Goal: Task Accomplishment & Management: Manage account settings

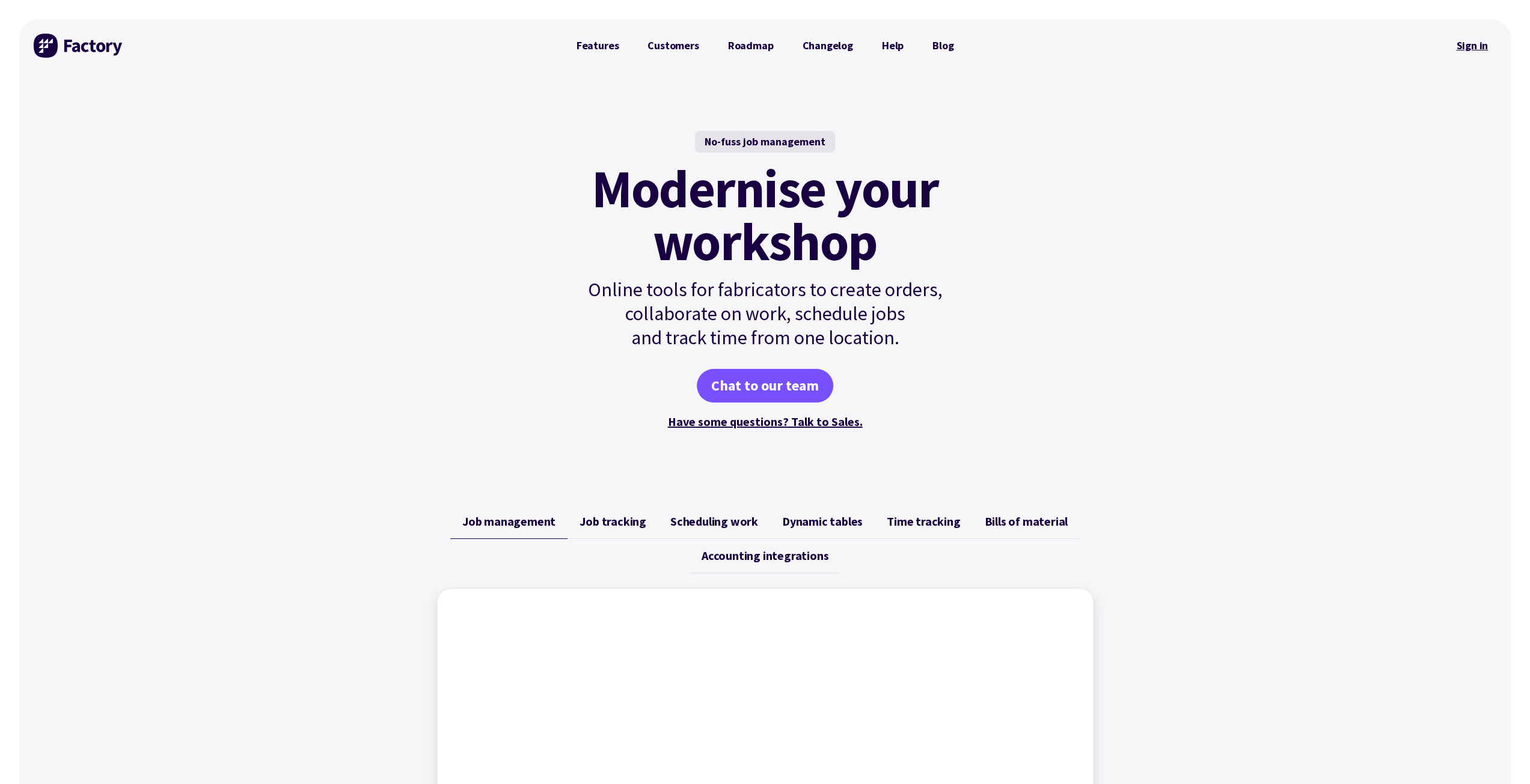
click at [1473, 46] on link "Sign in" at bounding box center [1471, 46] width 48 height 28
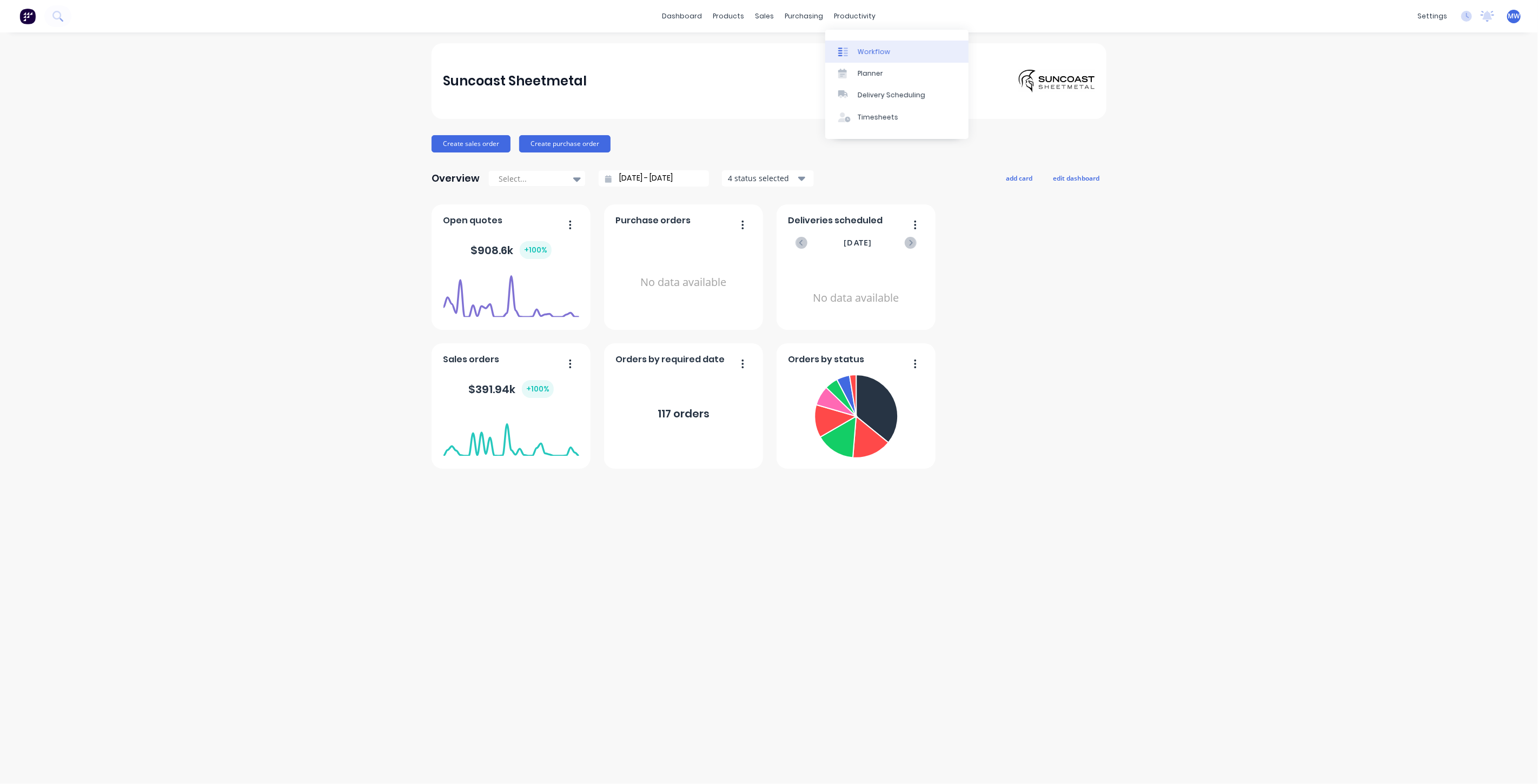
click at [876, 55] on div "Workflow" at bounding box center [873, 52] width 32 height 10
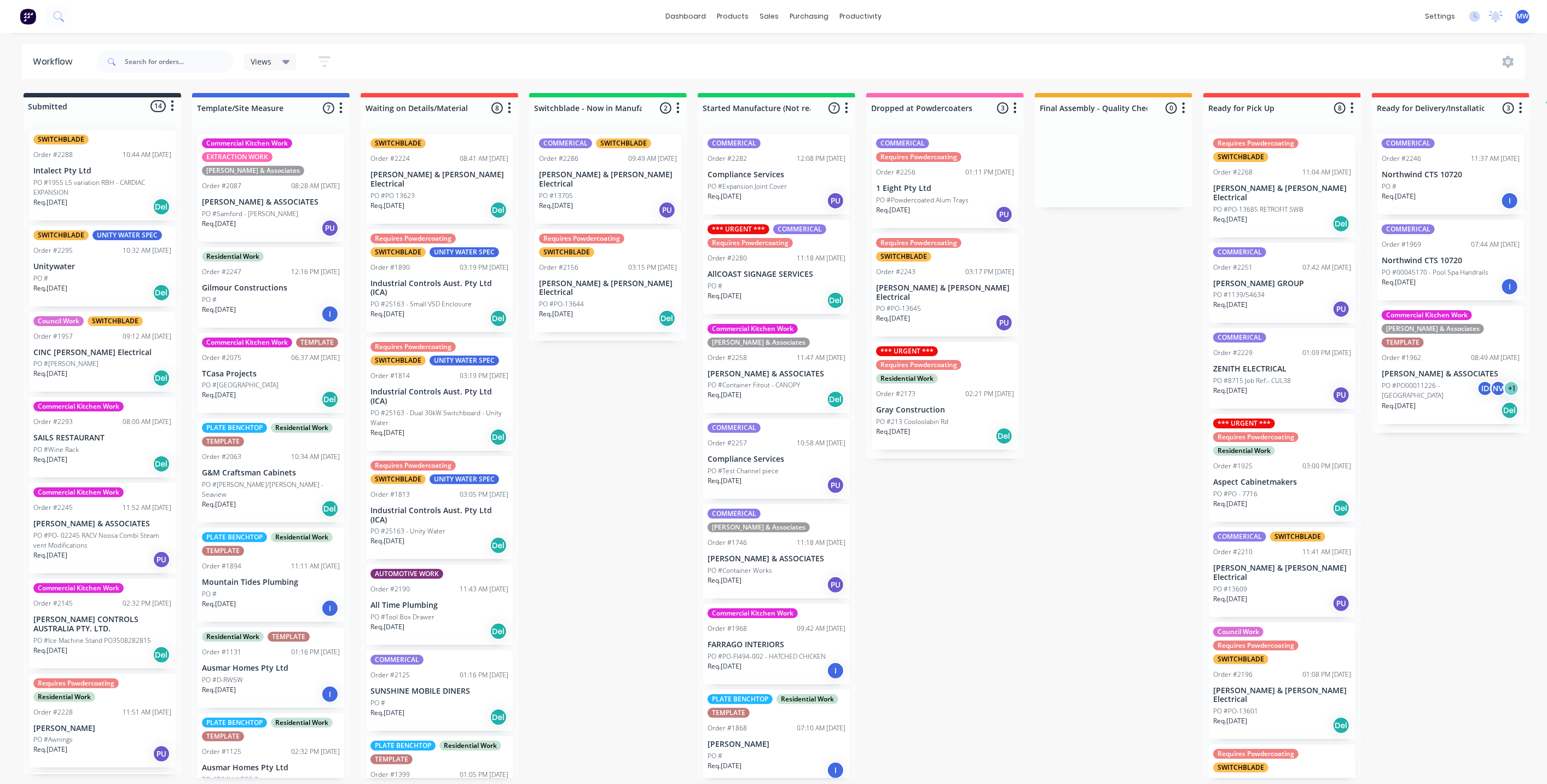
scroll to position [3, 0]
click at [1126, 382] on div "Submitted 14 Status colour #273444 hex #273444 Save Cancel Summaries Total orde…" at bounding box center [905, 435] width 1825 height 685
click at [1282, 172] on div "Order #2268 11:04 AM 03/09/25" at bounding box center [1282, 172] width 138 height 10
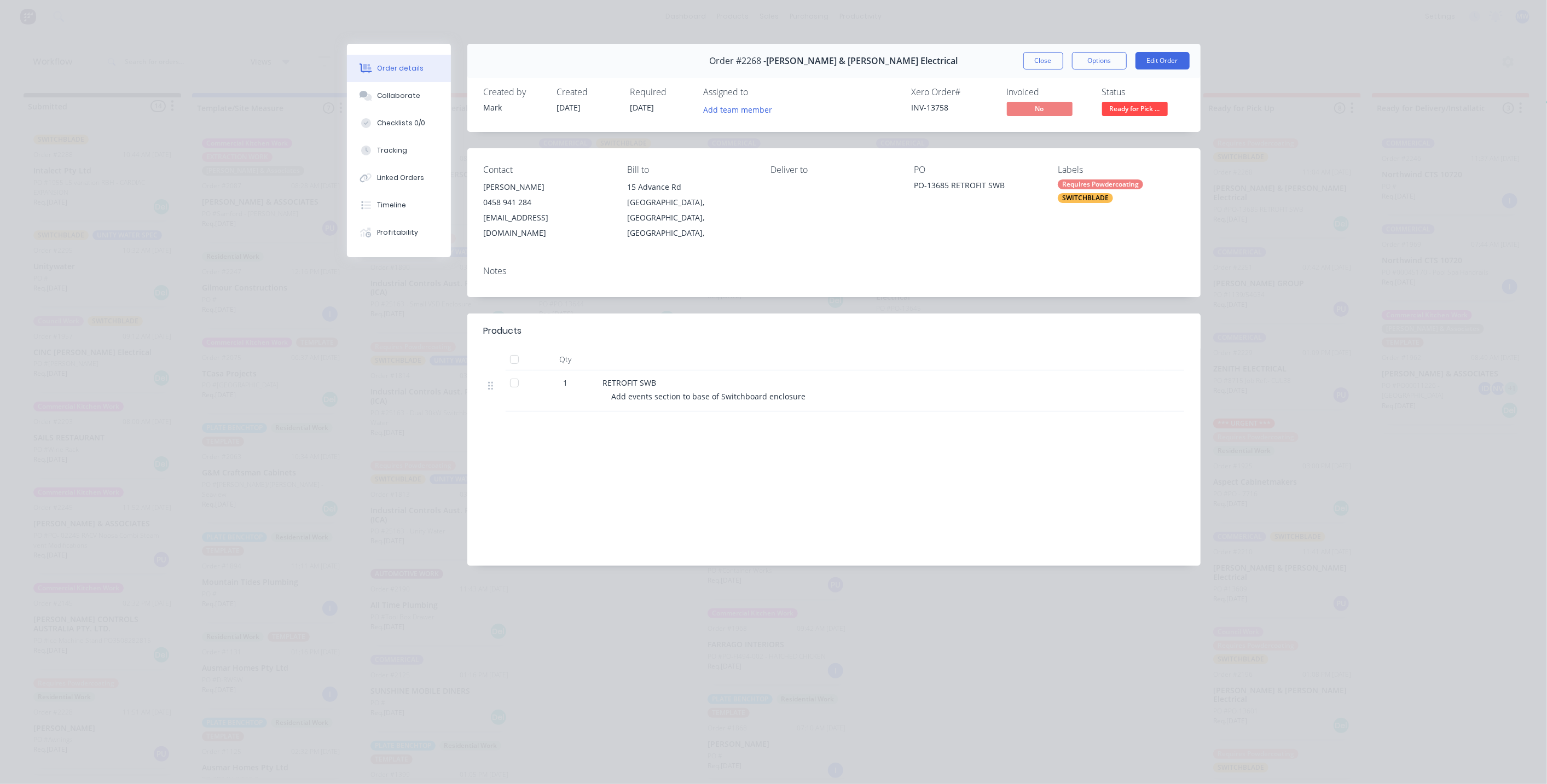
click at [1037, 65] on button "Close" at bounding box center [1044, 61] width 40 height 17
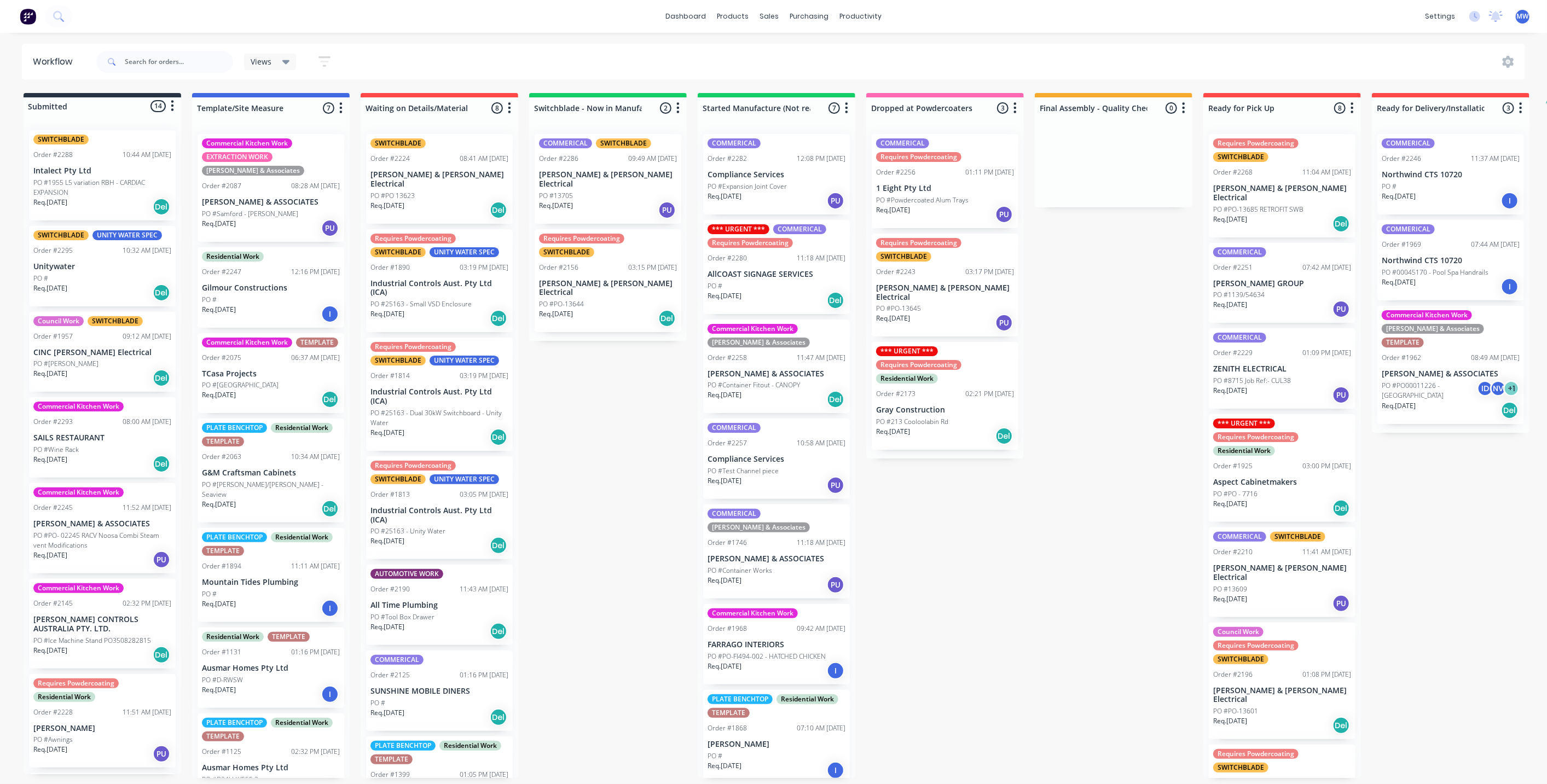
click at [1115, 357] on div "Submitted 14 Status colour #273444 hex #273444 Save Cancel Summaries Total orde…" at bounding box center [905, 435] width 1825 height 685
click at [1115, 355] on div "Submitted 14 Status colour #273444 hex #273444 Save Cancel Summaries Total orde…" at bounding box center [905, 435] width 1825 height 685
click at [1114, 348] on div "Submitted 14 Status colour #273444 hex #273444 Save Cancel Summaries Total orde…" at bounding box center [905, 435] width 1825 height 685
click at [1043, 539] on div "Submitted 14 Status colour #273444 hex #273444 Save Cancel Summaries Total orde…" at bounding box center [905, 435] width 1825 height 685
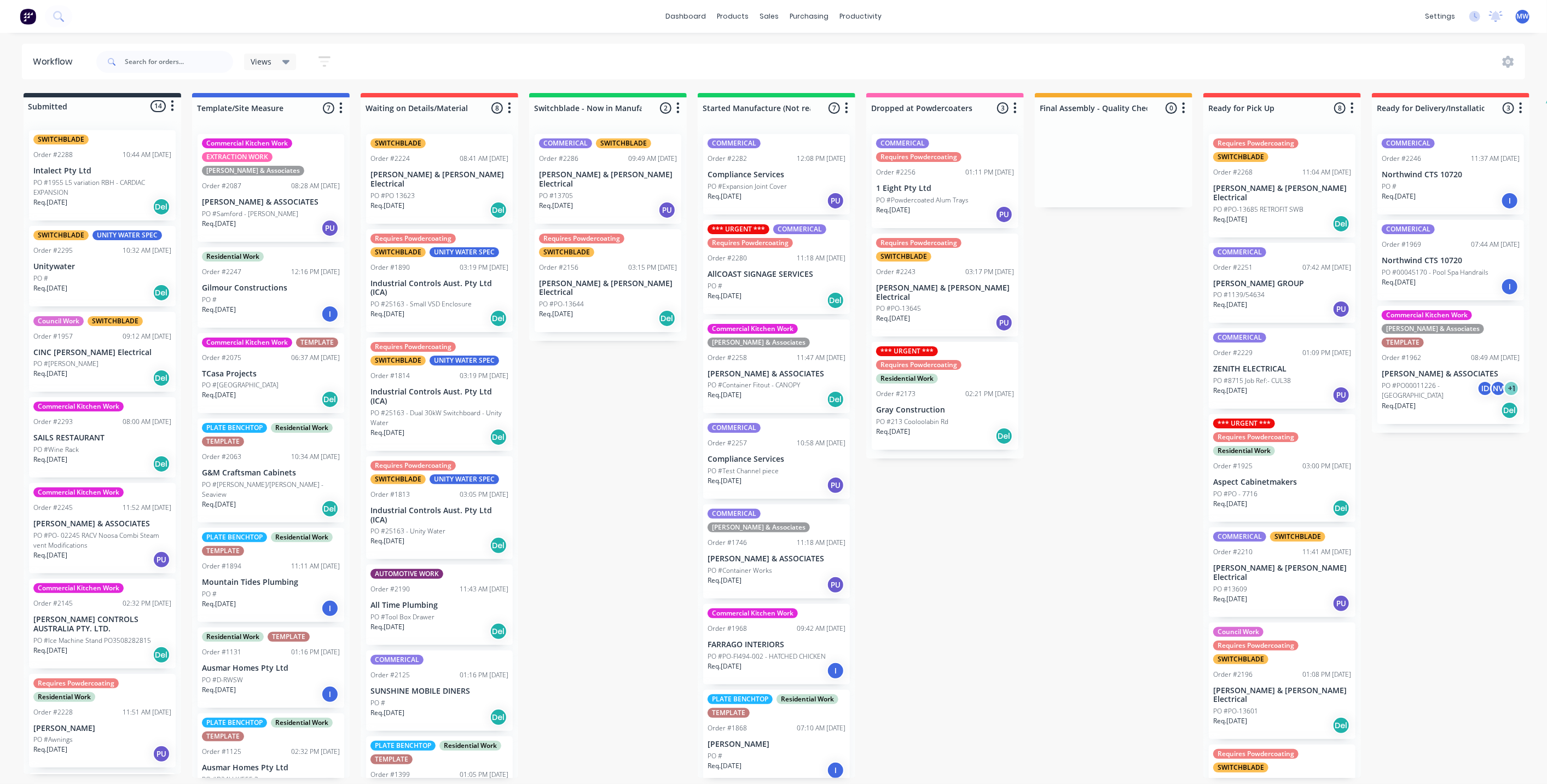
click at [1086, 312] on div "Submitted 14 Status colour #273444 hex #273444 Save Cancel Summaries Total orde…" at bounding box center [905, 435] width 1825 height 685
click at [1084, 321] on div "Submitted 14 Status colour #273444 hex #273444 Save Cancel Summaries Total orde…" at bounding box center [905, 435] width 1825 height 685
drag, startPoint x: 974, startPoint y: 565, endPoint x: 1003, endPoint y: 525, distance: 49.4
click at [977, 560] on div "Submitted 14 Status colour #273444 hex #273444 Save Cancel Summaries Total orde…" at bounding box center [905, 435] width 1825 height 685
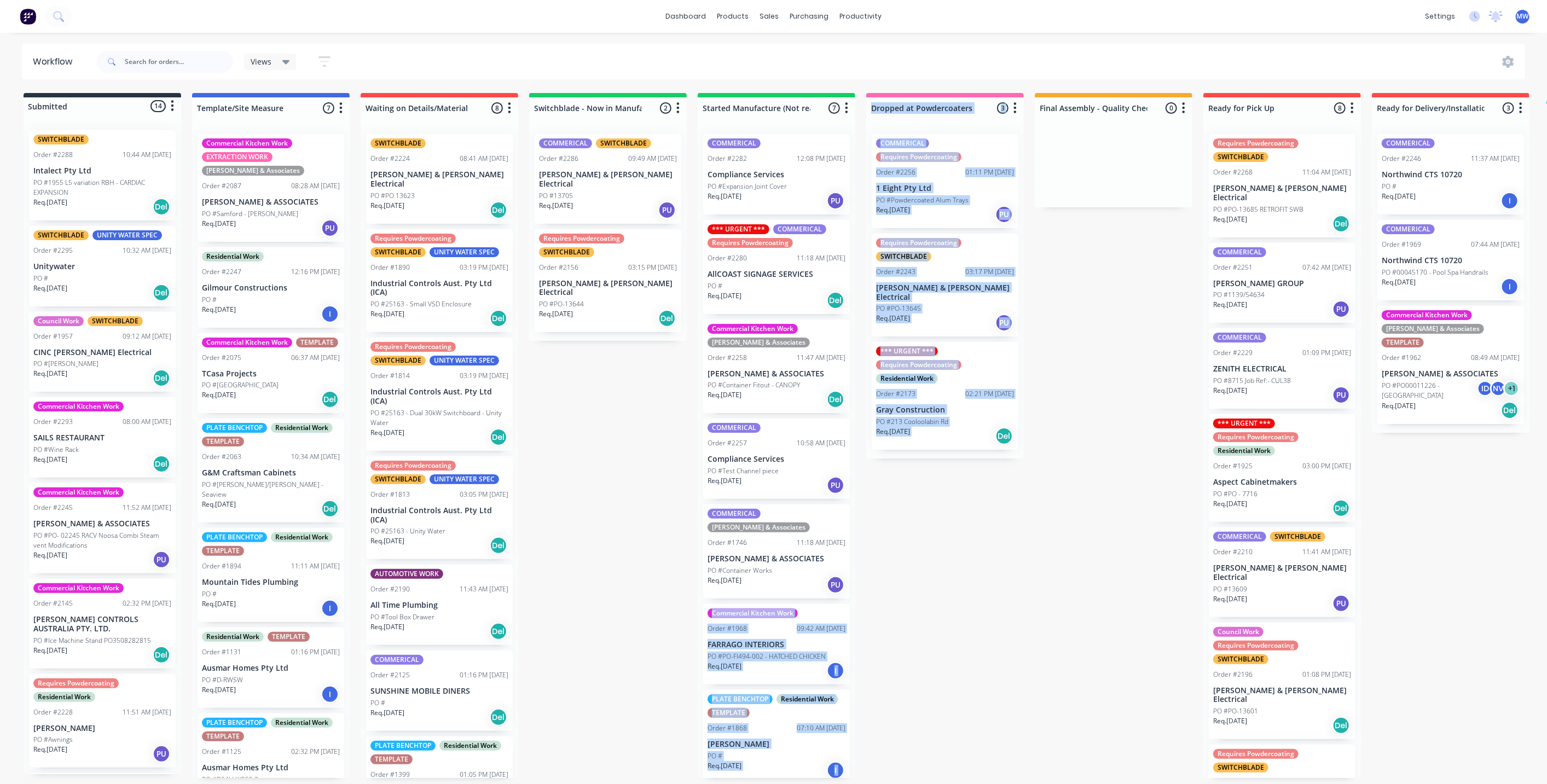
click at [1093, 319] on div "Submitted 14 Status colour #273444 hex #273444 Save Cancel Summaries Total orde…" at bounding box center [905, 435] width 1825 height 685
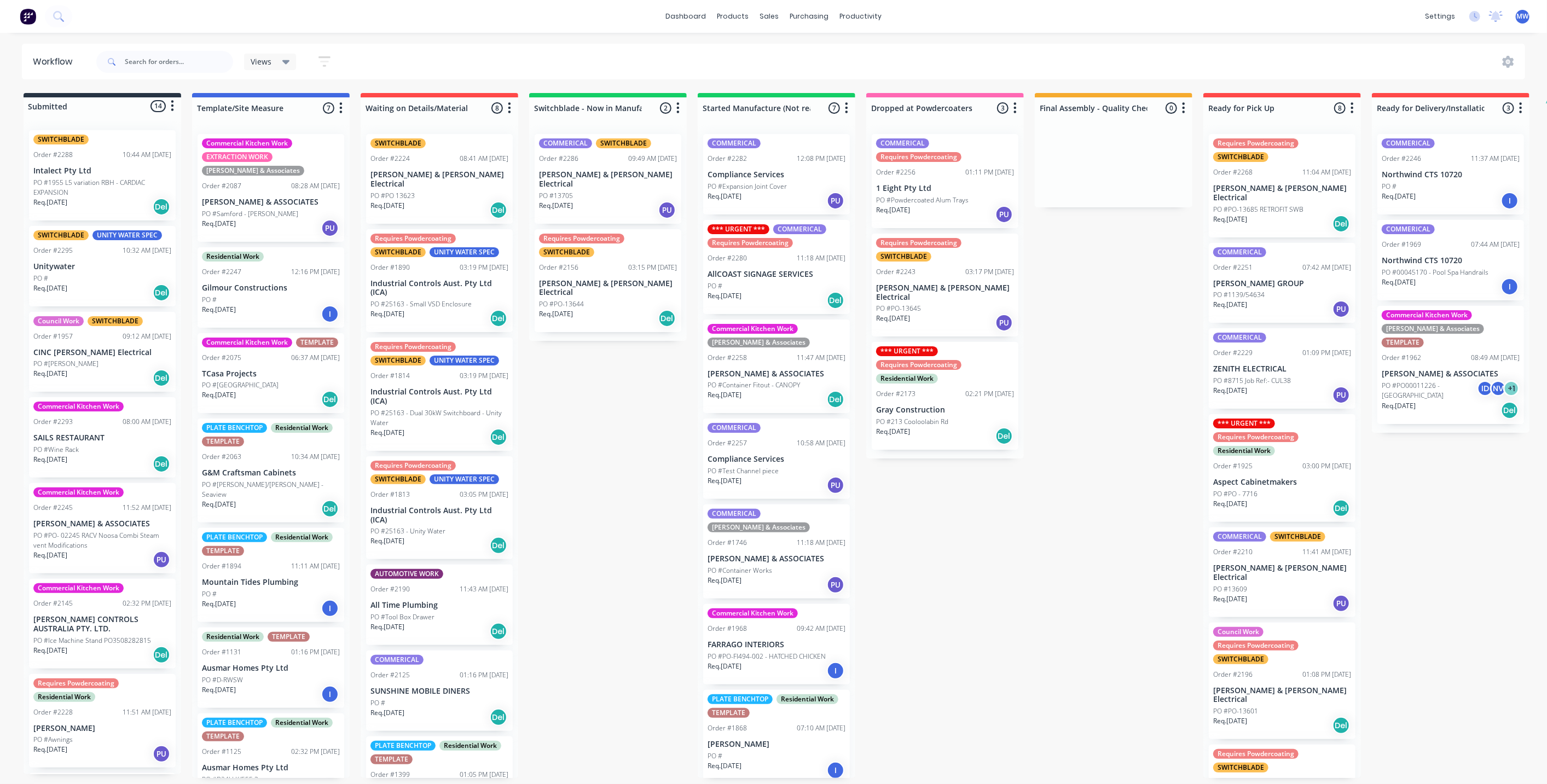
click at [957, 543] on div "Submitted 14 Status colour #273444 hex #273444 Save Cancel Summaries Total orde…" at bounding box center [905, 435] width 1825 height 685
click at [1079, 316] on div "Submitted 14 Status colour #273444 hex #273444 Save Cancel Summaries Total orde…" at bounding box center [905, 435] width 1825 height 685
click at [1088, 294] on div "Submitted 14 Status colour #273444 hex #273444 Save Cancel Summaries Total orde…" at bounding box center [905, 435] width 1825 height 685
click at [1090, 291] on div "Submitted 14 Status colour #273444 hex #273444 Save Cancel Summaries Total orde…" at bounding box center [905, 435] width 1825 height 685
click at [622, 201] on div "Req. 16/09/25 PU" at bounding box center [608, 210] width 138 height 19
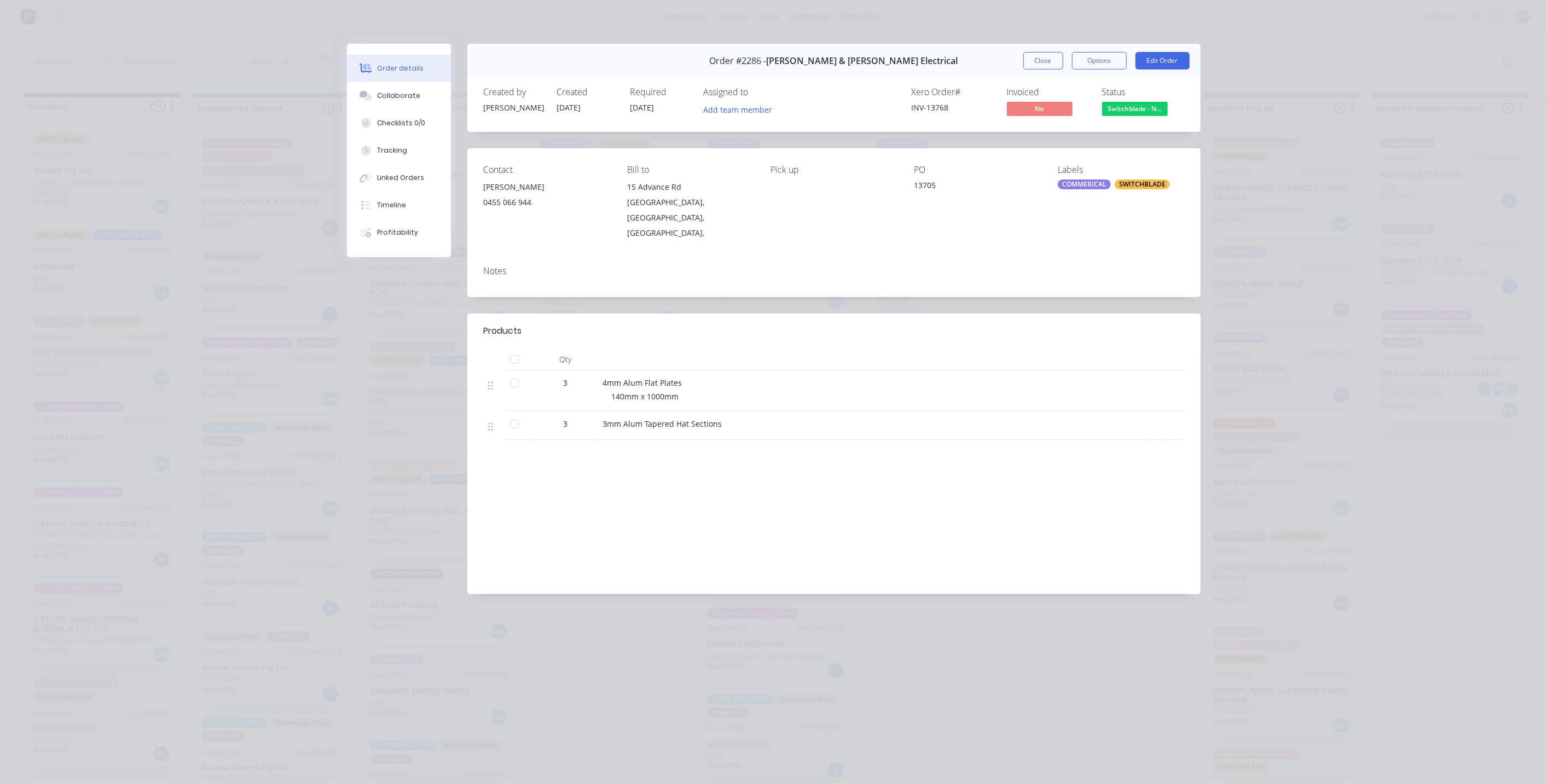
click at [1046, 63] on button "Close" at bounding box center [1044, 61] width 40 height 17
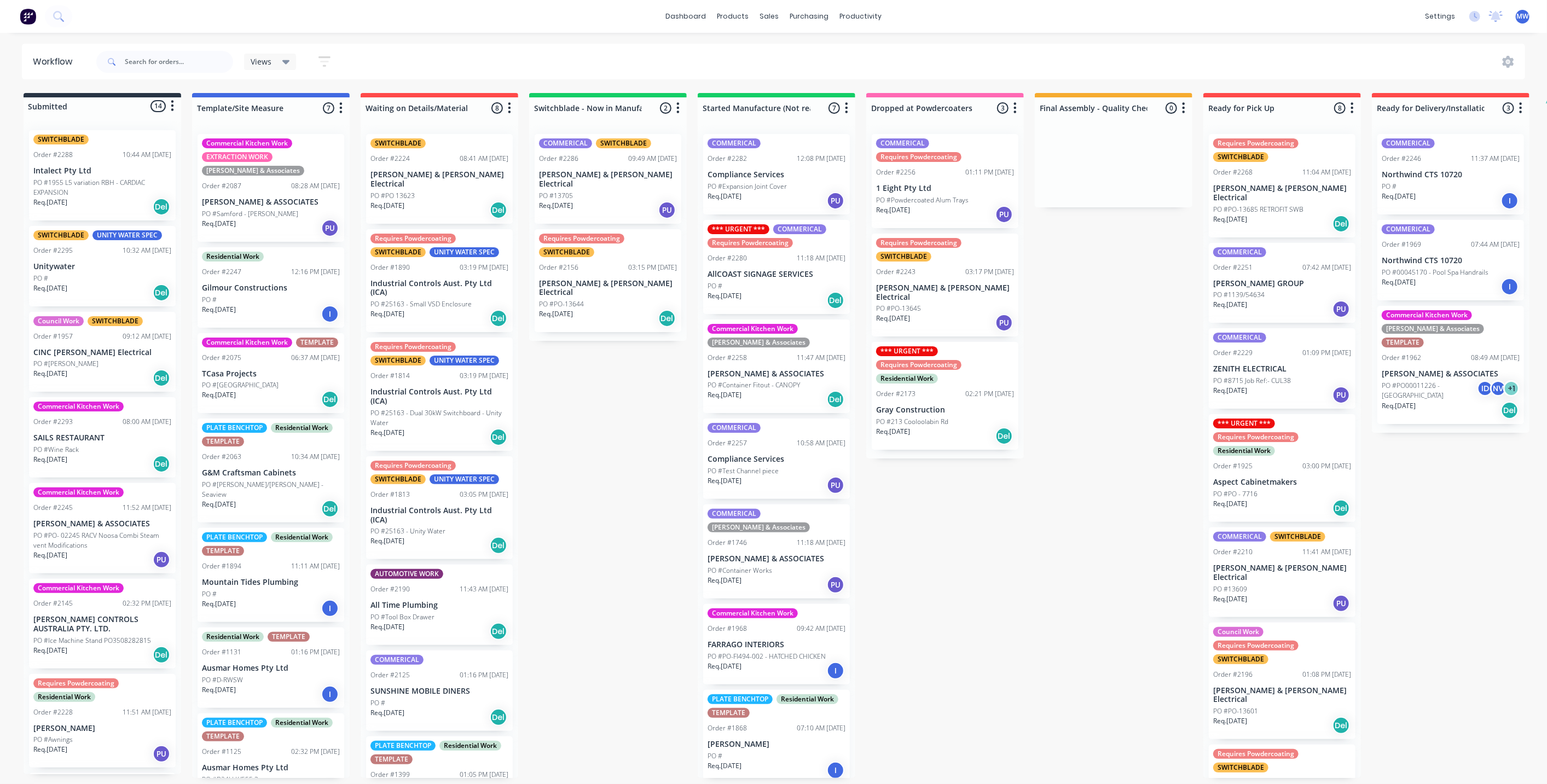
click at [625, 247] on div "Requires Powdercoating SWITCHBLADE Order #2156 03:15 PM 27/08/25 Bailey & Dalto…" at bounding box center [608, 281] width 146 height 104
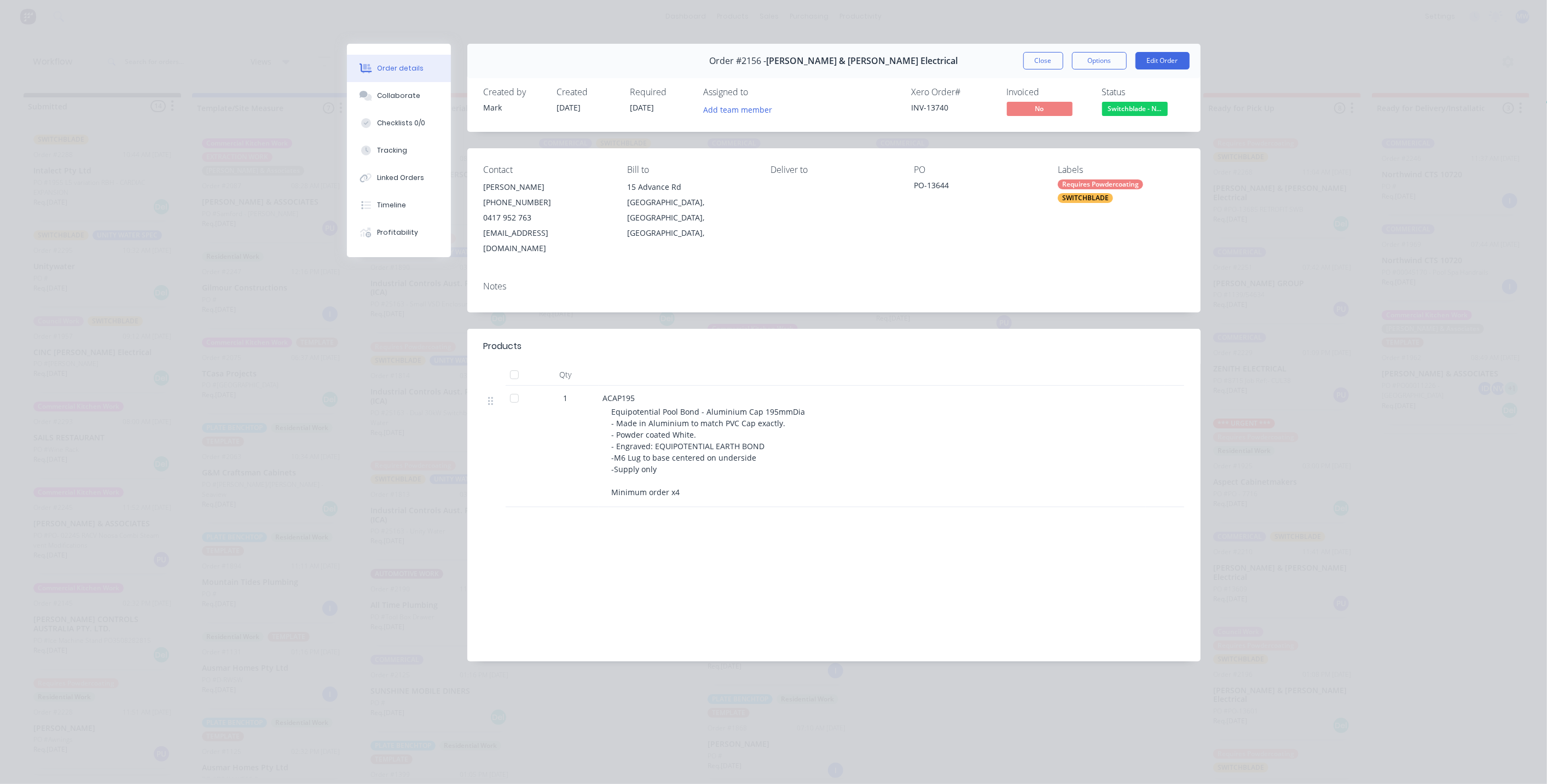
click at [1043, 61] on button "Close" at bounding box center [1044, 61] width 40 height 17
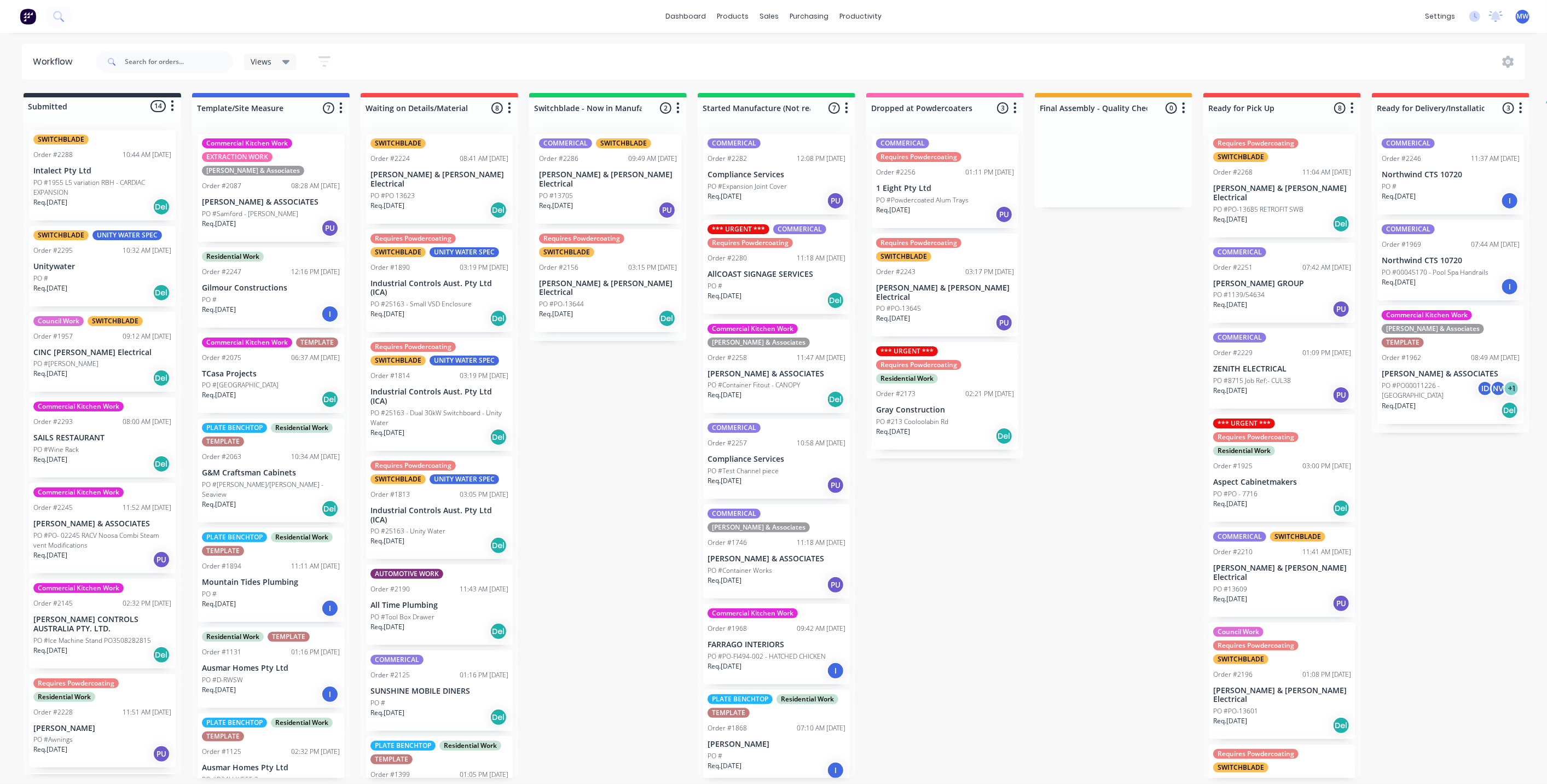
click at [1082, 427] on div "Submitted 14 Status colour #273444 hex #273444 Save Cancel Summaries Total orde…" at bounding box center [905, 435] width 1825 height 685
click at [1056, 358] on div "Submitted 14 Status colour #273444 hex #273444 Save Cancel Summaries Total orde…" at bounding box center [905, 435] width 1825 height 685
click at [1073, 301] on div "Submitted 14 Status colour #273444 hex #273444 Save Cancel Summaries Total orde…" at bounding box center [905, 435] width 1825 height 685
click at [1068, 376] on div "Submitted 14 Status colour #273444 hex #273444 Save Cancel Summaries Total orde…" at bounding box center [905, 435] width 1825 height 685
click at [1068, 374] on div "Submitted 14 Status colour #273444 hex #273444 Save Cancel Summaries Total orde…" at bounding box center [905, 435] width 1825 height 685
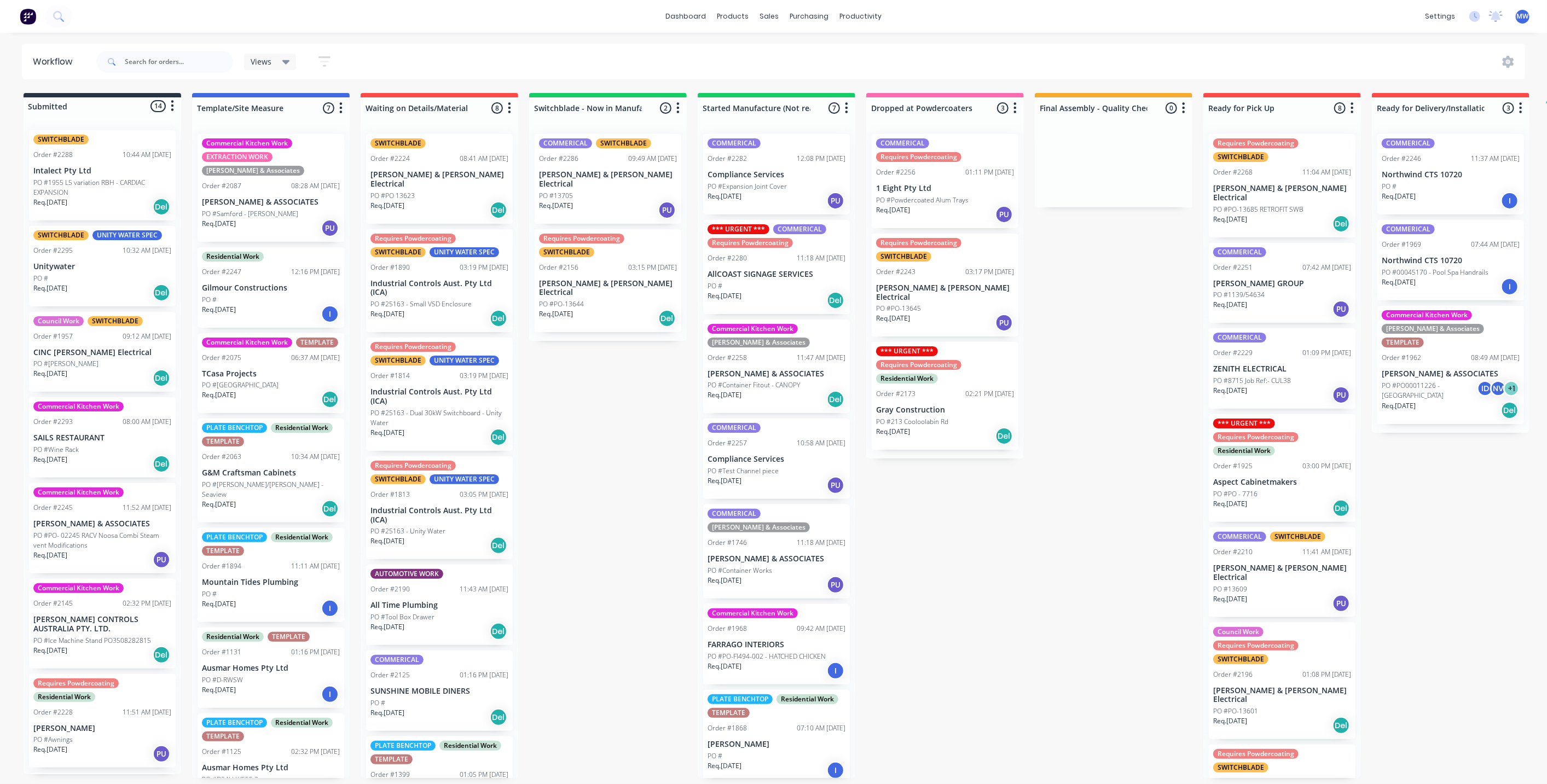
click at [1071, 329] on div "Submitted 14 Status colour #273444 hex #273444 Save Cancel Summaries Total orde…" at bounding box center [905, 435] width 1825 height 685
click at [1071, 330] on div "Submitted 14 Status colour #273444 hex #273444 Save Cancel Summaries Total orde…" at bounding box center [905, 435] width 1825 height 685
click at [1100, 335] on div "Submitted 14 Status colour #273444 hex #273444 Save Cancel Summaries Total orde…" at bounding box center [905, 435] width 1825 height 685
click at [1109, 301] on div "Submitted 14 Status colour #273444 hex #273444 Save Cancel Summaries Total orde…" at bounding box center [905, 435] width 1825 height 685
click at [1109, 297] on div "Submitted 14 Status colour #273444 hex #273444 Save Cancel Summaries Total orde…" at bounding box center [905, 435] width 1825 height 685
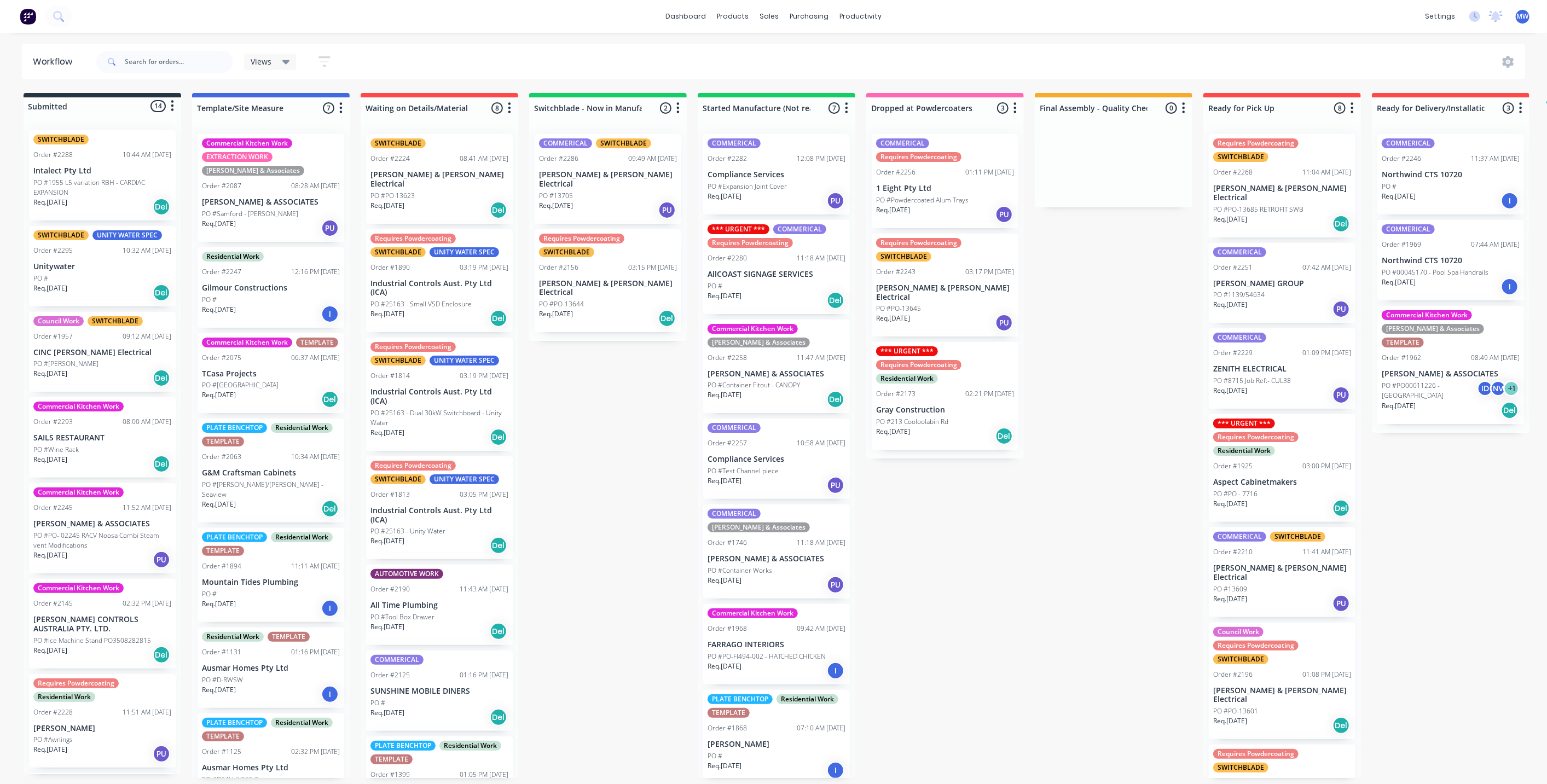
click at [1102, 362] on div "Submitted 14 Status colour #273444 hex #273444 Save Cancel Summaries Total orde…" at bounding box center [905, 435] width 1825 height 685
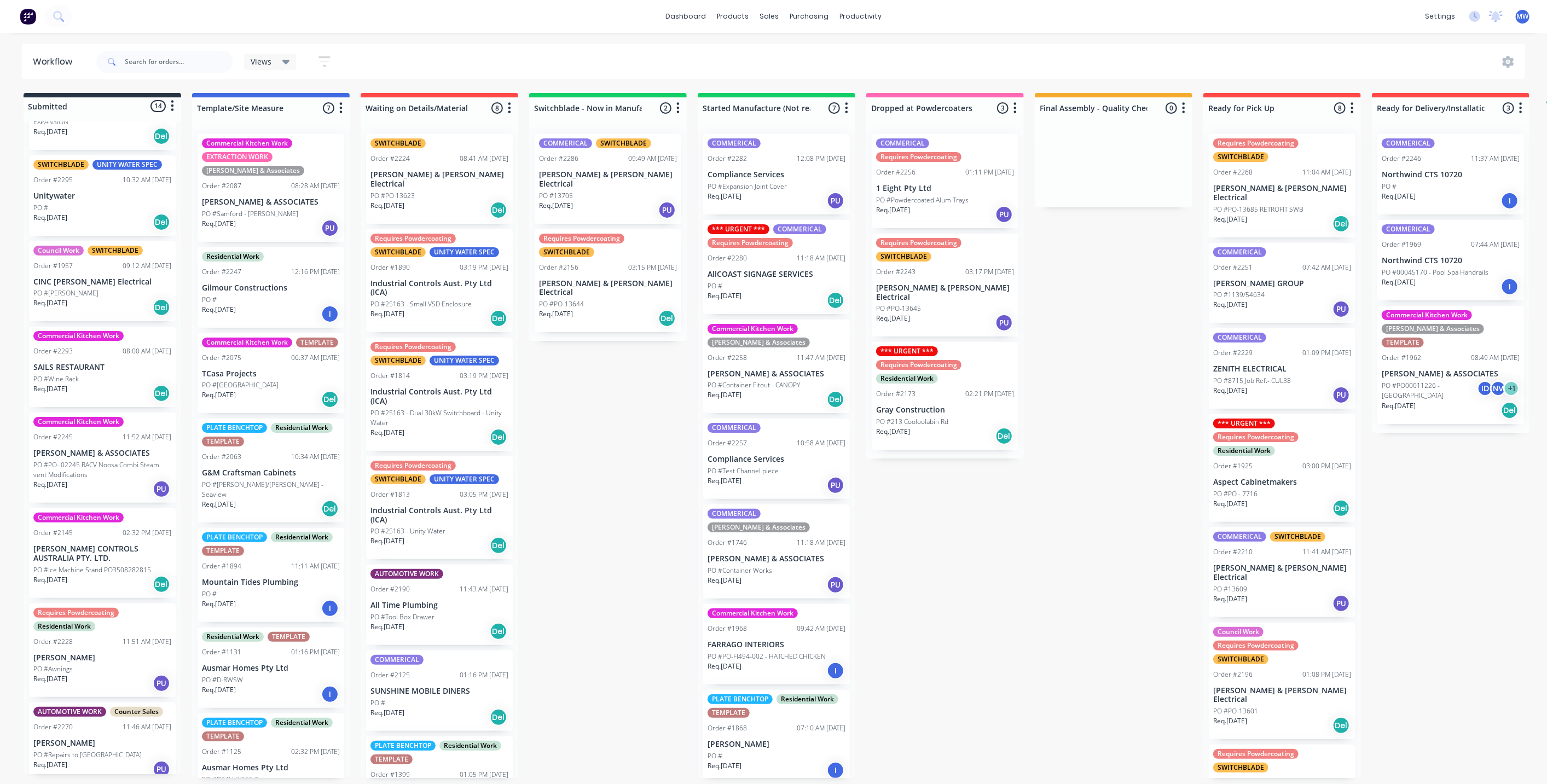
scroll to position [0, 0]
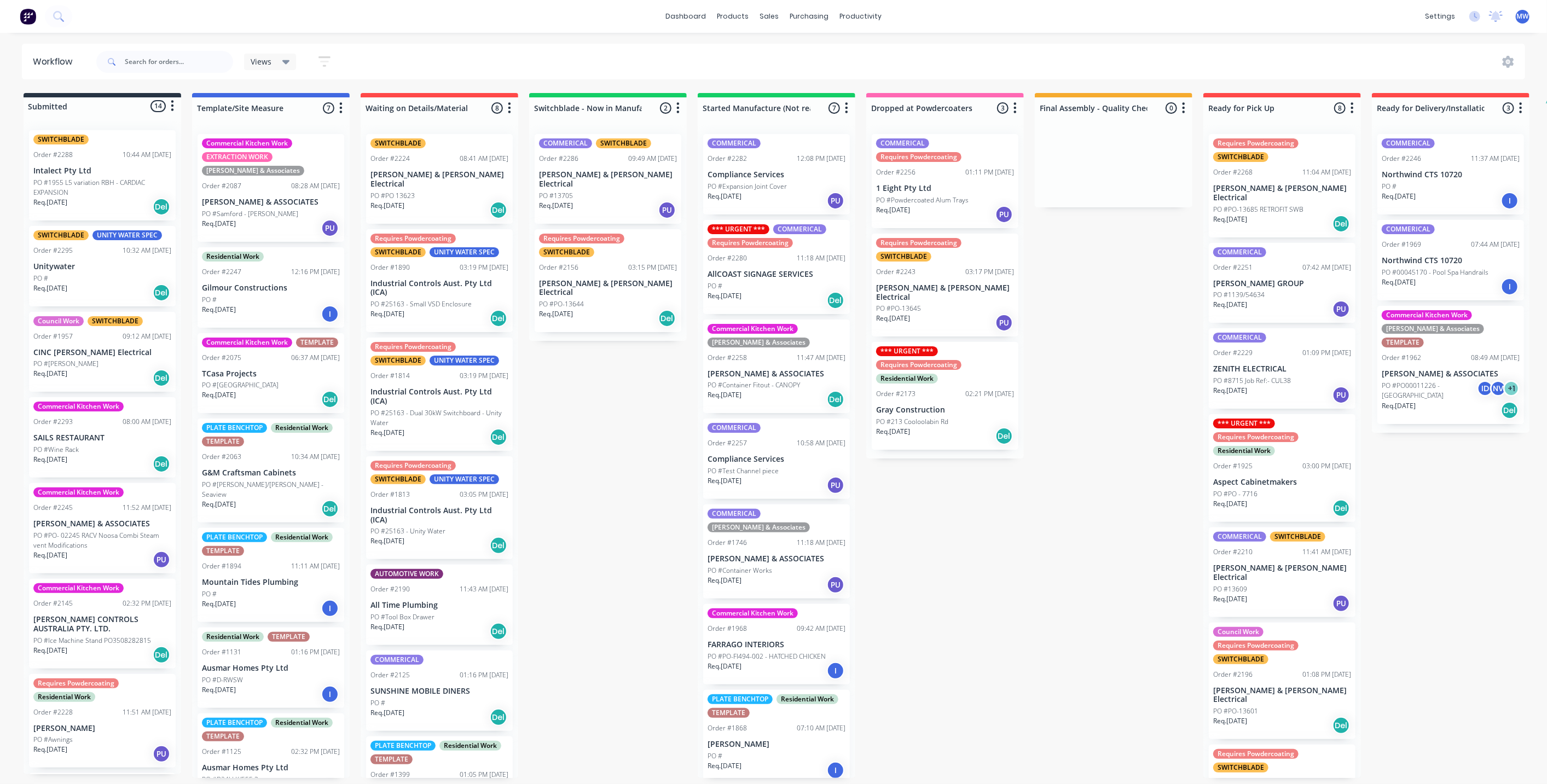
click at [636, 368] on div "Submitted 14 Status colour #273444 hex #273444 Save Cancel Summaries Total orde…" at bounding box center [905, 435] width 1825 height 685
click at [628, 374] on div "Submitted 14 Status colour #273444 hex #273444 Save Cancel Summaries Total orde…" at bounding box center [905, 435] width 1825 height 685
click at [109, 273] on div "PO #" at bounding box center [102, 278] width 138 height 10
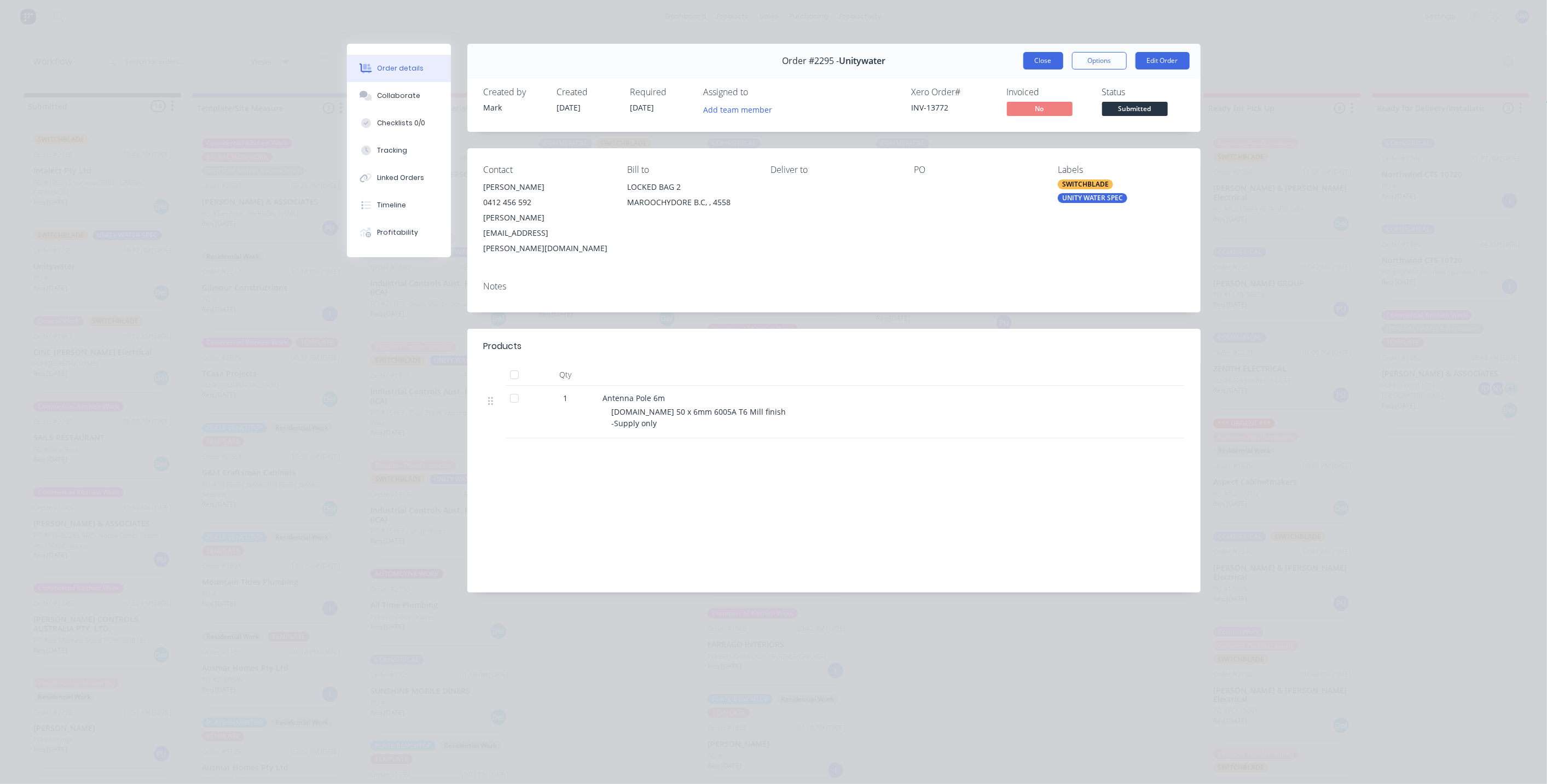
click at [1051, 59] on button "Close" at bounding box center [1044, 61] width 40 height 17
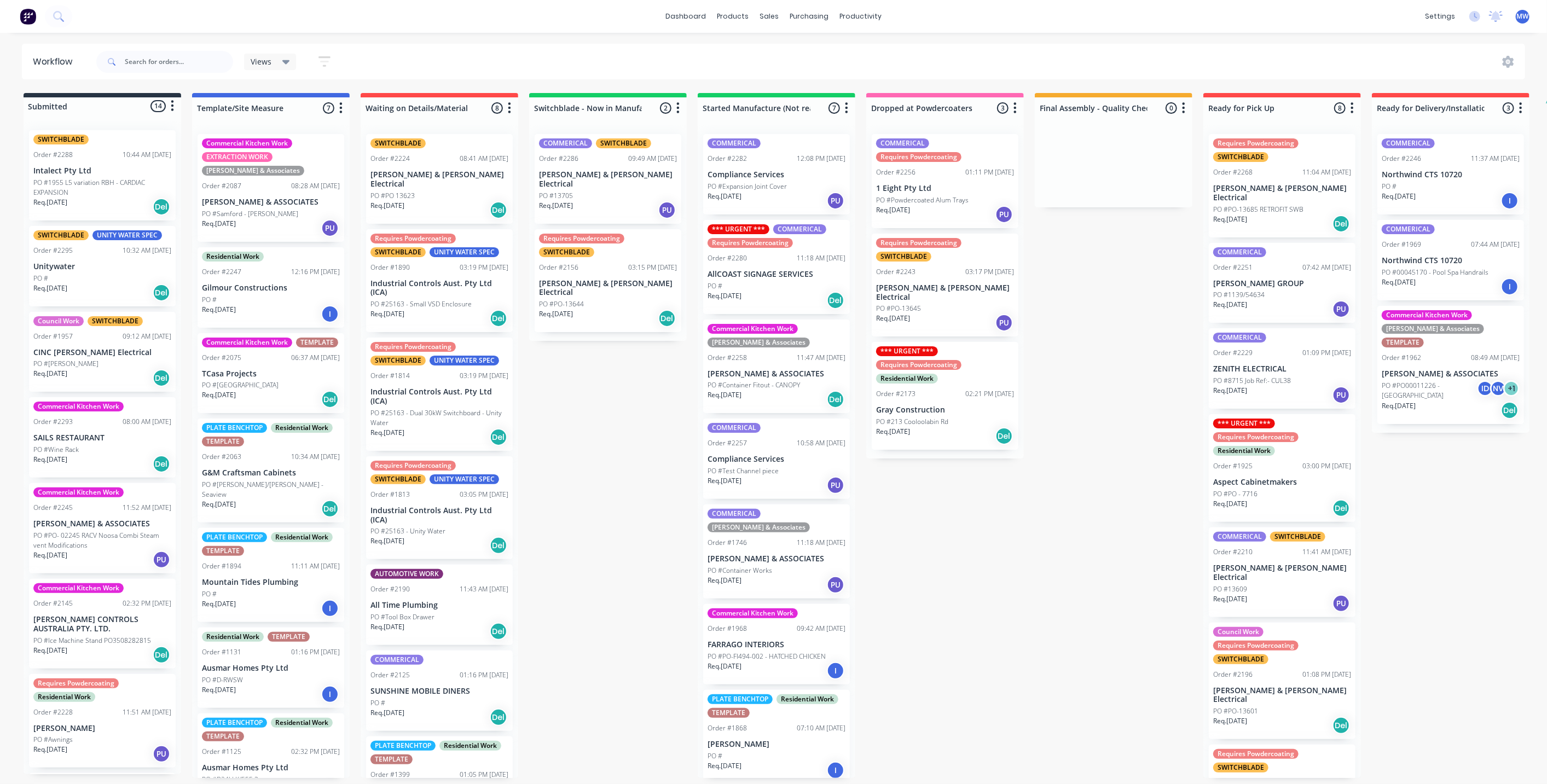
click at [1096, 358] on div "Submitted 14 Status colour #273444 hex #273444 Save Cancel Summaries Total orde…" at bounding box center [905, 435] width 1825 height 685
click at [1447, 571] on div "Submitted 14 Status colour #273444 hex #273444 Save Cancel Summaries Total orde…" at bounding box center [905, 435] width 1825 height 685
click at [1449, 570] on div "Submitted 14 Status colour #273444 hex #273444 Save Cancel Summaries Total orde…" at bounding box center [905, 435] width 1825 height 685
click at [1071, 497] on div "Submitted 14 Status colour #273444 hex #273444 Save Cancel Summaries Total orde…" at bounding box center [905, 435] width 1825 height 685
click at [580, 474] on div "Submitted 14 Status colour #273444 hex #273444 Save Cancel Summaries Total orde…" at bounding box center [905, 435] width 1825 height 685
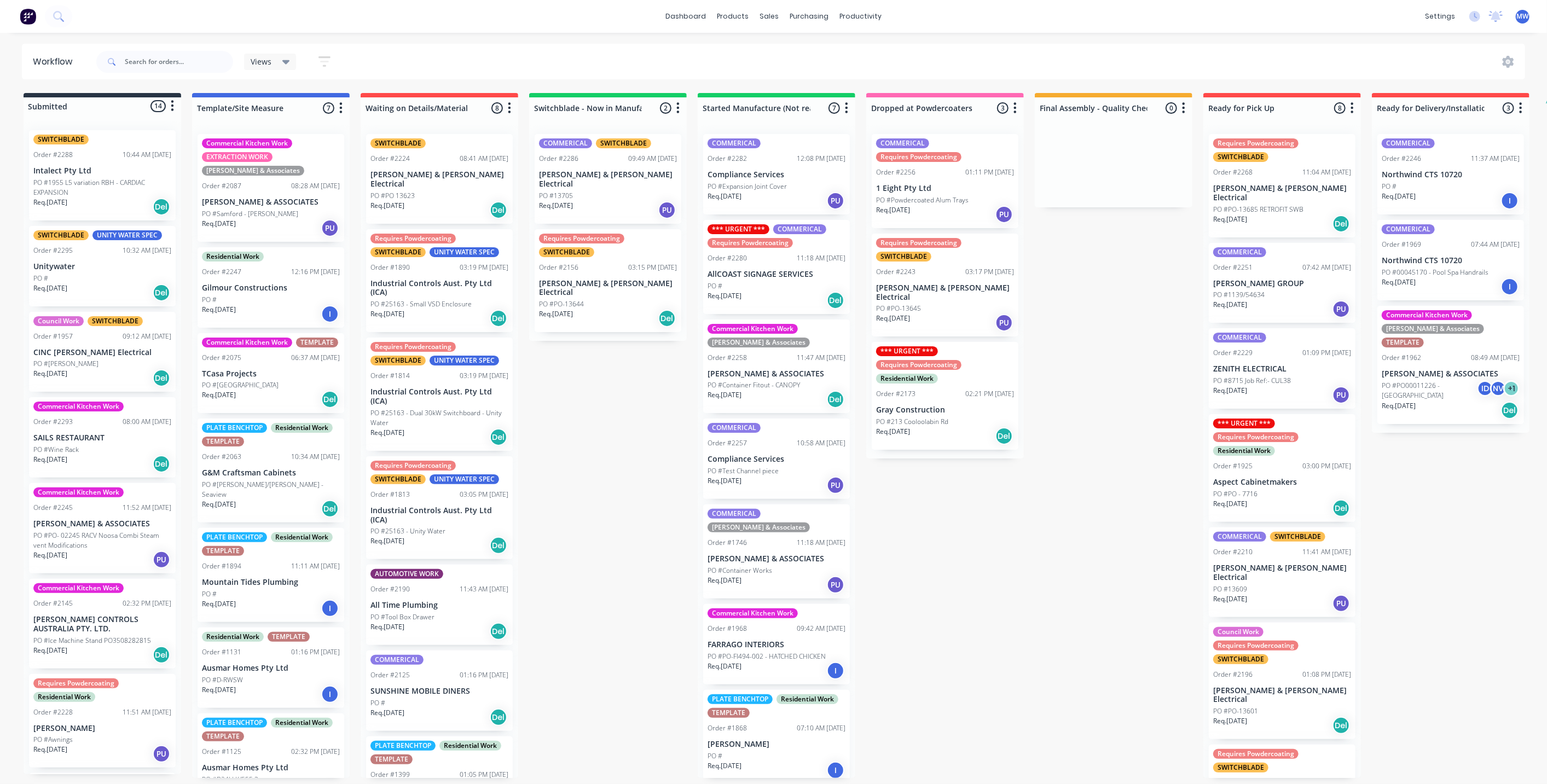
click at [585, 473] on div "Submitted 14 Status colour #273444 hex #273444 Save Cancel Summaries Total orde…" at bounding box center [905, 435] width 1825 height 685
click at [967, 578] on div "Submitted 14 Status colour #273444 hex #273444 Save Cancel Summaries Total orde…" at bounding box center [905, 435] width 1825 height 685
click at [611, 509] on div "Submitted 14 Status colour #273444 hex #273444 Save Cancel Summaries Total orde…" at bounding box center [905, 435] width 1825 height 685
drag, startPoint x: 985, startPoint y: 571, endPoint x: 822, endPoint y: 529, distance: 168.3
click at [983, 570] on div "Submitted 14 Status colour #273444 hex #273444 Save Cancel Summaries Total orde…" at bounding box center [905, 435] width 1825 height 685
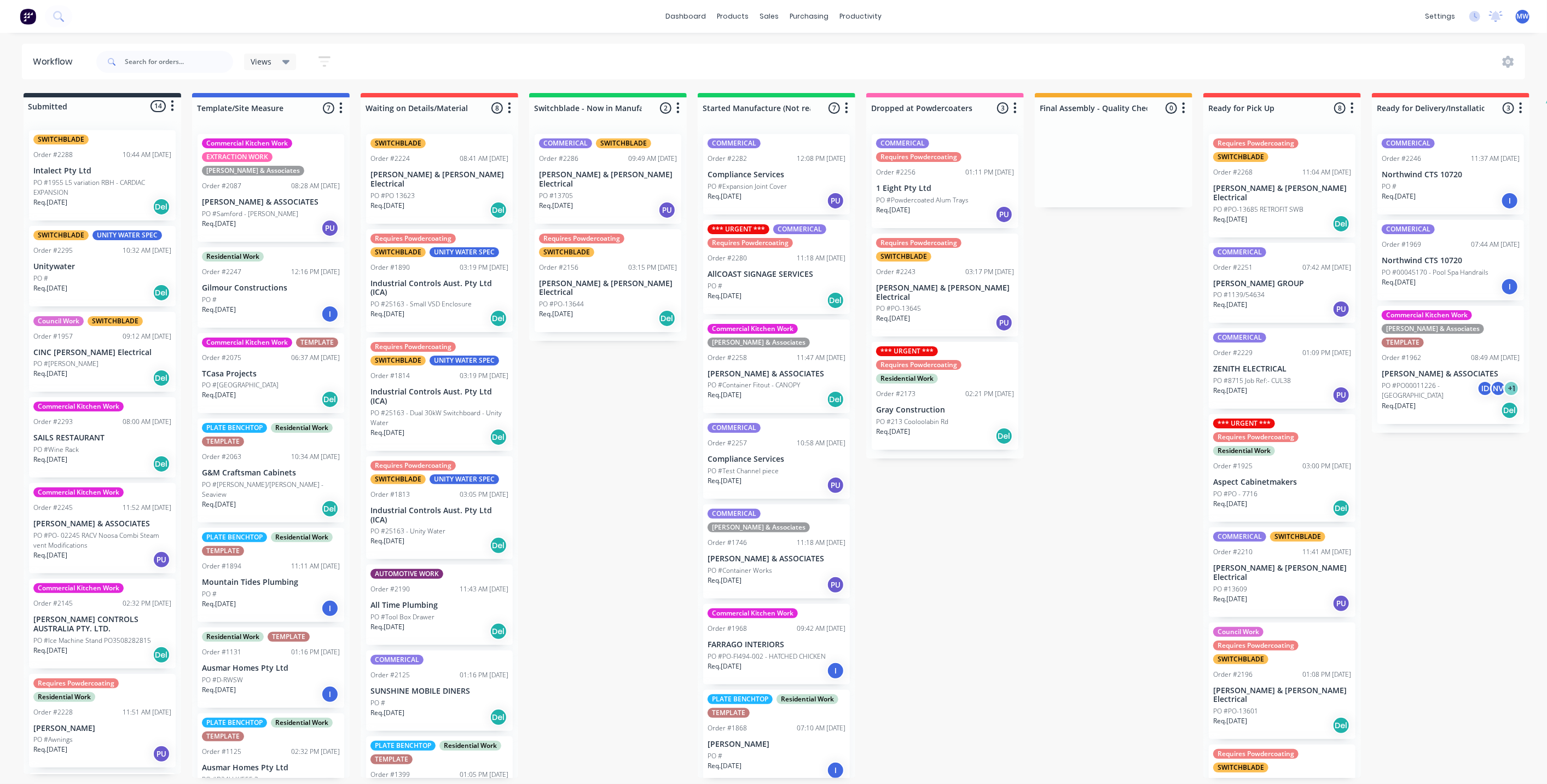
click at [588, 507] on div "Submitted 14 Status colour #273444 hex #273444 Save Cancel Summaries Total orde…" at bounding box center [905, 435] width 1825 height 685
drag, startPoint x: 989, startPoint y: 589, endPoint x: 977, endPoint y: 587, distance: 12.2
click at [987, 587] on div "Submitted 14 Status colour #273444 hex #273444 Save Cancel Summaries Total orde…" at bounding box center [905, 435] width 1825 height 685
click at [564, 520] on div "Submitted 14 Status colour #273444 hex #273444 Save Cancel Summaries Total orde…" at bounding box center [905, 435] width 1825 height 685
drag, startPoint x: 1062, startPoint y: 610, endPoint x: 709, endPoint y: 509, distance: 367.2
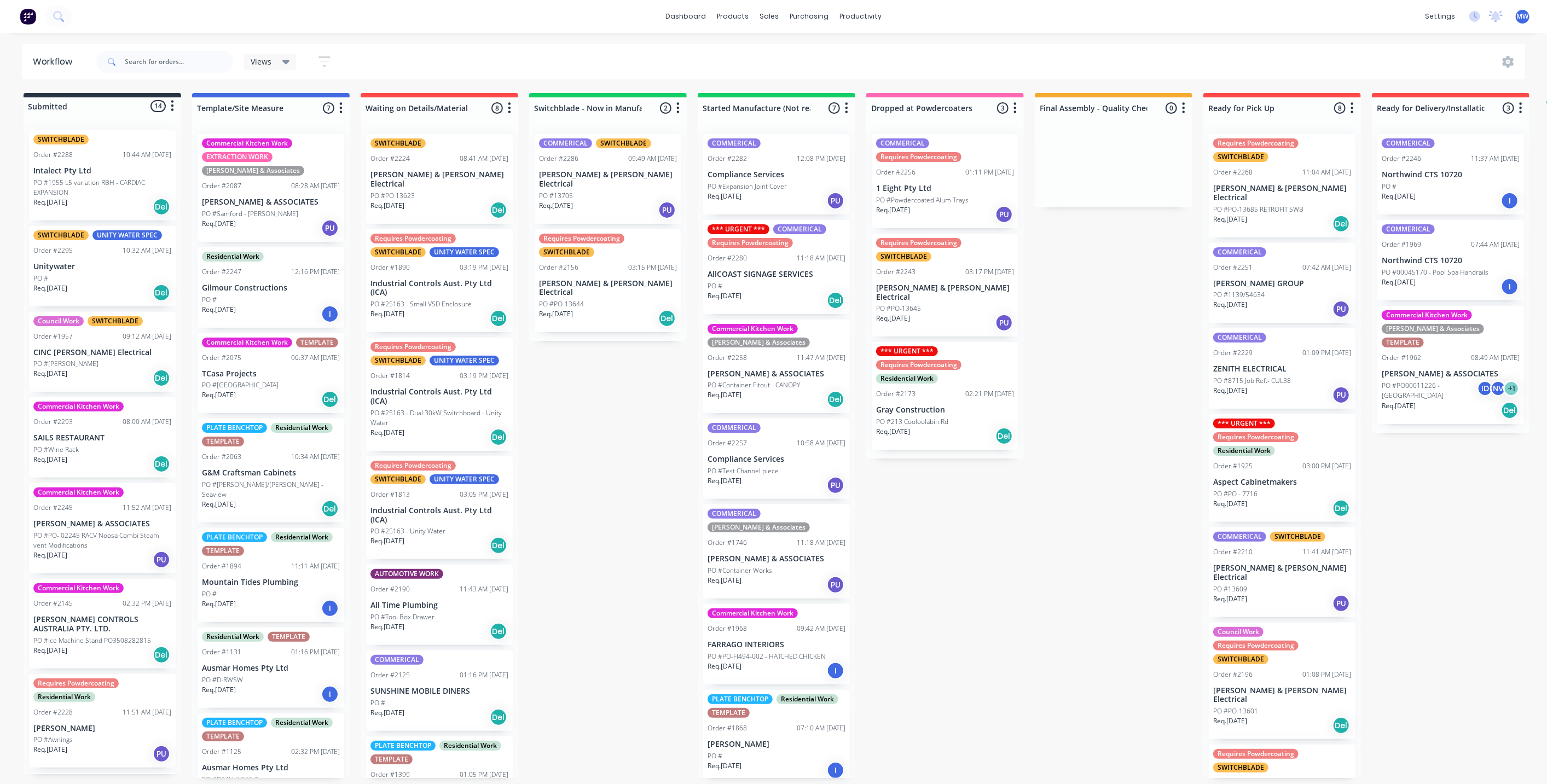
click at [1060, 608] on div "Submitted 14 Status colour #273444 hex #273444 Save Cancel Summaries Total orde…" at bounding box center [905, 435] width 1825 height 685
click at [599, 493] on div "Submitted 14 Status colour #273444 hex #273444 Save Cancel Summaries Total orde…" at bounding box center [905, 435] width 1825 height 685
drag, startPoint x: 987, startPoint y: 568, endPoint x: 804, endPoint y: 527, distance: 187.5
click at [982, 565] on div "Submitted 14 Status colour #273444 hex #273444 Save Cancel Summaries Total orde…" at bounding box center [905, 435] width 1825 height 685
click at [652, 518] on div "Submitted 14 Status colour #273444 hex #273444 Save Cancel Summaries Total orde…" at bounding box center [905, 435] width 1825 height 685
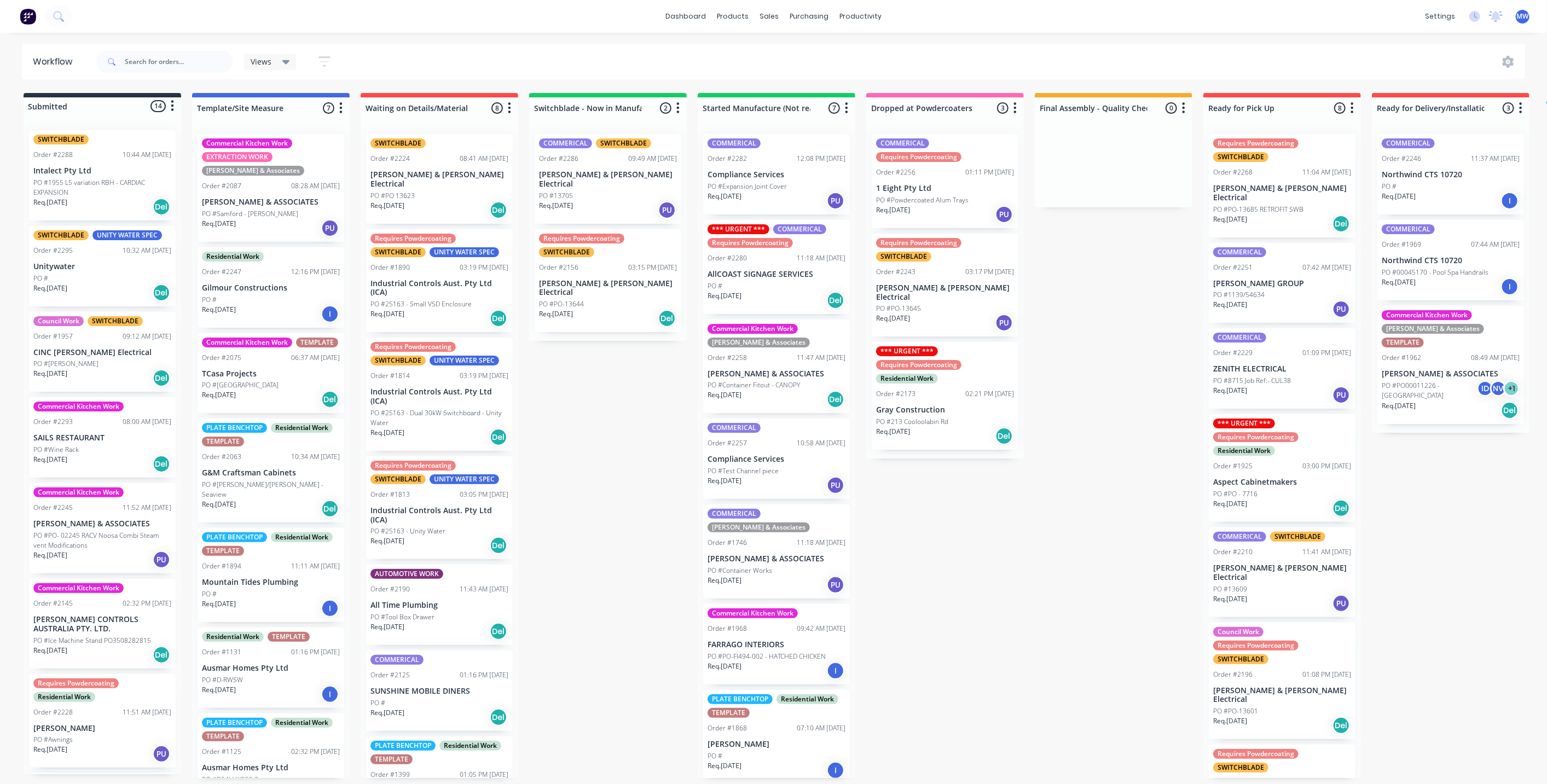
drag, startPoint x: 1037, startPoint y: 630, endPoint x: 743, endPoint y: 560, distance: 302.2
click at [1032, 628] on div "Submitted 14 Status colour #273444 hex #273444 Save Cancel Summaries Total orde…" at bounding box center [905, 435] width 1825 height 685
click at [620, 509] on div "Submitted 14 Status colour #273444 hex #273444 Save Cancel Summaries Total orde…" at bounding box center [905, 435] width 1825 height 685
click at [979, 574] on div "Submitted 14 Status colour #273444 hex #273444 Save Cancel Summaries Total orde…" at bounding box center [905, 435] width 1825 height 685
click at [1073, 531] on div "Submitted 14 Status colour #273444 hex #273444 Save Cancel Summaries Total orde…" at bounding box center [905, 435] width 1825 height 685
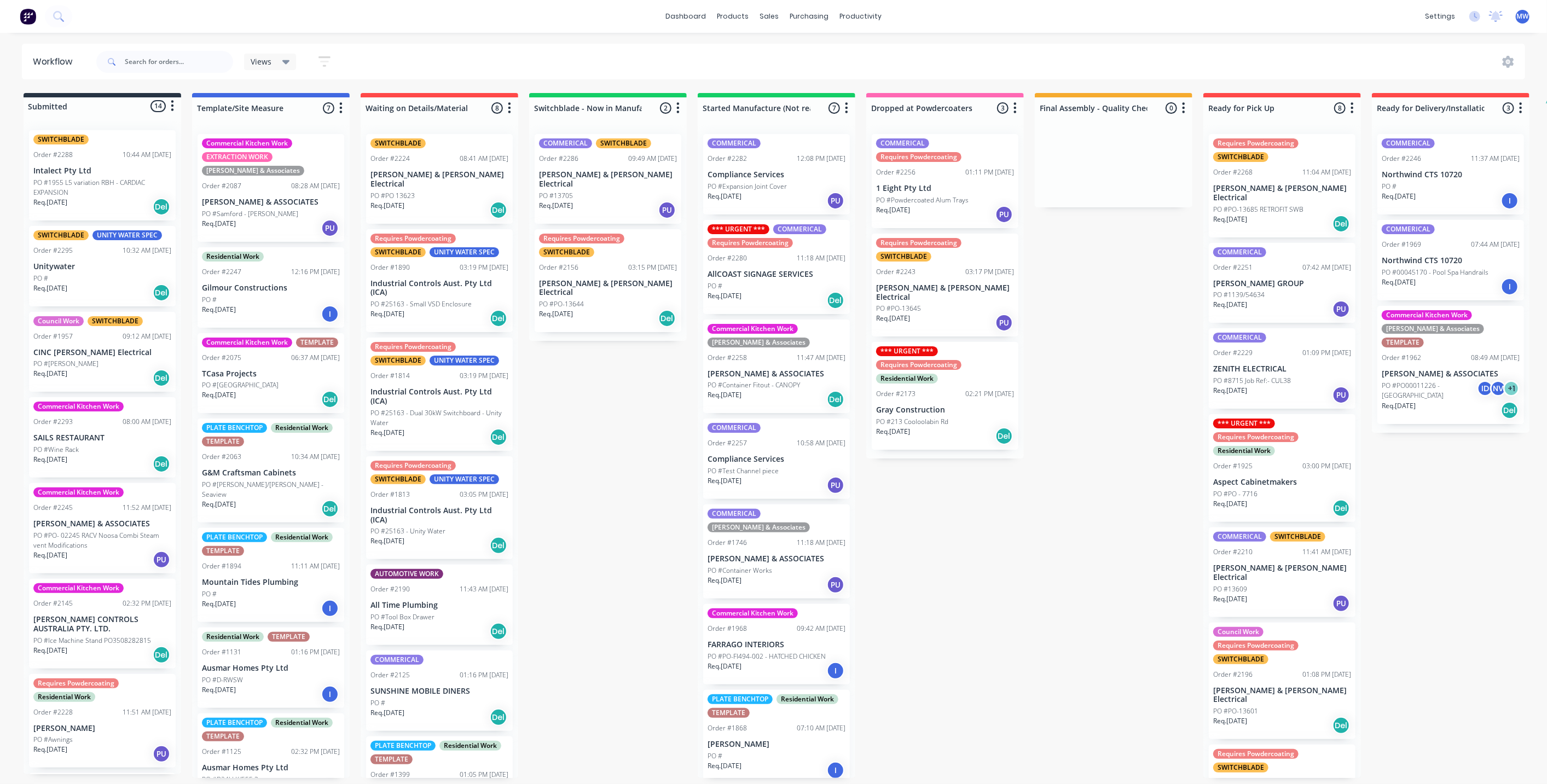
drag, startPoint x: 1097, startPoint y: 373, endPoint x: 1086, endPoint y: 426, distance: 54.1
click at [1097, 373] on div "Submitted 14 Status colour #273444 hex #273444 Save Cancel Summaries Total orde…" at bounding box center [905, 435] width 1825 height 685
drag, startPoint x: 1028, startPoint y: 595, endPoint x: 1118, endPoint y: 397, distance: 217.5
click at [1029, 591] on div "Submitted 14 Status colour #273444 hex #273444 Save Cancel Summaries Total orde…" at bounding box center [905, 435] width 1825 height 685
drag, startPoint x: 1116, startPoint y: 394, endPoint x: 1050, endPoint y: 554, distance: 173.1
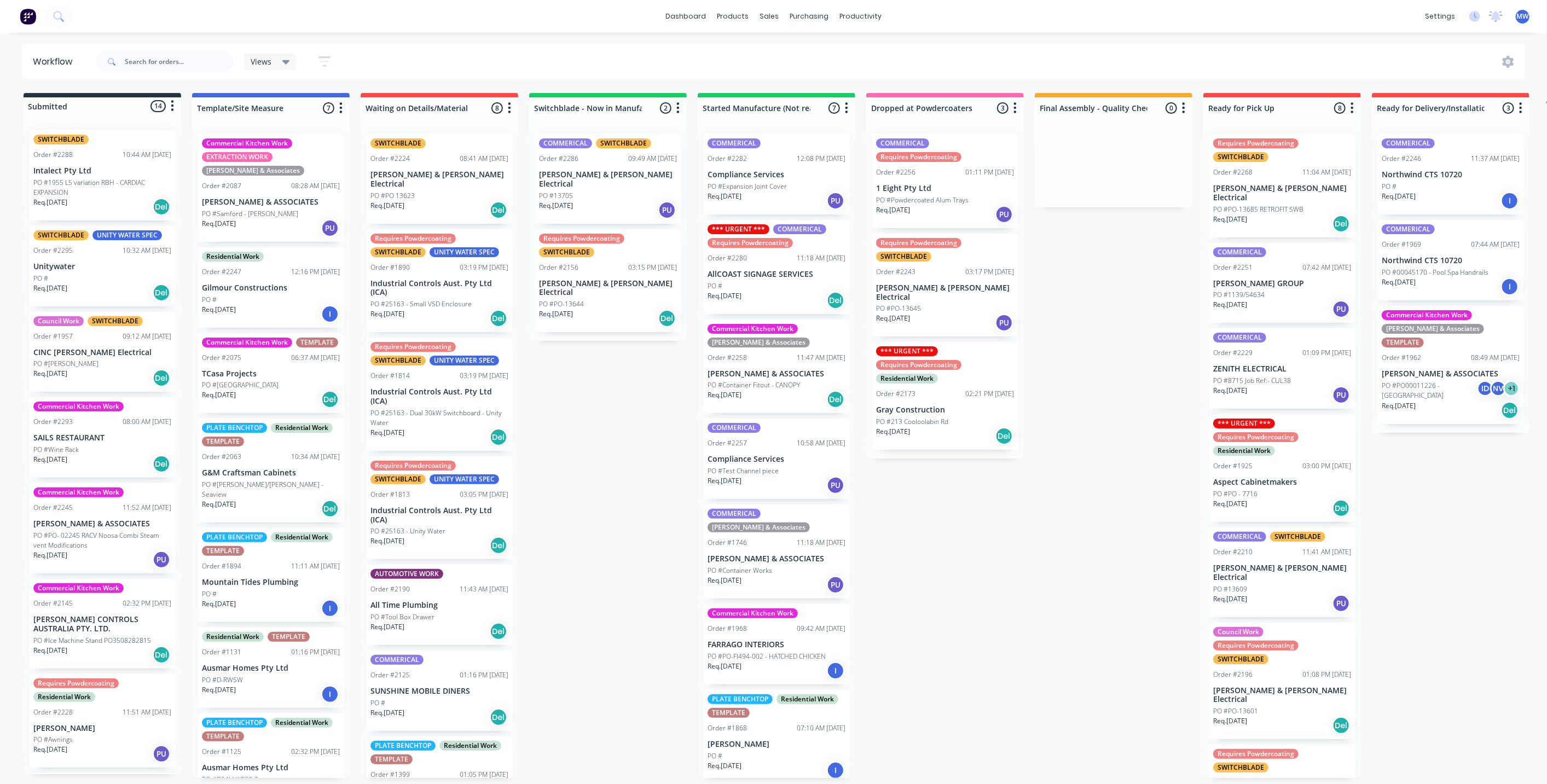
click at [1116, 394] on div "Submitted 14 Status colour #273444 hex #273444 Save Cancel Summaries Total orde…" at bounding box center [905, 435] width 1825 height 685
drag, startPoint x: 1050, startPoint y: 554, endPoint x: 1076, endPoint y: 397, distance: 159.1
click at [1049, 545] on div "Submitted 14 Status colour #273444 hex #273444 Save Cancel Summaries Total orde…" at bounding box center [905, 435] width 1825 height 685
click at [1079, 378] on div "Submitted 14 Status colour #273444 hex #273444 Save Cancel Summaries Total orde…" at bounding box center [905, 435] width 1825 height 685
drag, startPoint x: 1081, startPoint y: 517, endPoint x: 1082, endPoint y: 509, distance: 8.1
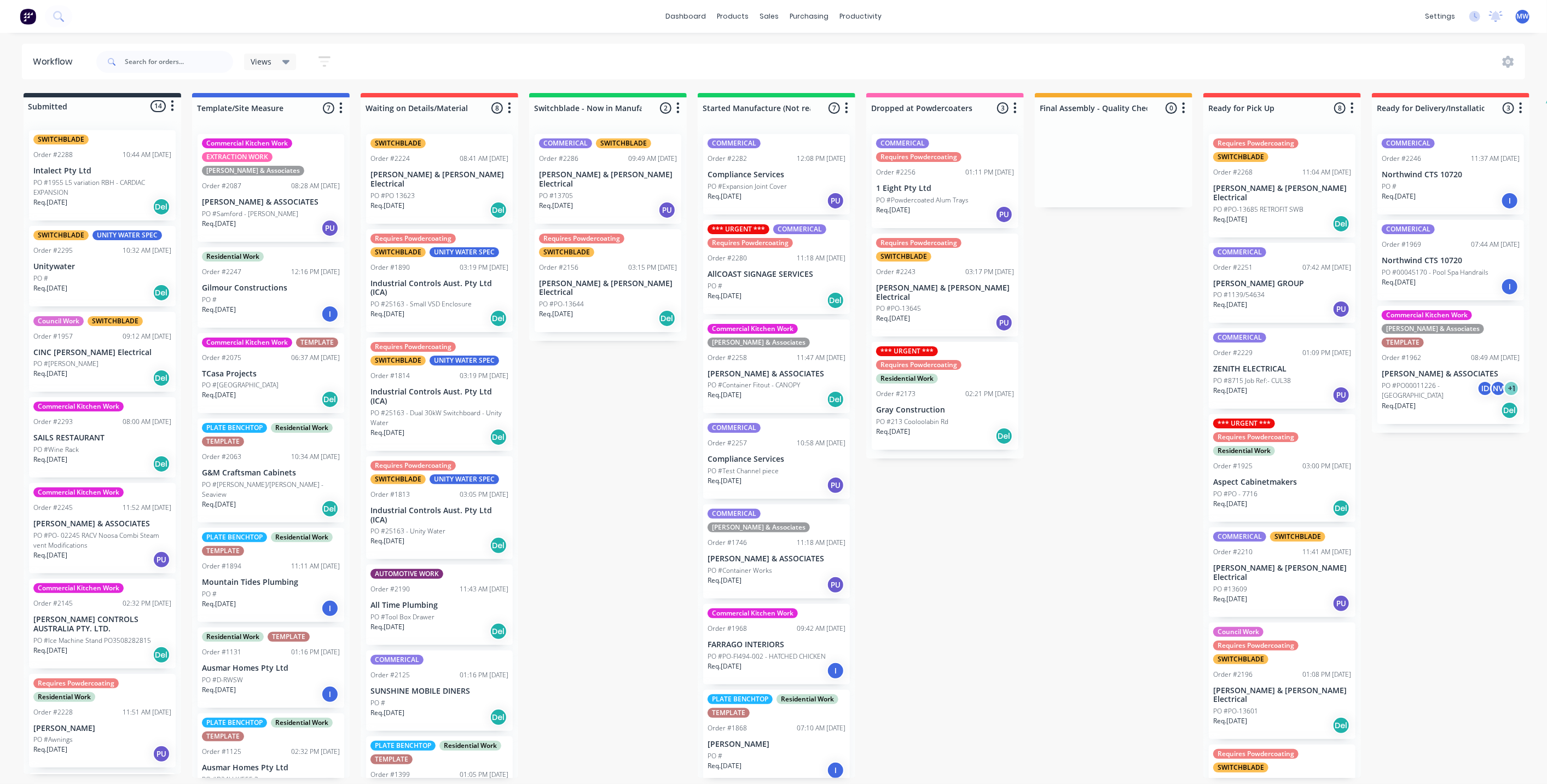
click at [1077, 517] on div "Submitted 14 Status colour #273444 hex #273444 Save Cancel Summaries Total orde…" at bounding box center [905, 435] width 1825 height 685
click at [1170, 391] on div "Submitted 14 Status colour #273444 hex #273444 Save Cancel Summaries Total orde…" at bounding box center [905, 435] width 1825 height 685
click at [603, 279] on p "[PERSON_NAME] & [PERSON_NAME] Electrical" at bounding box center [608, 289] width 138 height 19
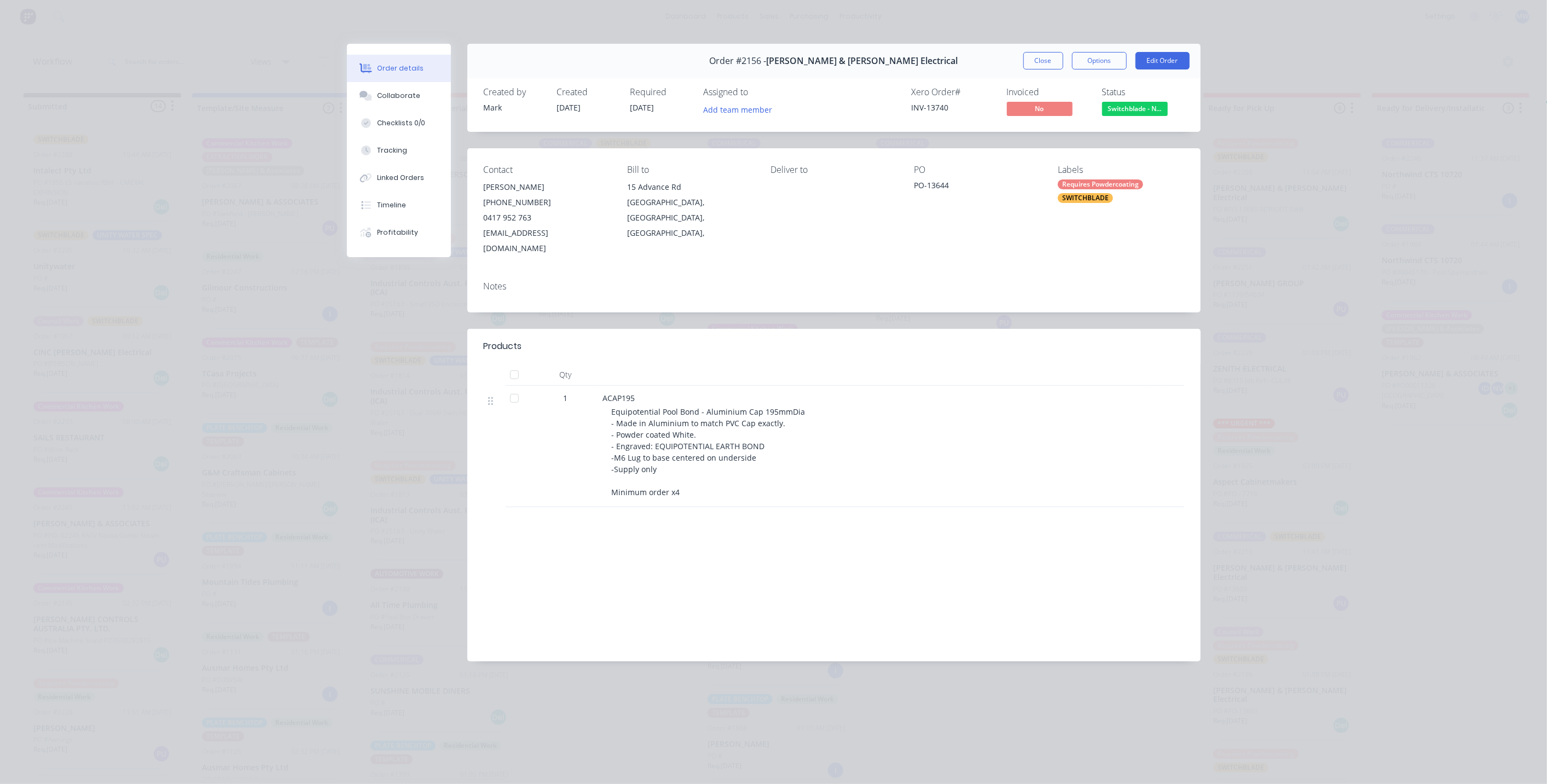
click at [1037, 66] on button "Close" at bounding box center [1044, 61] width 40 height 17
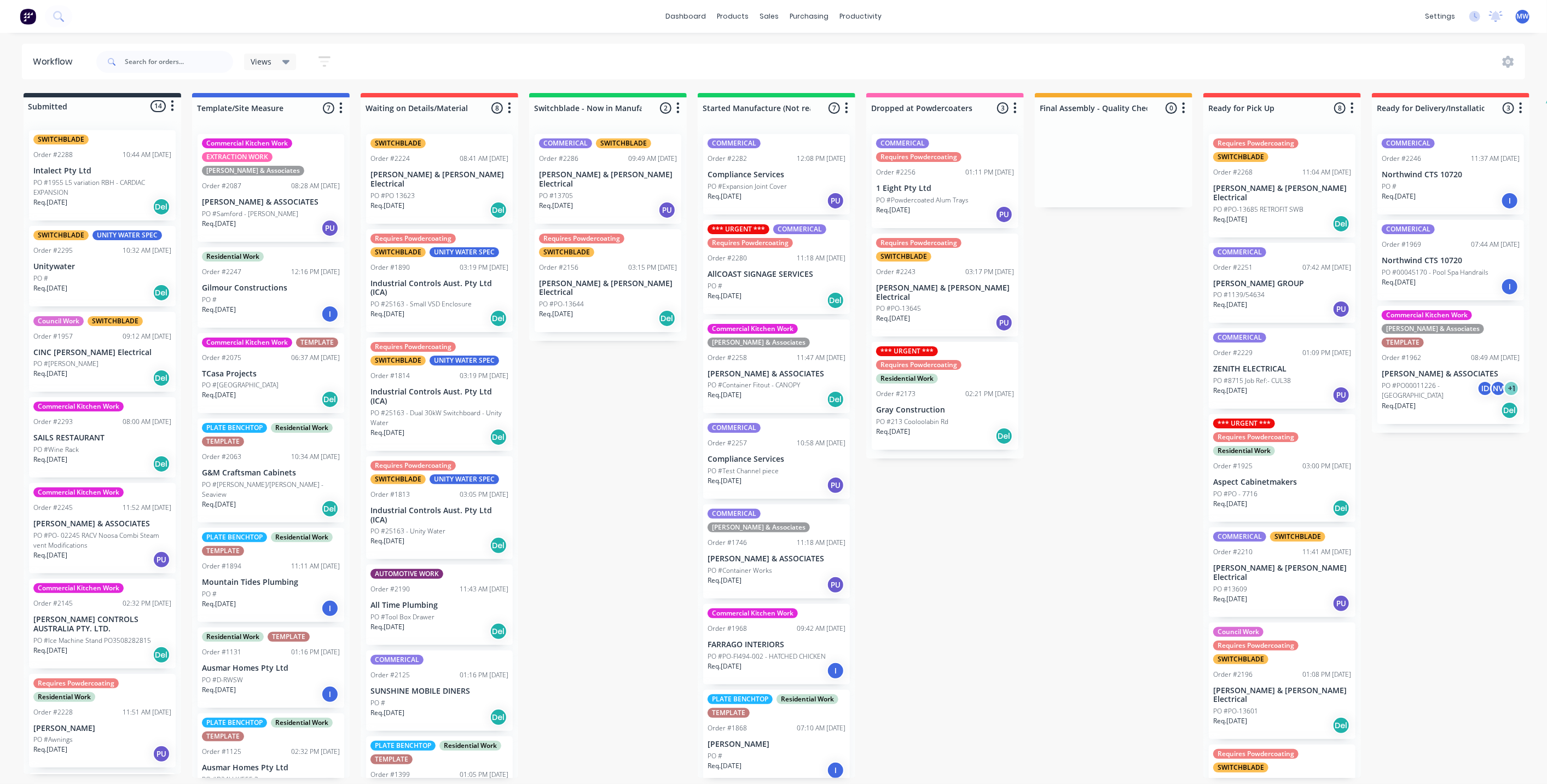
click at [1043, 540] on div "Submitted 14 Status colour #273444 hex #273444 Save Cancel Summaries Total orde…" at bounding box center [905, 435] width 1825 height 685
click at [1086, 348] on div "Submitted 14 Status colour #273444 hex #273444 Save Cancel Summaries Total orde…" at bounding box center [905, 435] width 1825 height 685
click at [1093, 348] on div "Submitted 14 Status colour #273444 hex #273444 Save Cancel Summaries Total orde…" at bounding box center [905, 435] width 1825 height 685
click at [1096, 361] on div "Submitted 14 Status colour #273444 hex #273444 Save Cancel Summaries Total orde…" at bounding box center [905, 435] width 1825 height 685
click at [1100, 356] on div "Submitted 14 Status colour #273444 hex #273444 Save Cancel Summaries Total orde…" at bounding box center [905, 435] width 1825 height 685
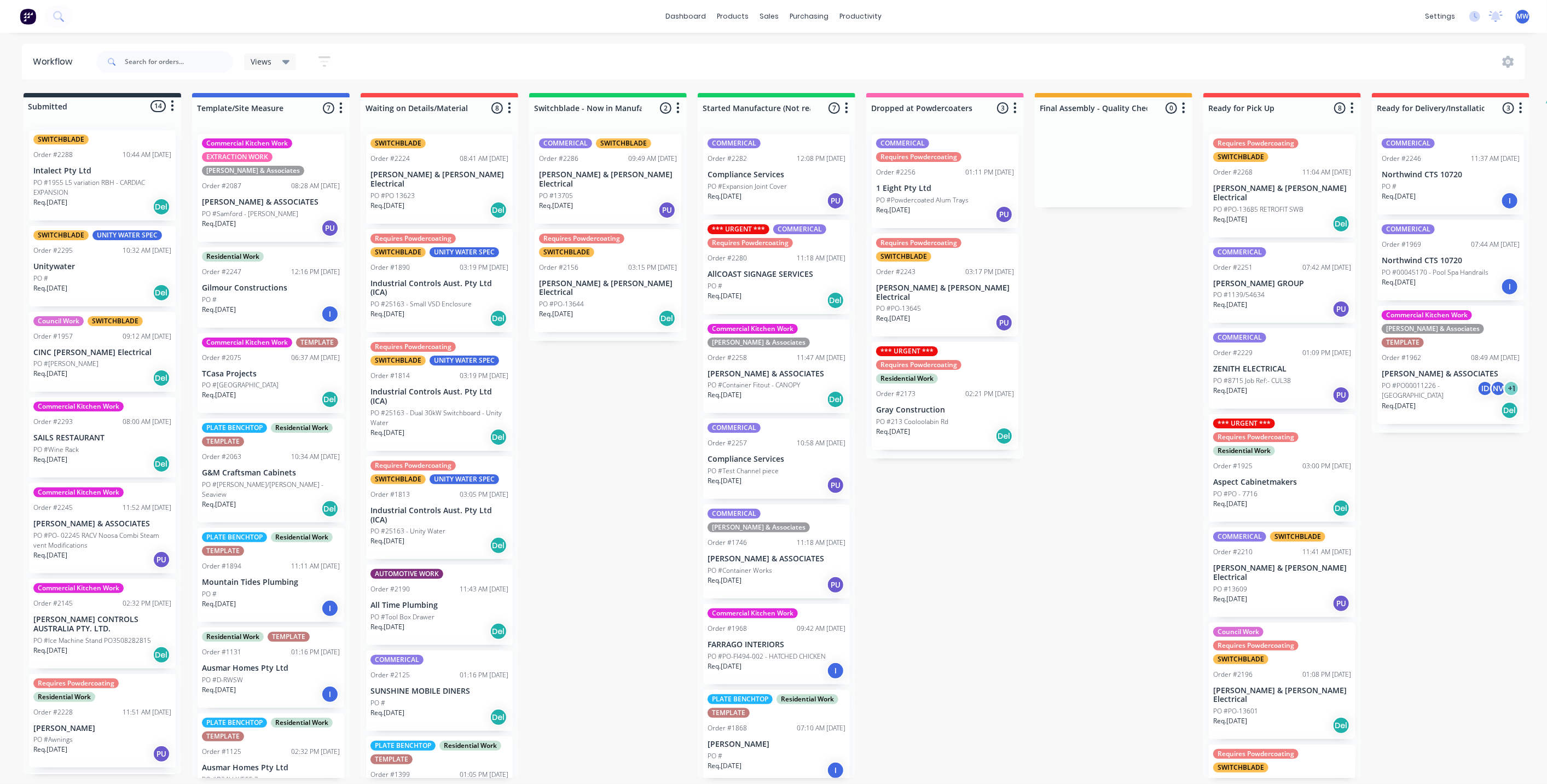
drag, startPoint x: 1046, startPoint y: 543, endPoint x: 1112, endPoint y: 348, distance: 205.9
click at [1048, 540] on div "Submitted 14 Status colour #273444 hex #273444 Save Cancel Summaries Total orde…" at bounding box center [905, 435] width 1825 height 685
click at [1113, 336] on div "Submitted 14 Status colour #273444 hex #273444 Save Cancel Summaries Total orde…" at bounding box center [905, 435] width 1825 height 685
drag, startPoint x: 1050, startPoint y: 550, endPoint x: 1061, endPoint y: 469, distance: 81.7
click at [1050, 544] on div "Submitted 14 Status colour #273444 hex #273444 Save Cancel Summaries Total orde…" at bounding box center [905, 435] width 1825 height 685
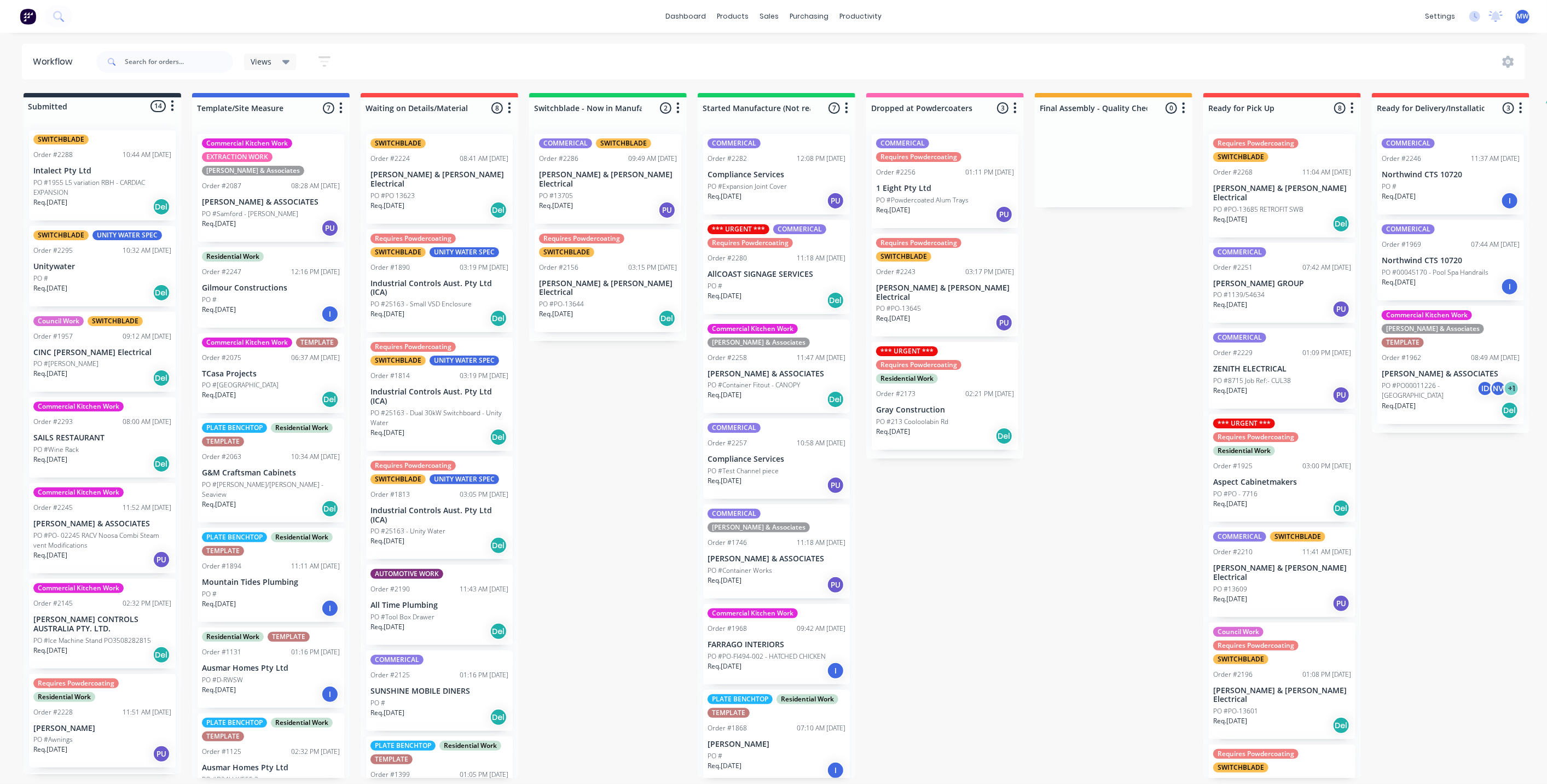
drag, startPoint x: 1085, startPoint y: 385, endPoint x: 1030, endPoint y: 468, distance: 99.6
click at [1086, 385] on div "Submitted 14 Status colour #273444 hex #273444 Save Cancel Summaries Total orde…" at bounding box center [905, 435] width 1825 height 685
drag, startPoint x: 979, startPoint y: 526, endPoint x: 1009, endPoint y: 512, distance: 33.1
click at [982, 523] on div "Submitted 14 Status colour #273444 hex #273444 Save Cancel Summaries Total orde…" at bounding box center [905, 435] width 1825 height 685
click at [1123, 400] on div "Submitted 14 Status colour #273444 hex #273444 Save Cancel Summaries Total orde…" at bounding box center [905, 435] width 1825 height 685
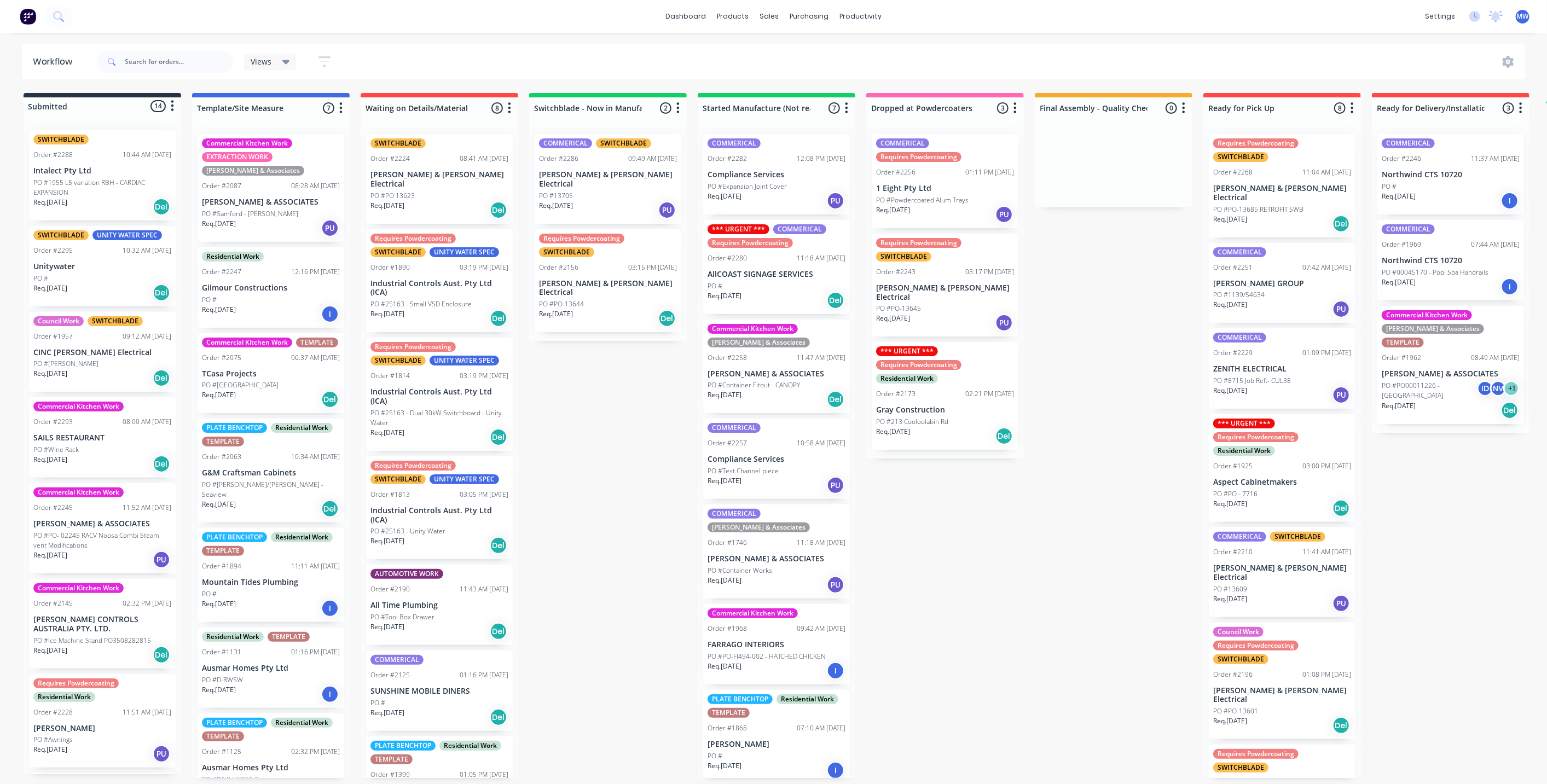
click at [574, 429] on div "Submitted 14 Status colour #273444 hex #273444 Save Cancel Summaries Total orde…" at bounding box center [905, 435] width 1825 height 685
click at [591, 408] on div "Submitted 14 Status colour #273444 hex #273444 Save Cancel Summaries Total orde…" at bounding box center [905, 435] width 1825 height 685
click at [609, 491] on div "Submitted 14 Status colour #273444 hex #273444 Save Cancel Summaries Total orde…" at bounding box center [905, 435] width 1825 height 685
click at [613, 366] on div "Submitted 14 Status colour #273444 hex #273444 Save Cancel Summaries Total orde…" at bounding box center [905, 435] width 1825 height 685
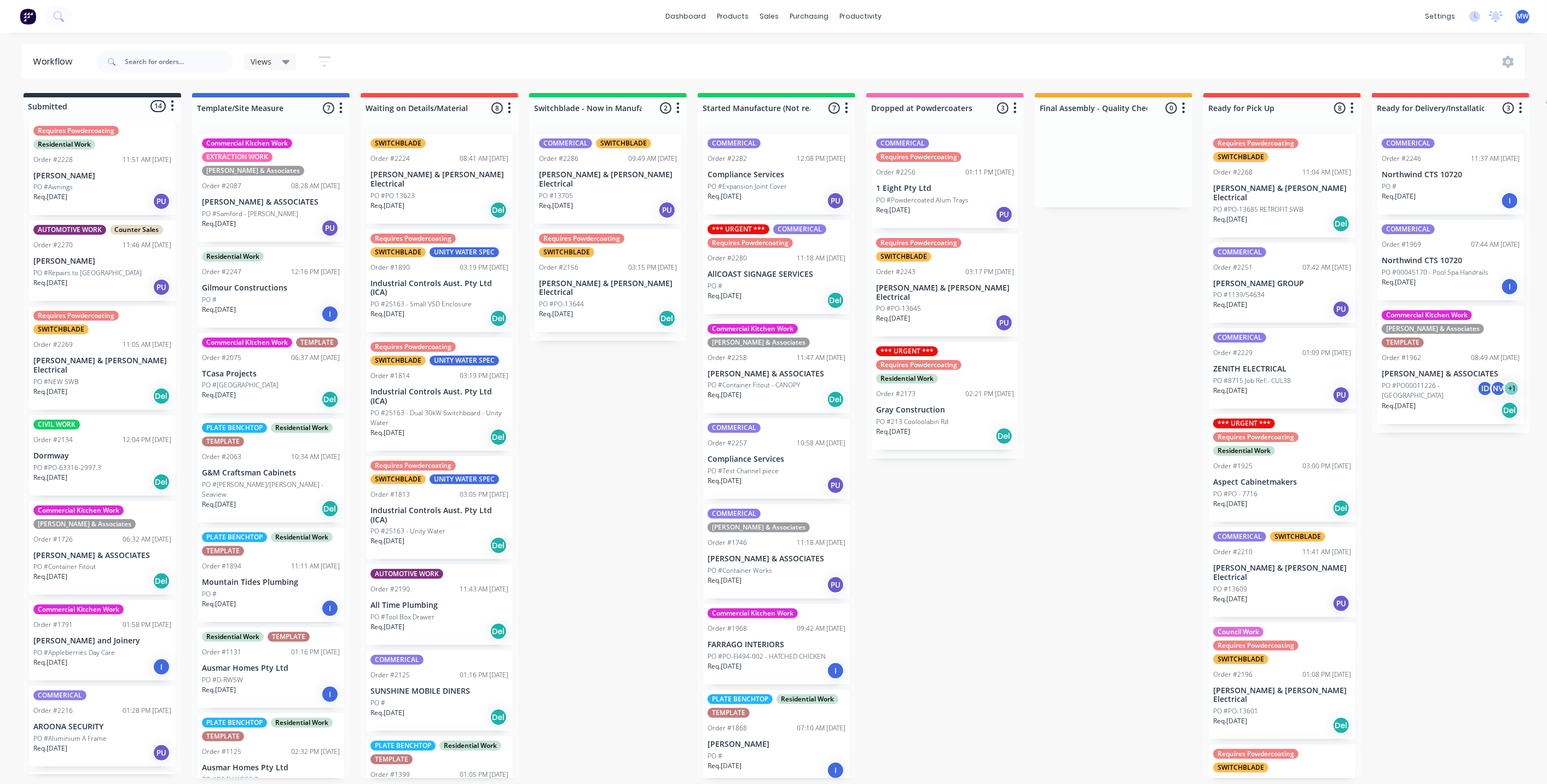
scroll to position [605, 0]
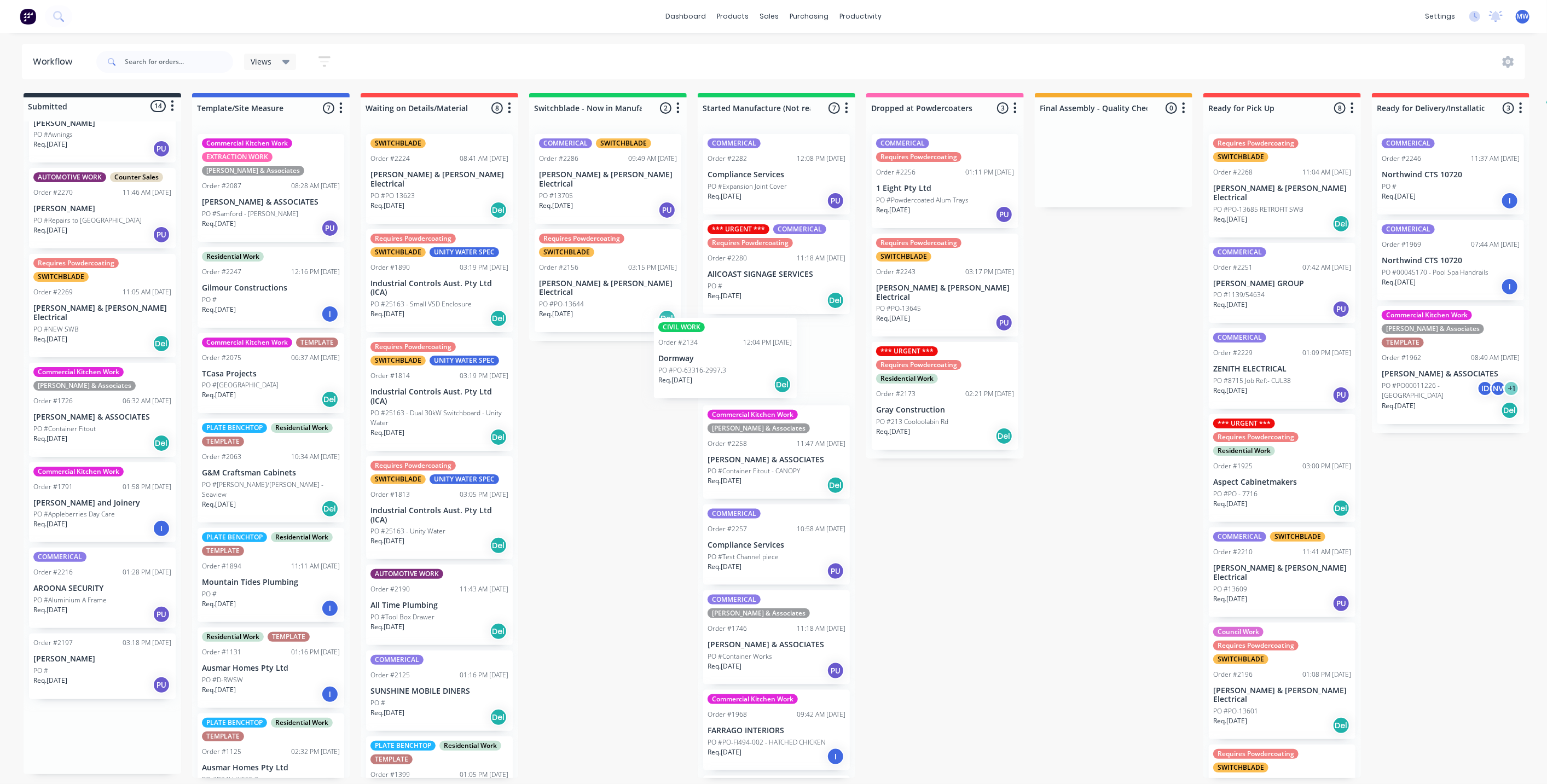
drag, startPoint x: 83, startPoint y: 384, endPoint x: 722, endPoint y: 348, distance: 640.0
click at [722, 348] on div "Submitted 14 Status colour #273444 hex #273444 Save Cancel Summaries Total orde…" at bounding box center [905, 435] width 1825 height 685
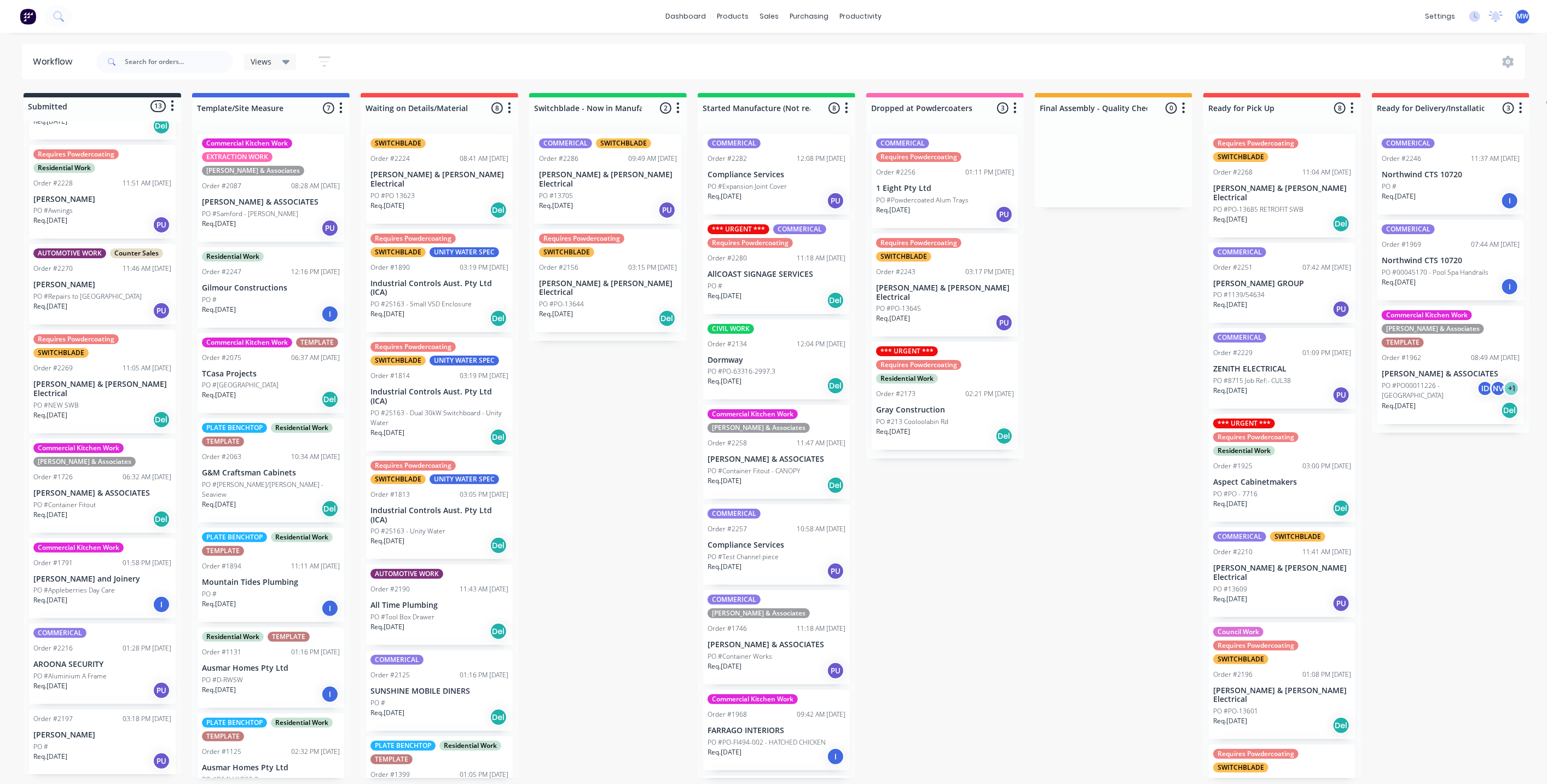
scroll to position [520, 0]
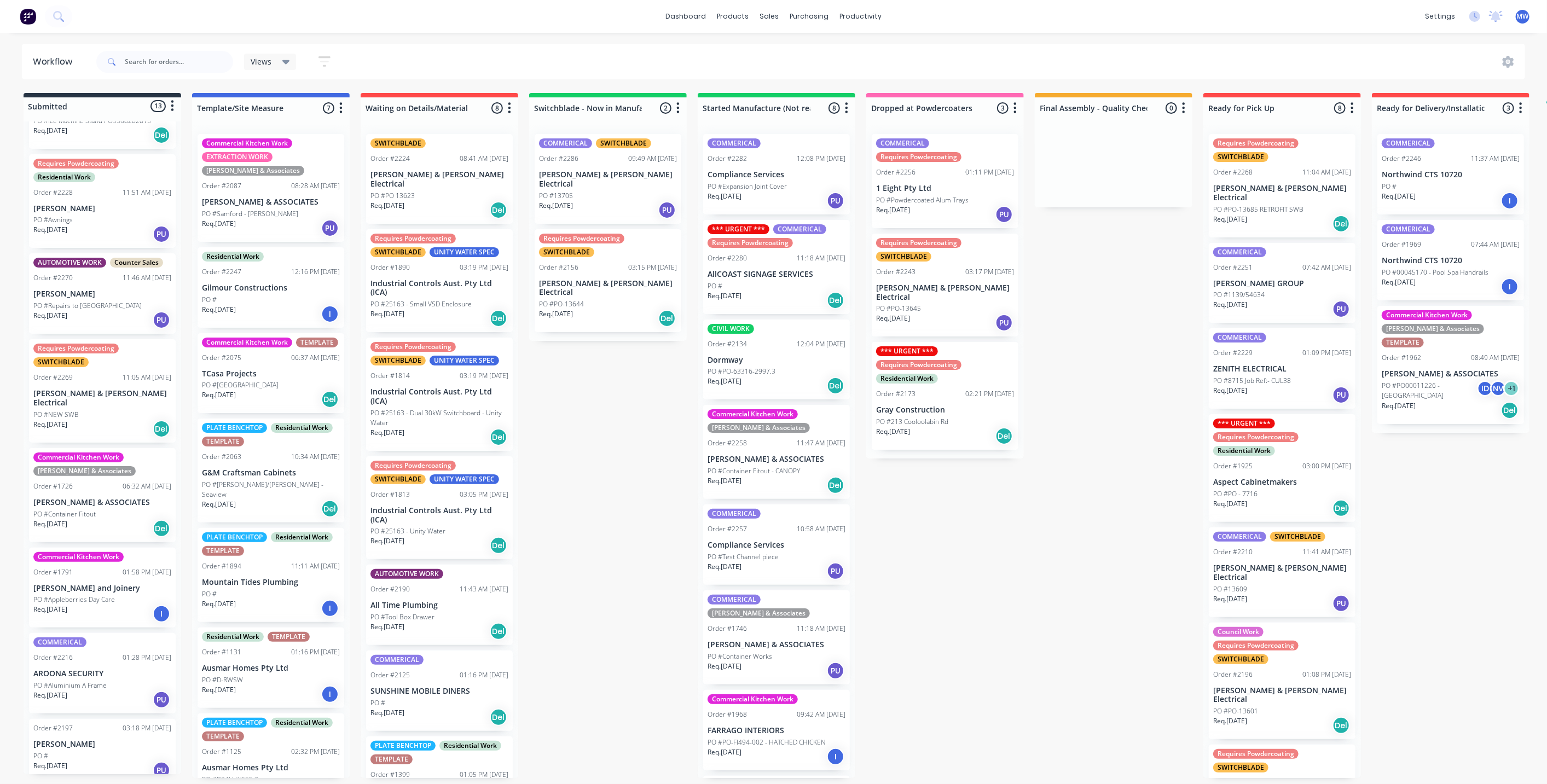
click at [780, 358] on p "Dormway" at bounding box center [777, 360] width 138 height 9
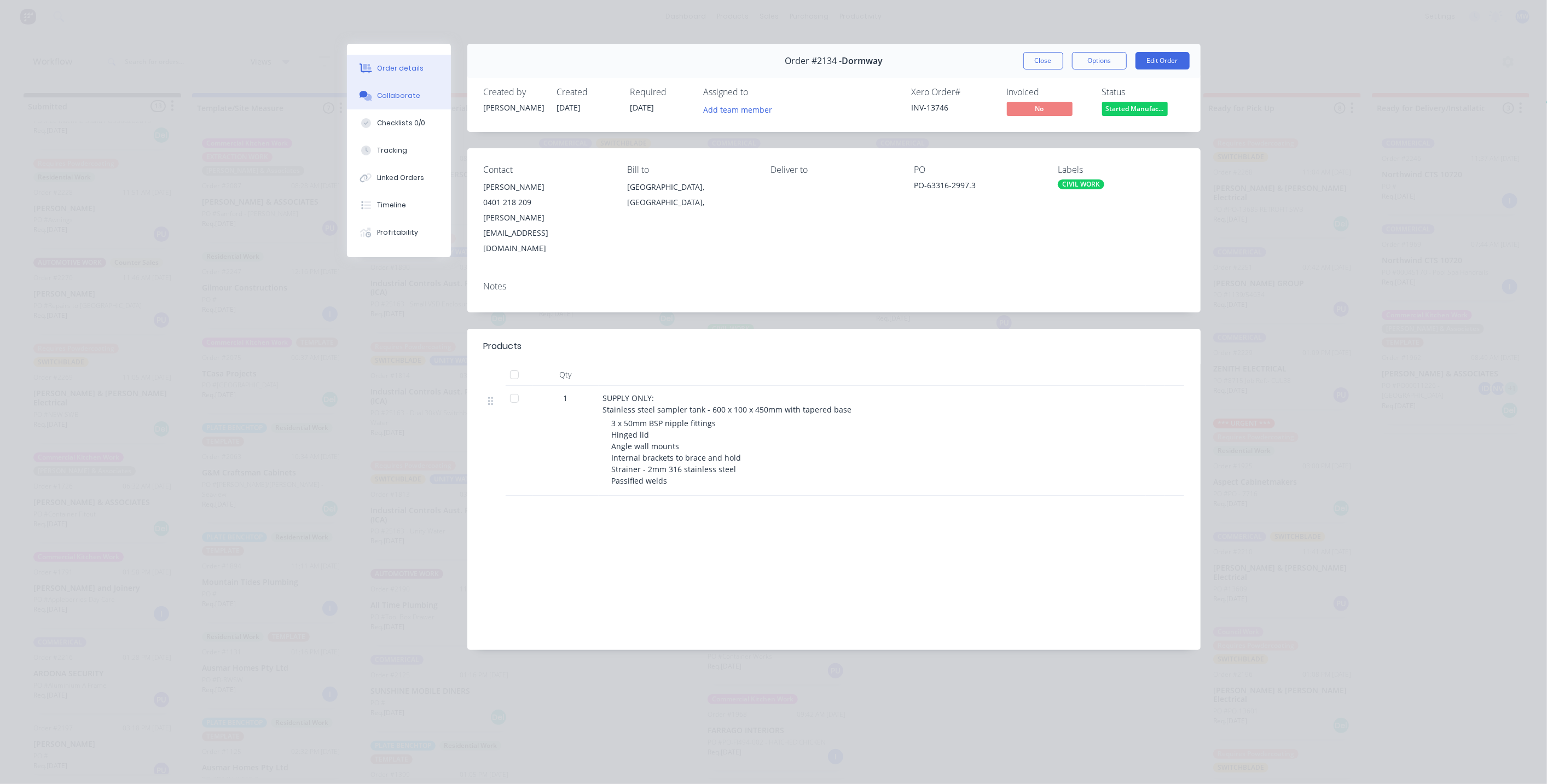
click at [404, 100] on div "Collaborate" at bounding box center [398, 96] width 43 height 10
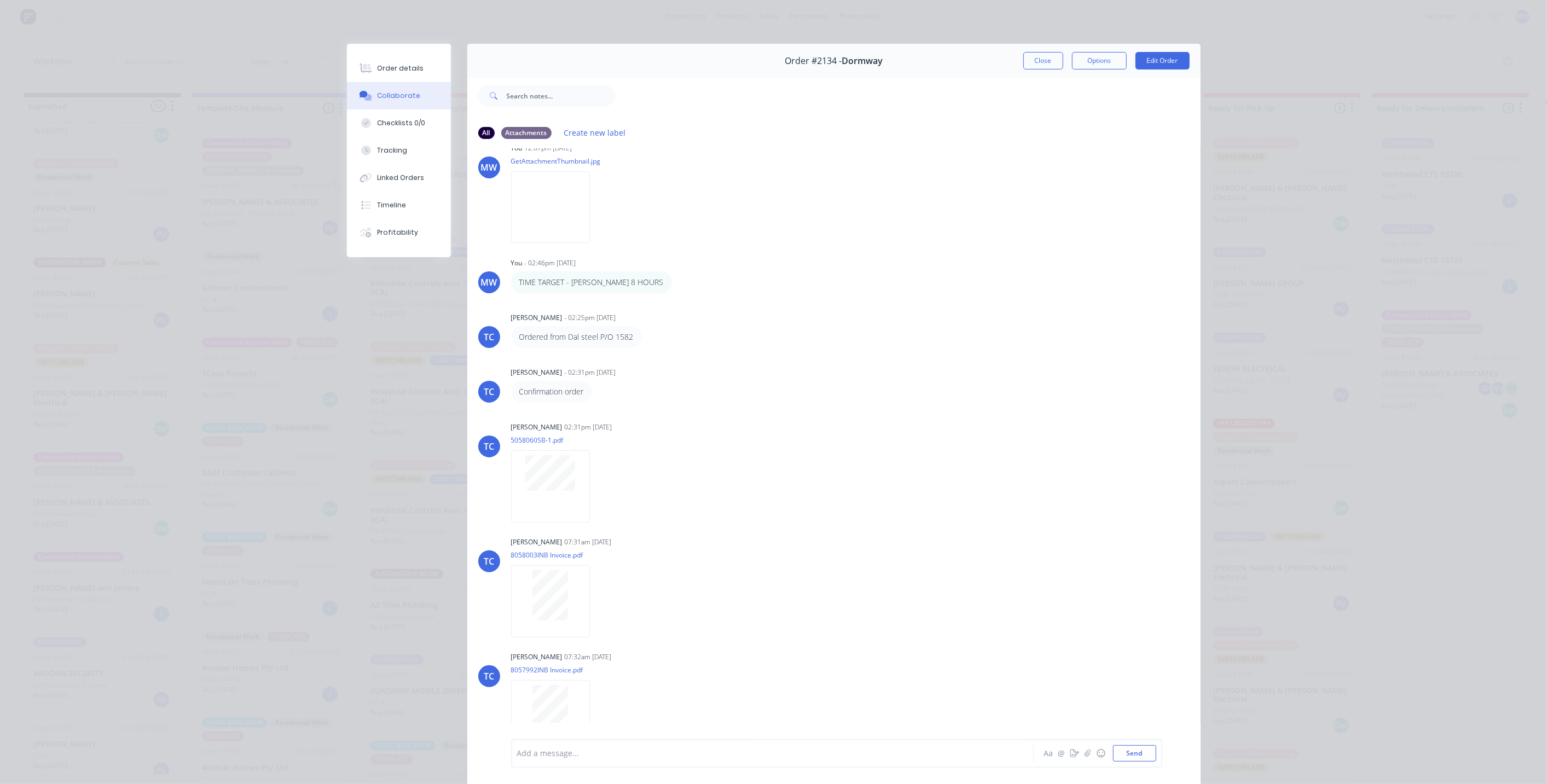
scroll to position [264, 0]
click at [1044, 64] on button "Close" at bounding box center [1044, 61] width 40 height 17
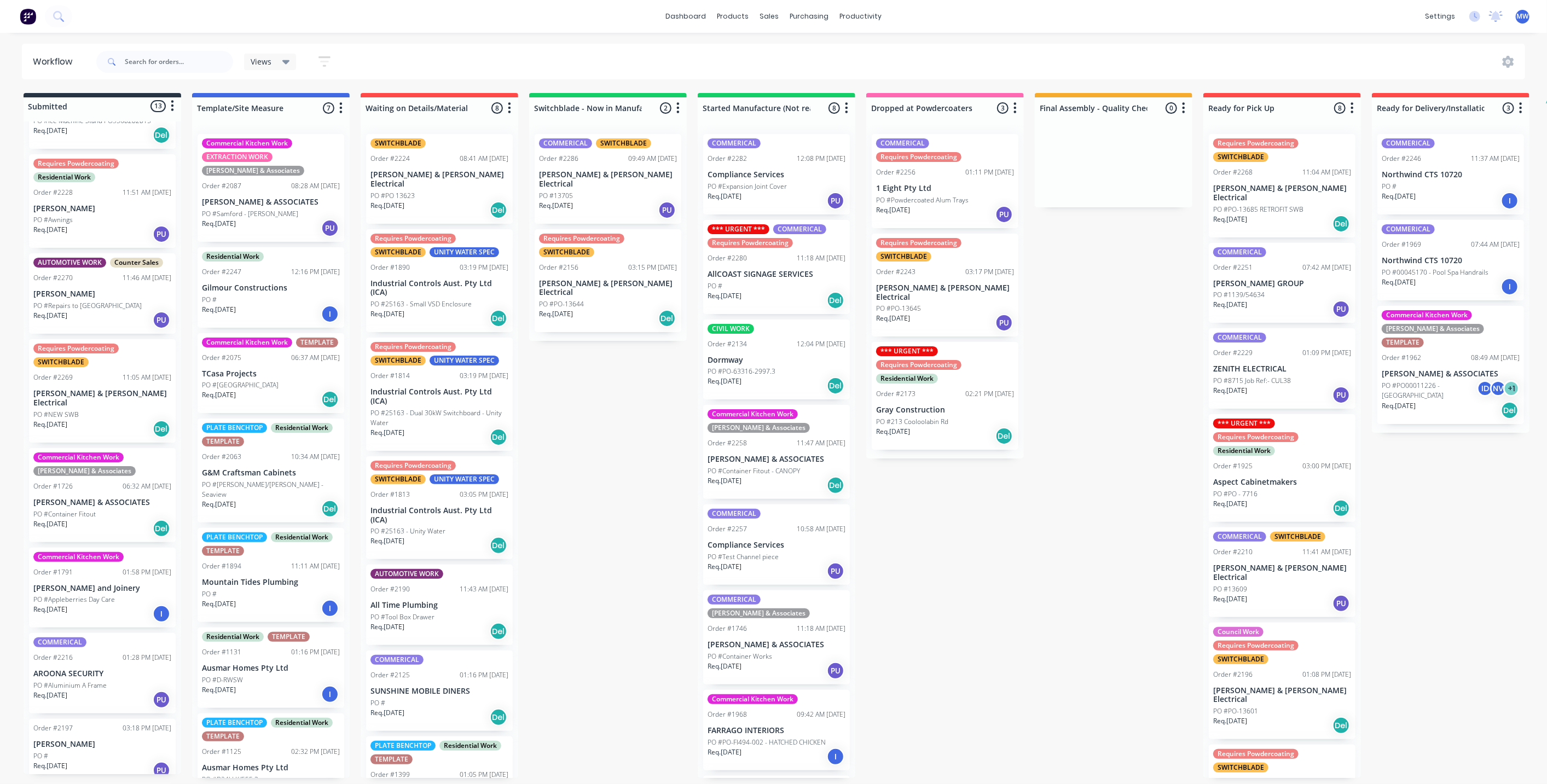
click at [610, 348] on div "Submitted 13 Status colour #273444 hex #273444 Save Cancel Summaries Total orde…" at bounding box center [905, 435] width 1825 height 685
click at [596, 406] on div "Submitted 13 Status colour #273444 hex #273444 Save Cancel Summaries Total orde…" at bounding box center [905, 435] width 1825 height 685
click at [605, 443] on div "Submitted 13 Status colour #273444 hex #273444 Save Cancel Summaries Total orde…" at bounding box center [905, 435] width 1825 height 685
click at [958, 531] on div "Submitted 13 Status colour #273444 hex #273444 Save Cancel Summaries Total orde…" at bounding box center [905, 435] width 1825 height 685
drag, startPoint x: 632, startPoint y: 380, endPoint x: 628, endPoint y: 356, distance: 24.3
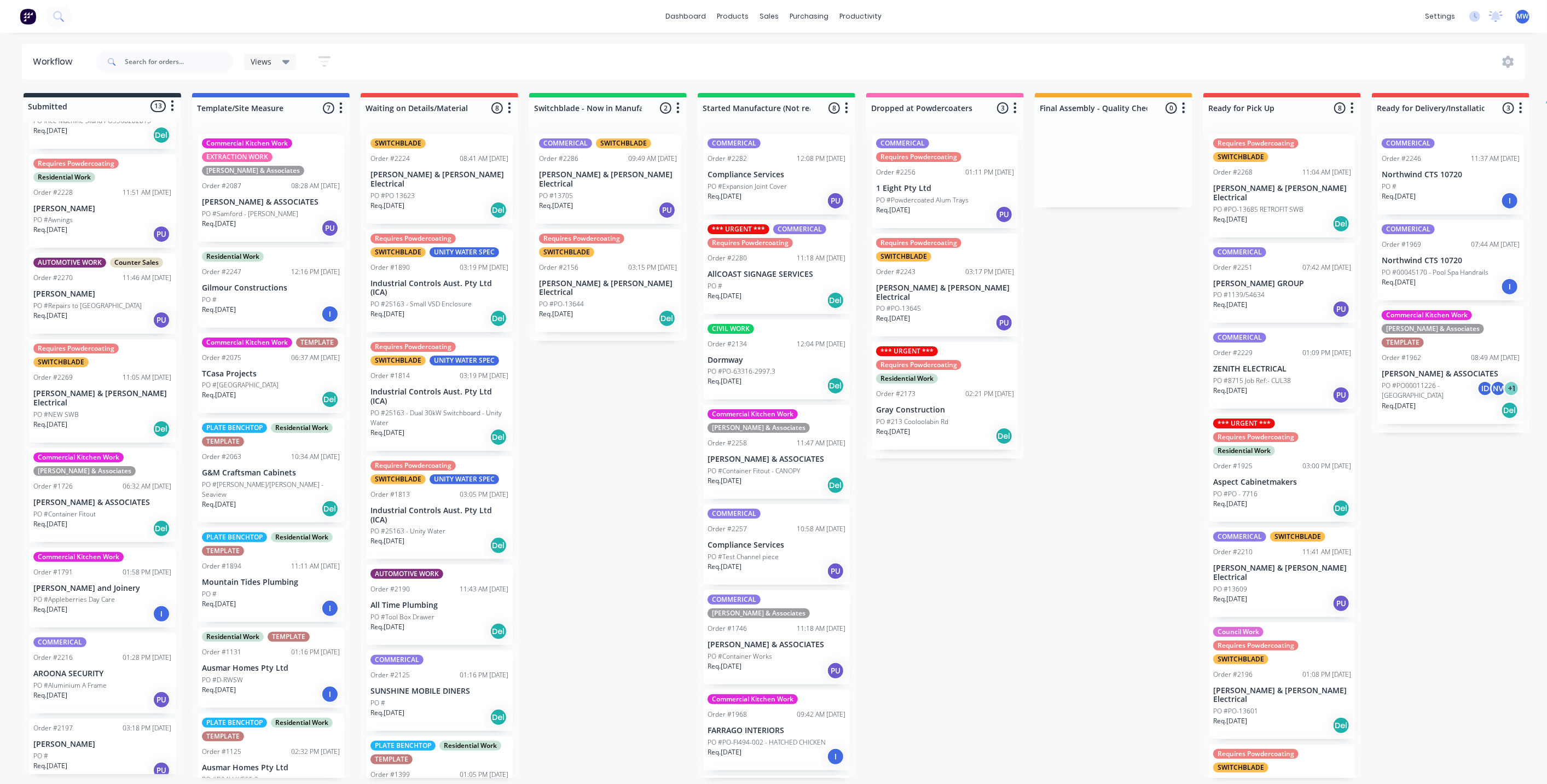
click at [631, 379] on div "Submitted 13 Status colour #273444 hex #273444 Save Cancel Summaries Total orde…" at bounding box center [905, 435] width 1825 height 685
drag, startPoint x: 605, startPoint y: 430, endPoint x: 632, endPoint y: 353, distance: 81.6
click at [605, 430] on div "Submitted 13 Status colour #273444 hex #273444 Save Cancel Summaries Total orde…" at bounding box center [905, 435] width 1825 height 685
click at [603, 497] on div "Submitted 13 Status colour #273444 hex #273444 Save Cancel Summaries Total orde…" at bounding box center [905, 435] width 1825 height 685
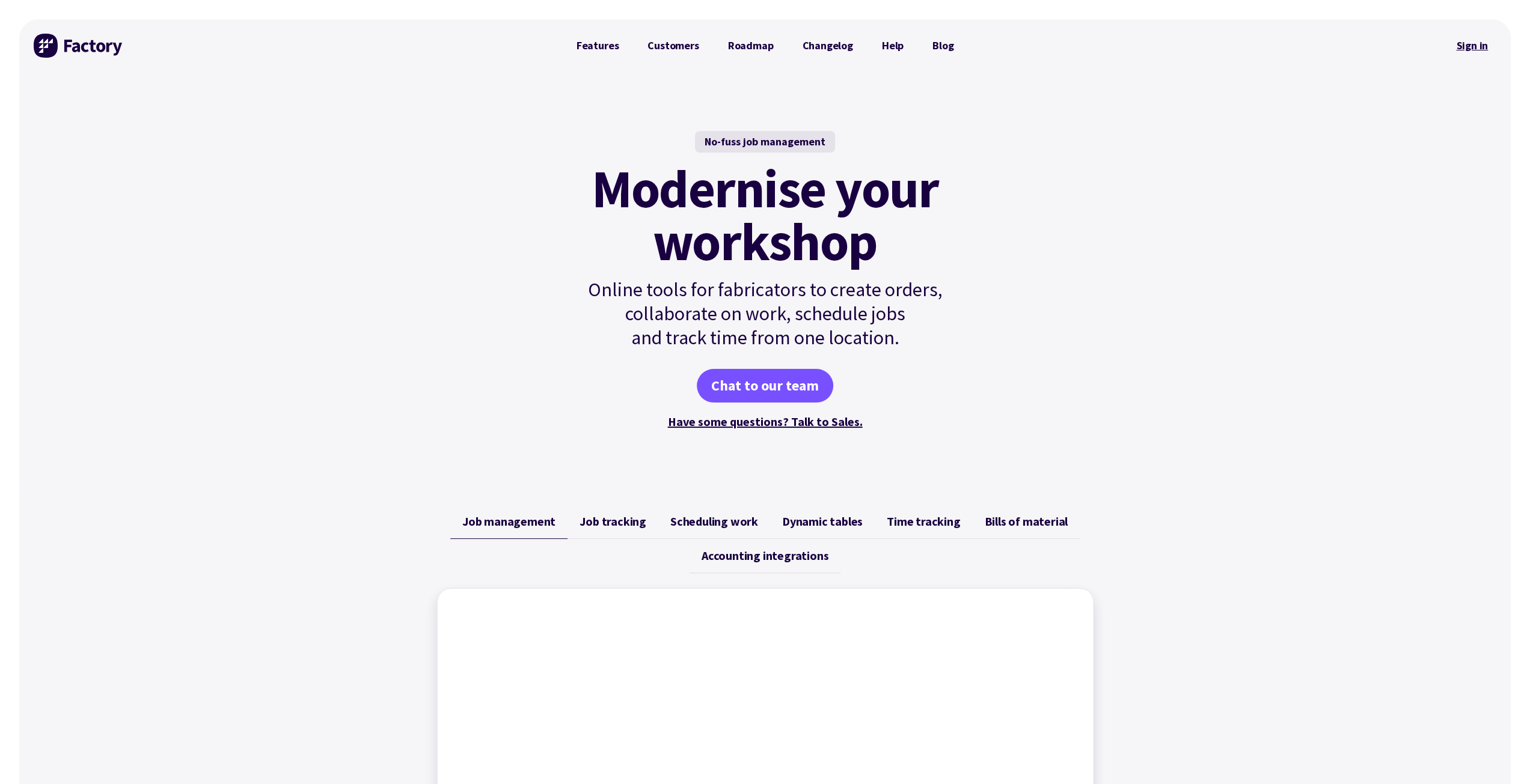
click at [1473, 45] on link "Sign in" at bounding box center [1471, 46] width 48 height 28
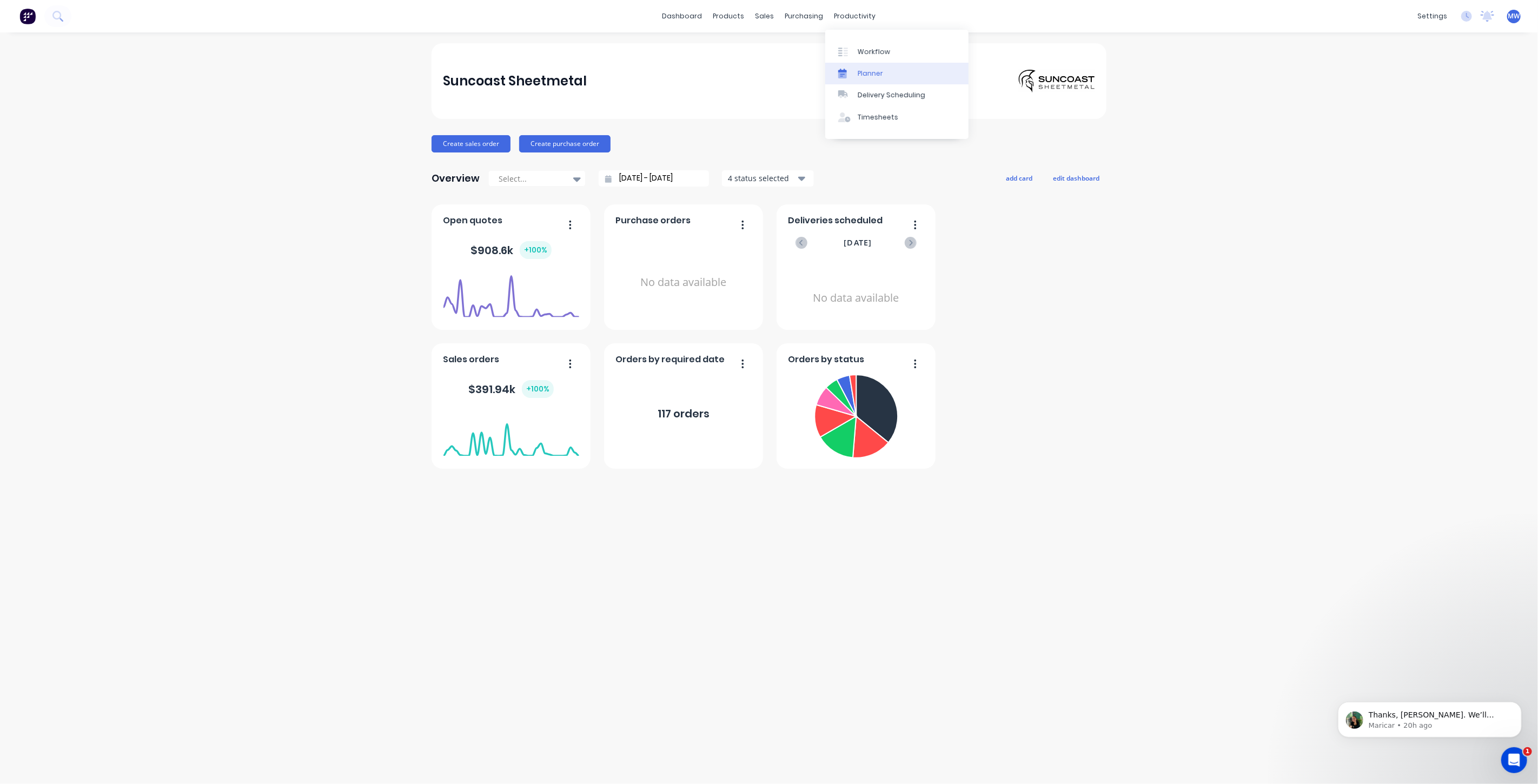
click at [881, 71] on div "Planner" at bounding box center [870, 73] width 25 height 10
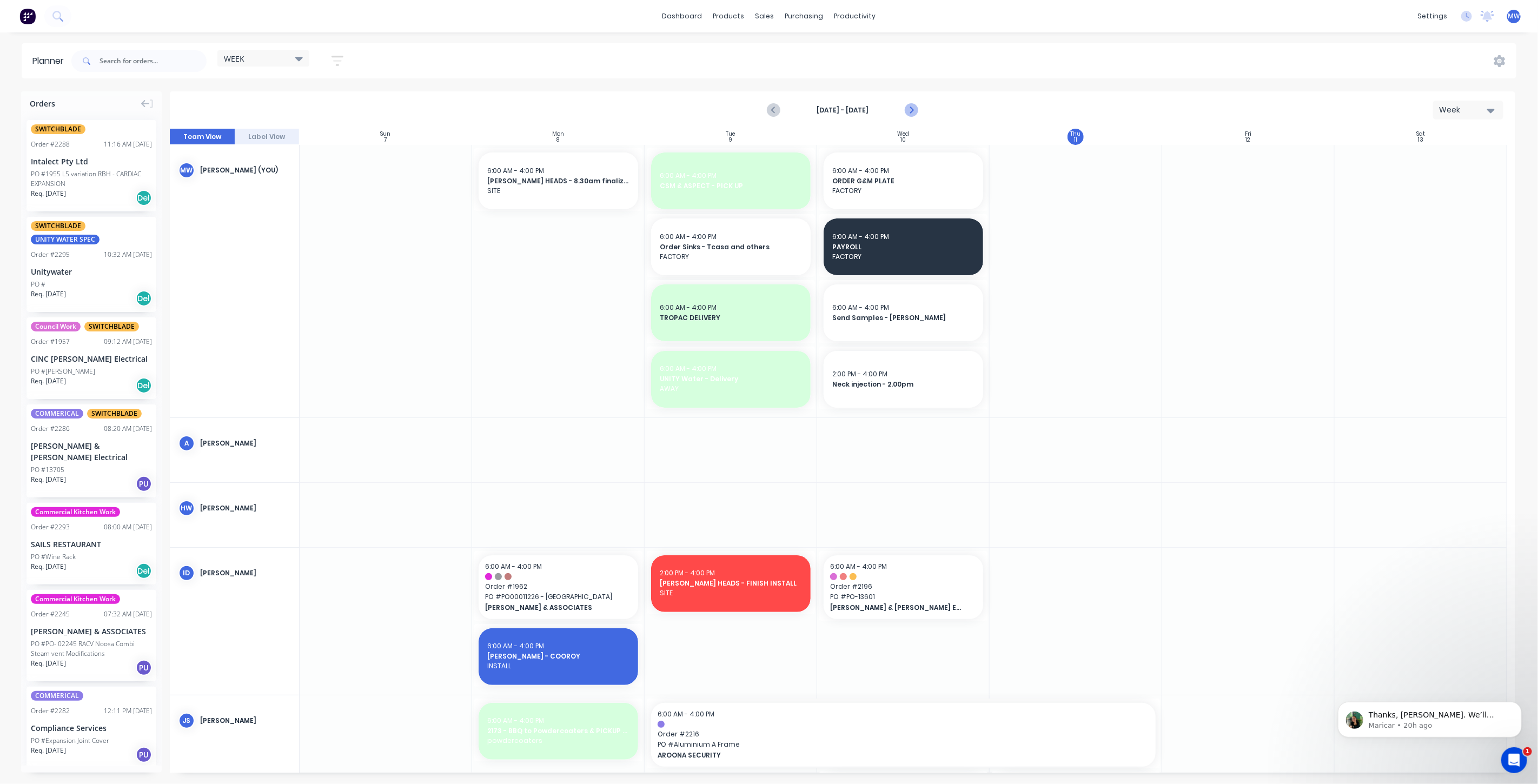
click at [916, 109] on icon "Next page" at bounding box center [911, 110] width 13 height 13
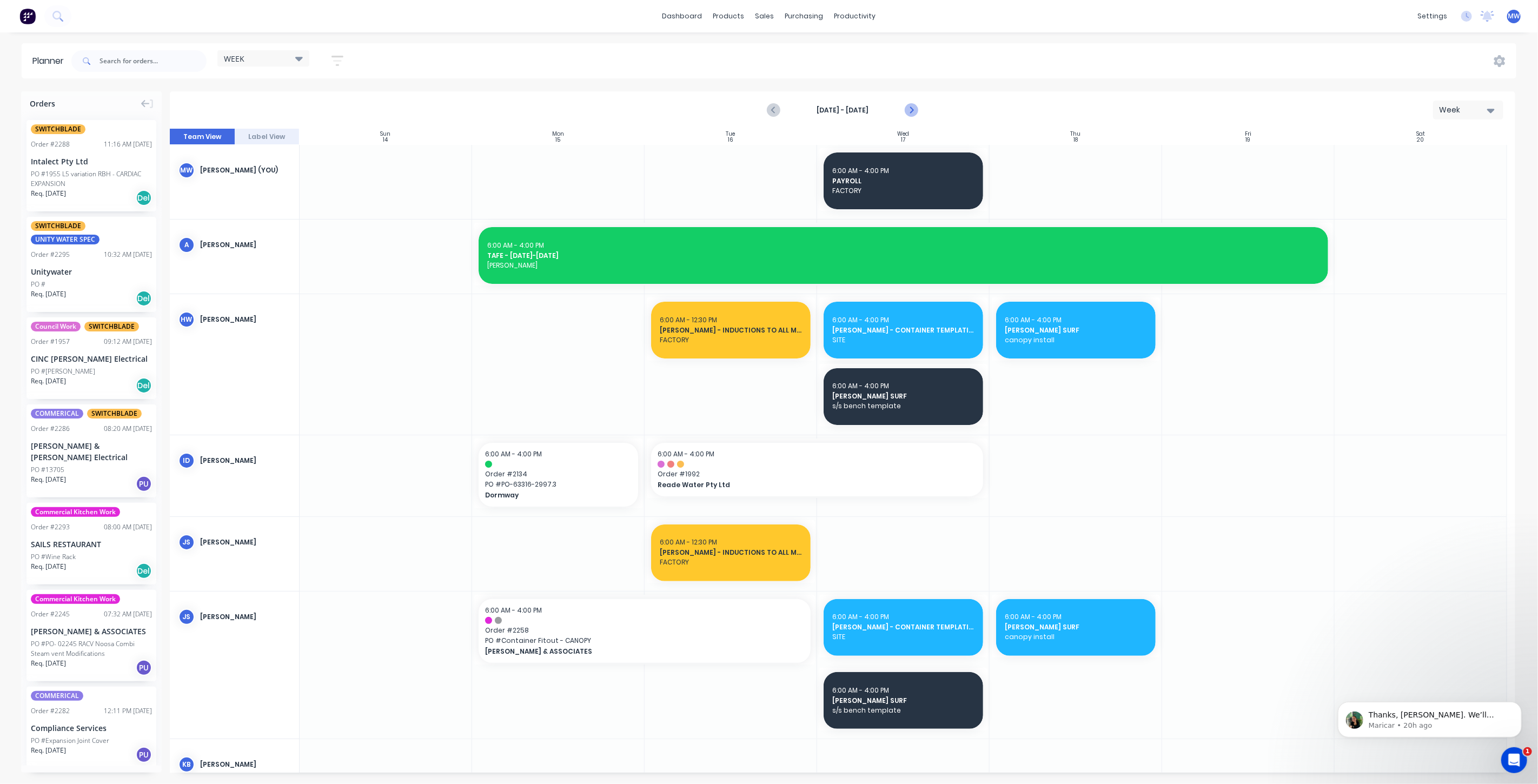
click at [916, 109] on icon "Next page" at bounding box center [911, 110] width 13 height 13
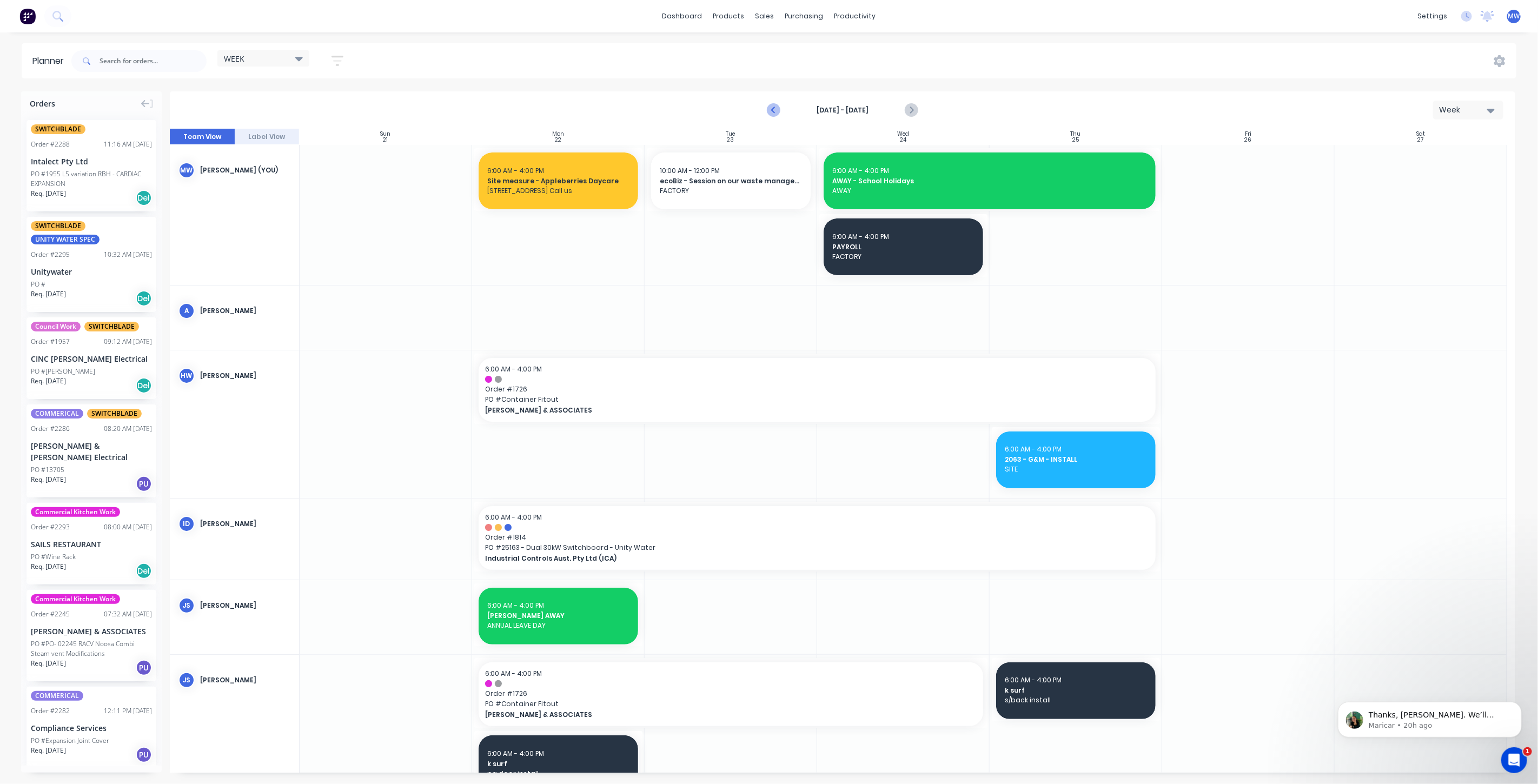
click at [774, 113] on icon "Previous page" at bounding box center [774, 110] width 13 height 13
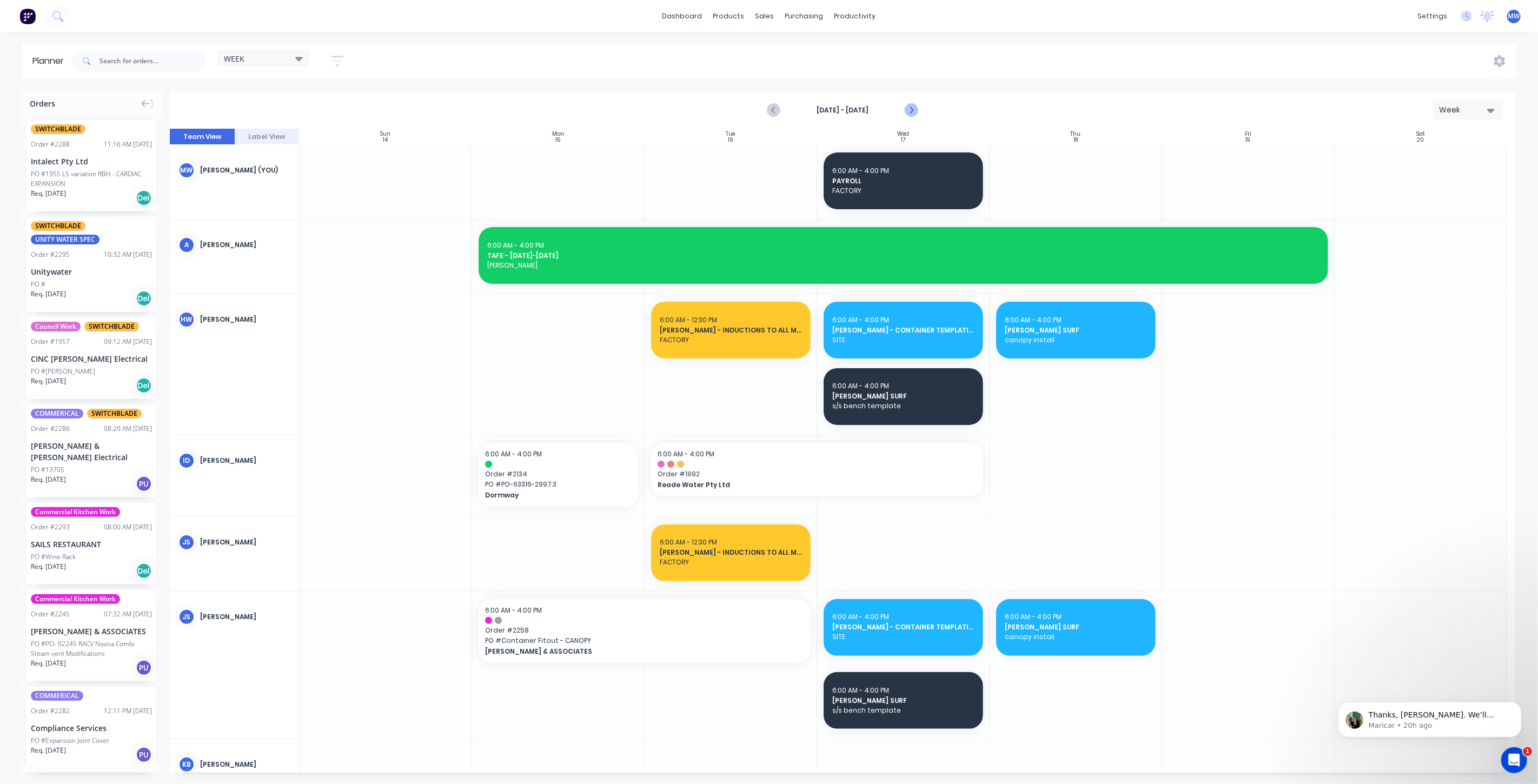
click at [908, 106] on icon "Next page" at bounding box center [910, 110] width 5 height 9
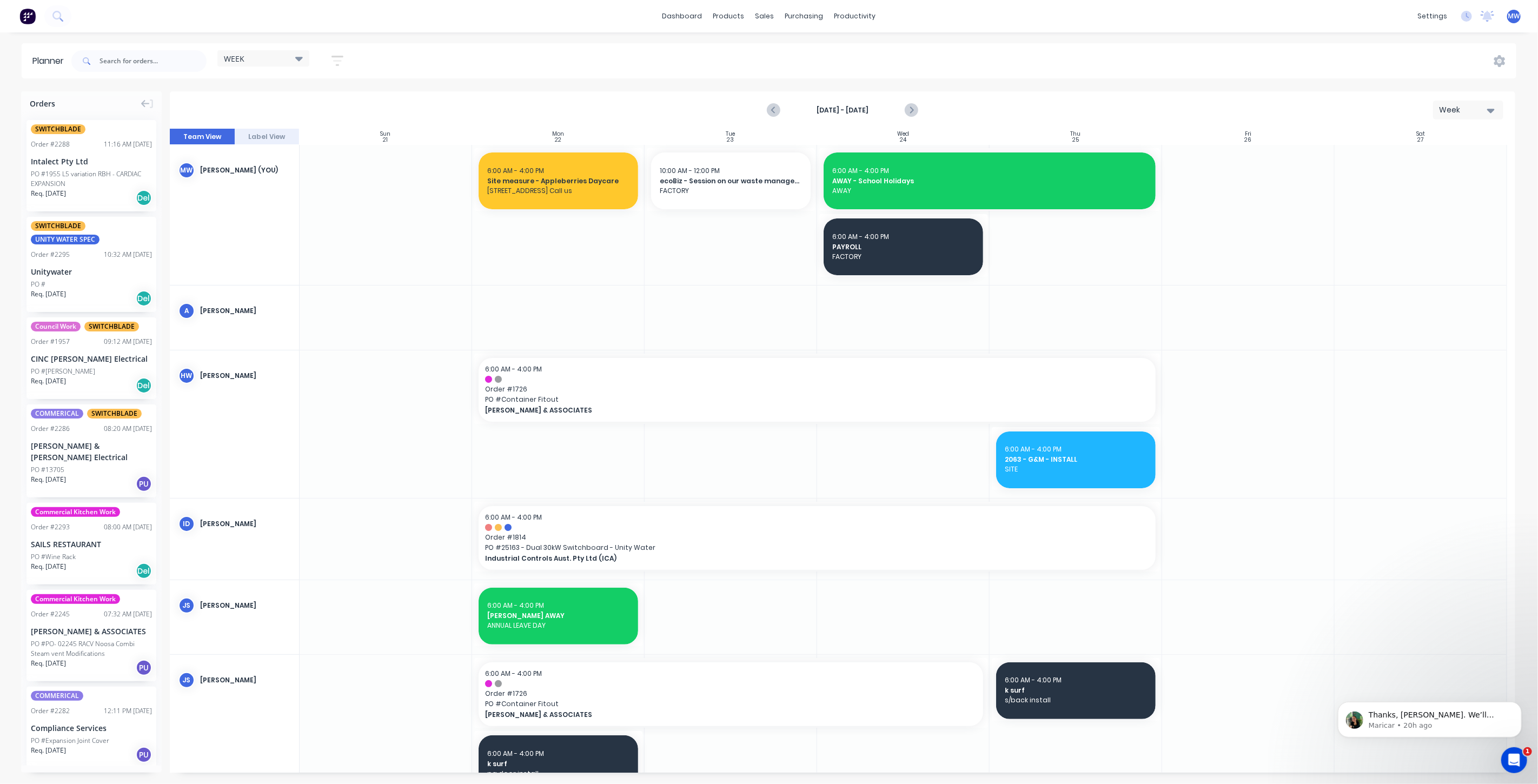
click at [988, 58] on div "WEEK Save new view None edit WEEK (Default) edit Rex edit SCSM - MAIN edit Show…" at bounding box center [793, 61] width 1447 height 32
drag, startPoint x: 988, startPoint y: 58, endPoint x: 988, endPoint y: 67, distance: 9.0
click at [988, 69] on div "WEEK Save new view None edit WEEK (Default) edit Rex edit SCSM - MAIN edit Show…" at bounding box center [793, 61] width 1447 height 32
click at [990, 59] on div "WEEK Save new view None edit WEEK (Default) edit Rex edit SCSM - MAIN edit Show…" at bounding box center [793, 61] width 1447 height 32
click at [980, 53] on div "WEEK Save new view None edit WEEK (Default) edit Rex edit SCSM - MAIN edit Show…" at bounding box center [793, 61] width 1447 height 32
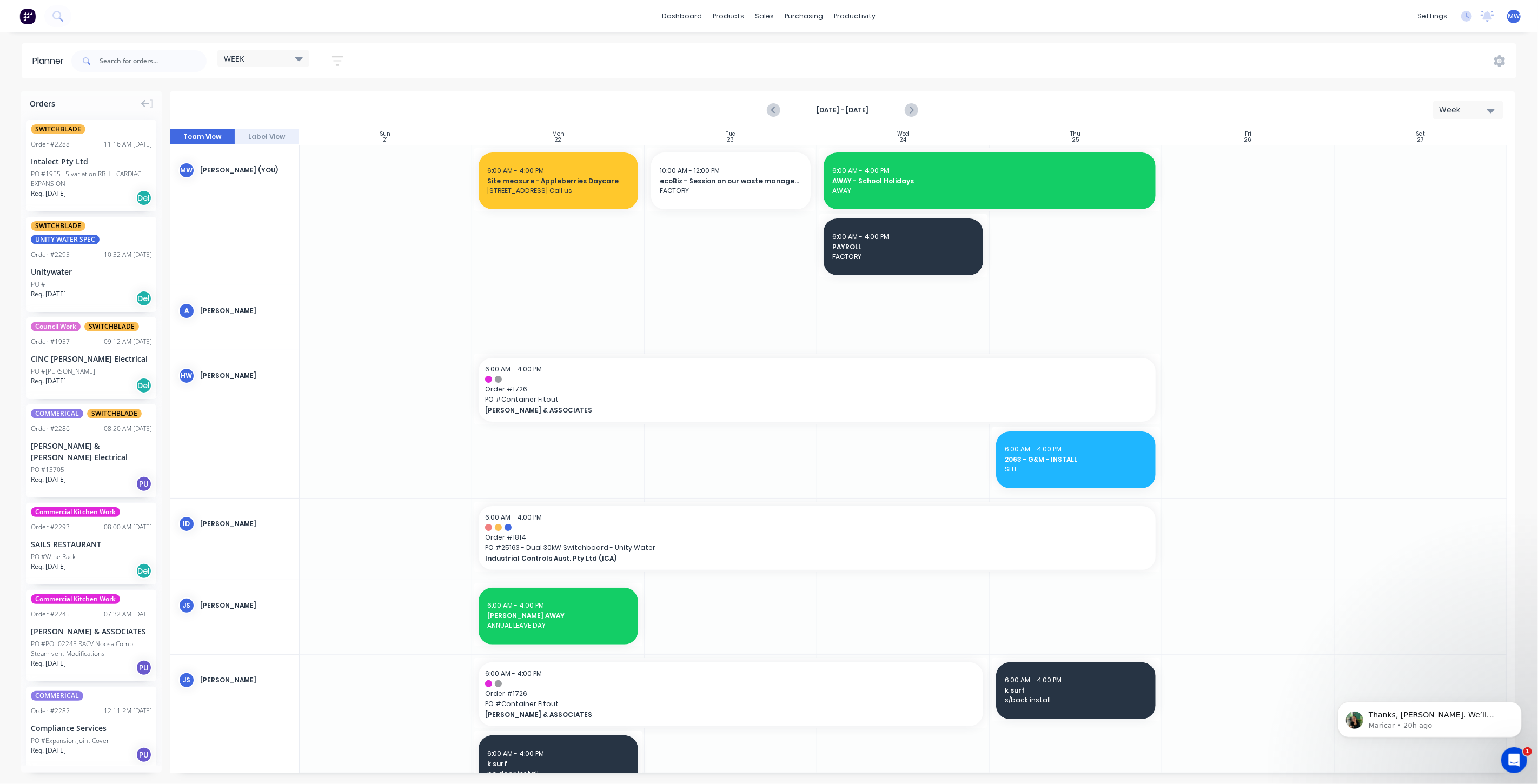
click at [977, 55] on div "WEEK Save new view None edit WEEK (Default) edit Rex edit SCSM - MAIN edit Show…" at bounding box center [793, 61] width 1447 height 32
click at [978, 55] on div "WEEK Save new view None edit WEEK (Default) edit Rex edit SCSM - MAIN edit Show…" at bounding box center [793, 61] width 1447 height 32
click at [1004, 79] on div "Planner WEEK Save new view None edit WEEK (Default) edit Rex edit SCSM - MAIN e…" at bounding box center [769, 413] width 1538 height 740
click at [771, 112] on icon "Previous page" at bounding box center [774, 110] width 13 height 13
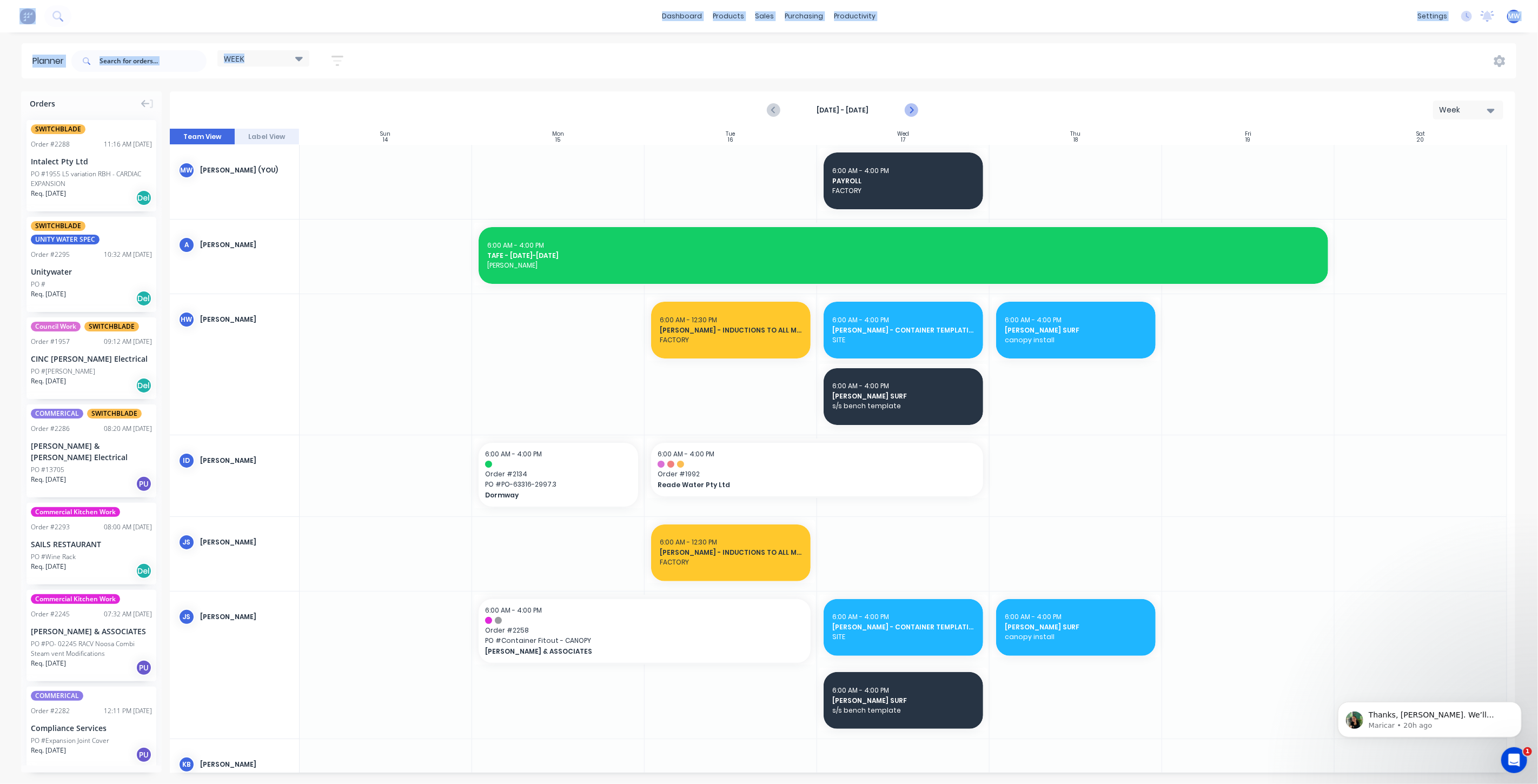
click at [910, 110] on icon "Next page" at bounding box center [911, 110] width 13 height 13
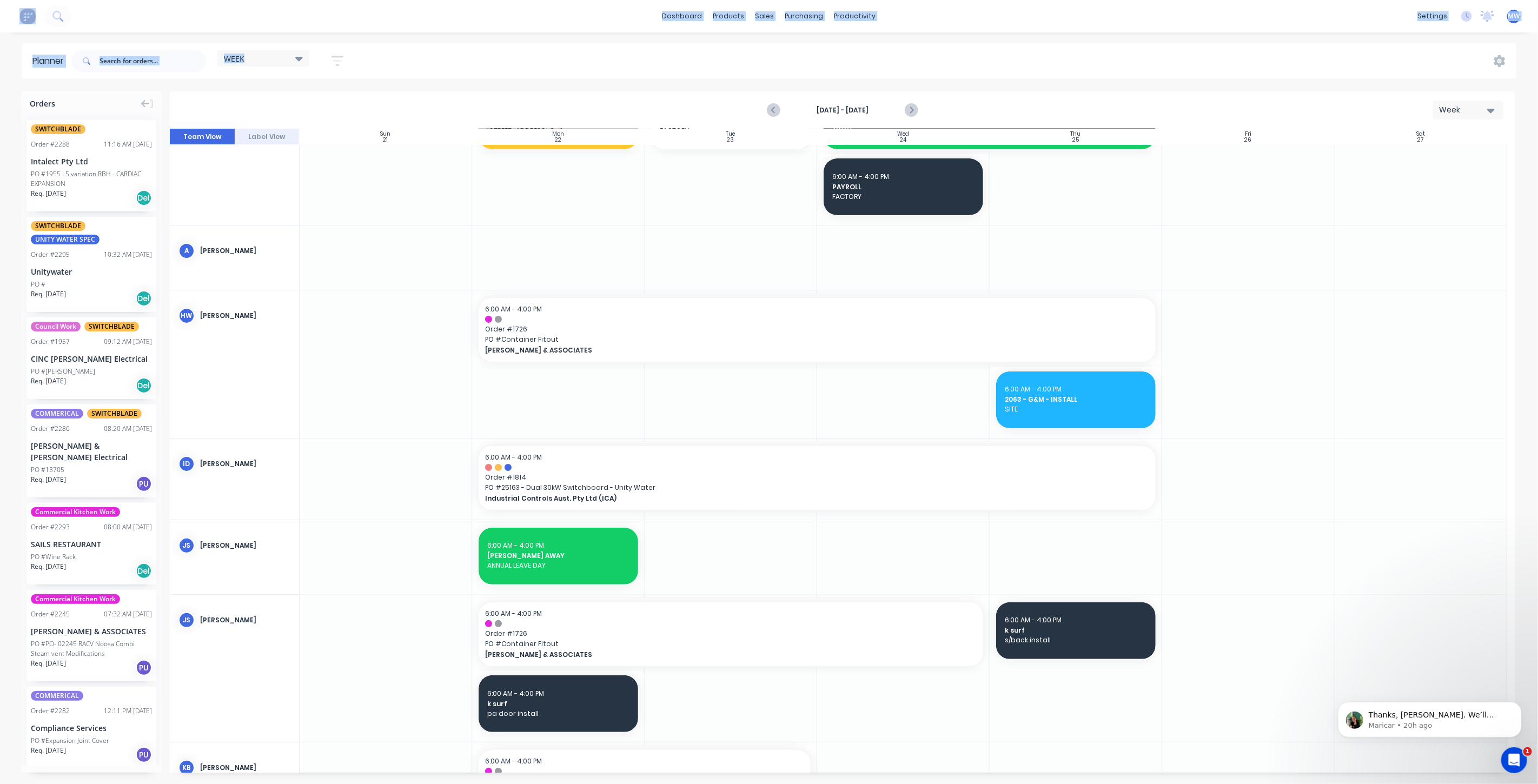
scroll to position [120, 0]
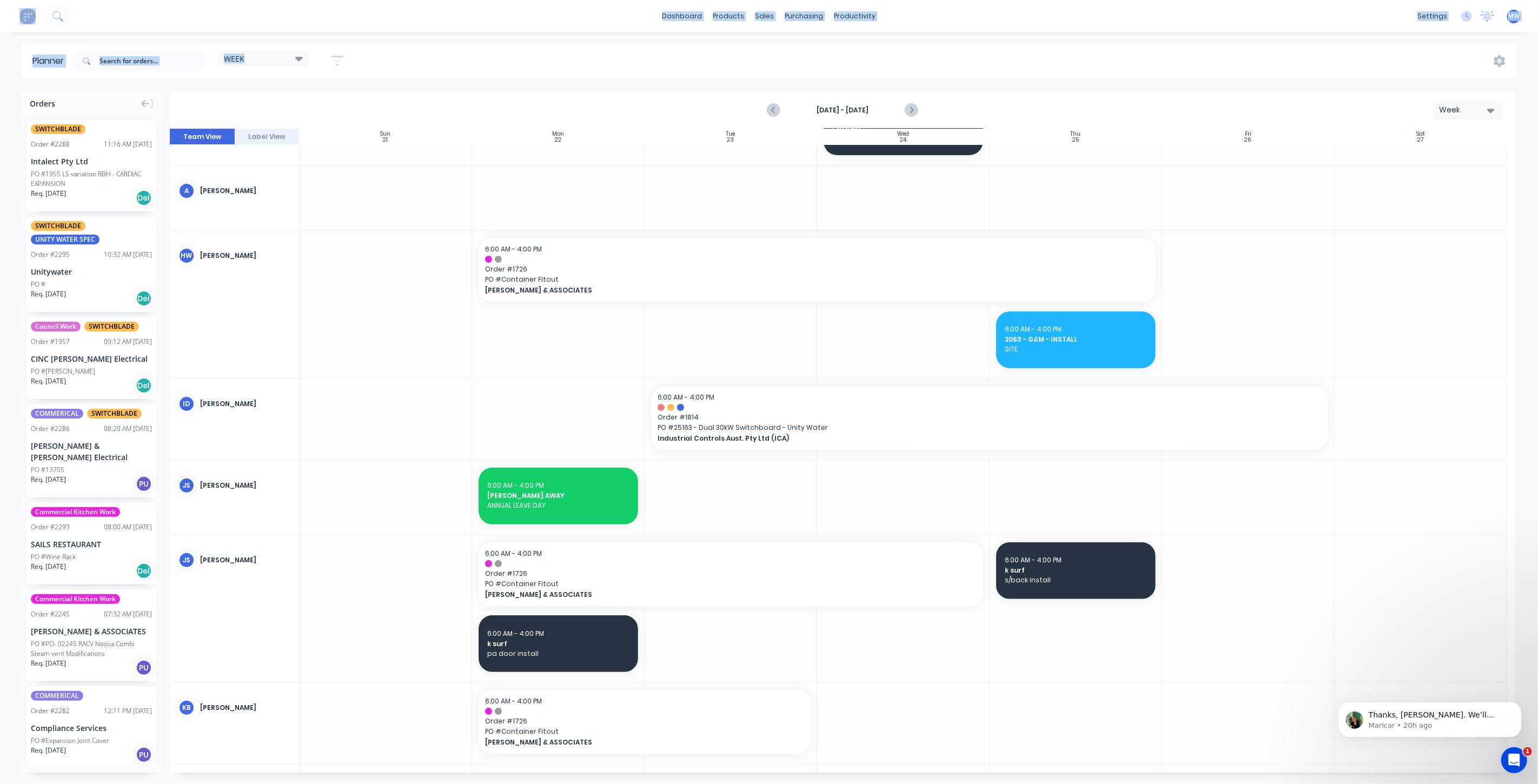
click at [554, 427] on div at bounding box center [558, 419] width 172 height 81
click at [554, 426] on div at bounding box center [558, 419] width 172 height 81
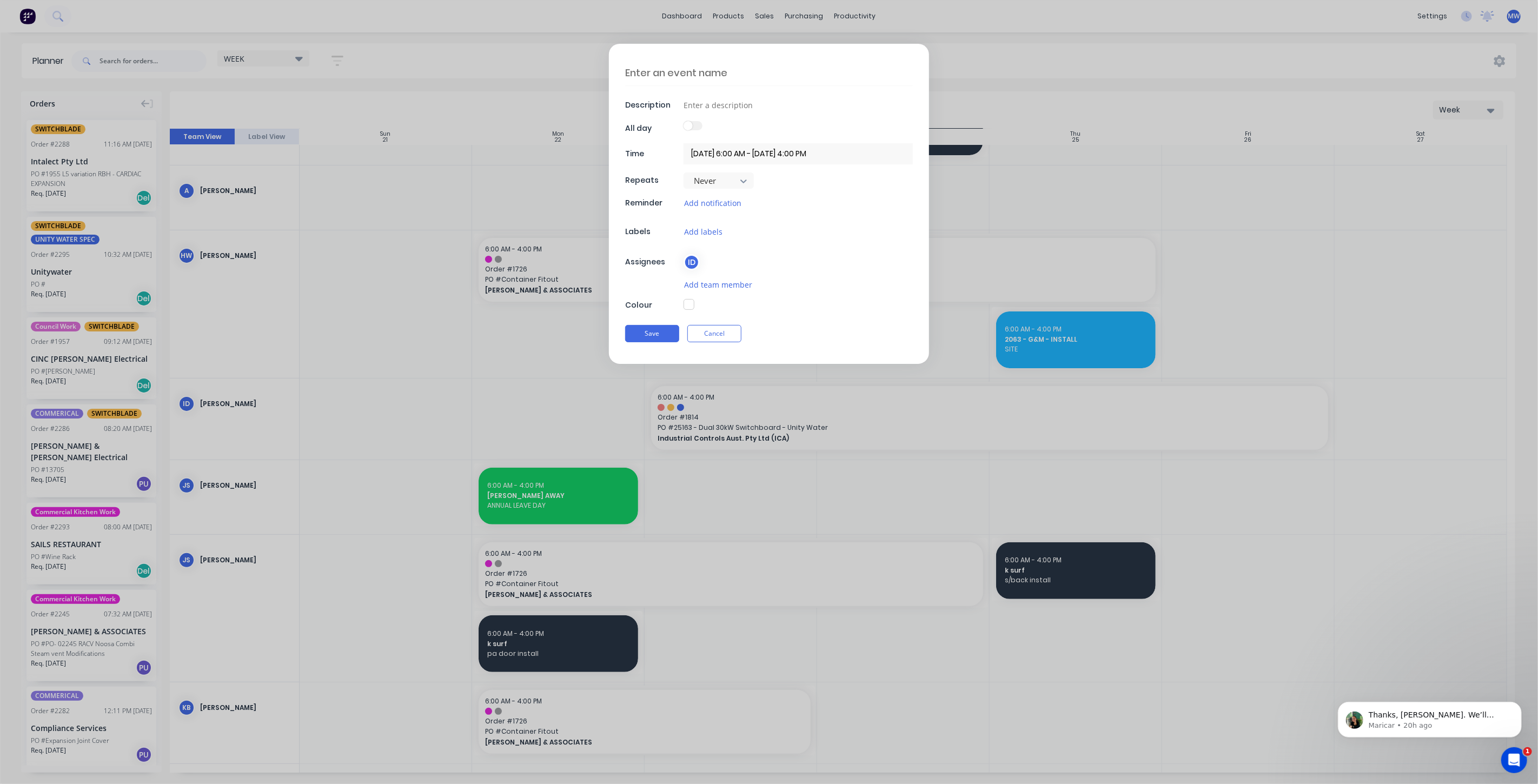
click at [695, 73] on textarea at bounding box center [769, 73] width 288 height 25
type textarea "I"
type textarea "x"
type textarea "Ia"
type textarea "x"
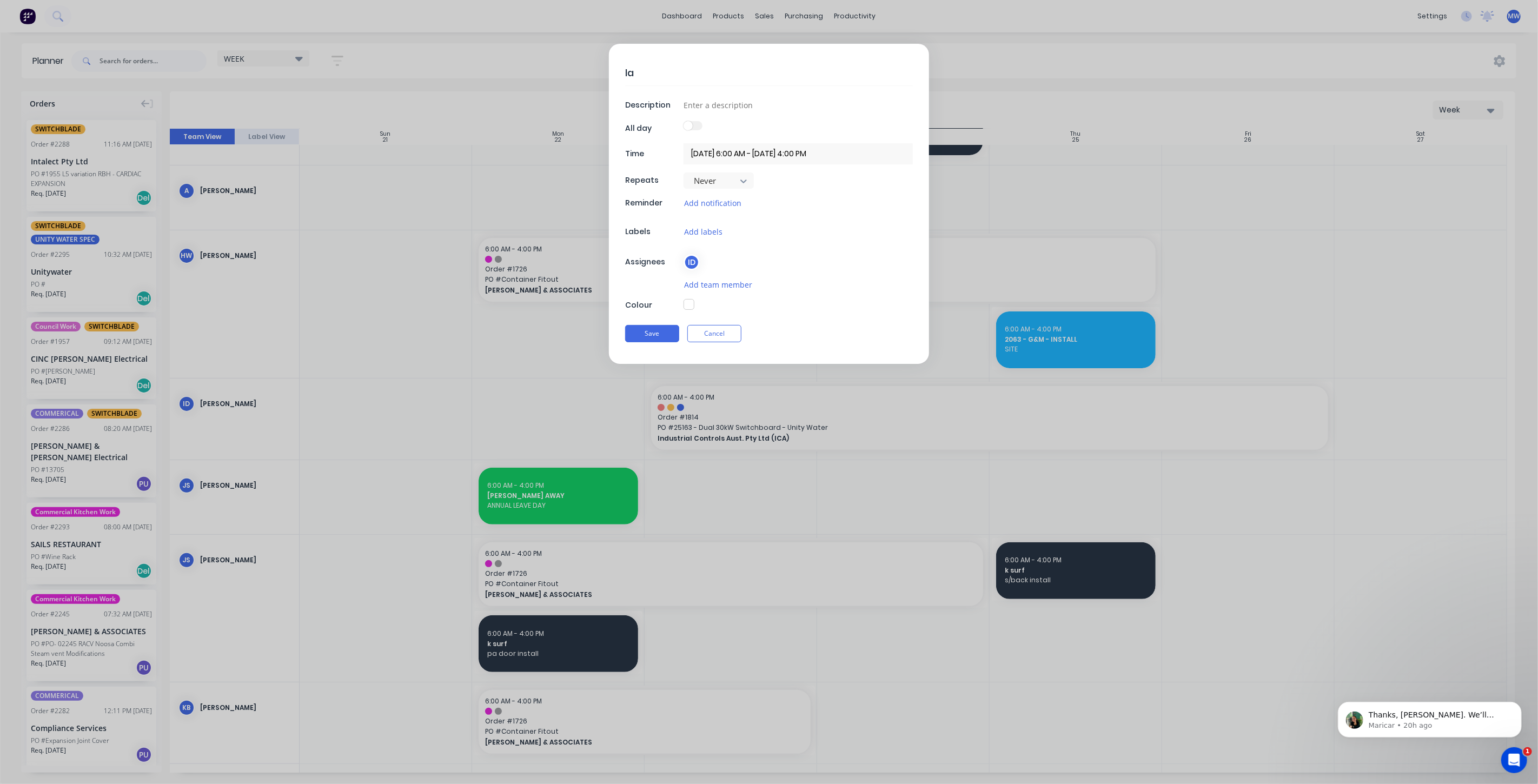
type textarea "Ian"
type textarea "x"
type textarea "Ian"
type textarea "x"
type textarea "Ian -"
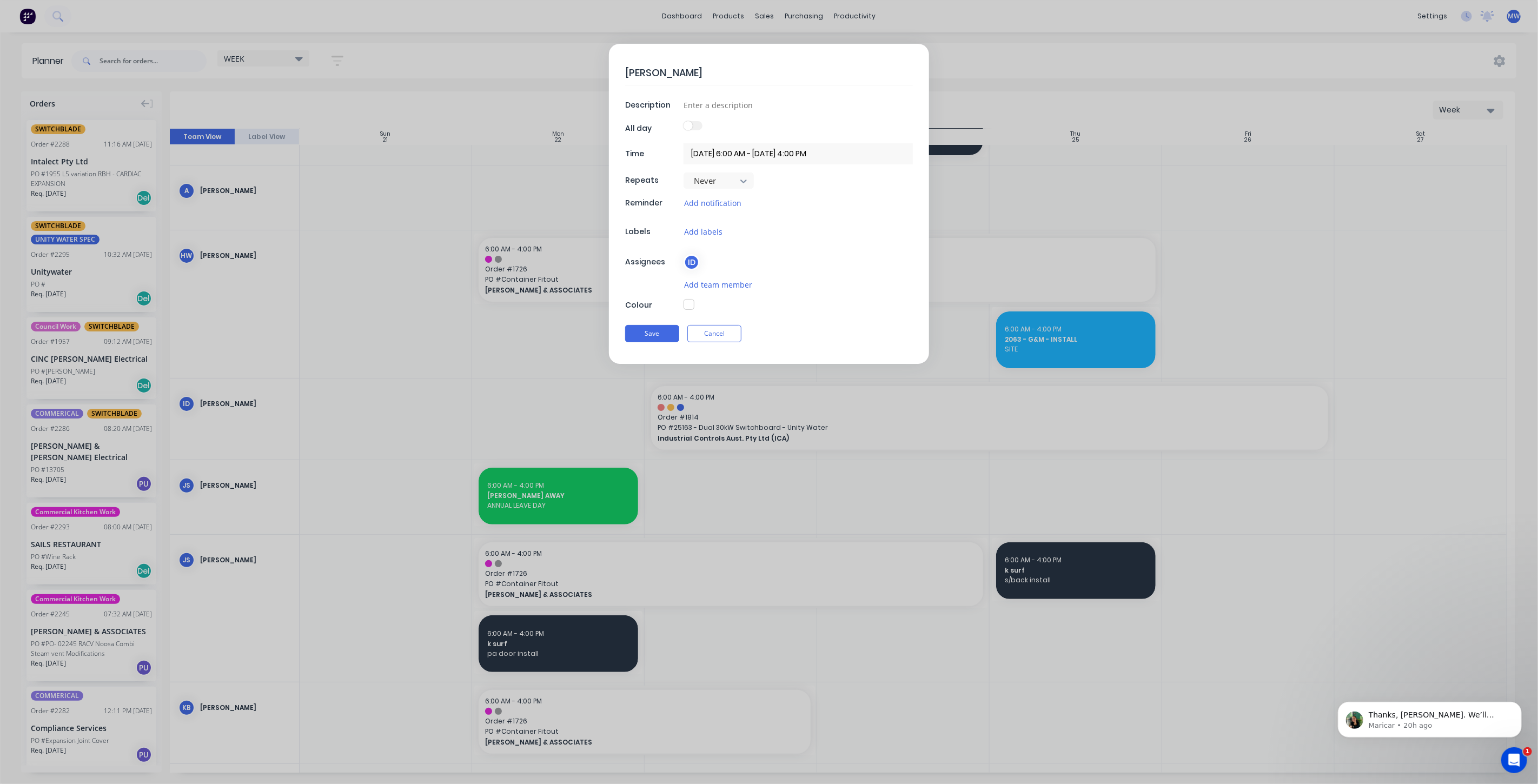
type textarea "x"
type textarea "Ian -"
type textarea "x"
type textarea "Ian - H"
type textarea "x"
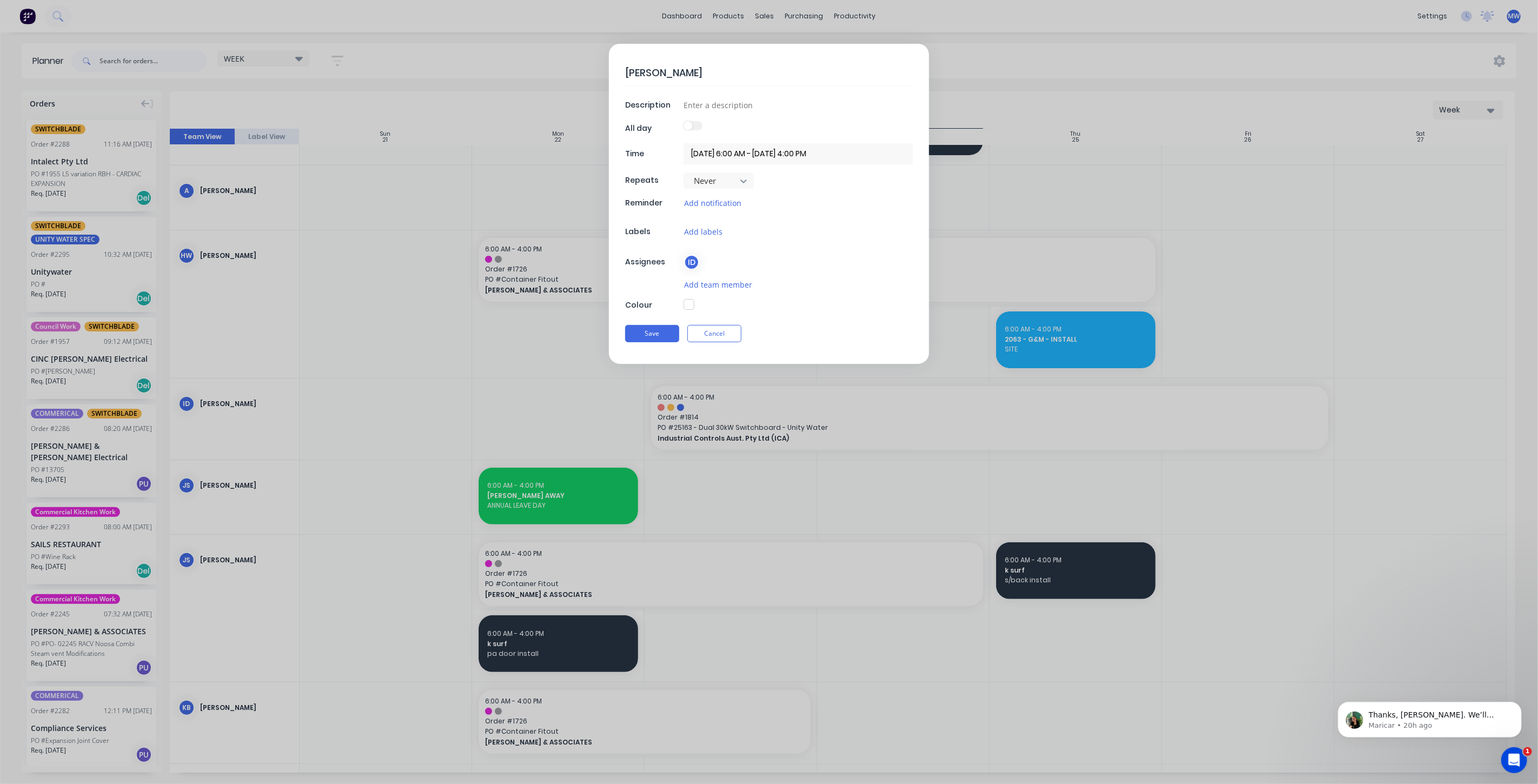
type textarea "Ian - Ha"
type textarea "x"
type textarea "Ian - Hal"
type textarea "x"
type textarea "Ian - Half"
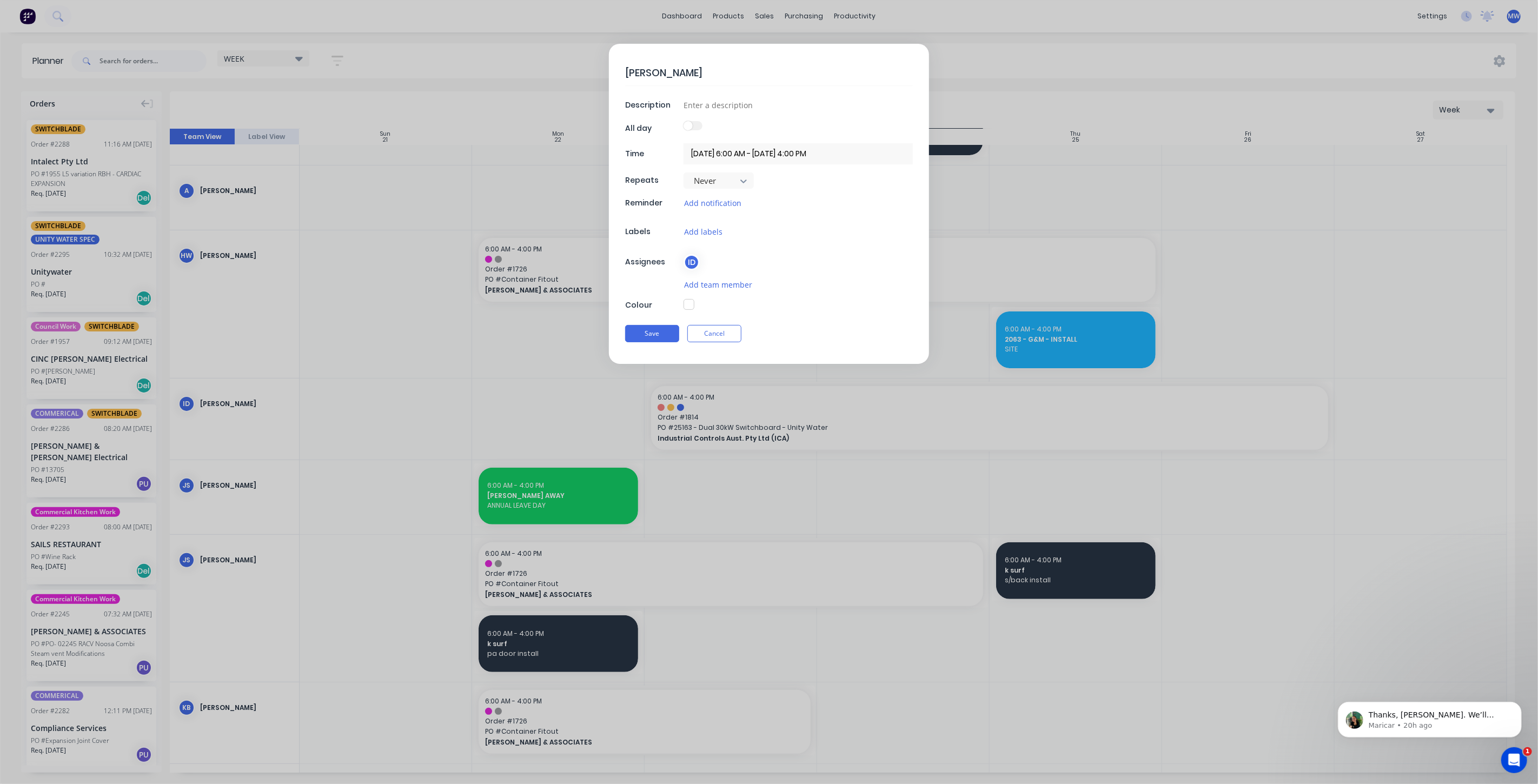
type textarea "x"
type textarea "Ian - Half"
type textarea "x"
type textarea "Ian - Half d"
type textarea "x"
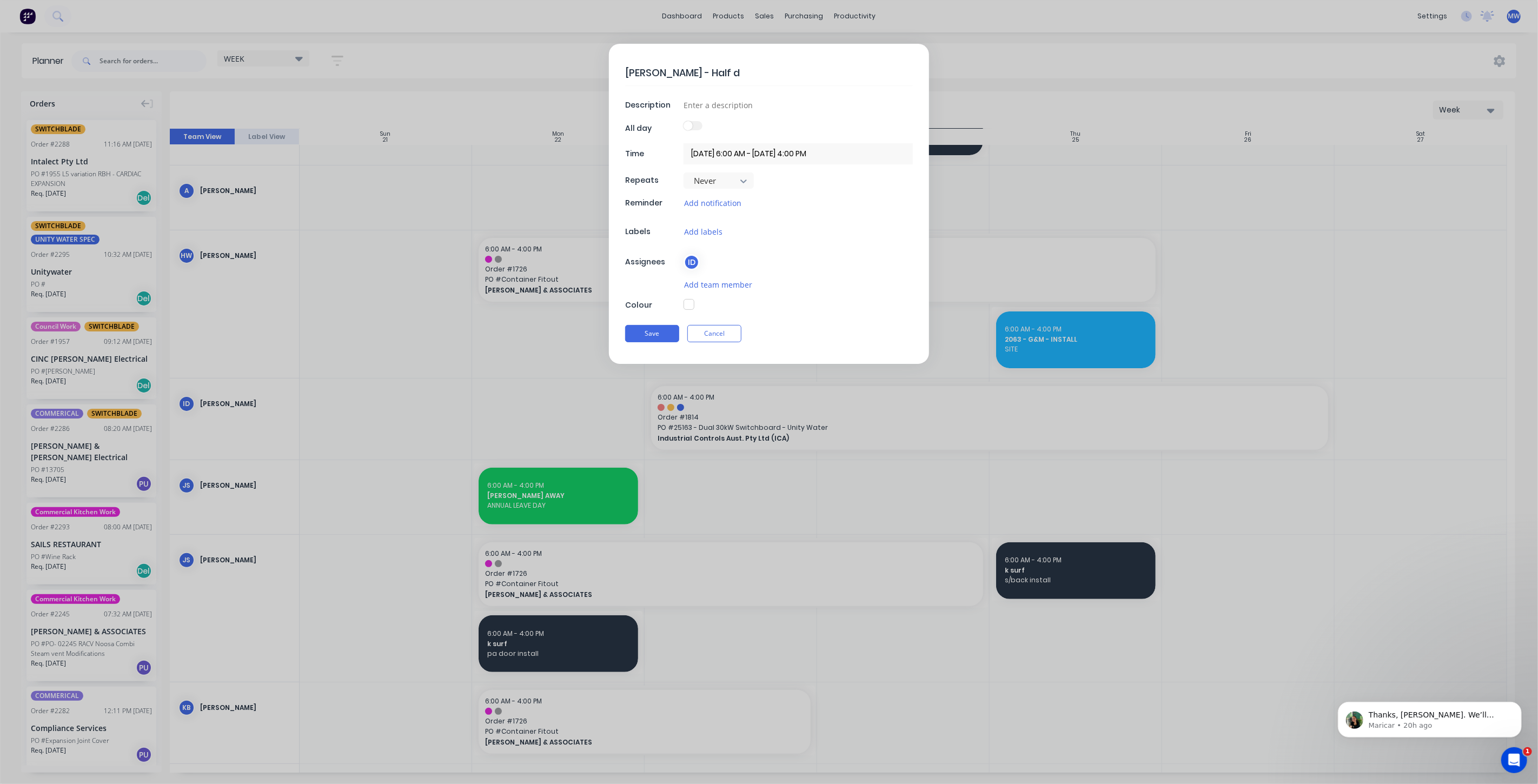
type textarea "Ian - Half da"
type textarea "x"
type textarea "Ian - Half day"
type textarea "x"
type textarea "Ian - Half day"
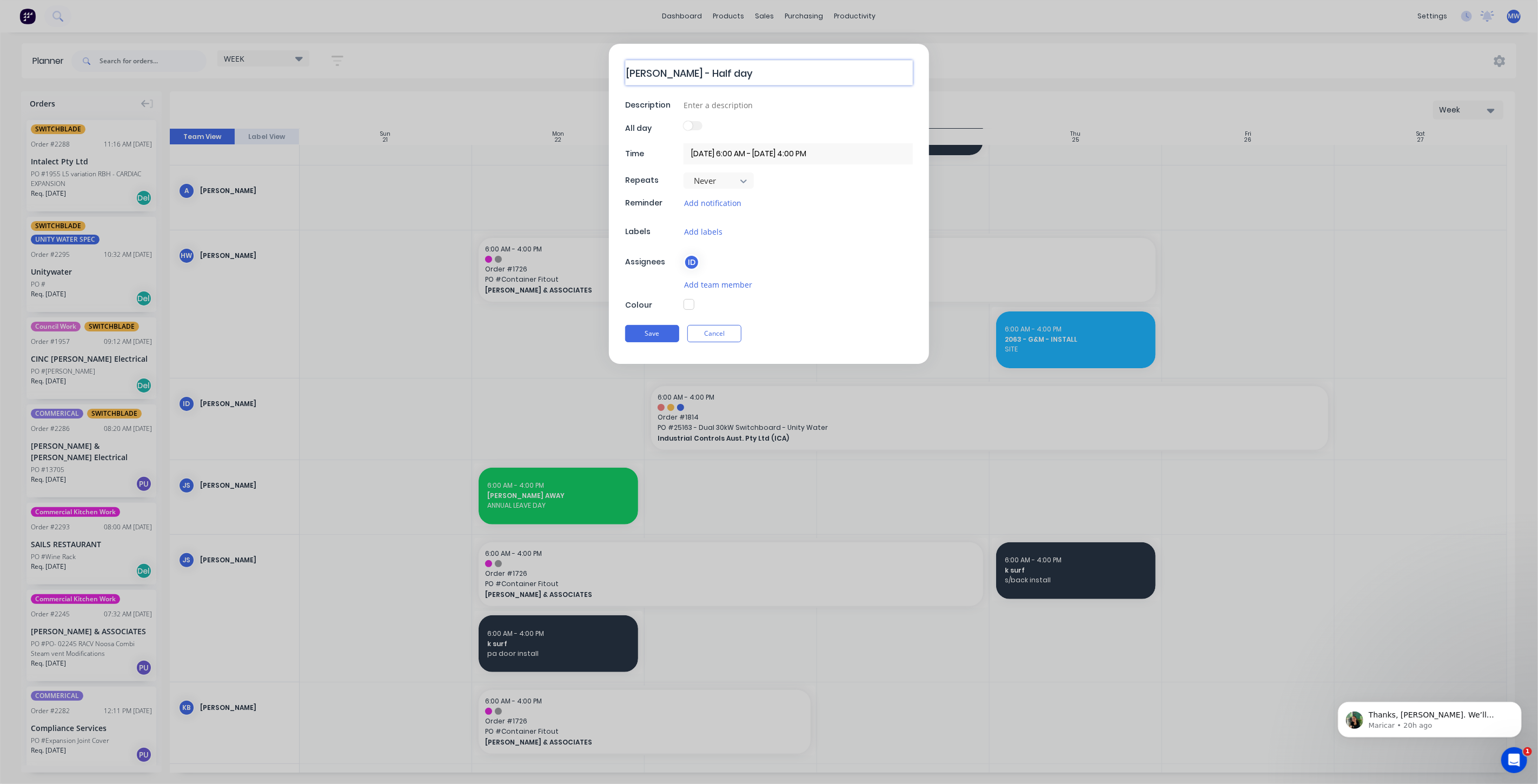
type textarea "x"
type textarea "Ian - Half day ("
type textarea "x"
type textarea "Ian - Half day (F"
type textarea "x"
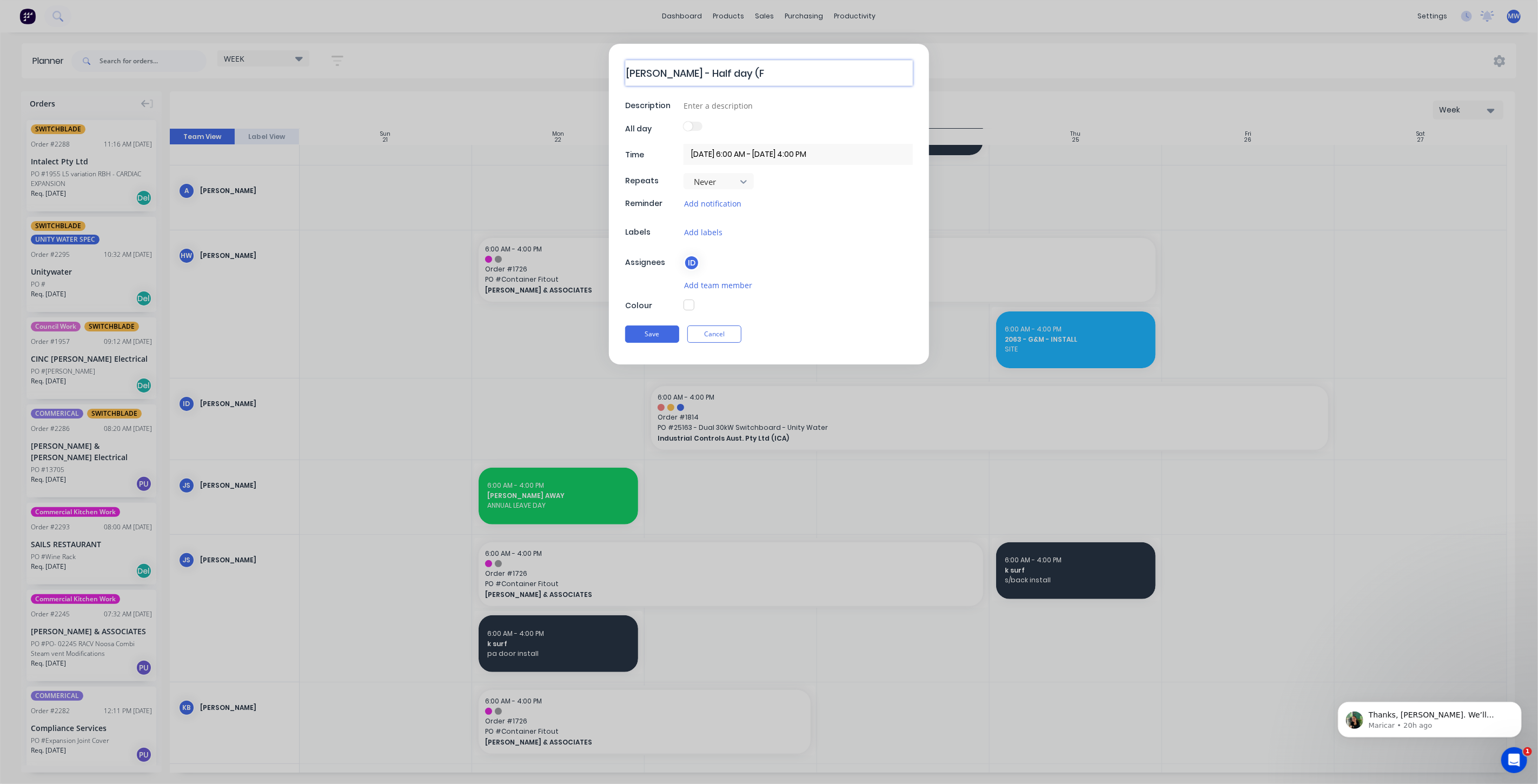
type textarea "Ian - Half day (Fu"
type textarea "x"
type textarea "Ian - Half day (Ful"
type textarea "x"
type textarea "Ian - Half day (Full"
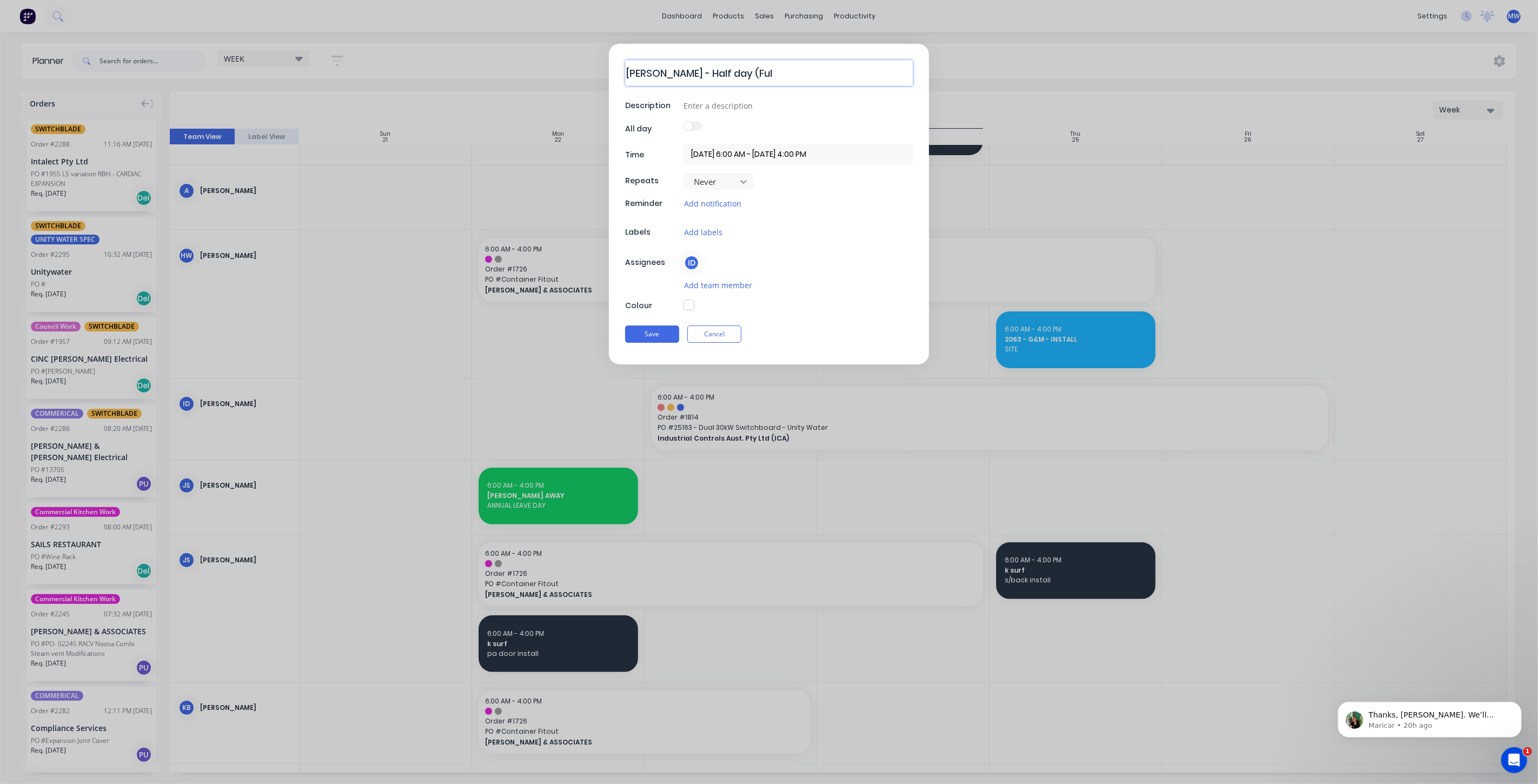
type textarea "x"
type textarea "Ian - Half day (Full"
type textarea "x"
type textarea "Ian - Half day (Full d"
type textarea "x"
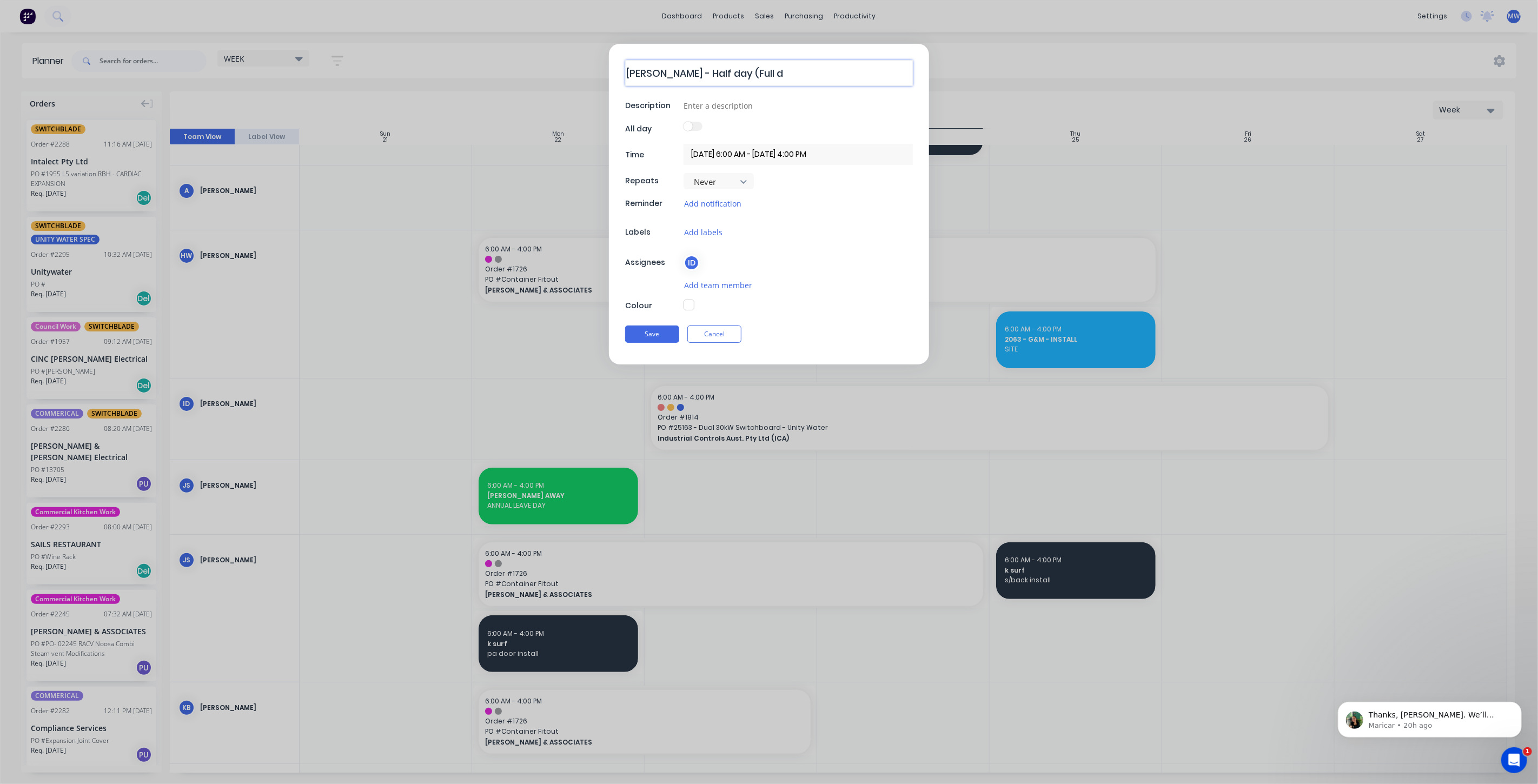
type textarea "Ian - Half day (Full da"
type textarea "x"
type textarea "Ian - Half day (Full day"
type textarea "x"
type textarea "Ian - Half day (Full day)"
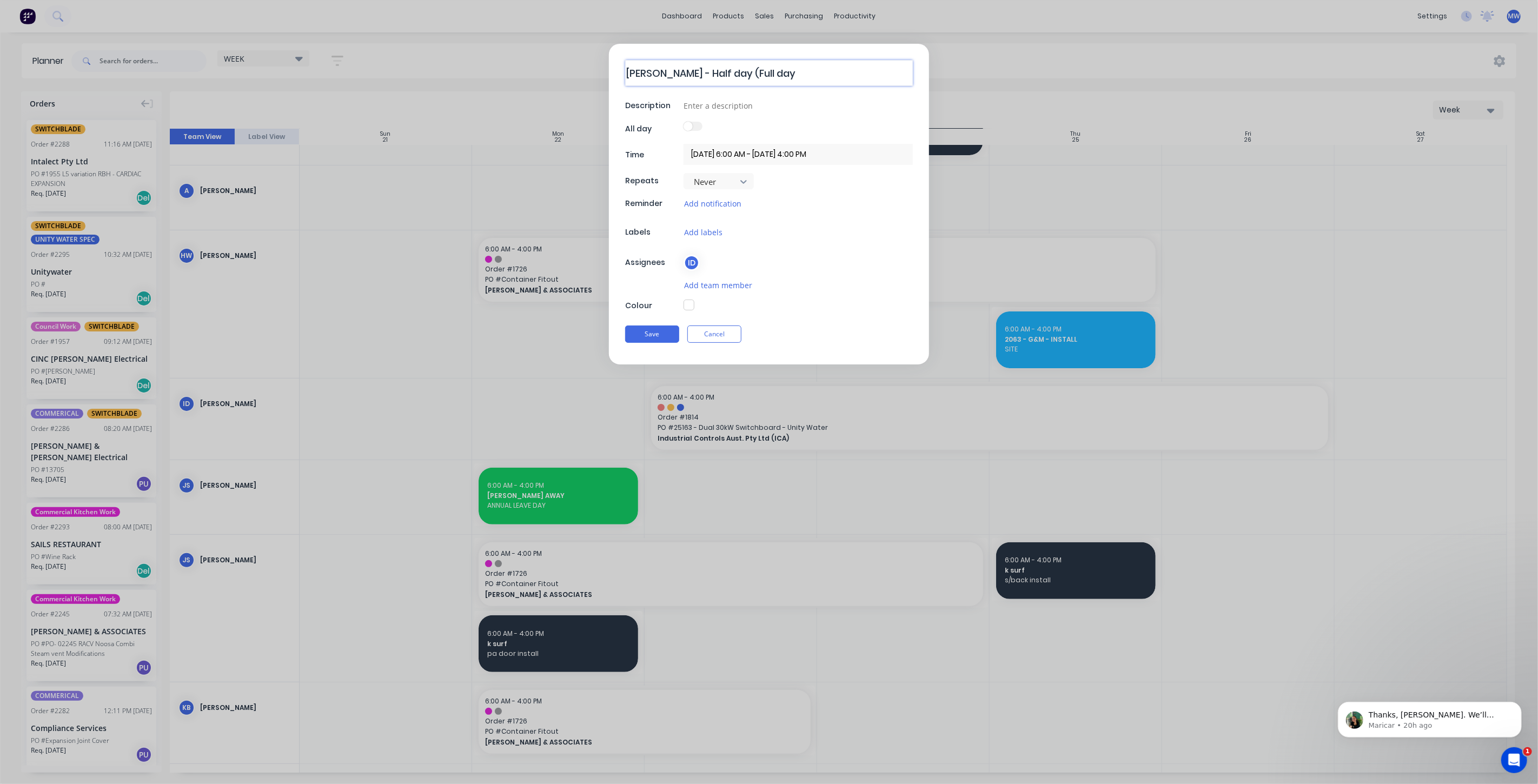
type textarea "x"
type textarea "Ian - Half day (Full day)"
type textarea "x"
click at [722, 106] on input at bounding box center [798, 105] width 229 height 17
type input "AWAY"
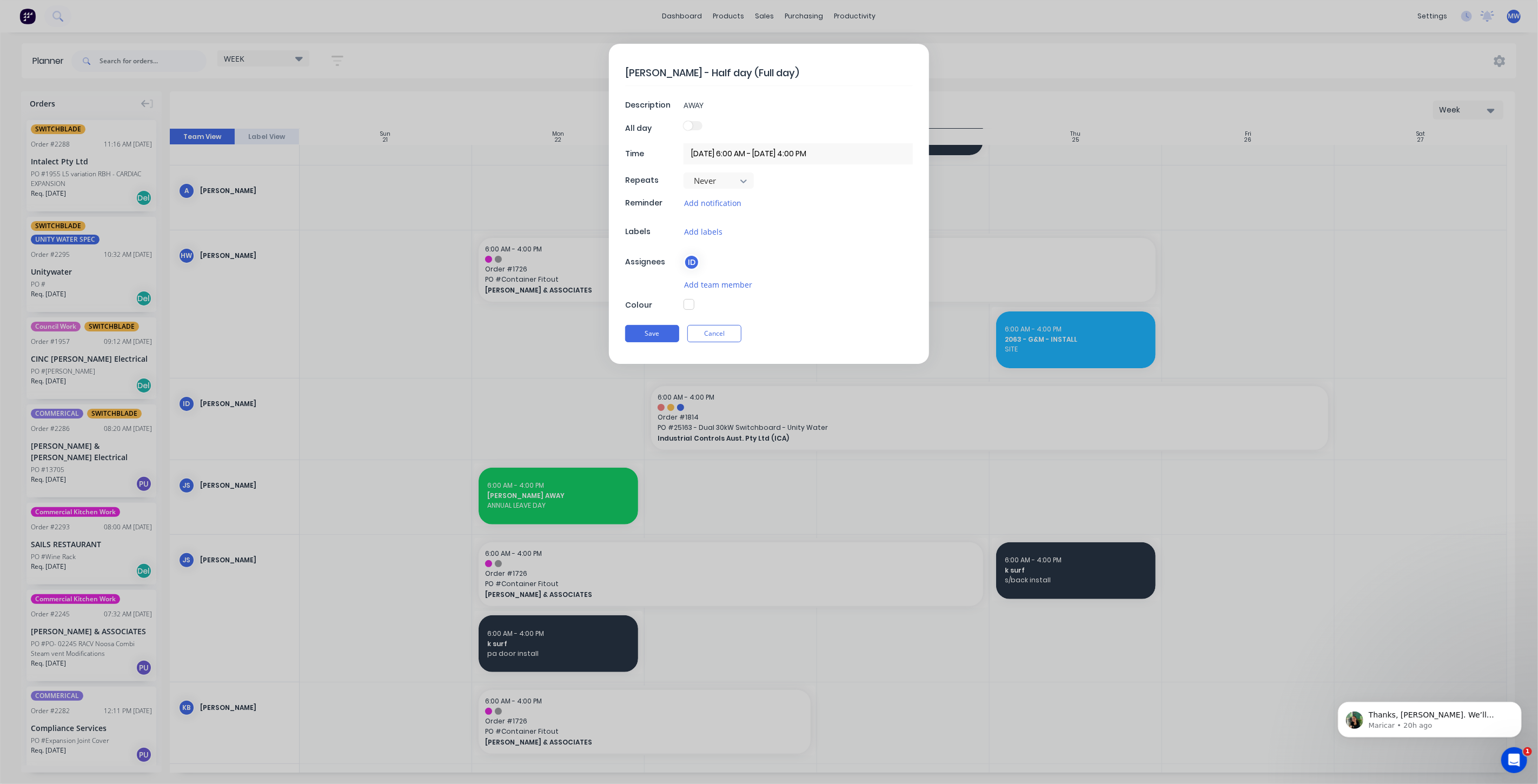
click at [690, 303] on button "button" at bounding box center [689, 304] width 11 height 11
type textarea "x"
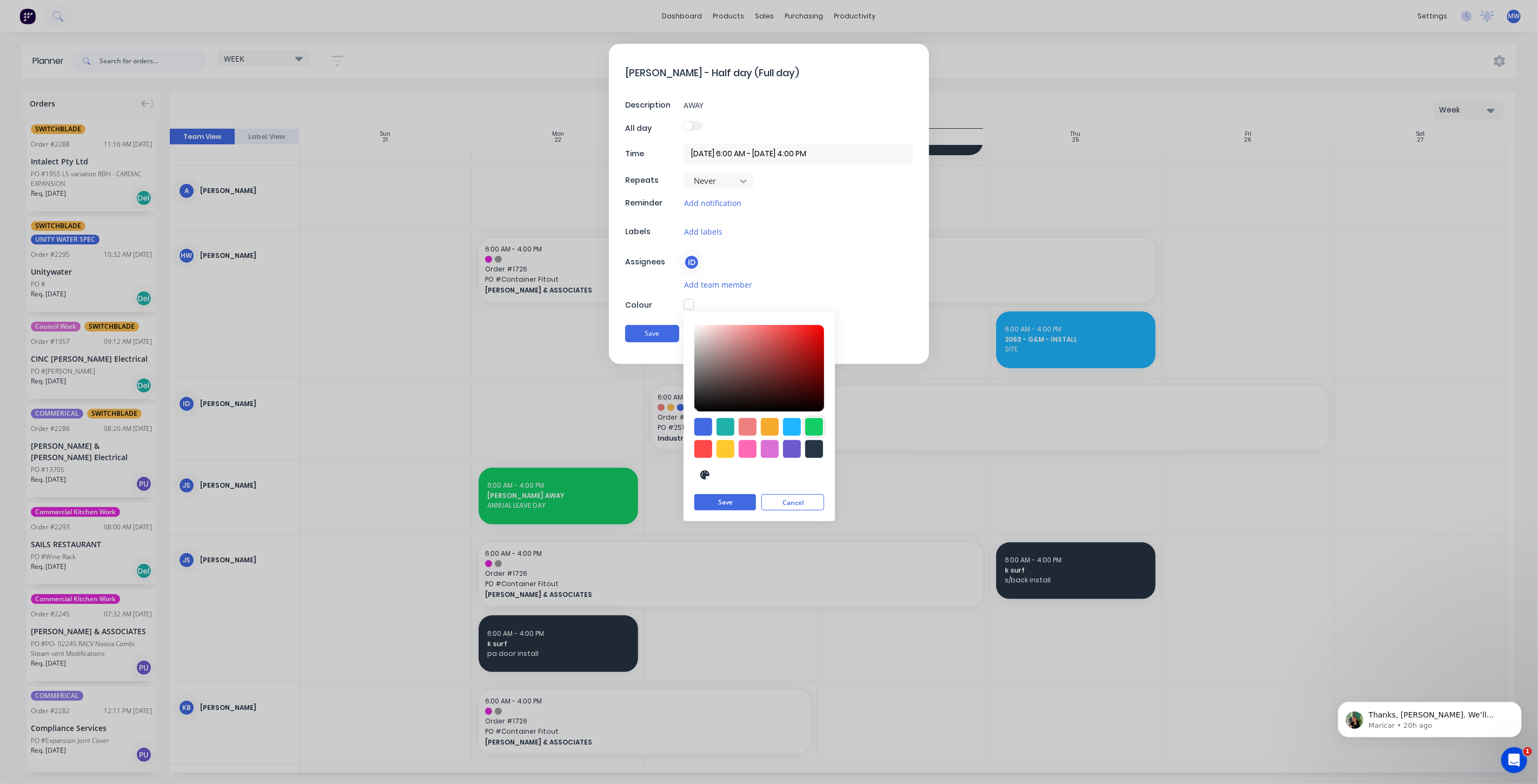
click at [813, 423] on div at bounding box center [814, 427] width 18 height 18
type input "#13CE66"
click at [734, 501] on button "Save" at bounding box center [725, 503] width 61 height 17
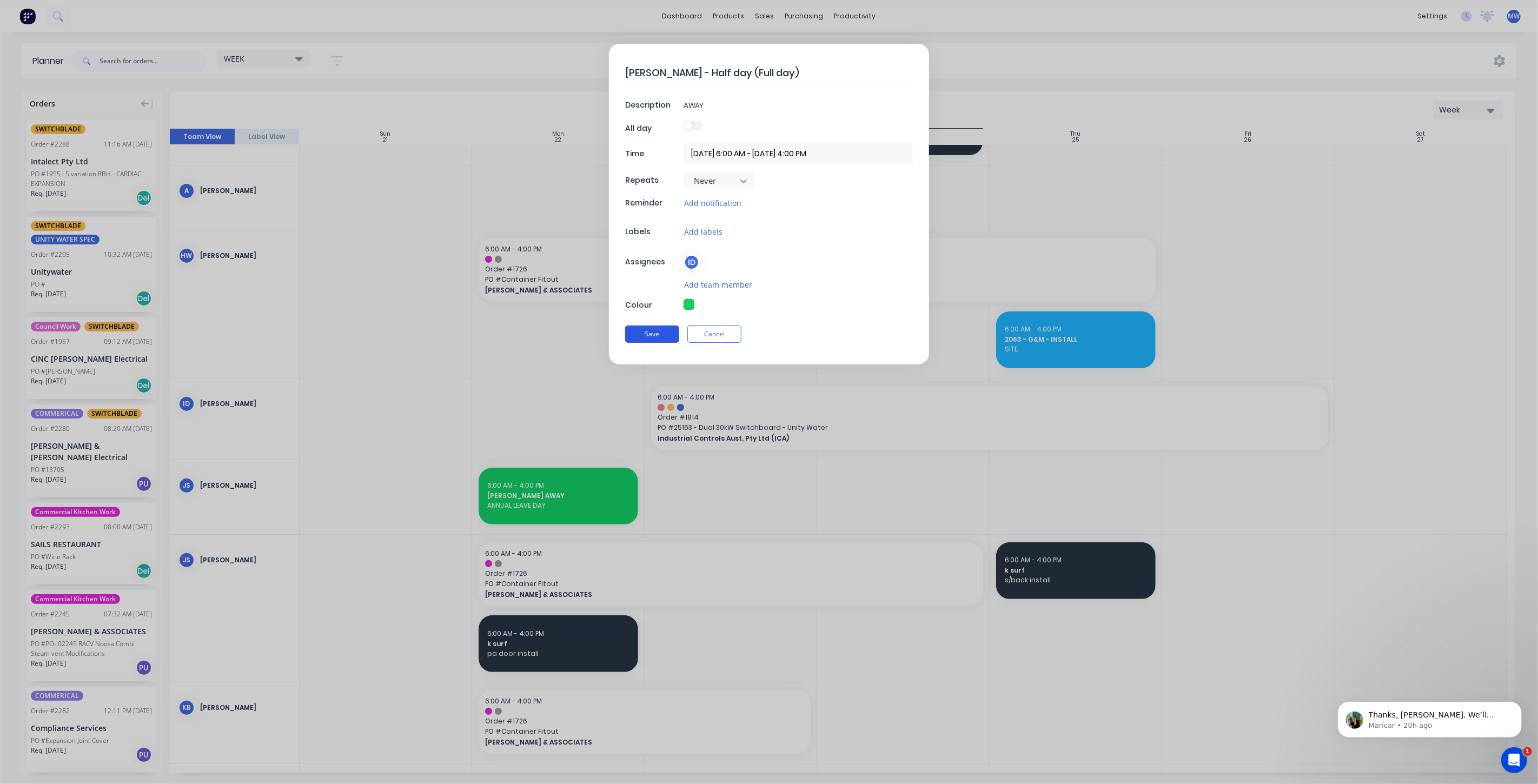
click at [637, 329] on button "Save" at bounding box center [652, 334] width 54 height 17
type textarea "x"
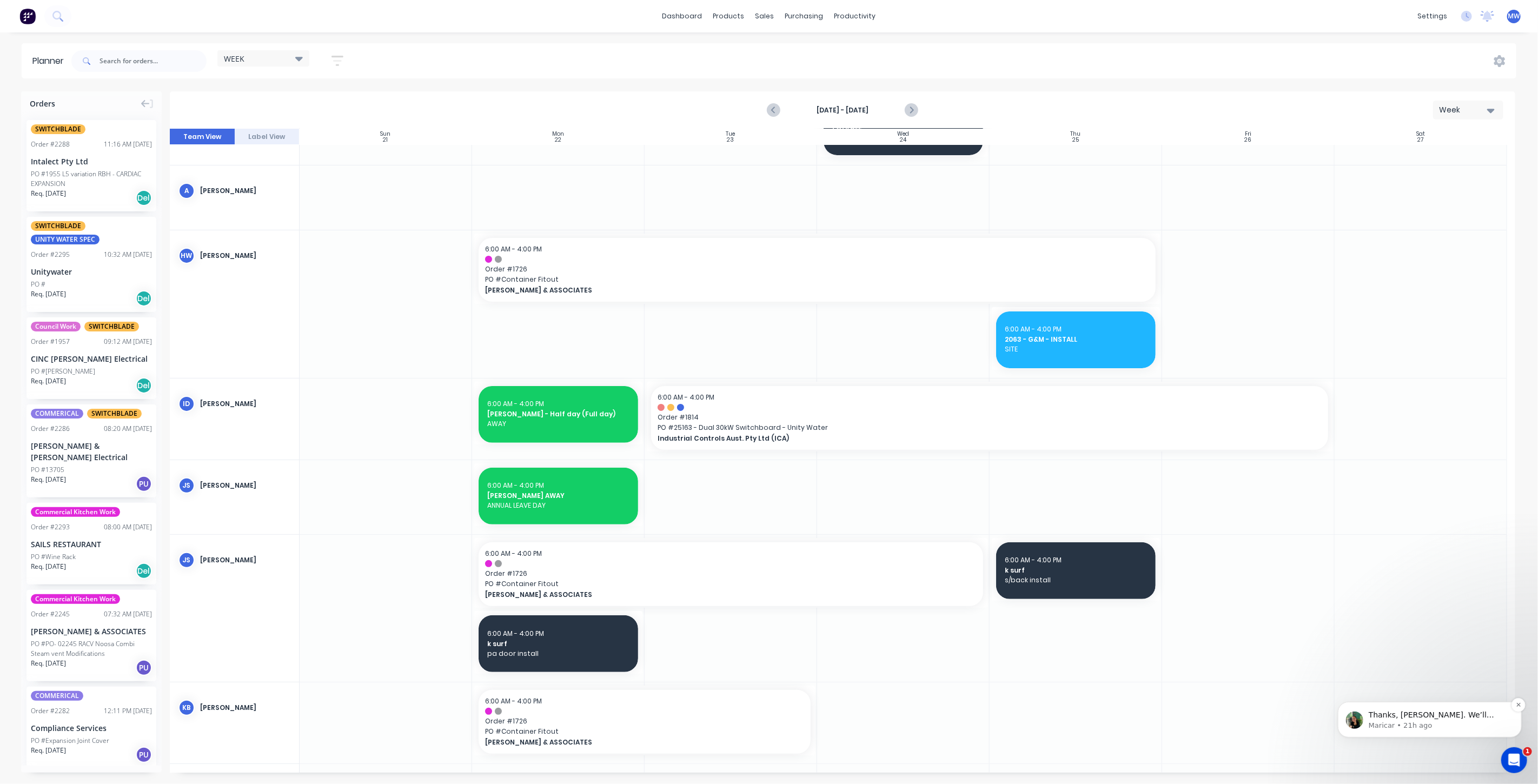
click at [1454, 721] on p "Maricar • 21h ago" at bounding box center [1438, 725] width 139 height 10
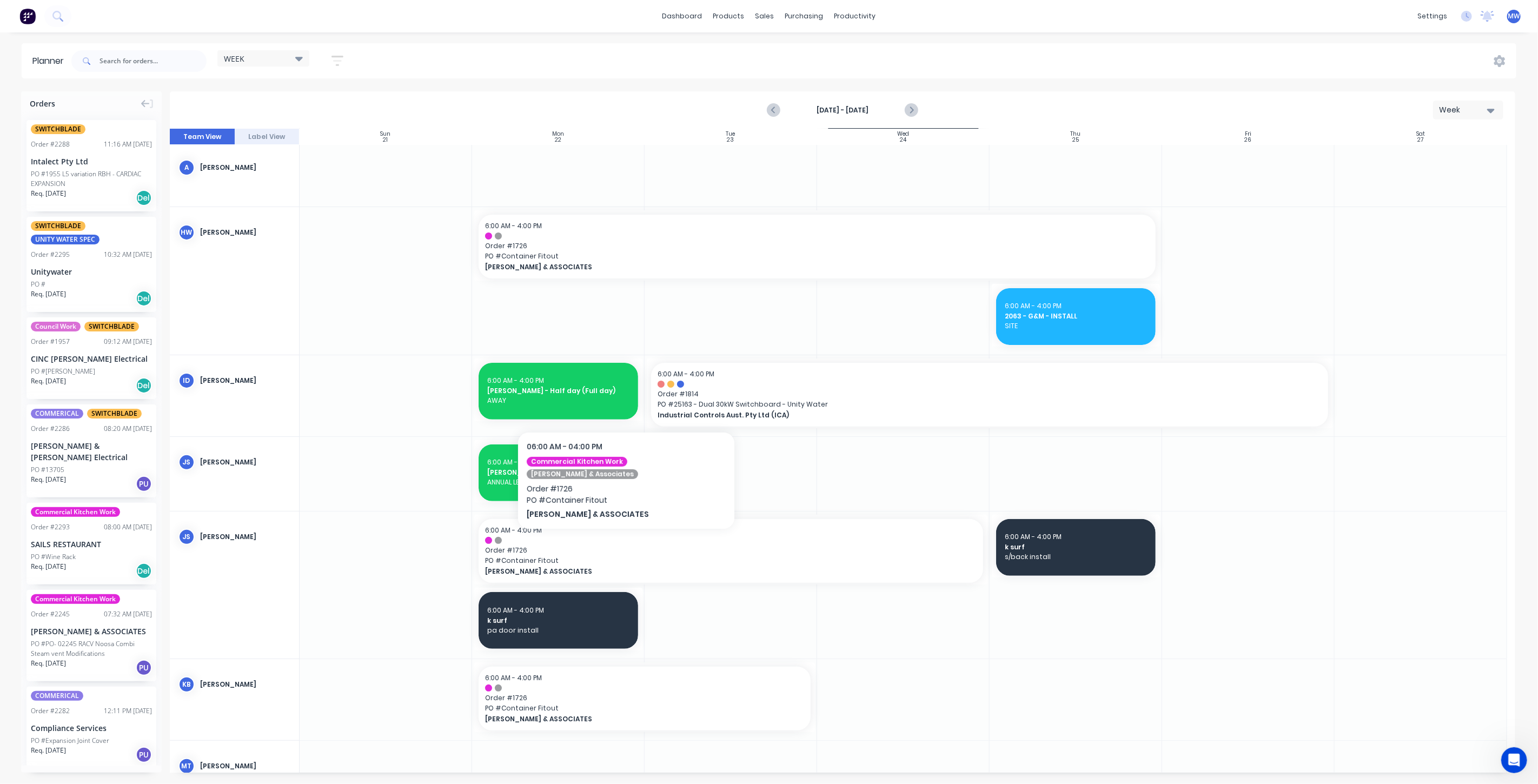
scroll to position [180, 0]
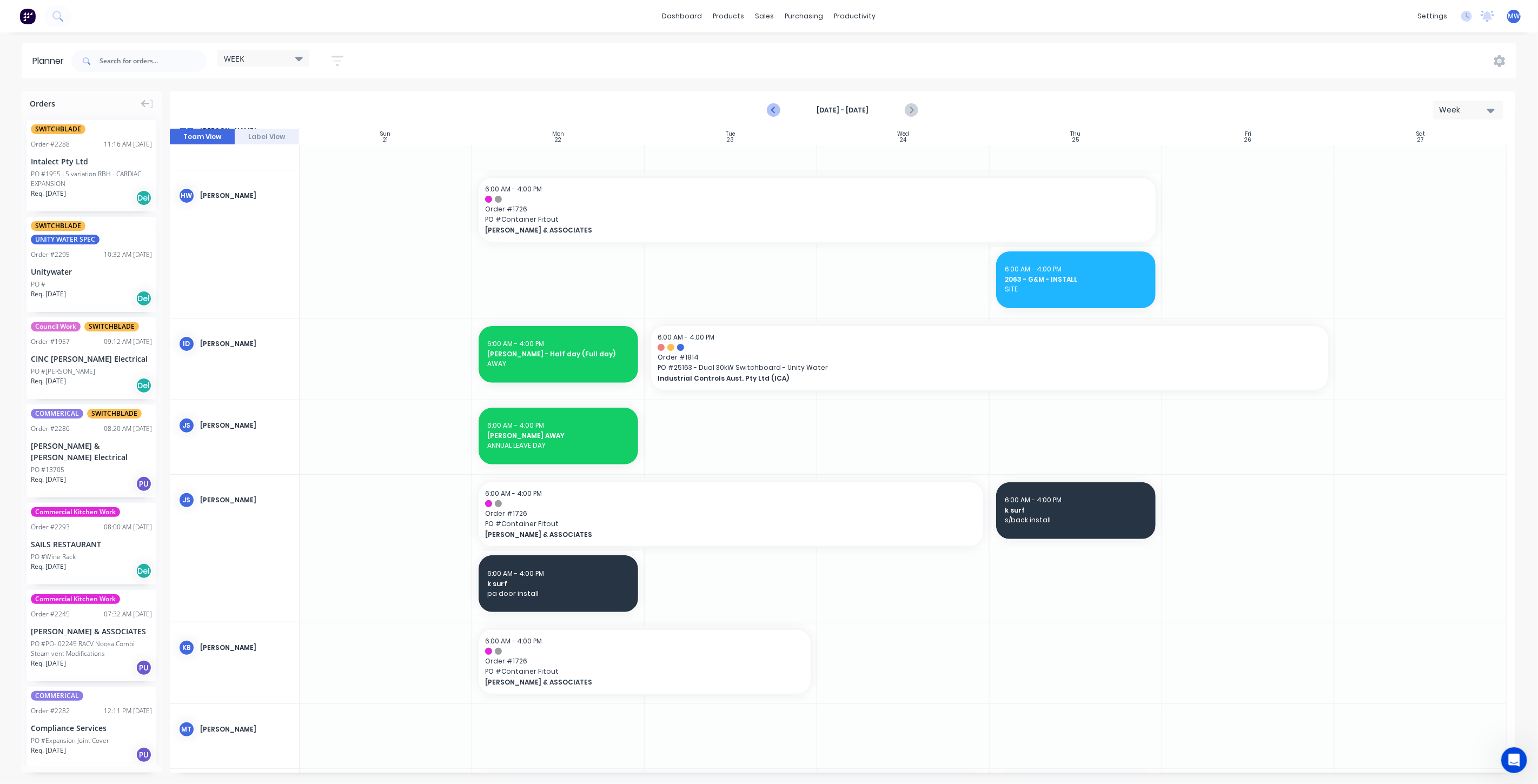
click at [770, 108] on icon "Previous page" at bounding box center [774, 110] width 13 height 13
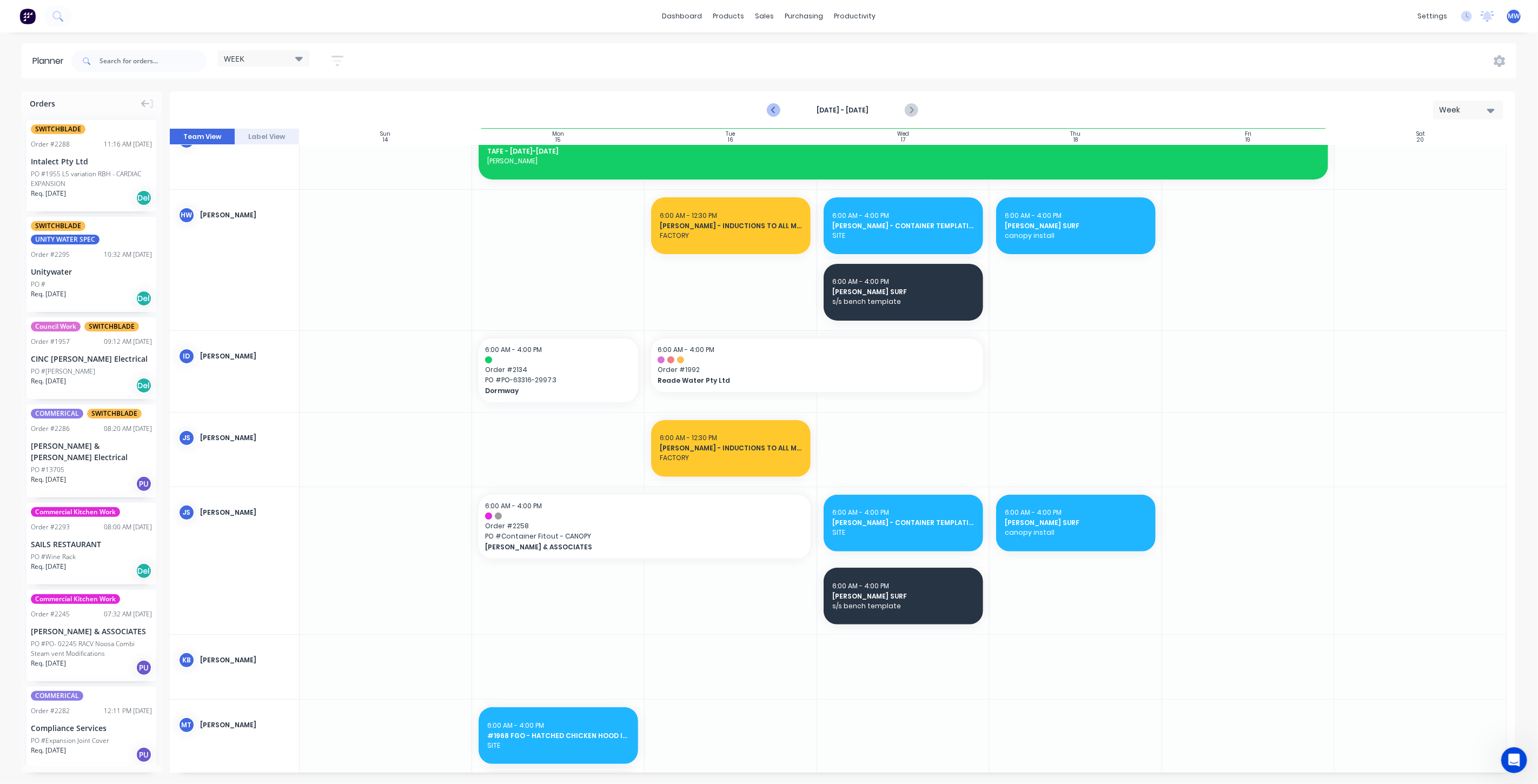
scroll to position [124, 0]
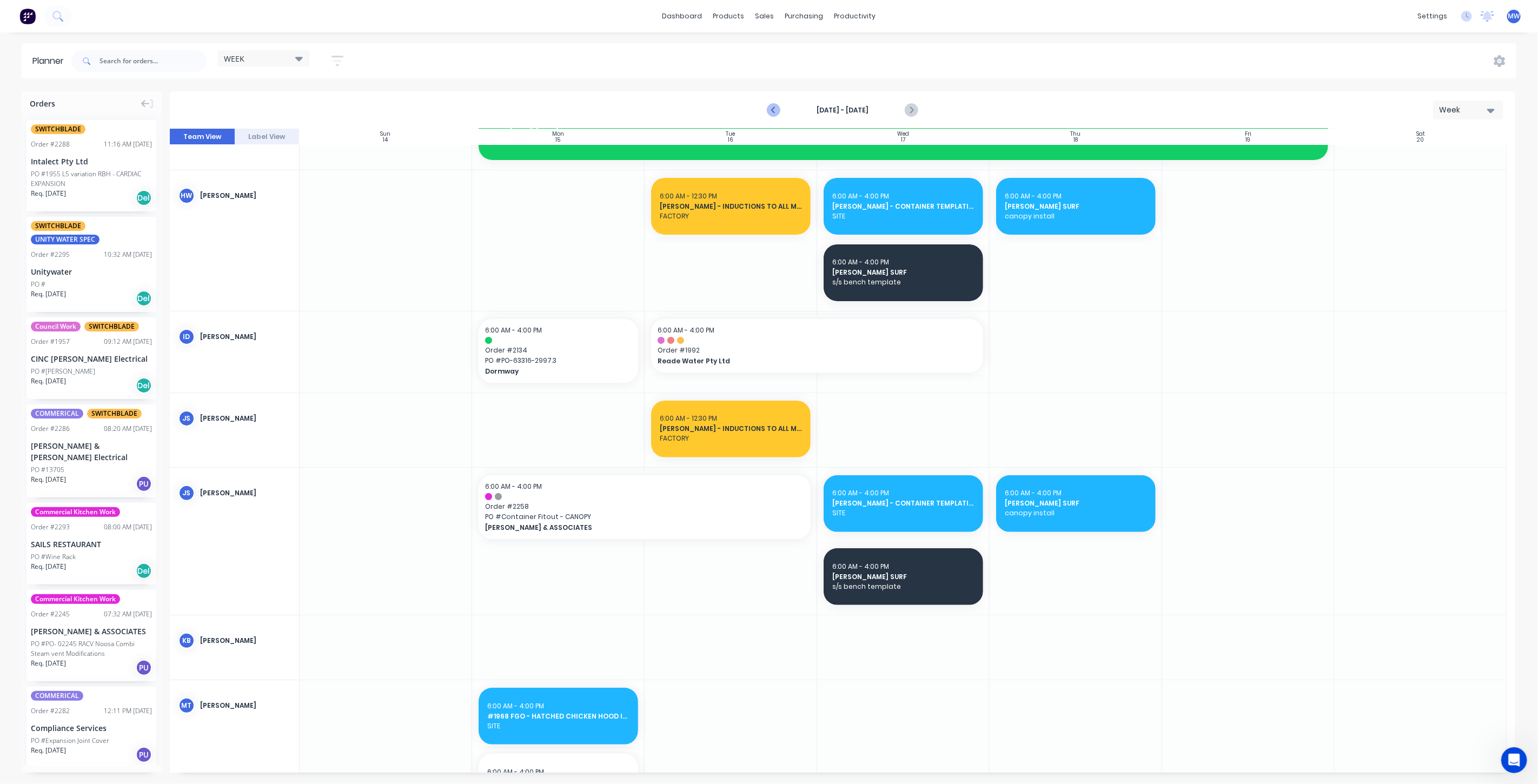
click at [771, 112] on icon "Previous page" at bounding box center [774, 110] width 13 height 13
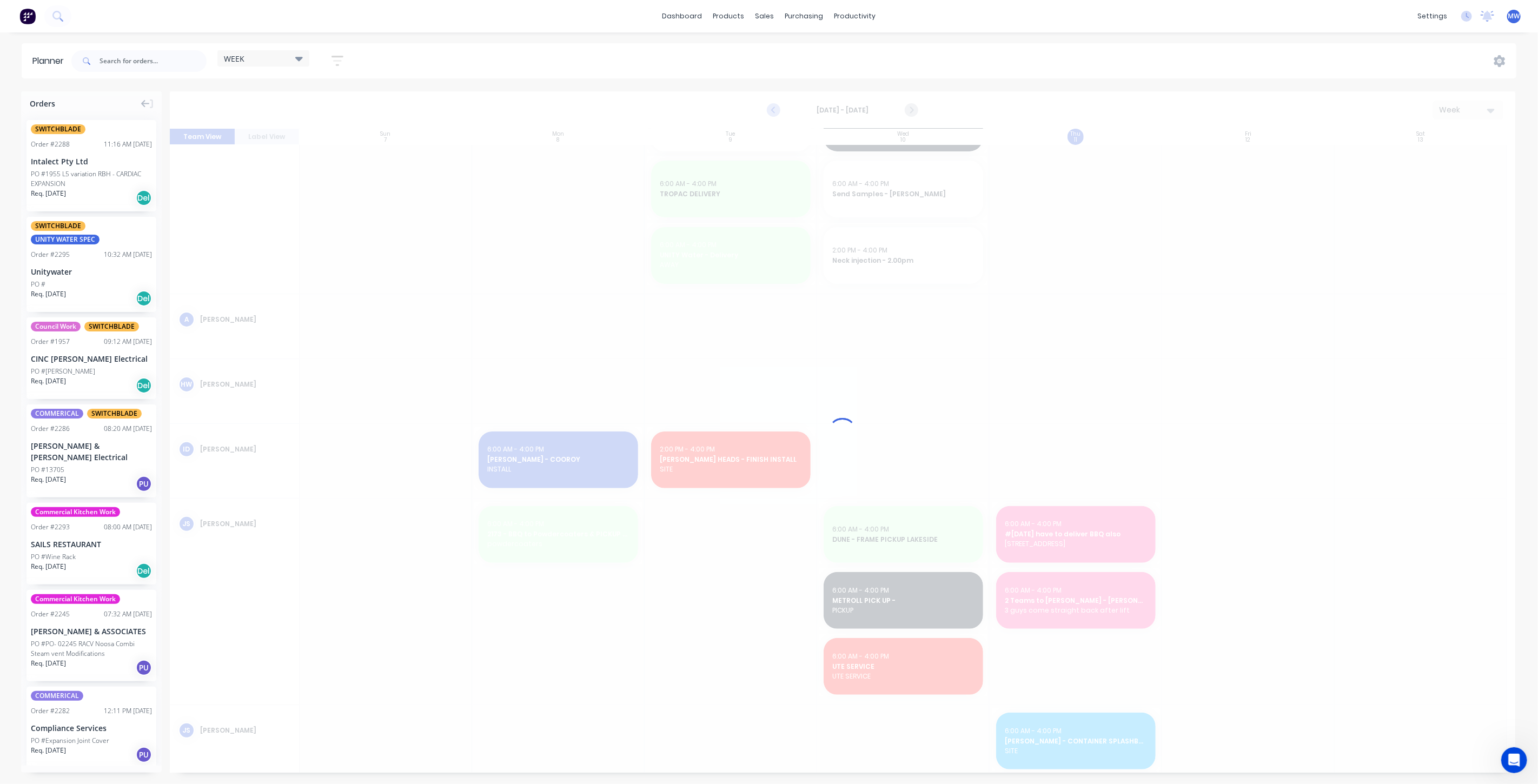
scroll to position [312, 0]
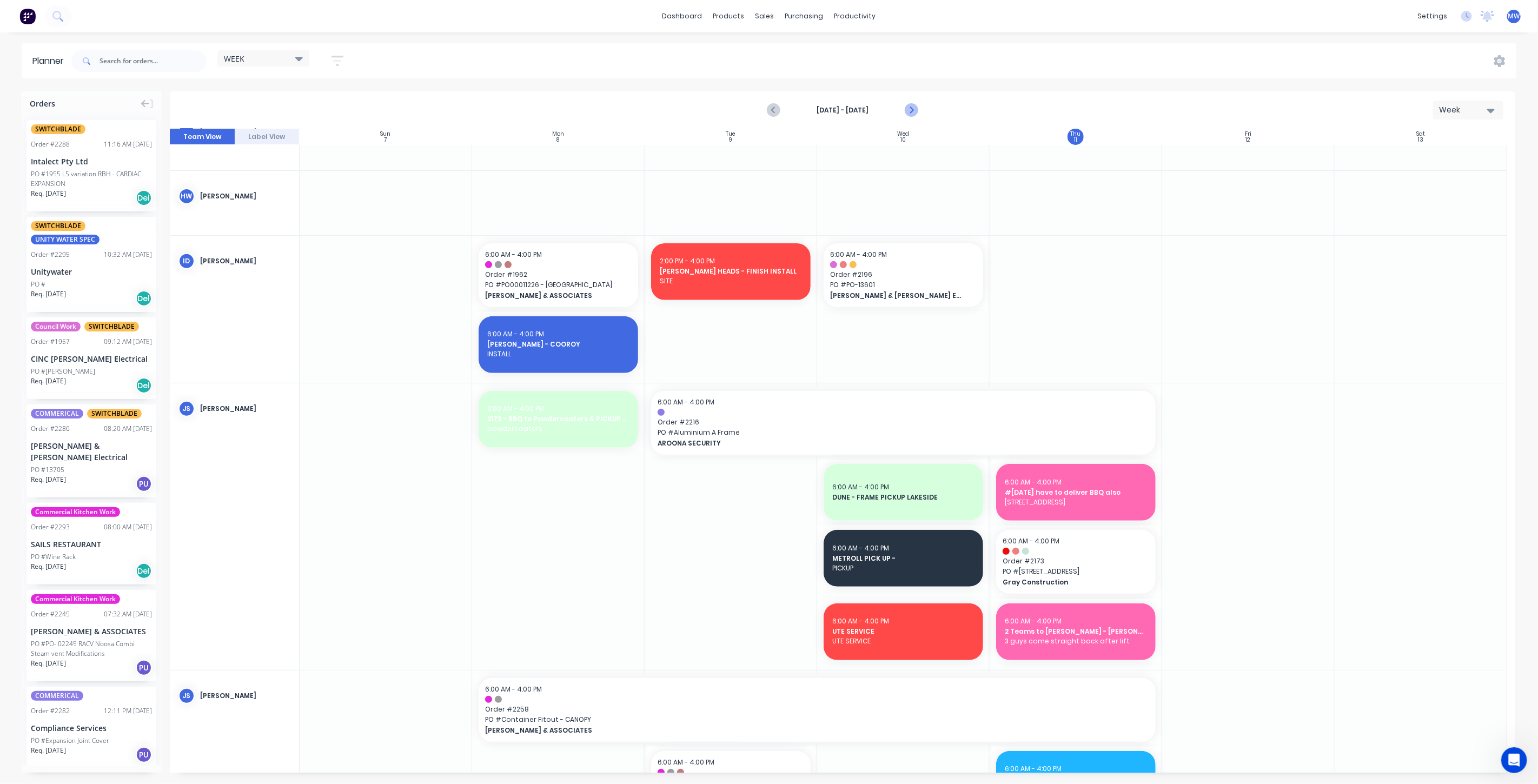
click at [914, 106] on icon "Next page" at bounding box center [911, 110] width 13 height 13
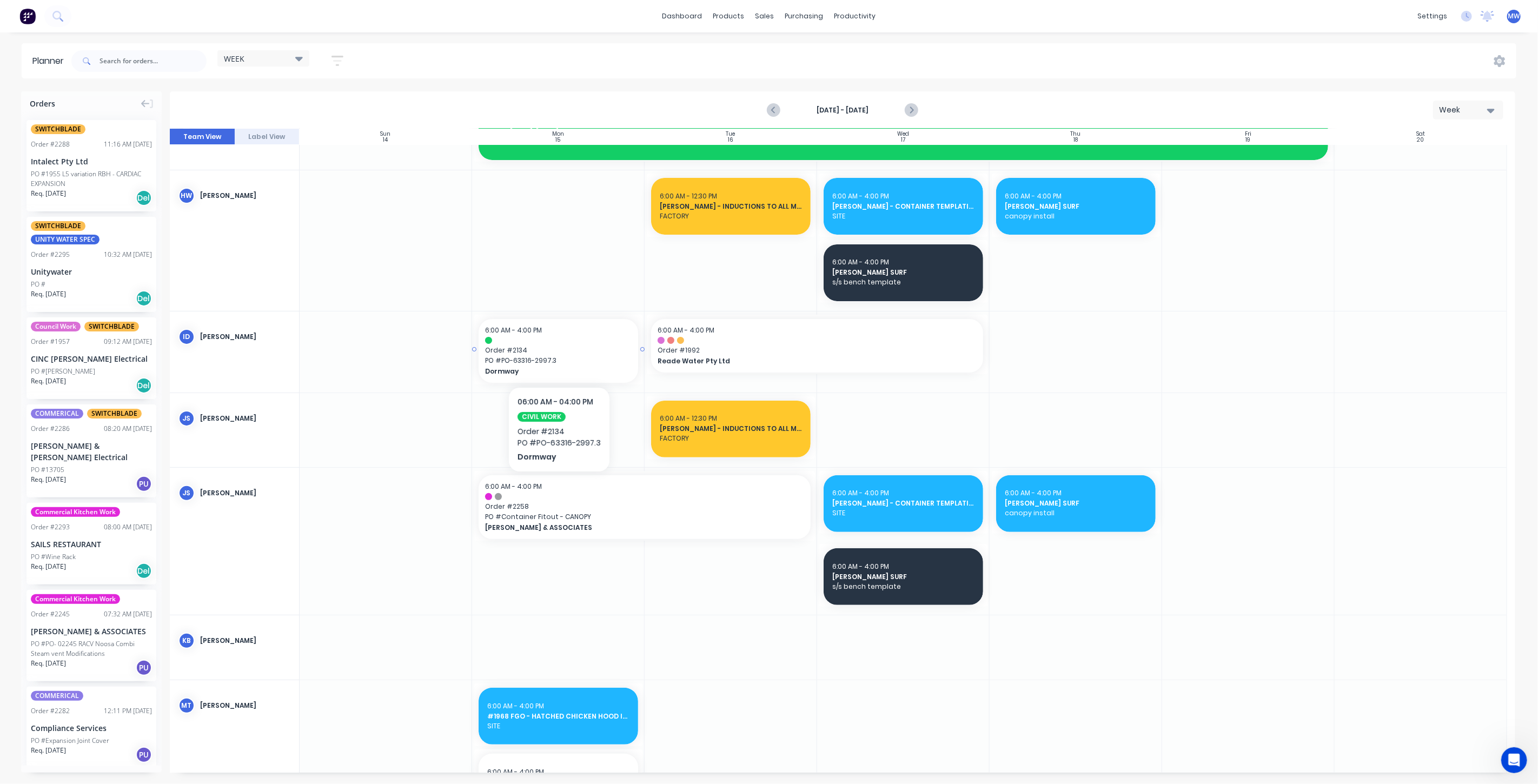
click at [529, 350] on span "Order # 2134" at bounding box center [558, 350] width 147 height 10
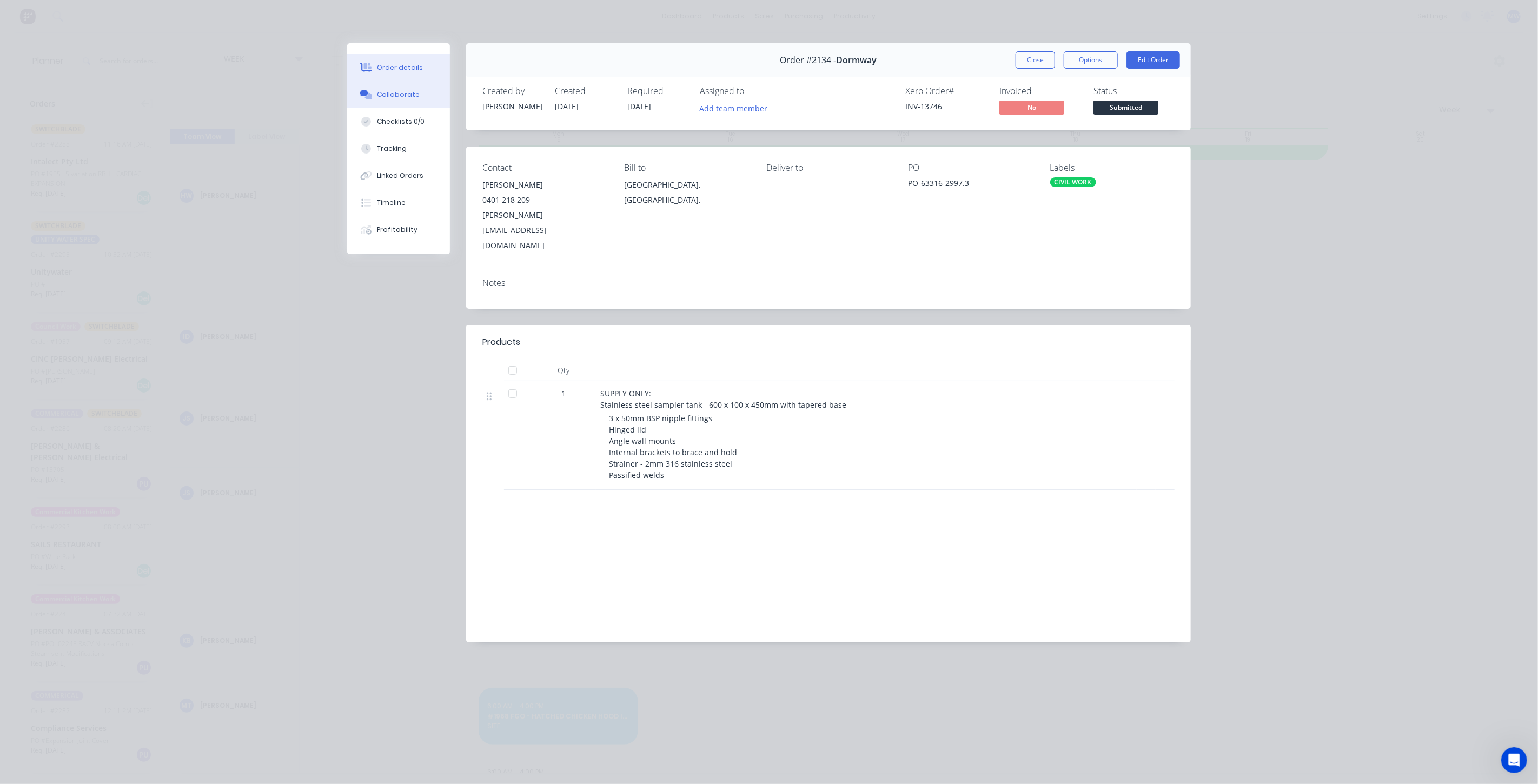
click at [398, 94] on div "Collaborate" at bounding box center [398, 94] width 43 height 10
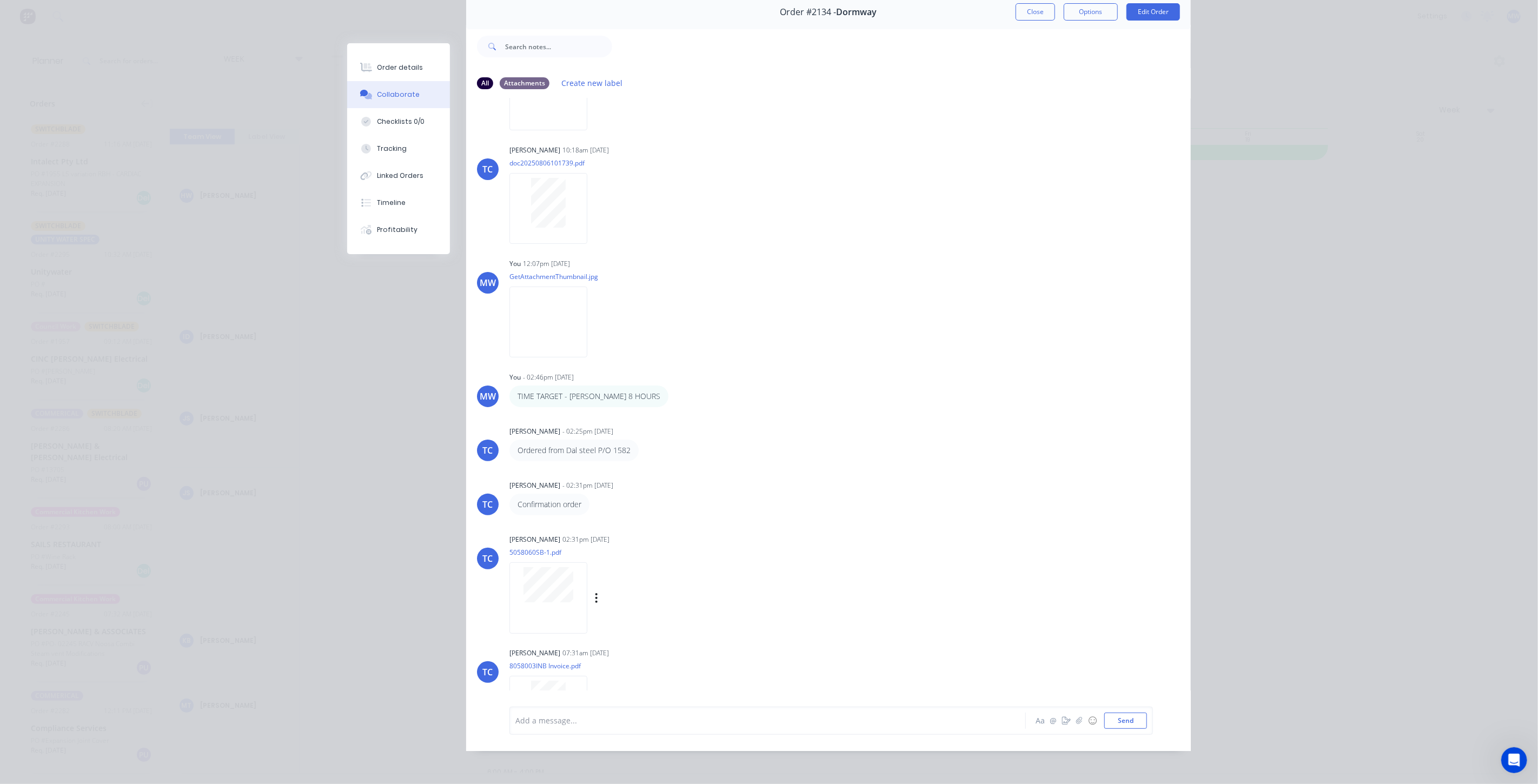
scroll to position [0, 0]
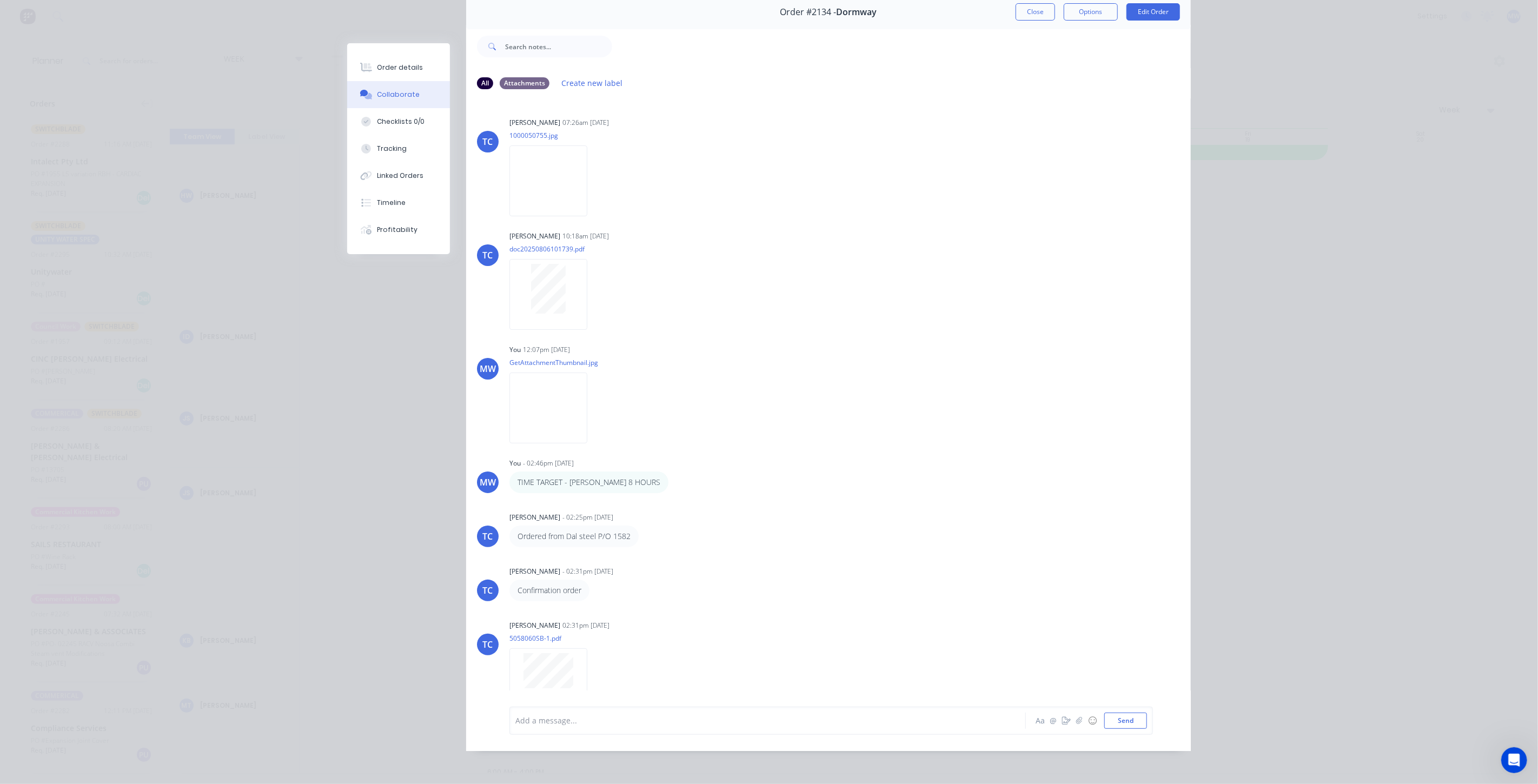
click at [1028, 17] on button "Close" at bounding box center [1035, 12] width 40 height 17
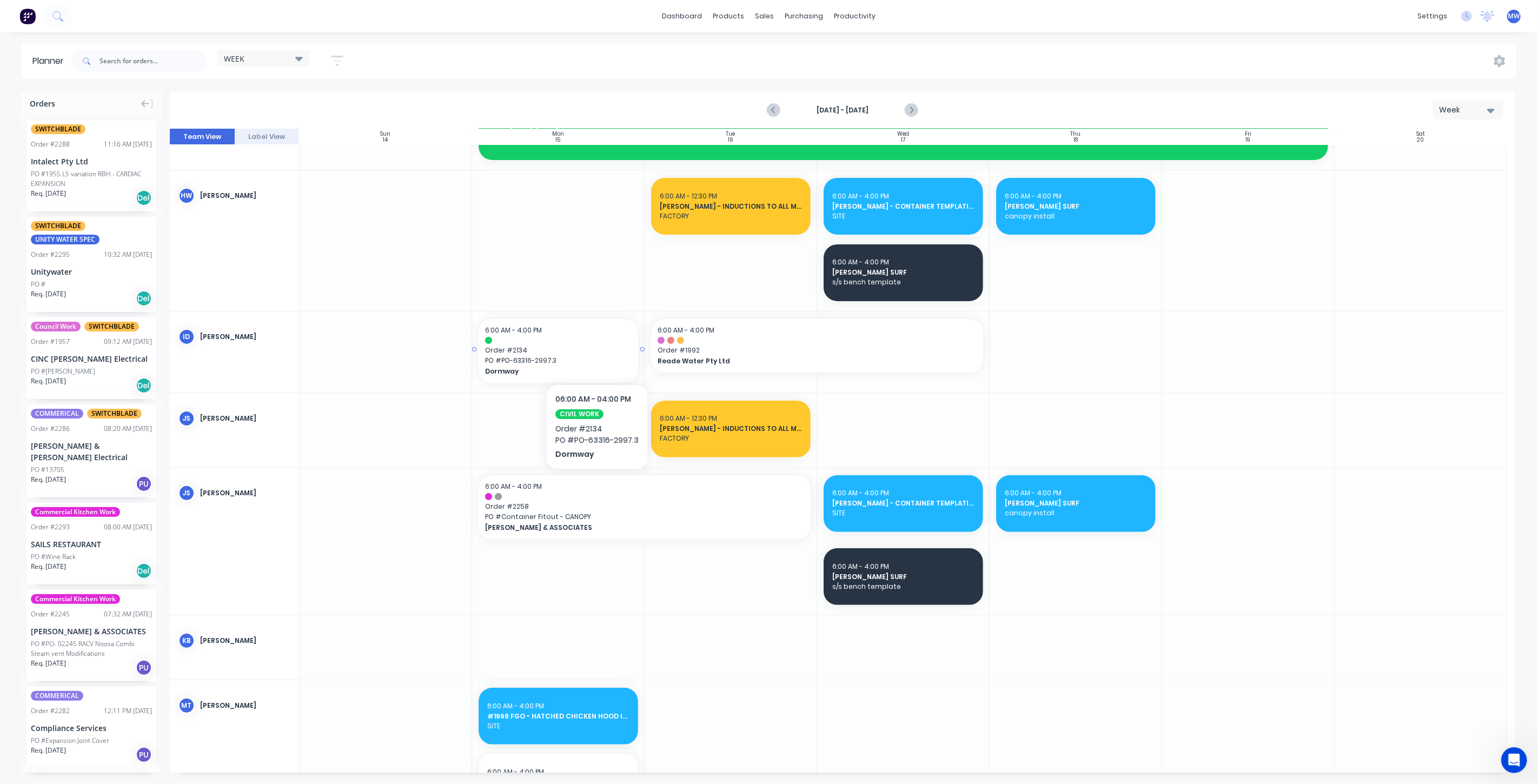
click at [595, 351] on span "Order # 2134" at bounding box center [558, 350] width 147 height 10
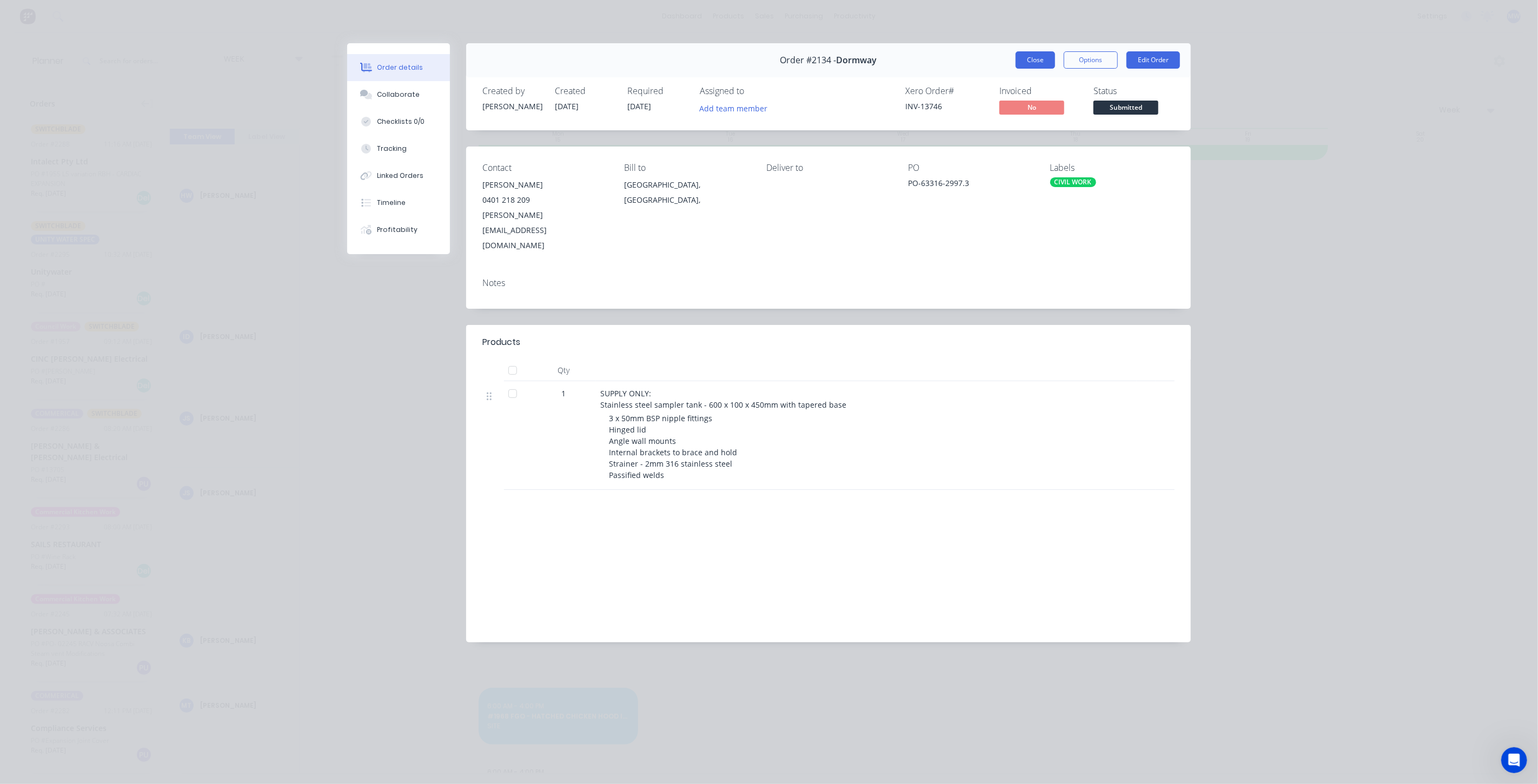
click at [1041, 58] on button "Close" at bounding box center [1035, 60] width 40 height 17
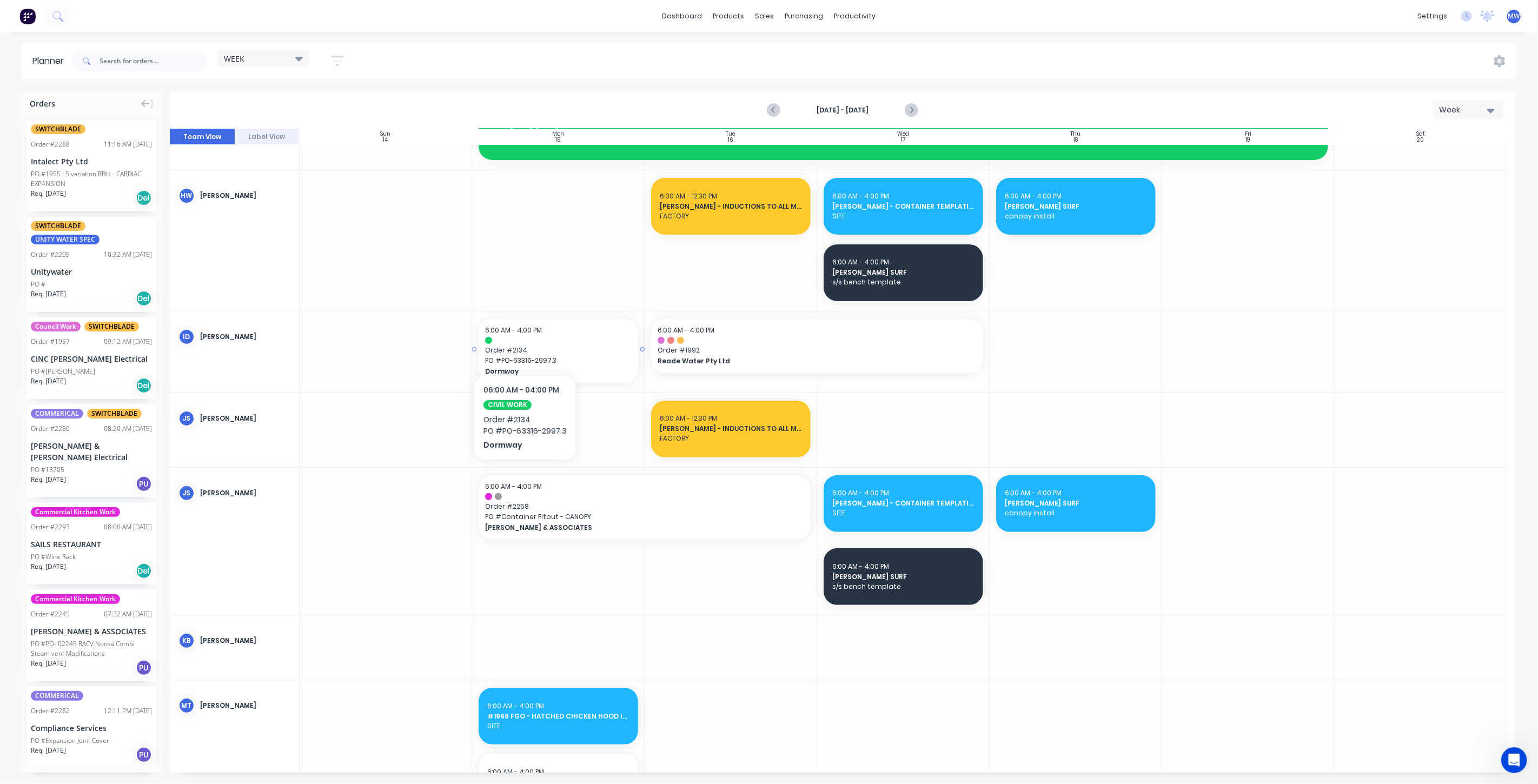
click at [523, 342] on div at bounding box center [558, 340] width 147 height 7
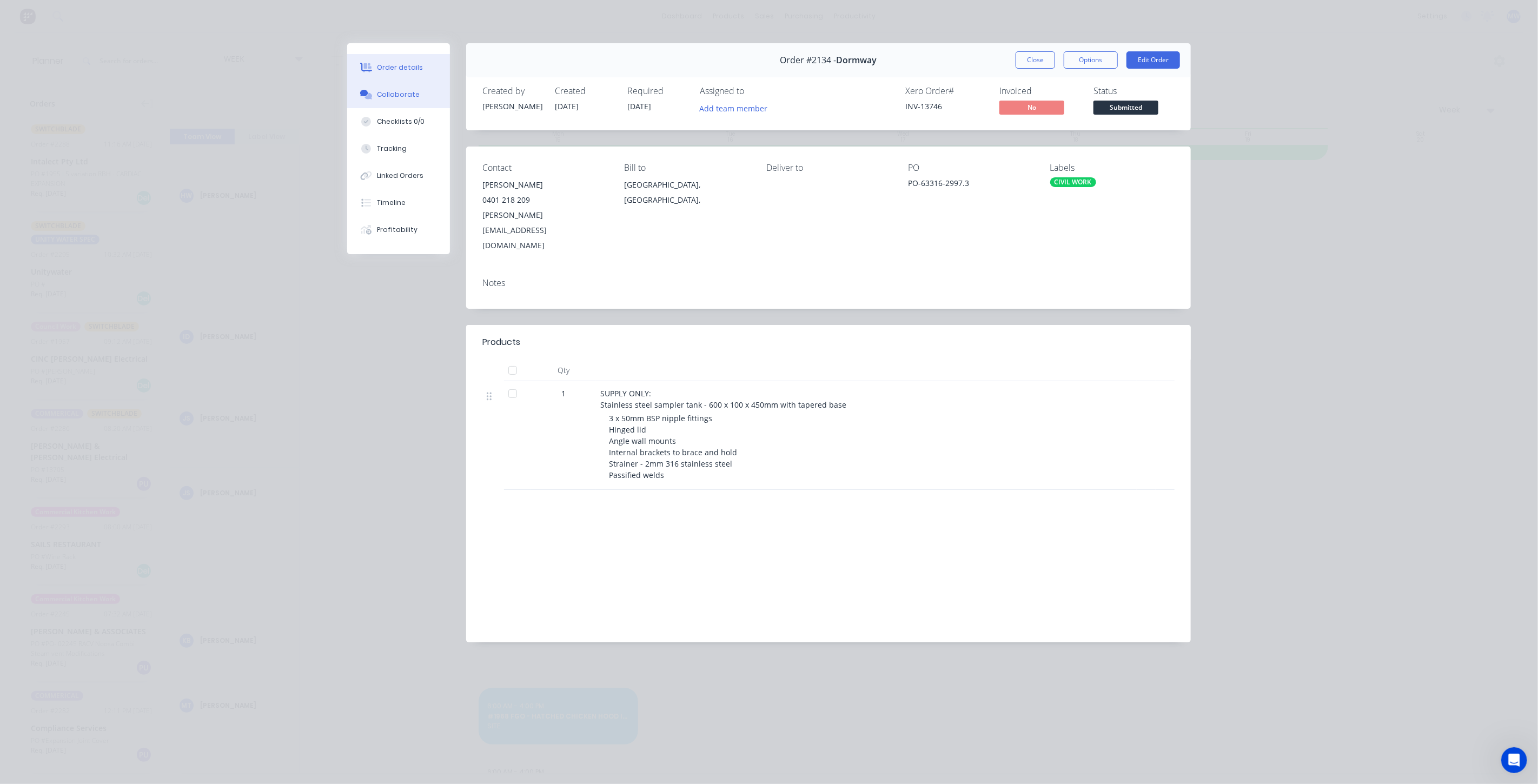
click at [401, 106] on button "Collaborate" at bounding box center [399, 94] width 103 height 27
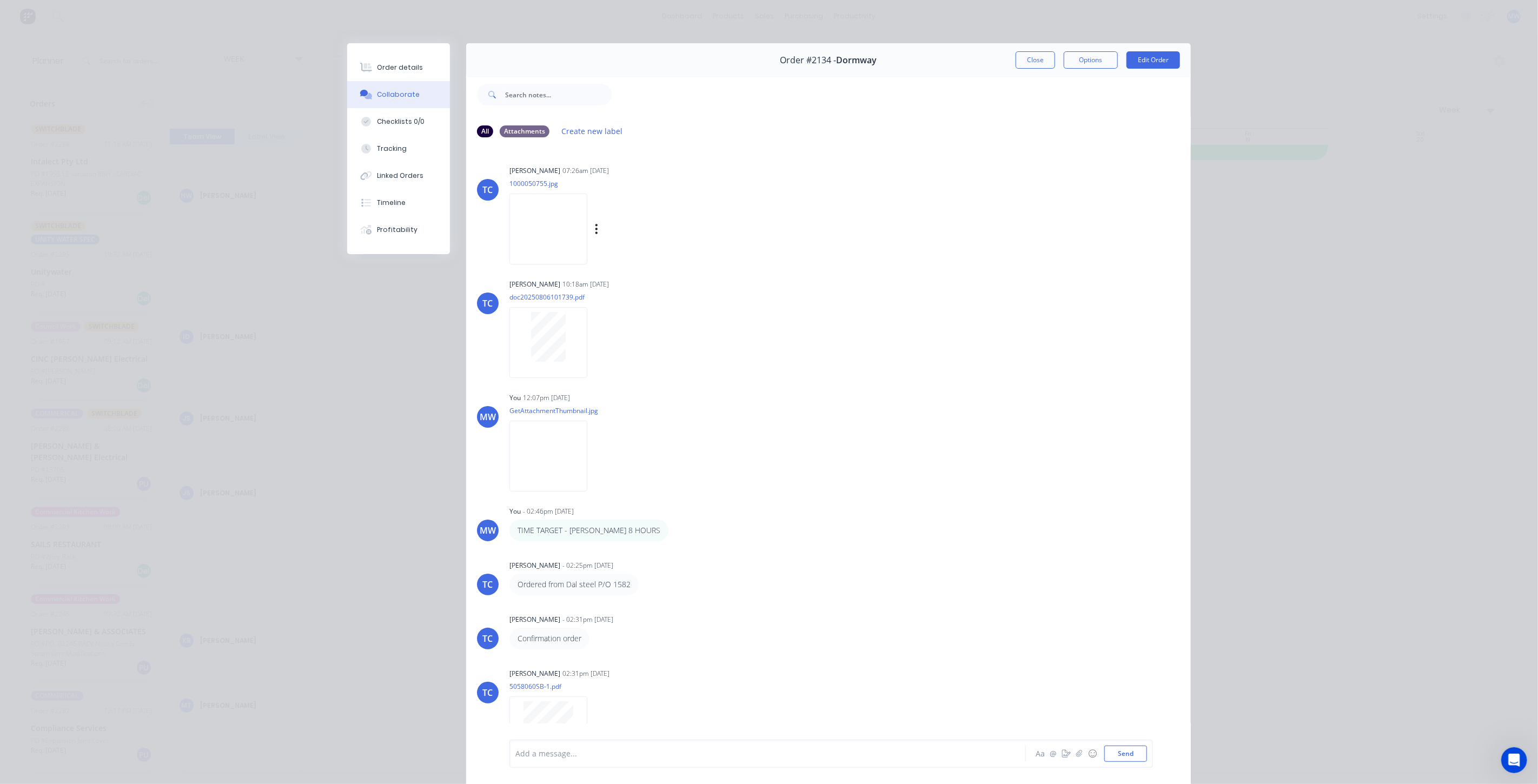
click at [548, 246] on img at bounding box center [548, 229] width 78 height 71
click at [544, 430] on img at bounding box center [548, 456] width 78 height 71
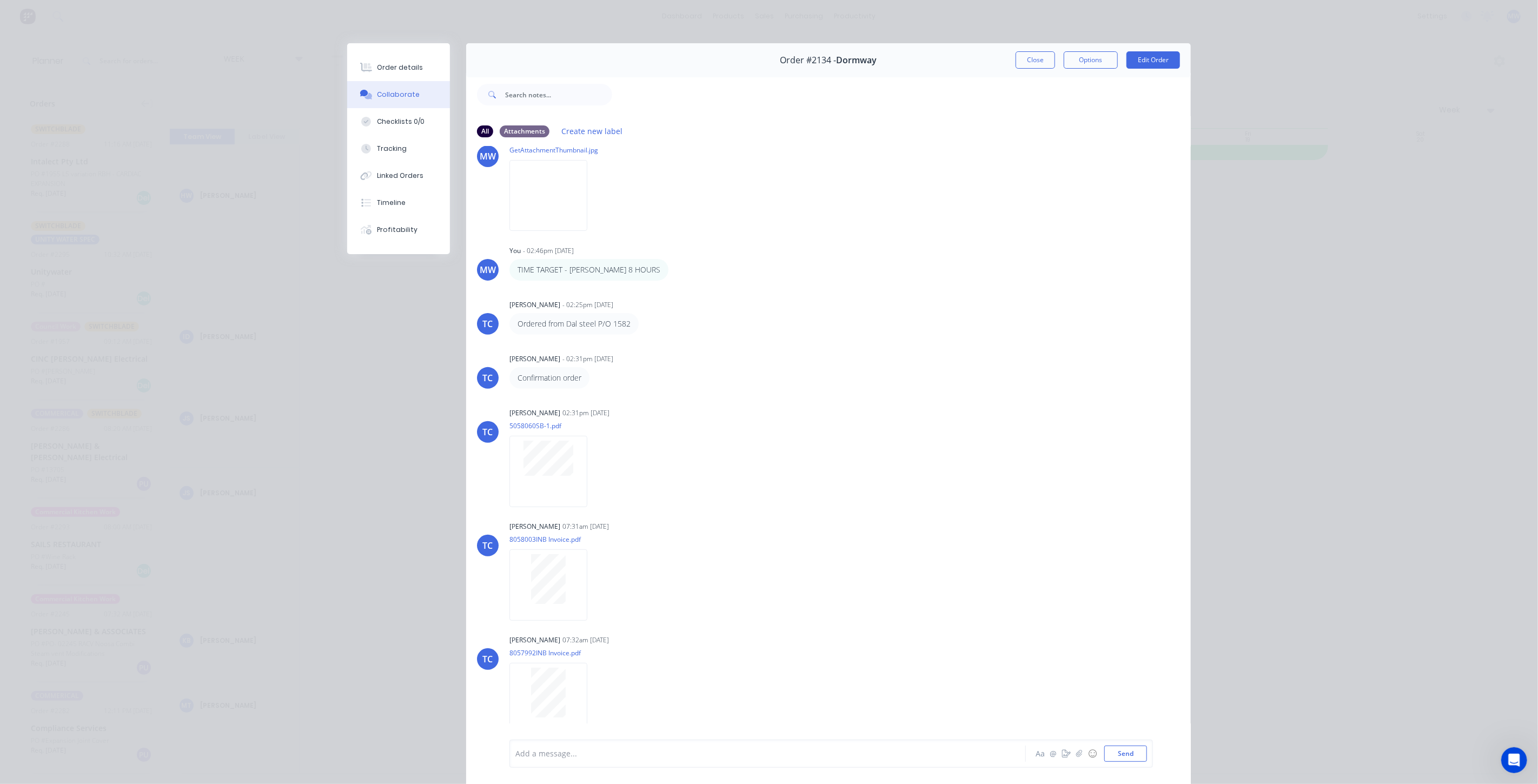
click at [1021, 59] on button "Close" at bounding box center [1035, 60] width 40 height 17
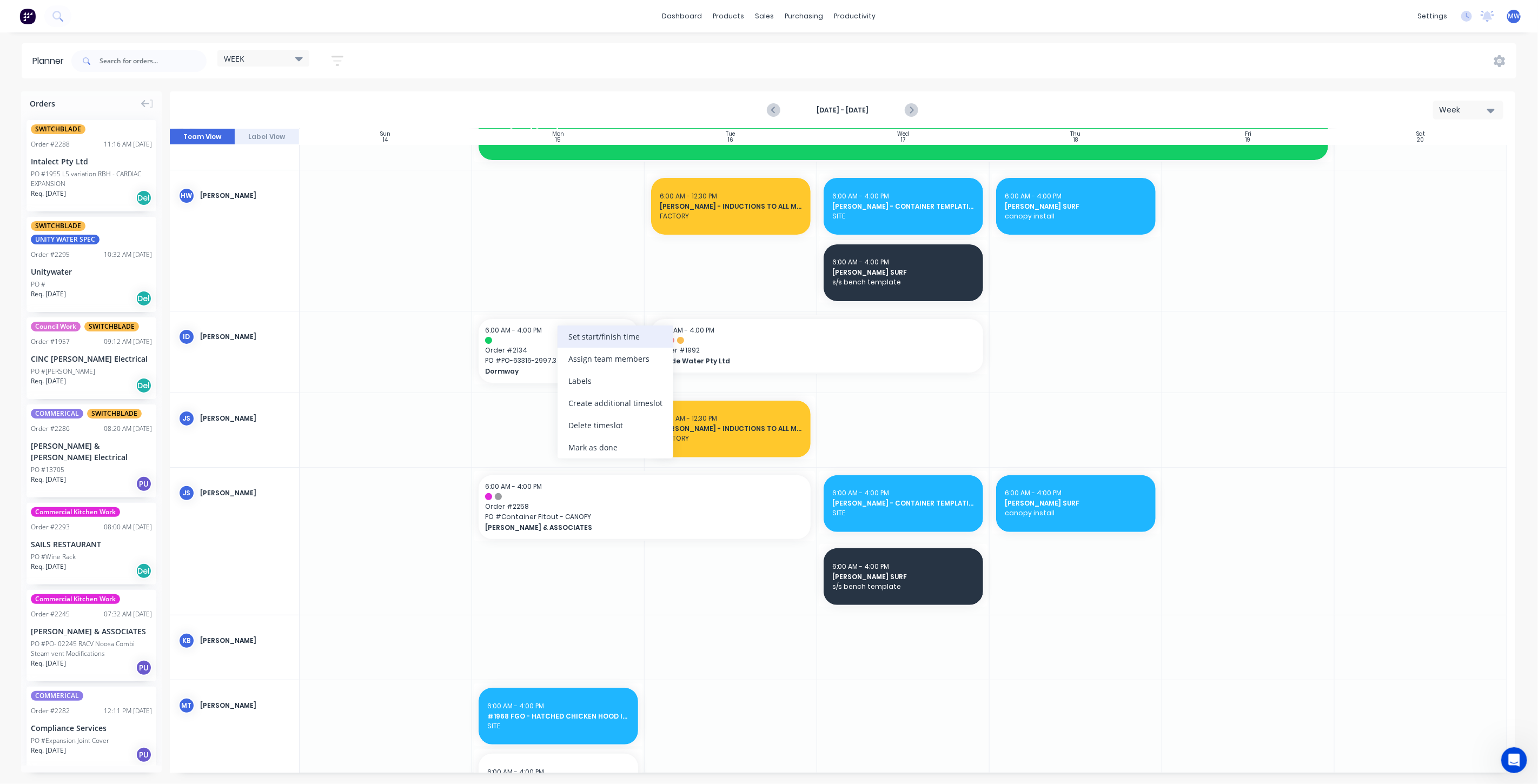
click at [618, 341] on div "Set start/finish time" at bounding box center [615, 337] width 116 height 22
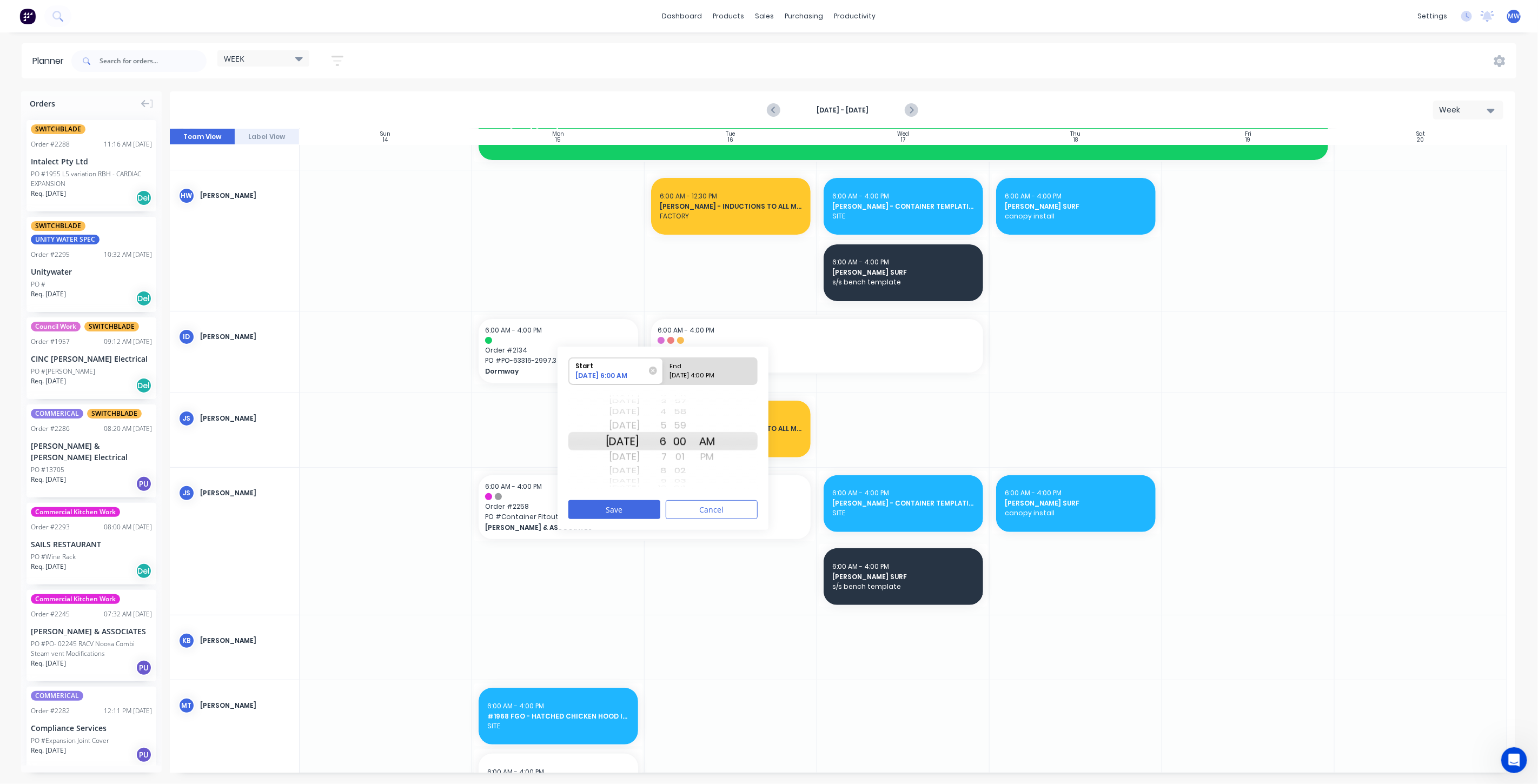
click at [640, 441] on div "Today" at bounding box center [623, 441] width 34 height 18
click at [710, 374] on div "09/15/2025 4:00 PM" at bounding box center [706, 378] width 79 height 13
click at [664, 374] on input "End 09/15/2025 4:00 PM" at bounding box center [663, 371] width 1 height 26
radio input "true"
click at [625, 515] on button "Save" at bounding box center [614, 509] width 92 height 19
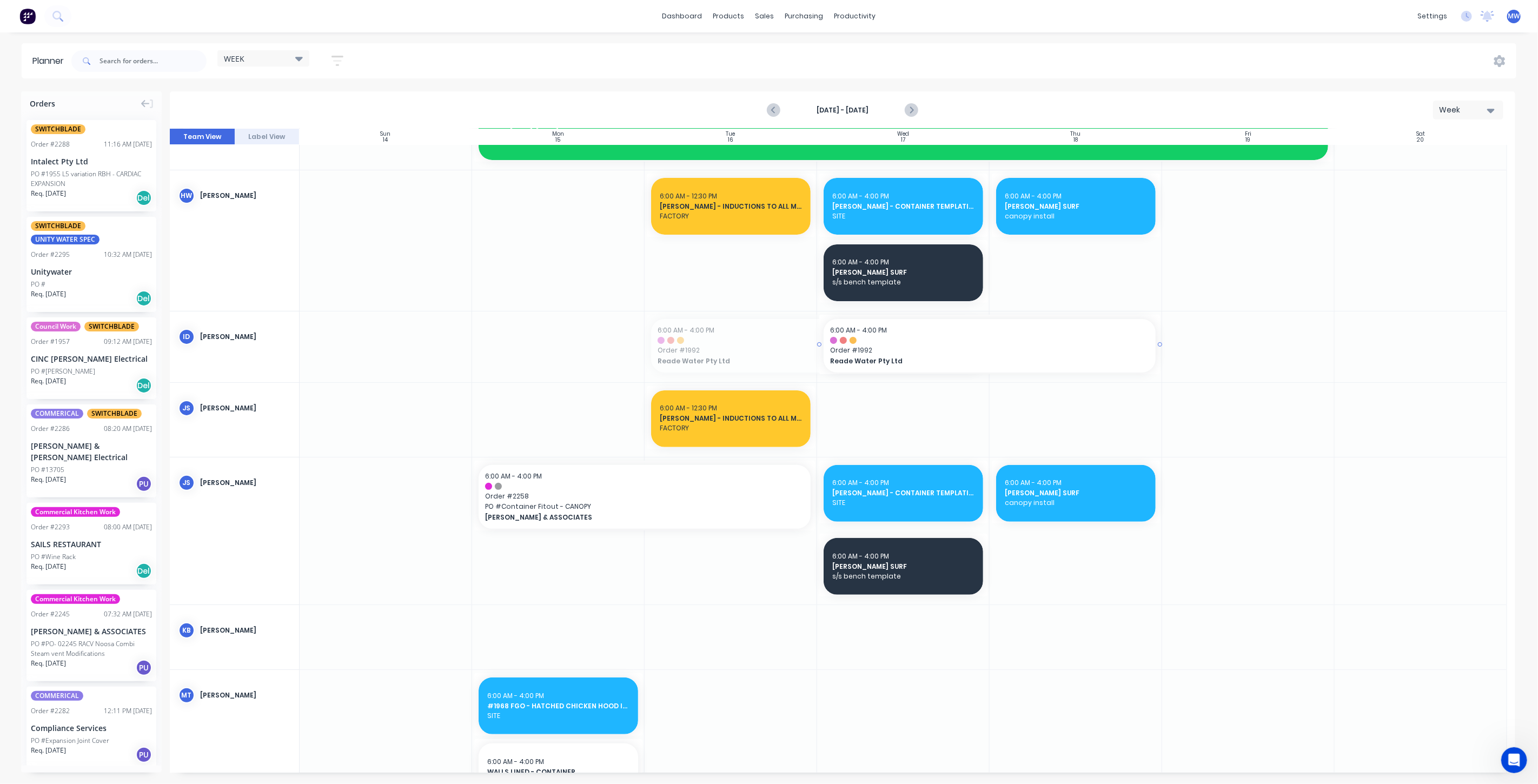
drag, startPoint x: 776, startPoint y: 347, endPoint x: 935, endPoint y: 349, distance: 159.0
drag, startPoint x: 79, startPoint y: 176, endPoint x: 535, endPoint y: 359, distance: 491.4
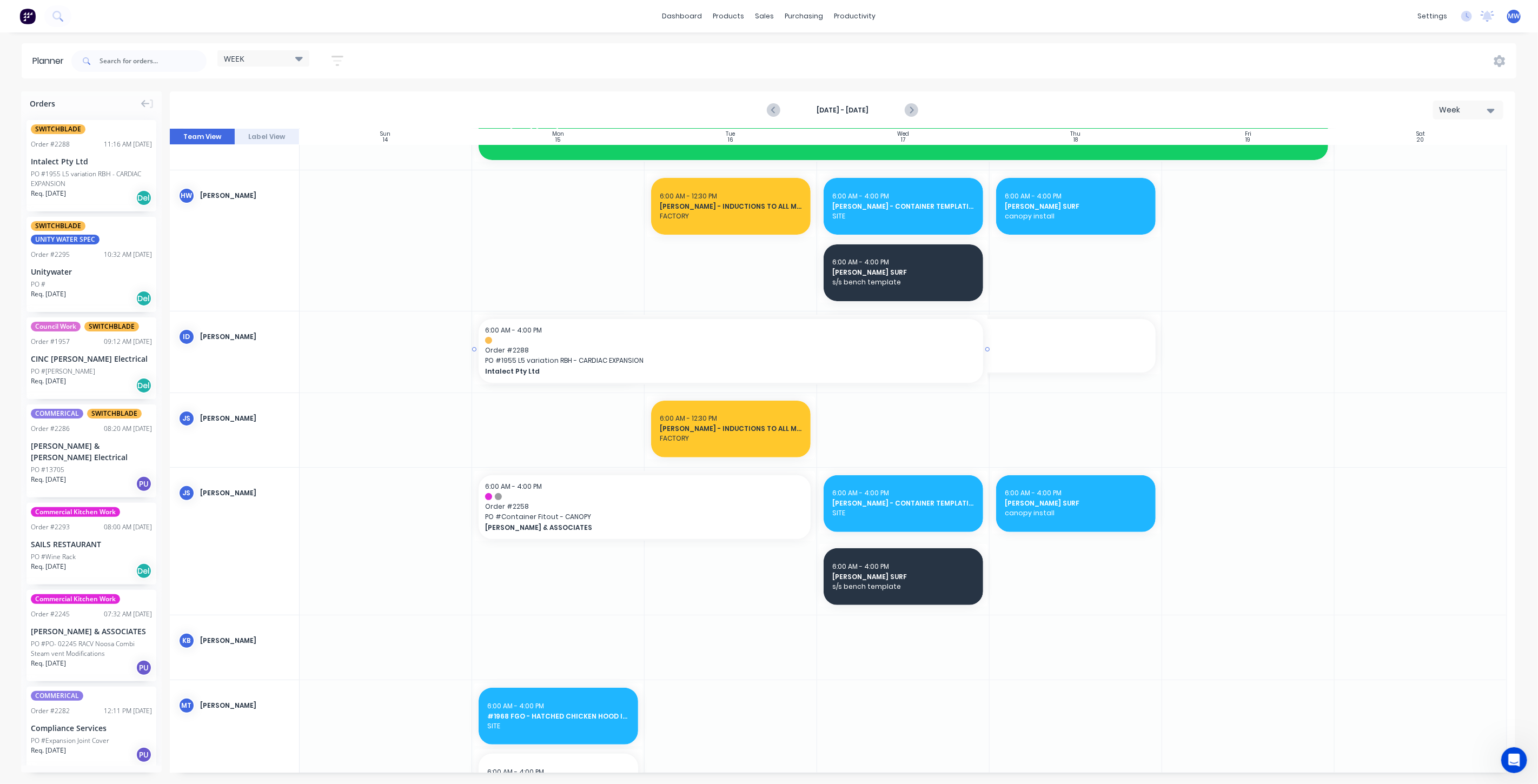
drag, startPoint x: 649, startPoint y: 351, endPoint x: 869, endPoint y: 351, distance: 220.0
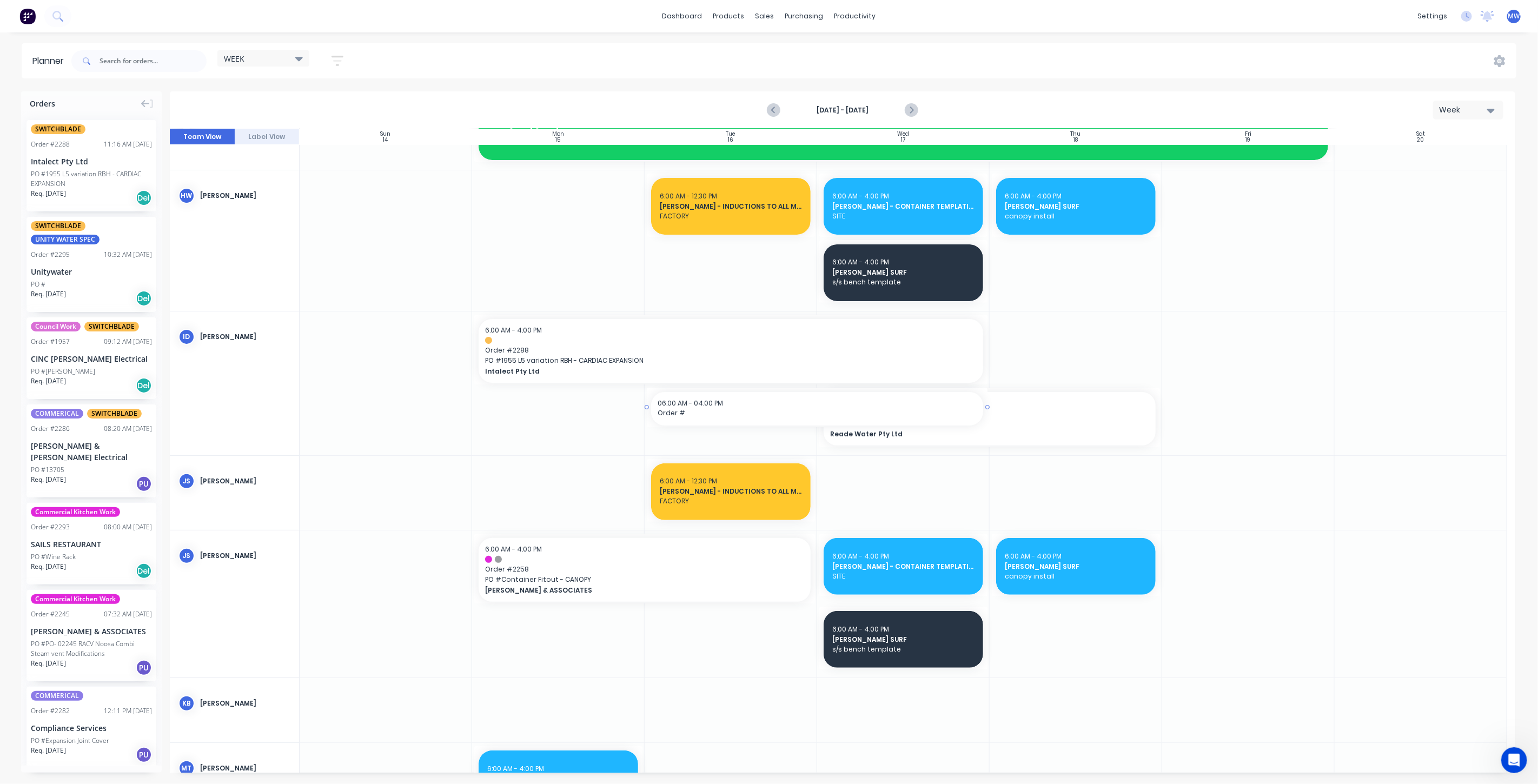
drag, startPoint x: 815, startPoint y: 415, endPoint x: 891, endPoint y: 419, distance: 76.1
type textarea "x"
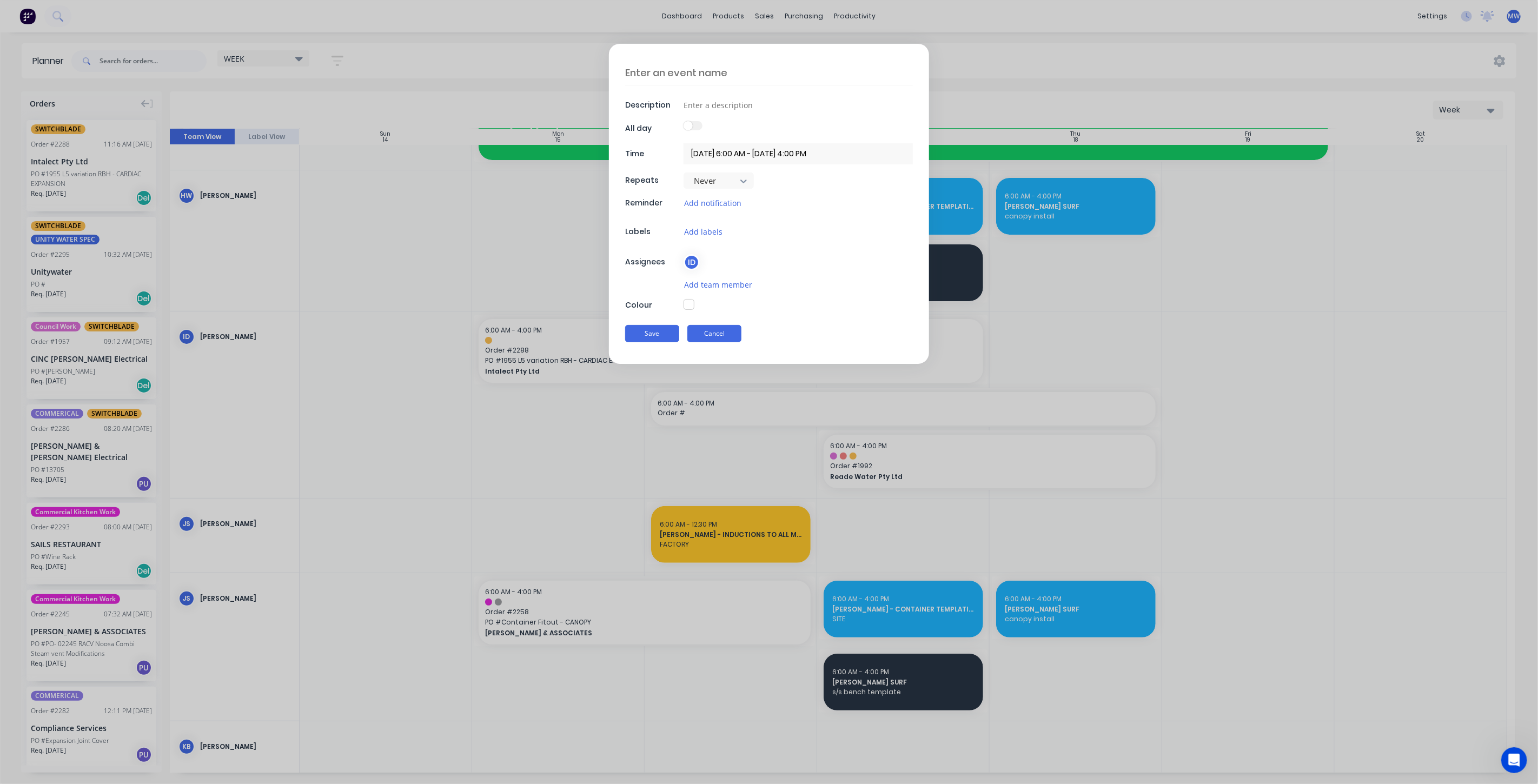
click at [715, 331] on button "Cancel" at bounding box center [715, 334] width 54 height 17
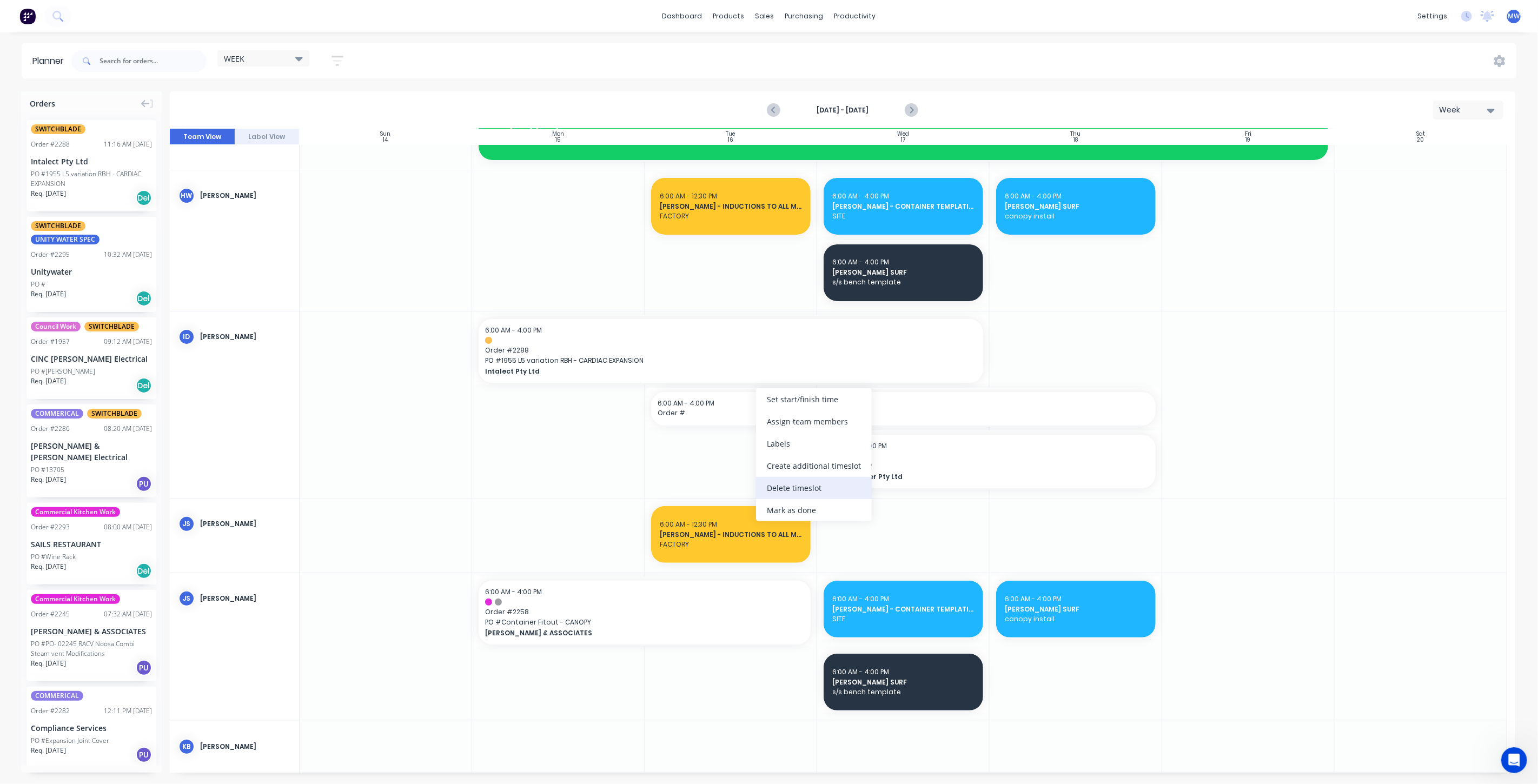
drag, startPoint x: 812, startPoint y: 509, endPoint x: 814, endPoint y: 485, distance: 24.1
click at [814, 485] on div "Set start/finish time Assign team members Labels Create additional timeslot Del…" at bounding box center [814, 454] width 116 height 133
click at [931, 496] on div "Delete timeslot" at bounding box center [945, 493] width 116 height 22
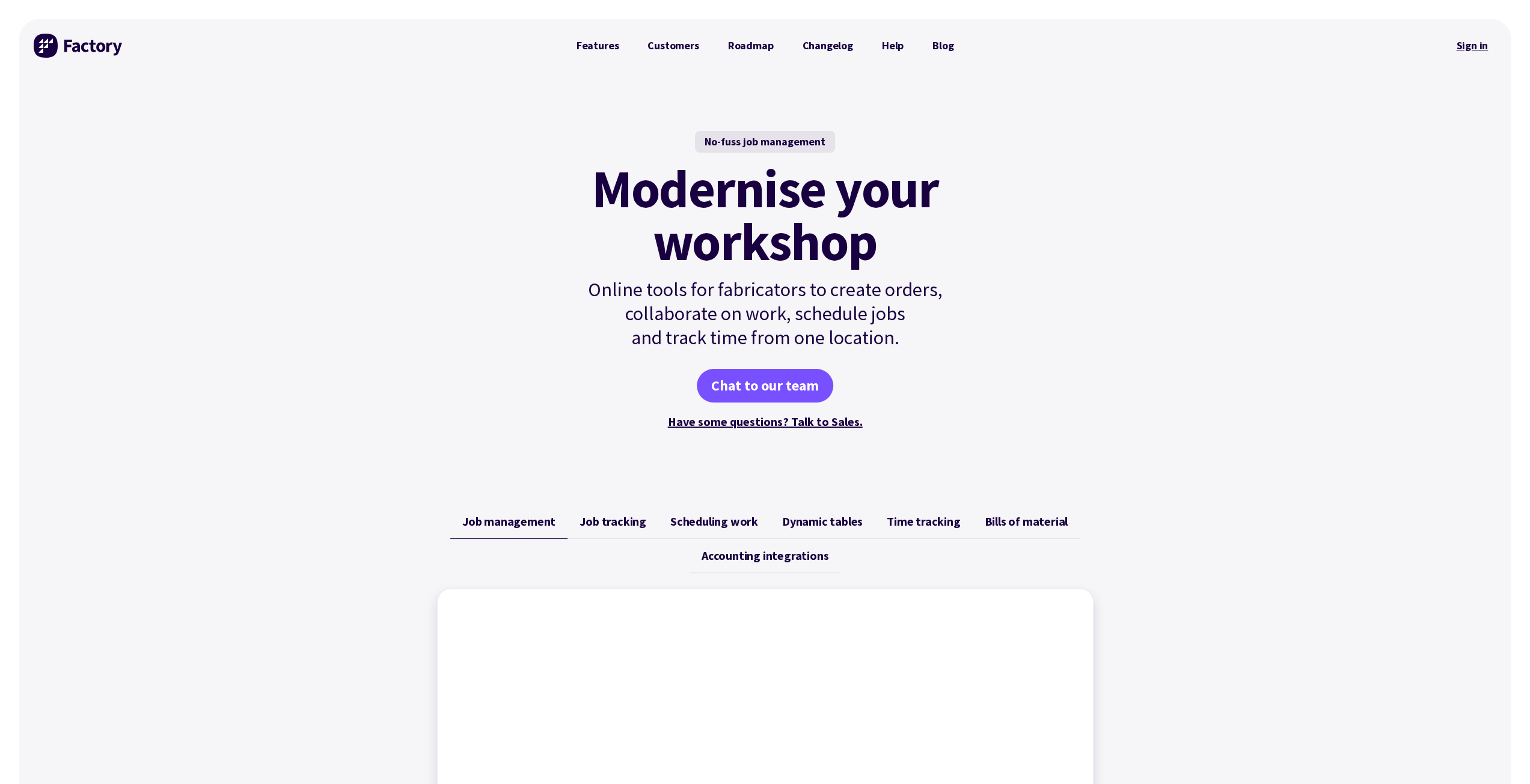
click at [1482, 45] on link "Sign in" at bounding box center [1471, 46] width 48 height 28
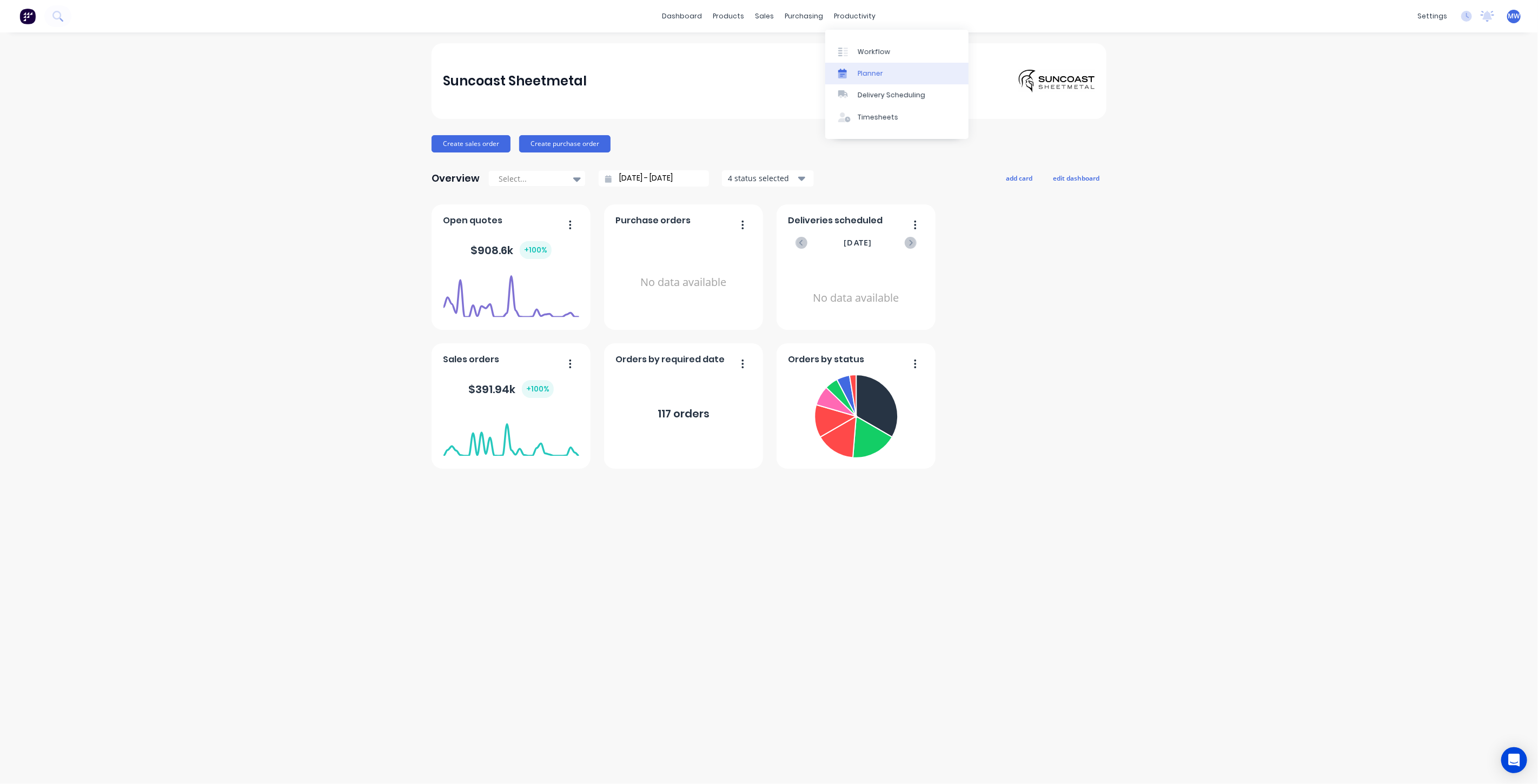
click at [877, 77] on div "Planner" at bounding box center [870, 73] width 25 height 10
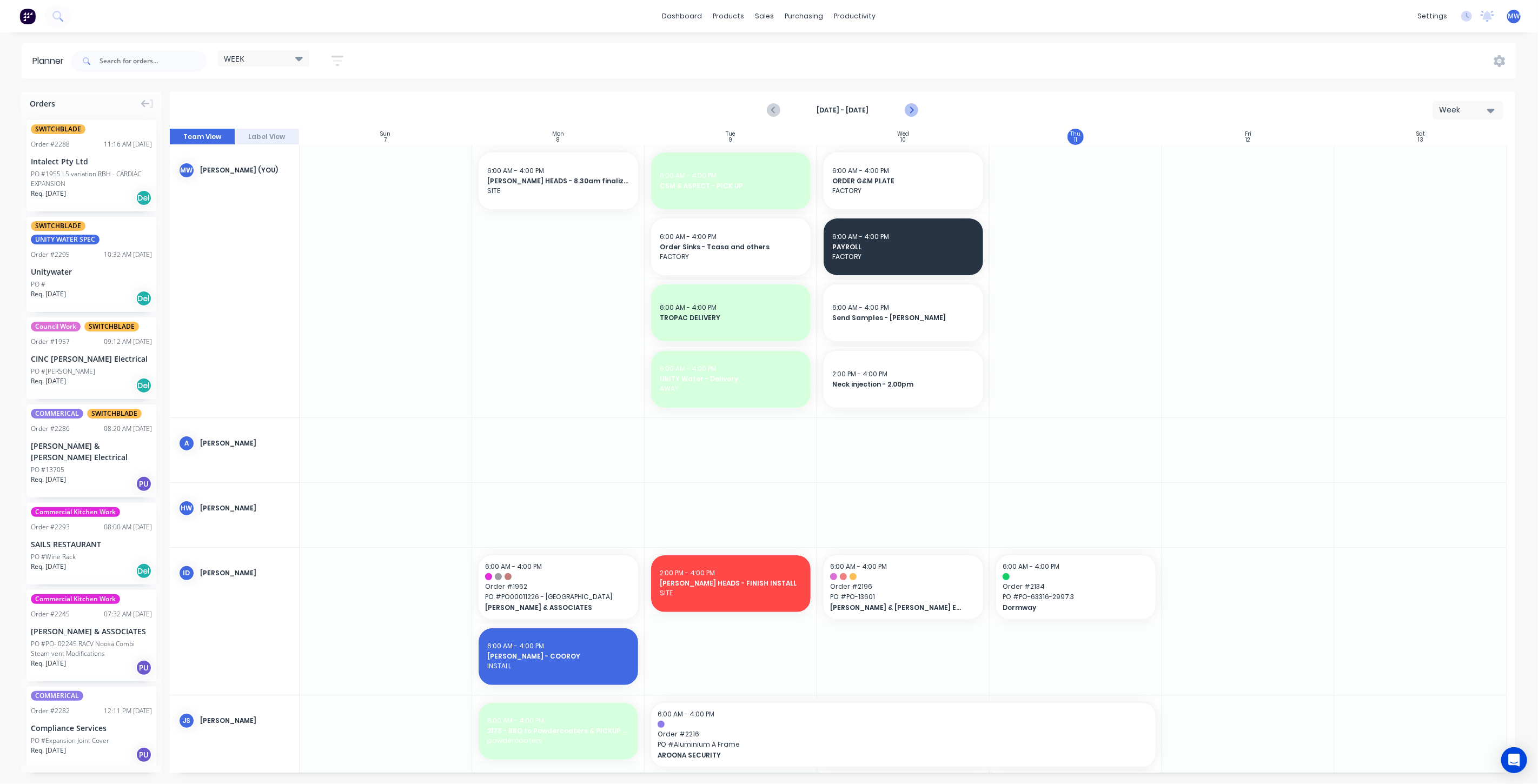
click at [916, 111] on icon "Next page" at bounding box center [911, 110] width 13 height 13
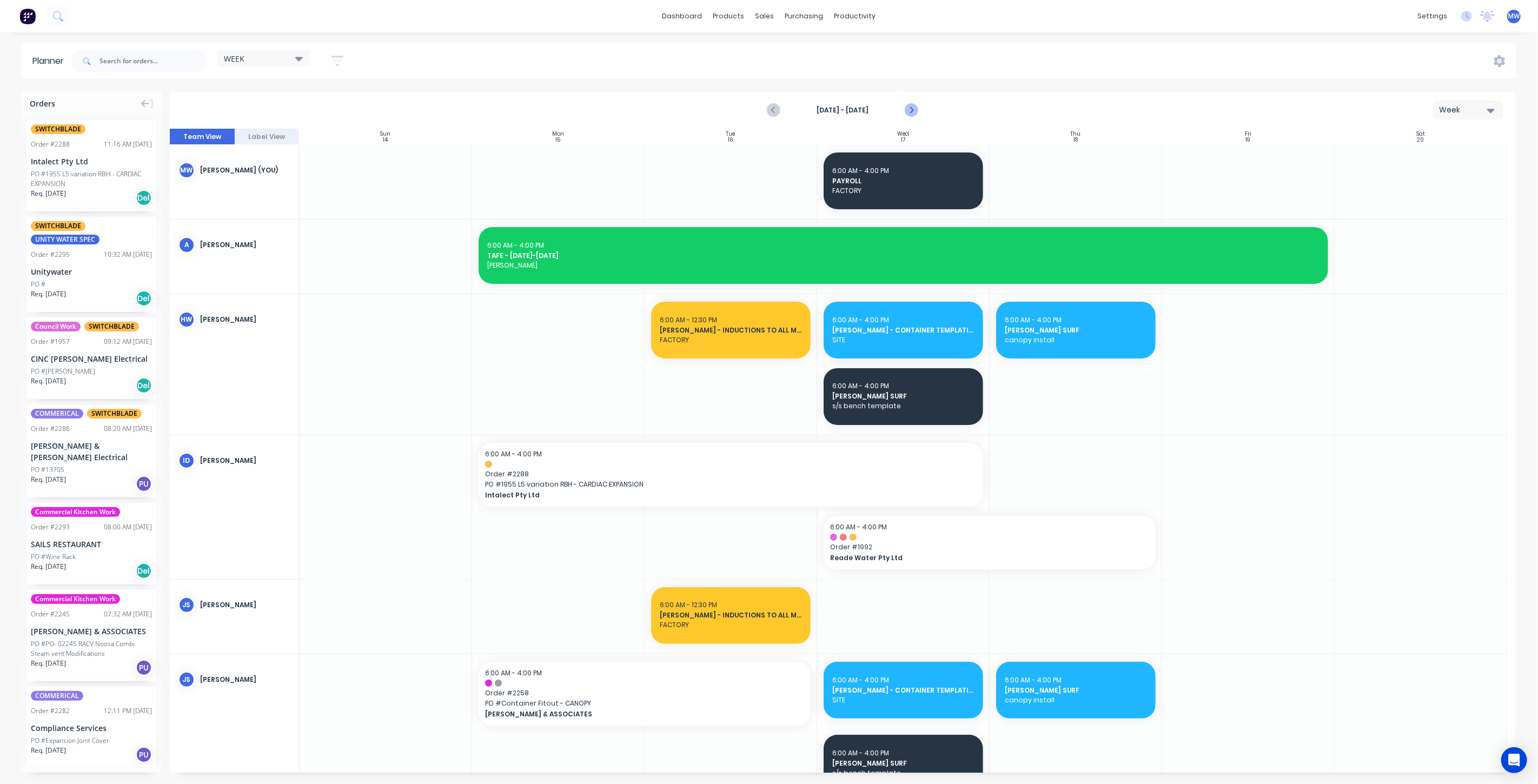
click at [916, 112] on icon "Next page" at bounding box center [911, 110] width 13 height 13
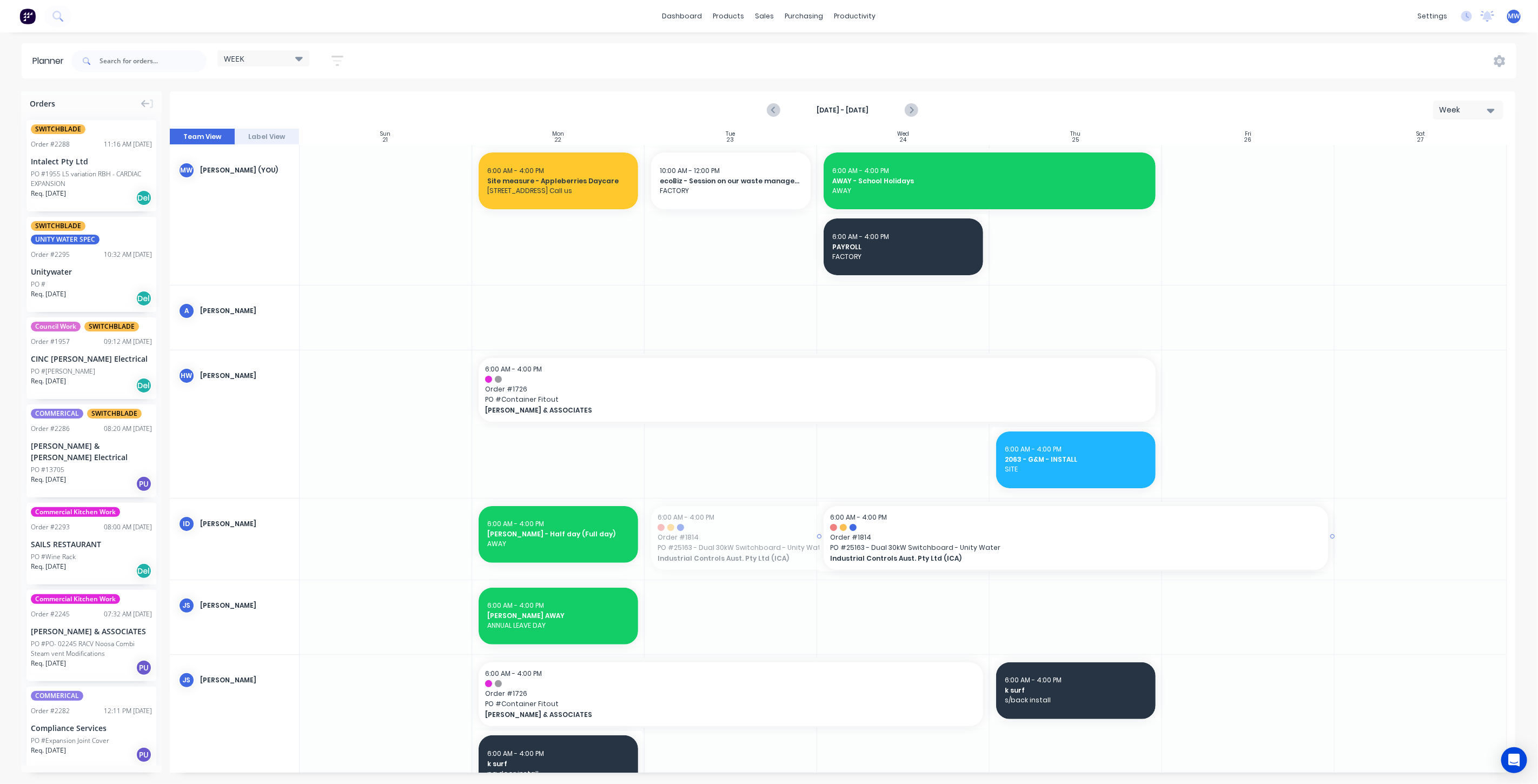
drag, startPoint x: 646, startPoint y: 536, endPoint x: 751, endPoint y: 540, distance: 105.1
click at [751, 544] on div at bounding box center [731, 539] width 172 height 81
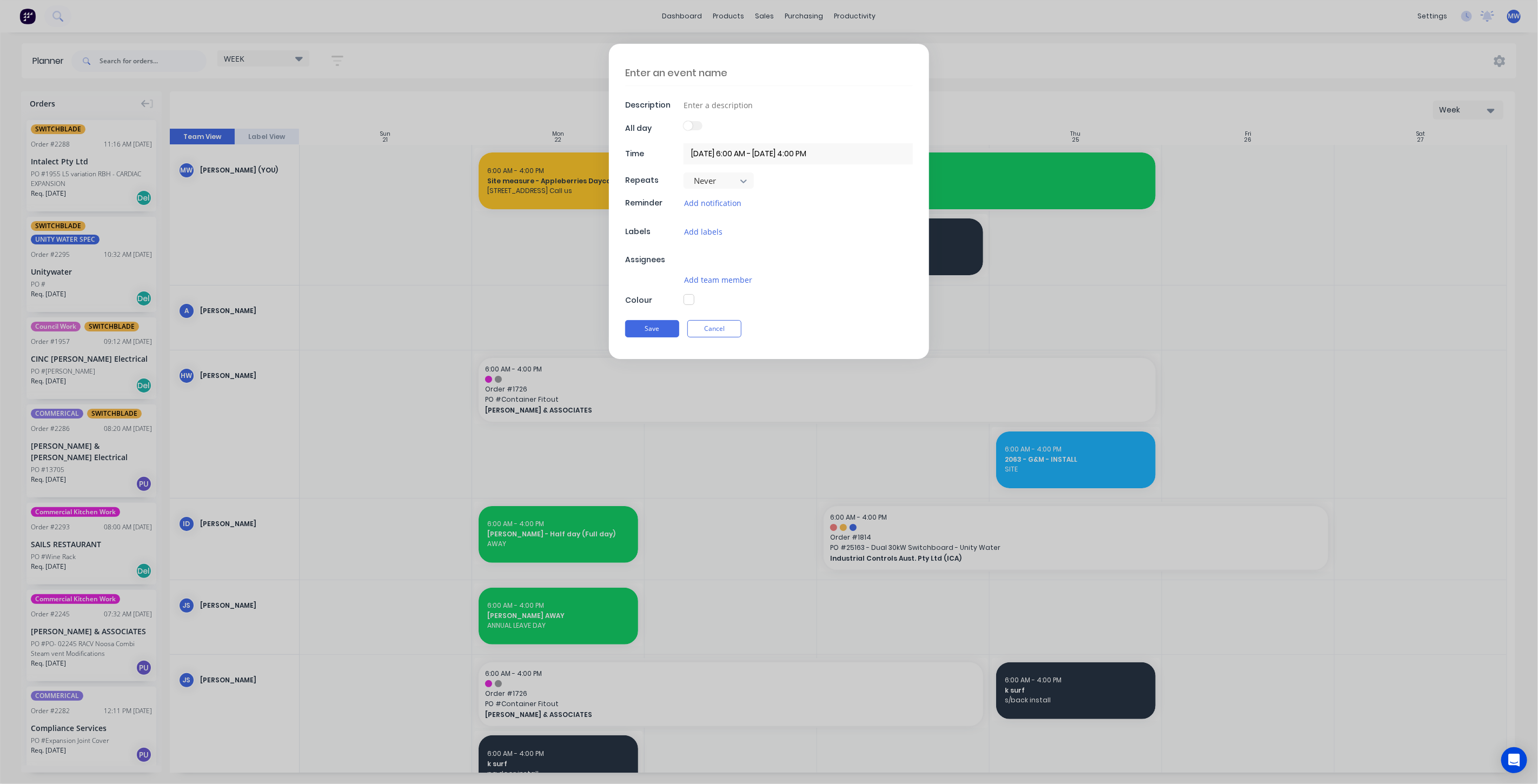
type textarea "x"
click at [719, 76] on textarea at bounding box center [769, 73] width 288 height 25
type textarea "A"
type textarea "x"
type textarea "AW"
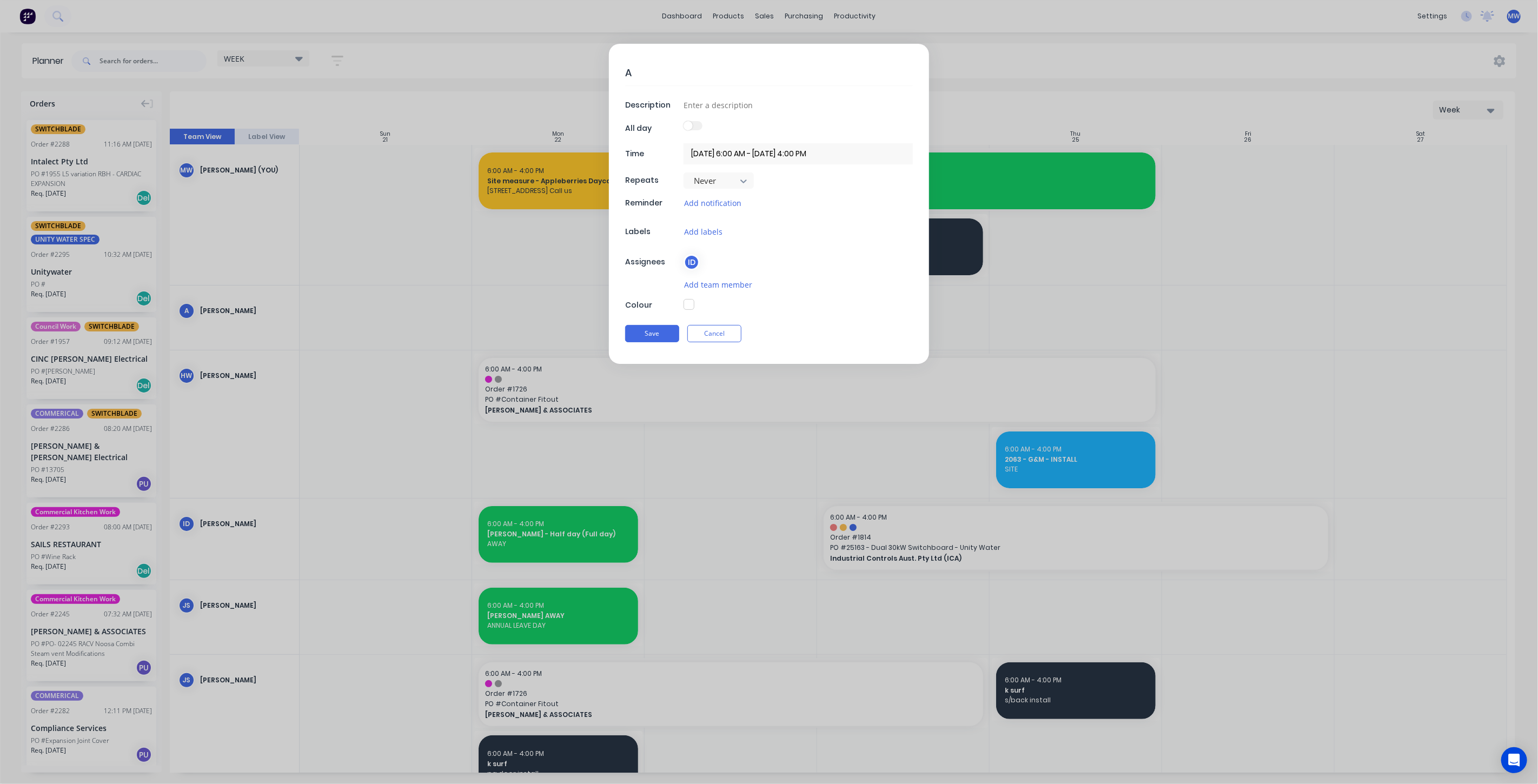
type textarea "x"
type textarea "AWA"
type textarea "x"
type textarea "AWAY"
type textarea "x"
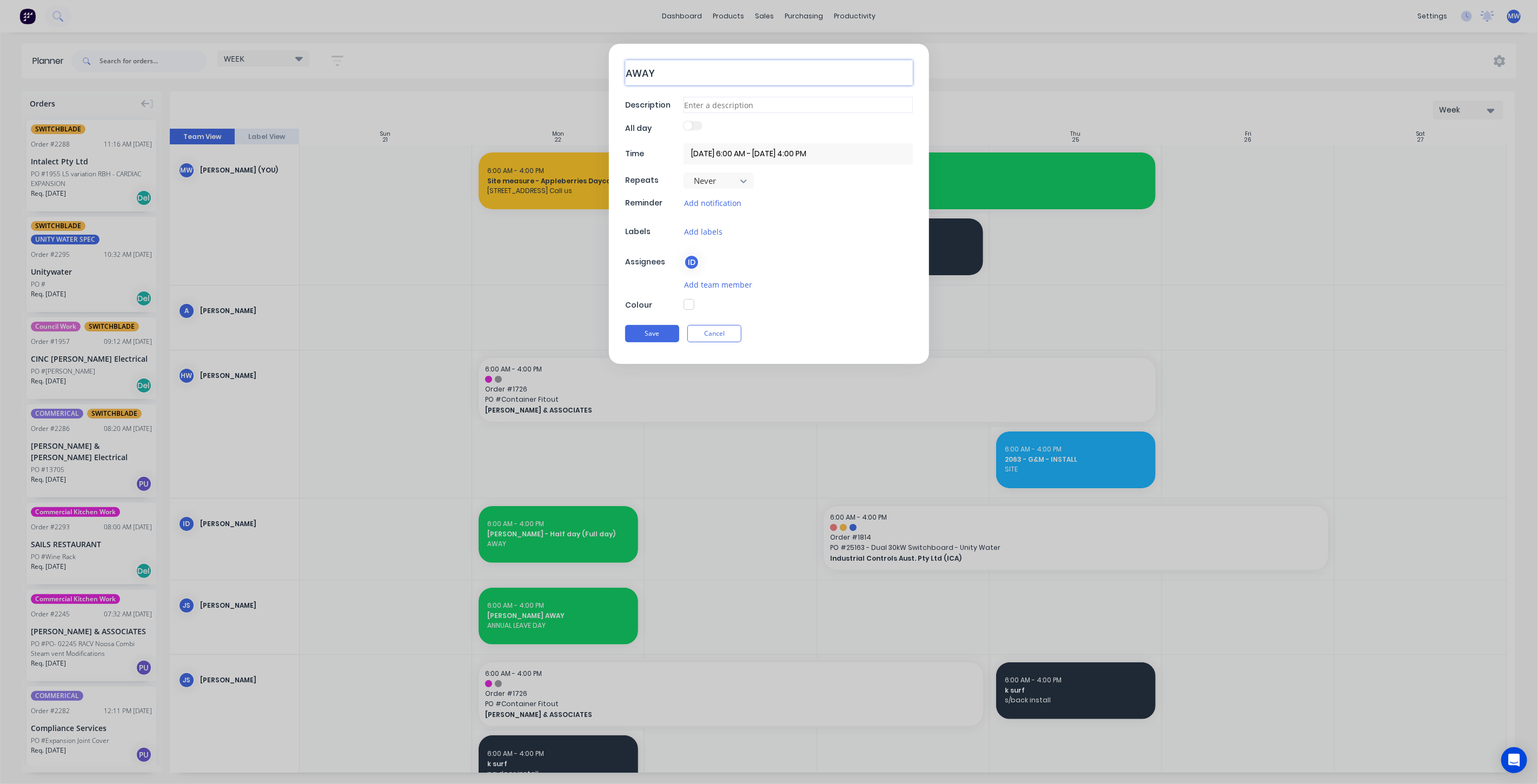
type textarea "AWAY"
type textarea "x"
click at [795, 103] on input at bounding box center [798, 105] width 229 height 17
type input "AWAY"
type textarea "x"
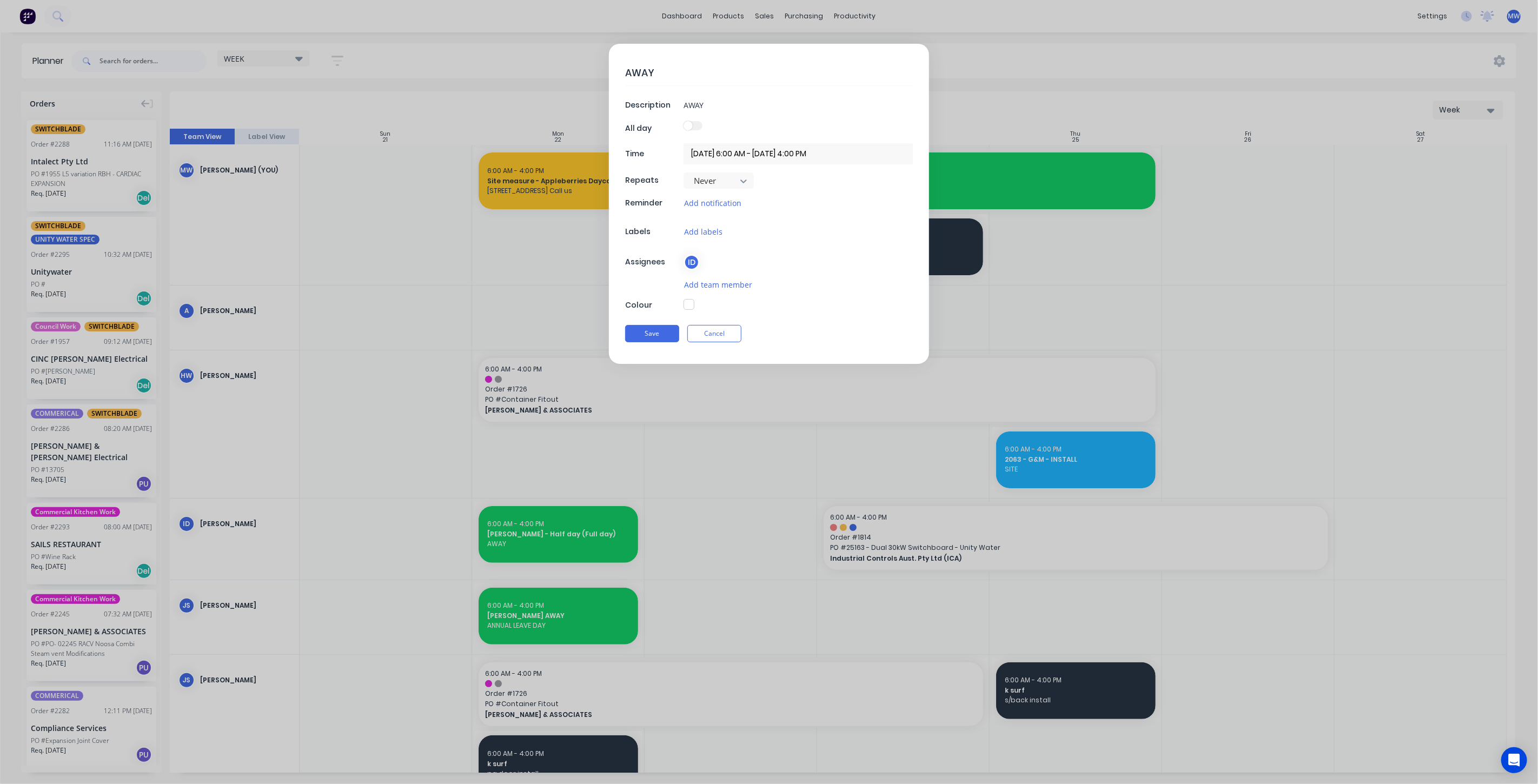
click at [708, 73] on textarea "AWAY" at bounding box center [769, 73] width 288 height 25
type textarea "AWAY"
type textarea "x"
type textarea "AWAY -"
type textarea "x"
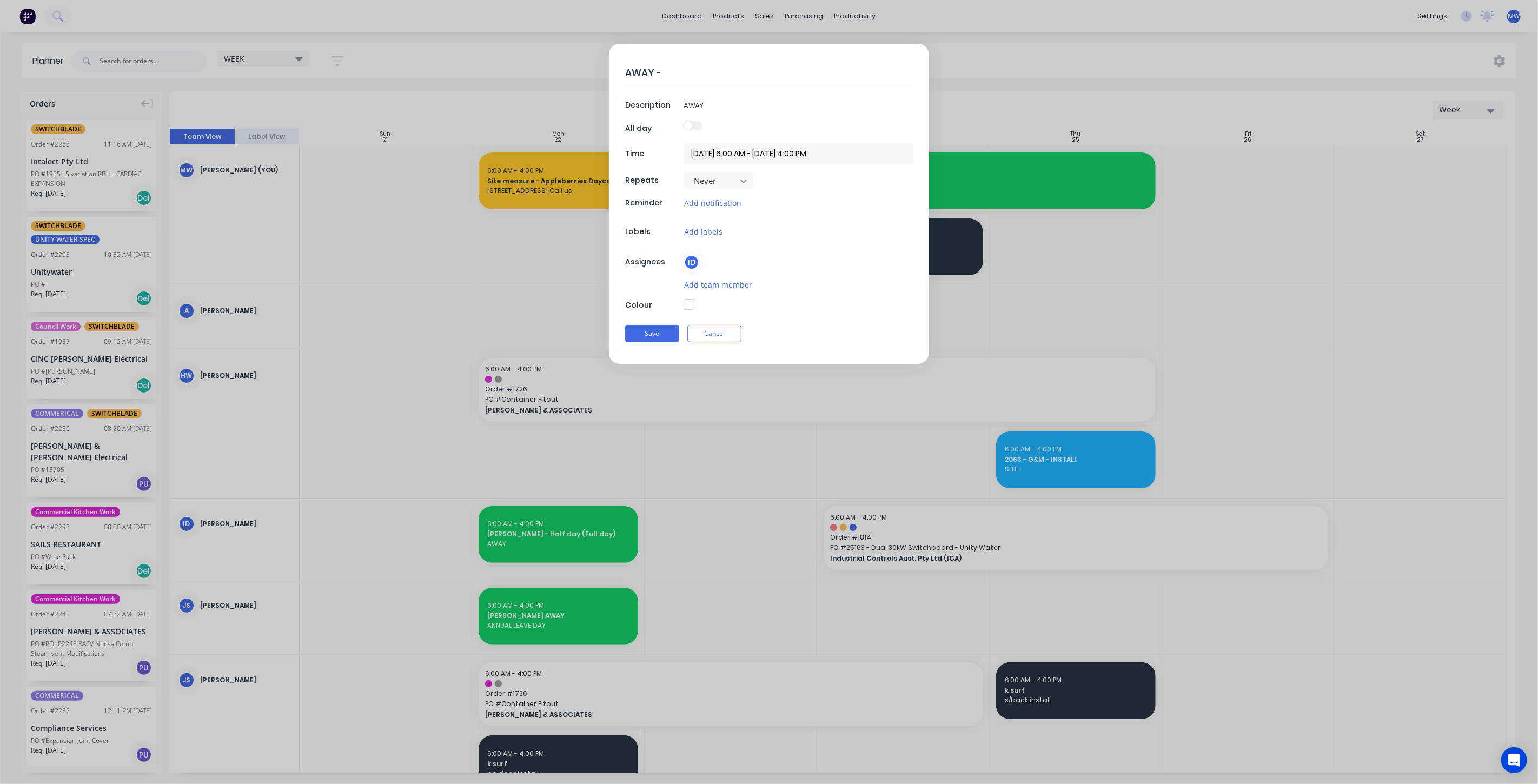
type textarea "AWAY -"
type textarea "x"
type textarea "AWAY - a"
type textarea "x"
type textarea "AWAY - an"
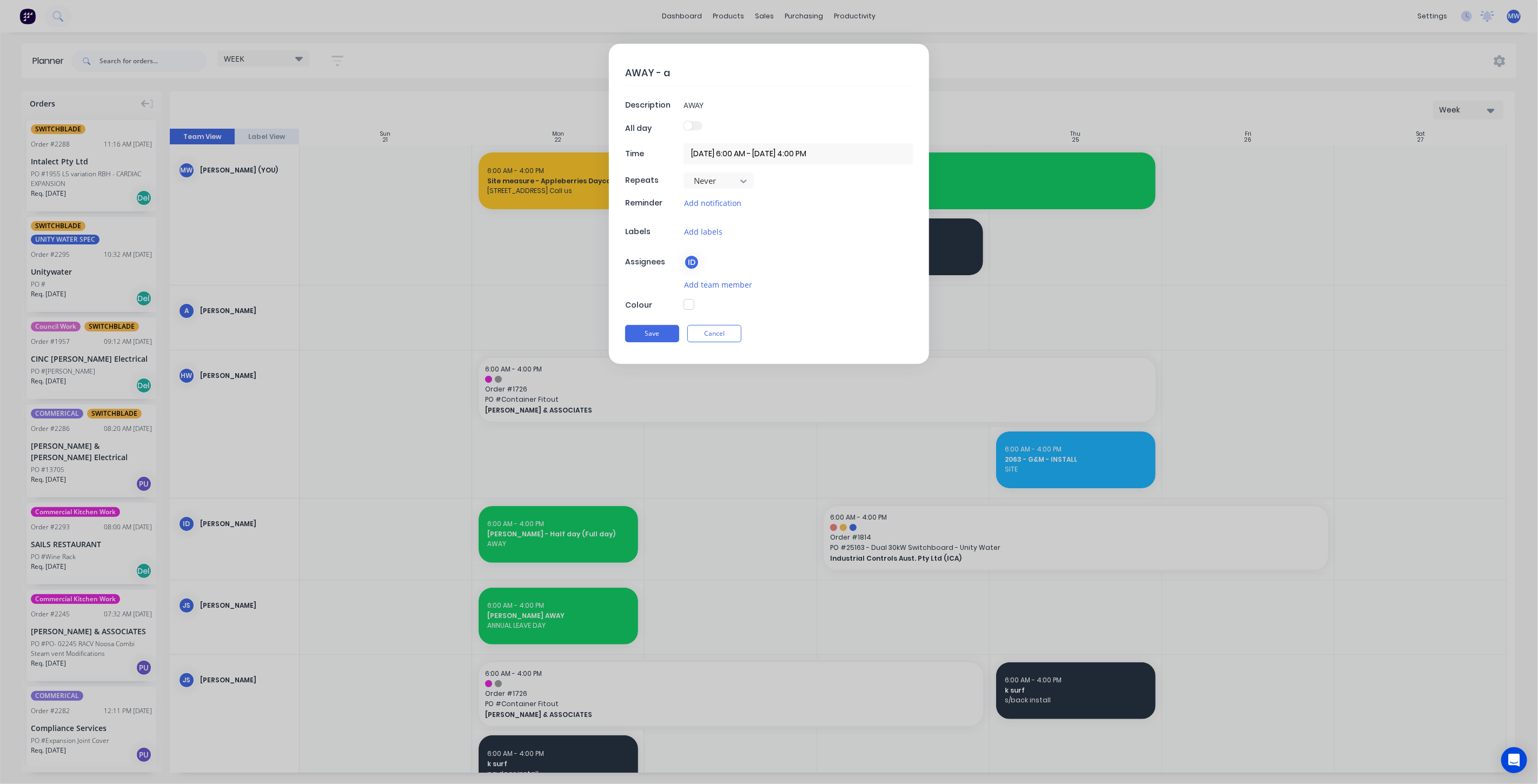
type textarea "x"
type textarea "AWAY - ann"
type textarea "x"
type textarea "AWAY - annu"
type textarea "x"
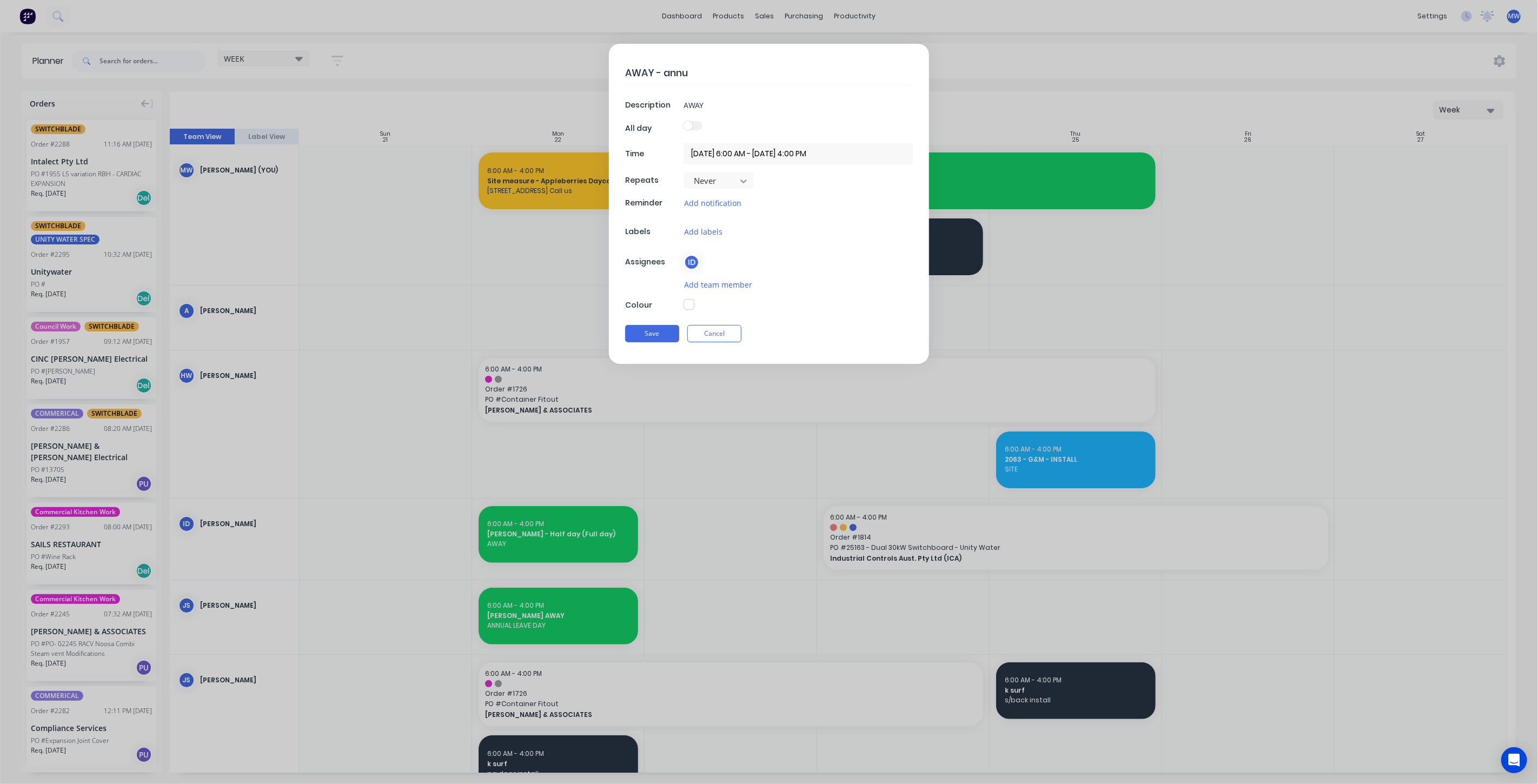
type textarea "AWAY - annua"
type textarea "x"
type textarea "AWAY - annual"
type textarea "x"
type textarea "AWAY - annual"
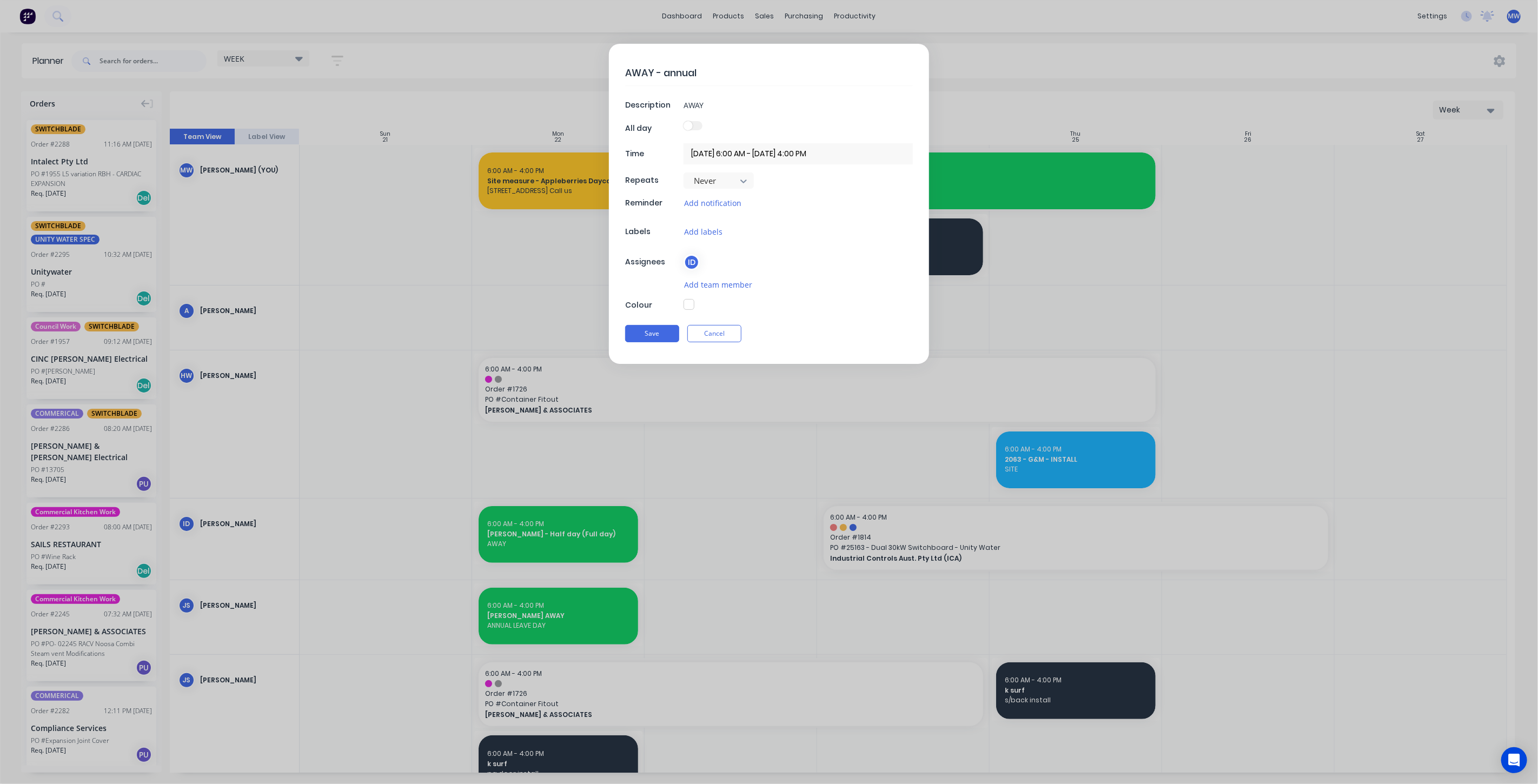
type textarea "x"
type textarea "AWAY - annual l"
type textarea "x"
type textarea "AWAY - annual le"
type textarea "x"
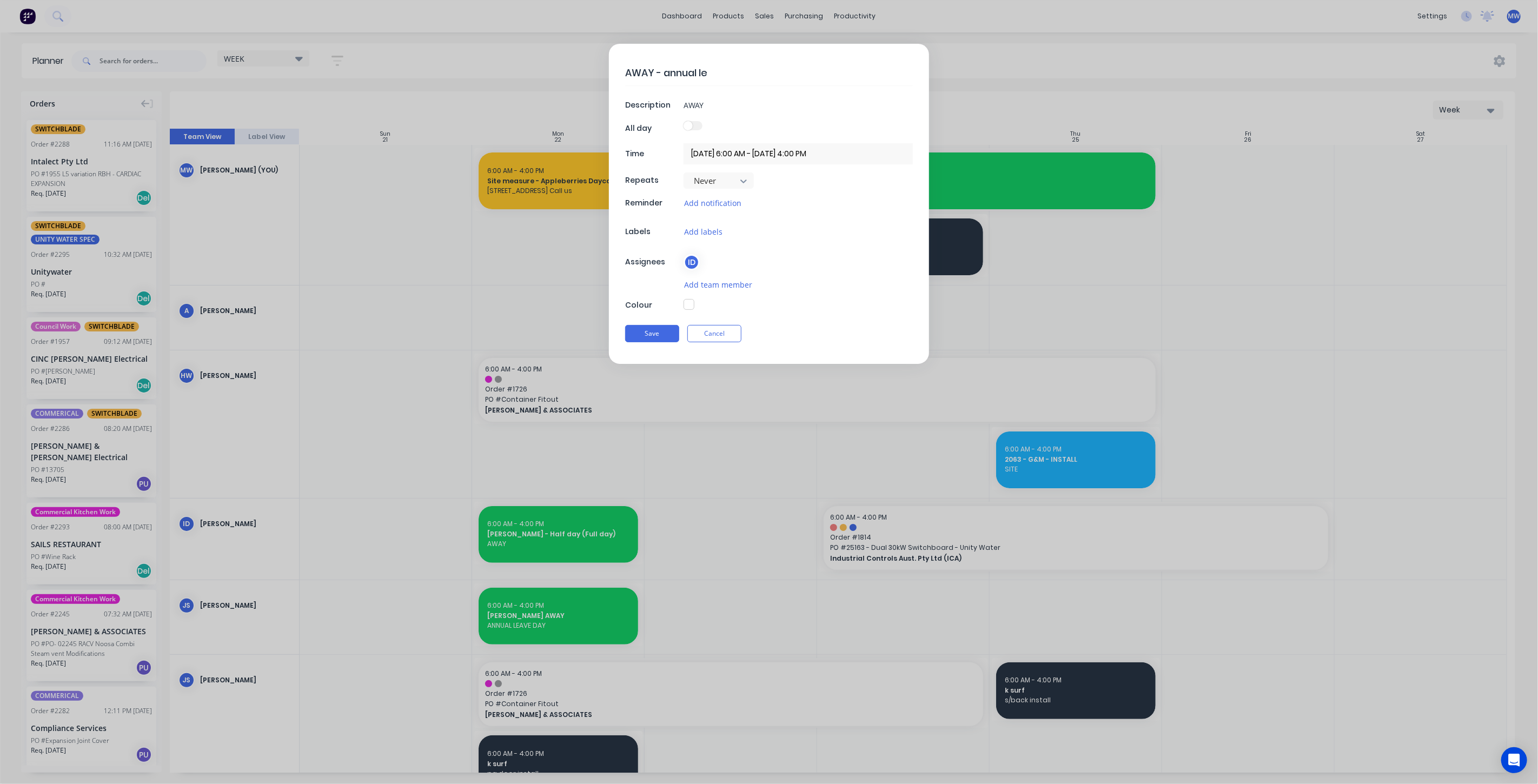
type textarea "AWAY - annual lea"
type textarea "x"
type textarea "AWAY - annual leav"
type textarea "x"
type textarea "AWAY - annual leave"
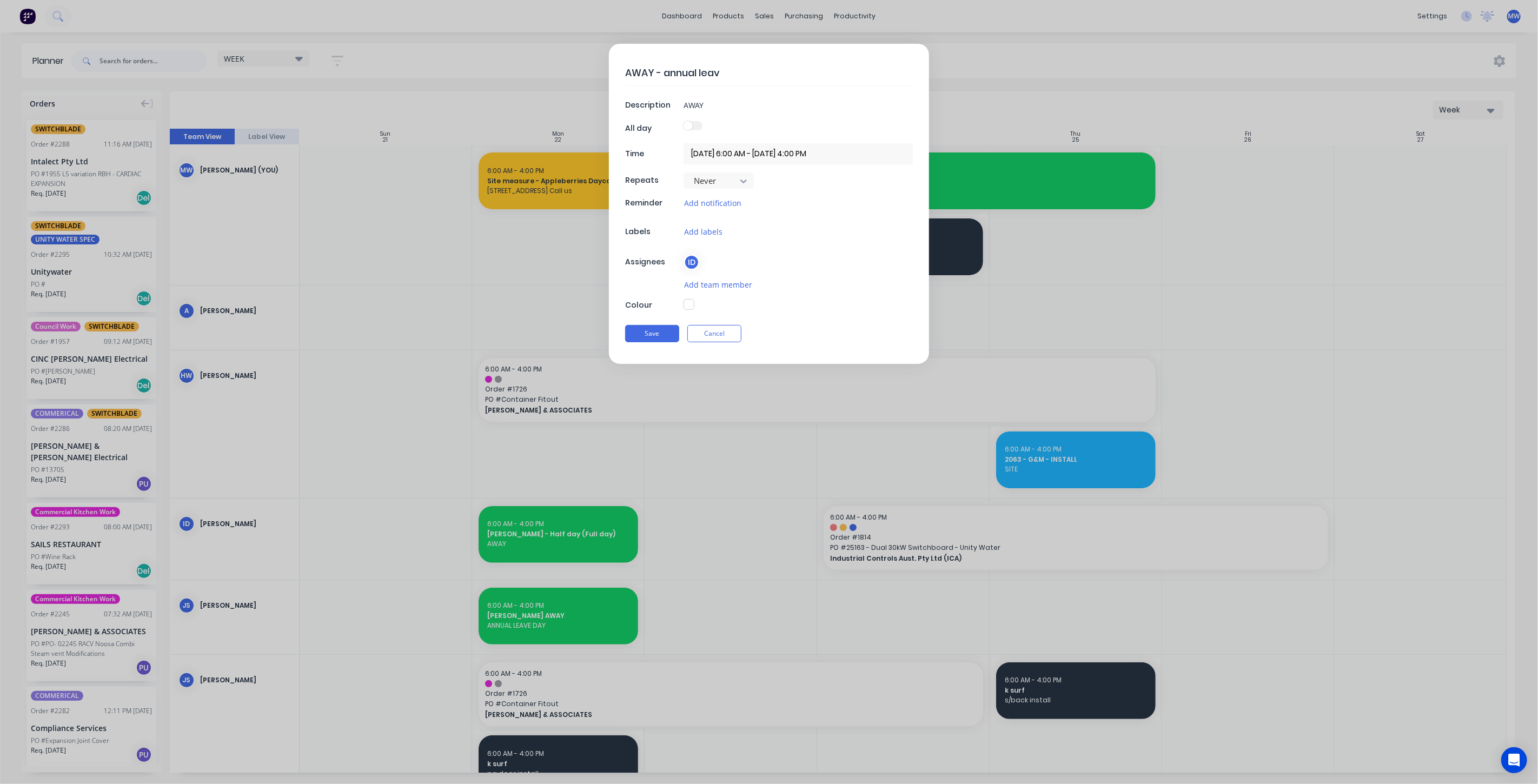
type textarea "x"
type textarea "AWAY - annual leave"
type textarea "x"
click at [669, 67] on textarea "AWAY - annual leave" at bounding box center [769, 73] width 288 height 25
type textarea "AWAY - nnual leave"
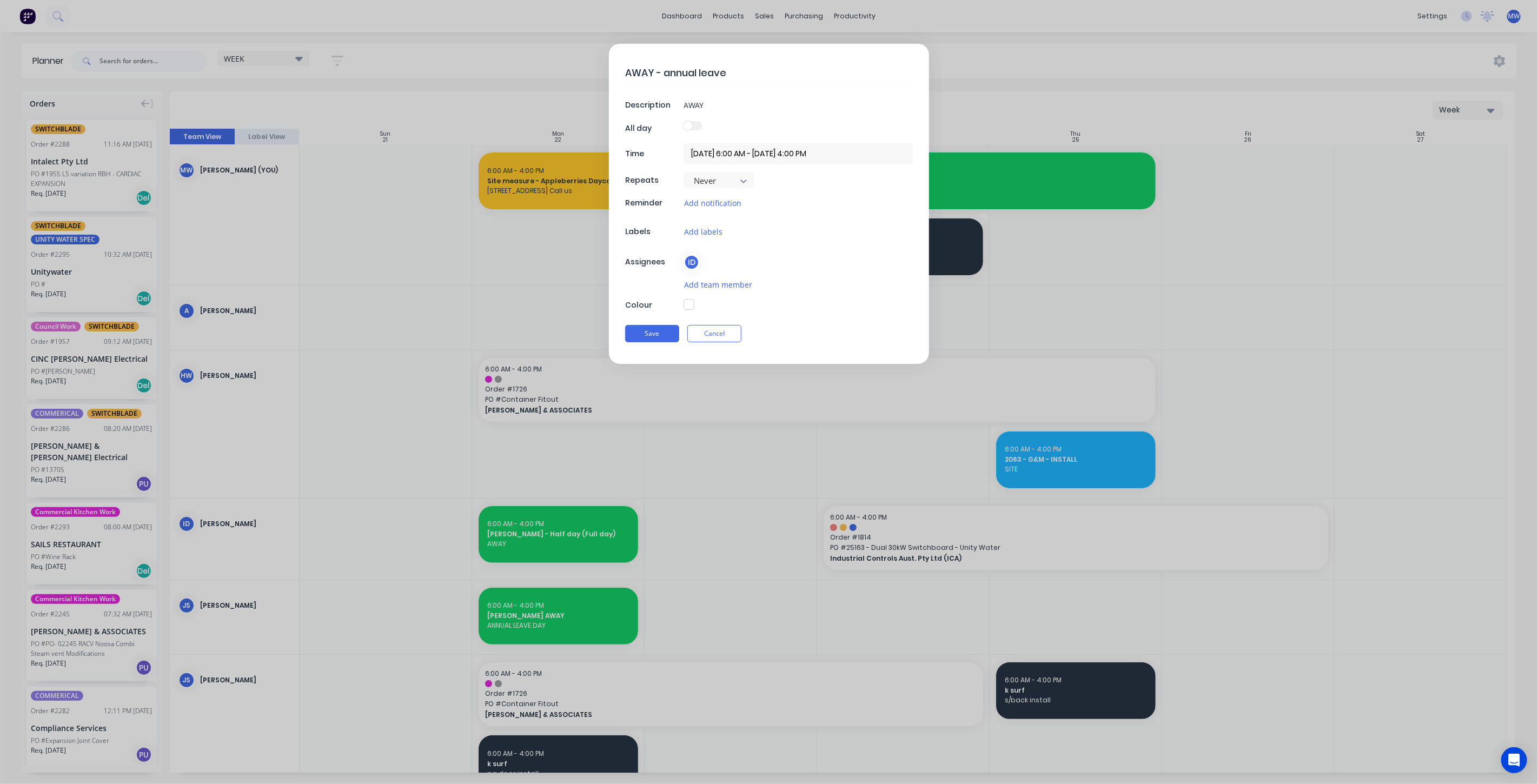
type textarea "x"
type textarea "AWAY - Annual leave"
type textarea "x"
type textarea "AWAY - Annual leave"
click at [692, 304] on button "button" at bounding box center [689, 304] width 11 height 11
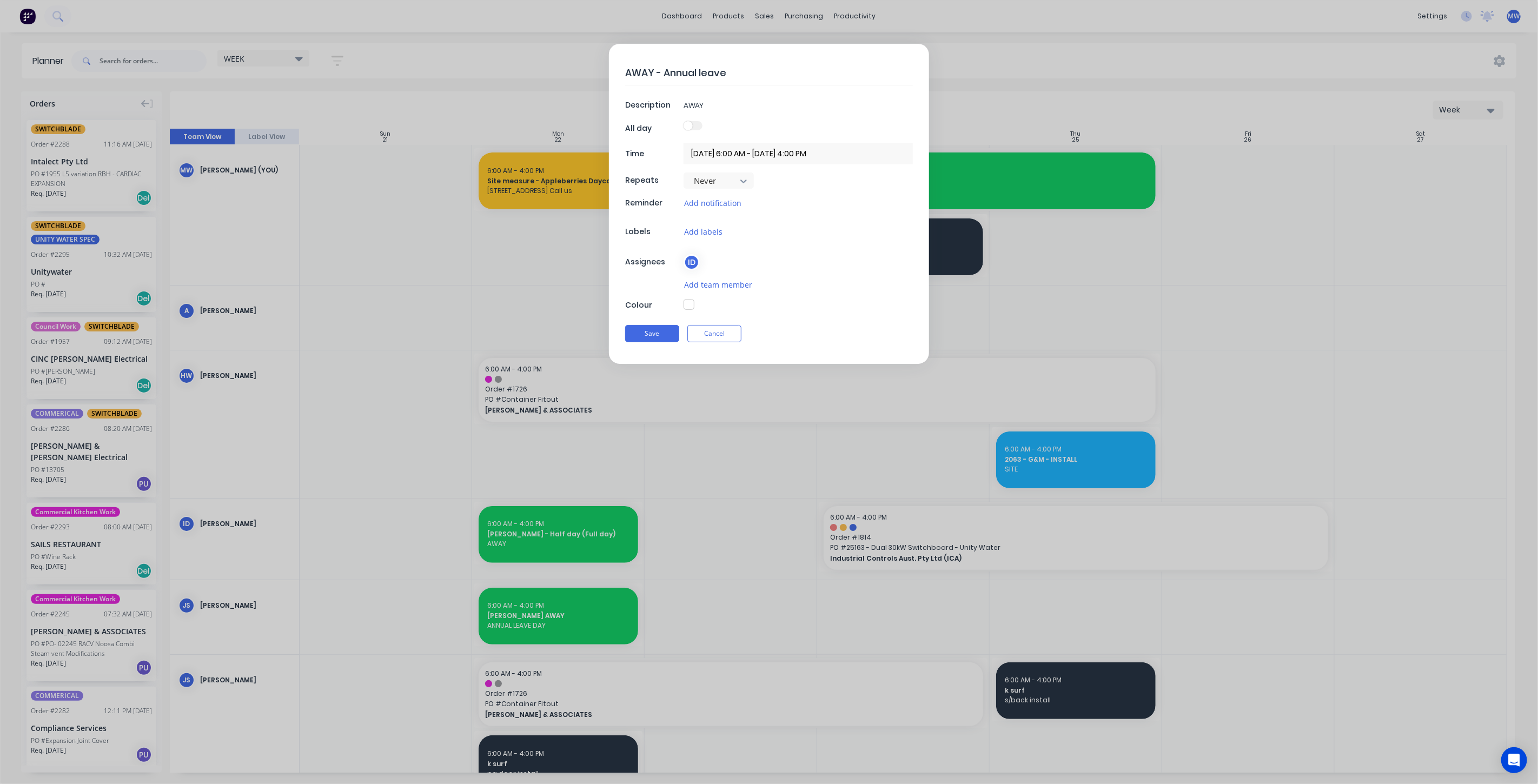
type textarea "x"
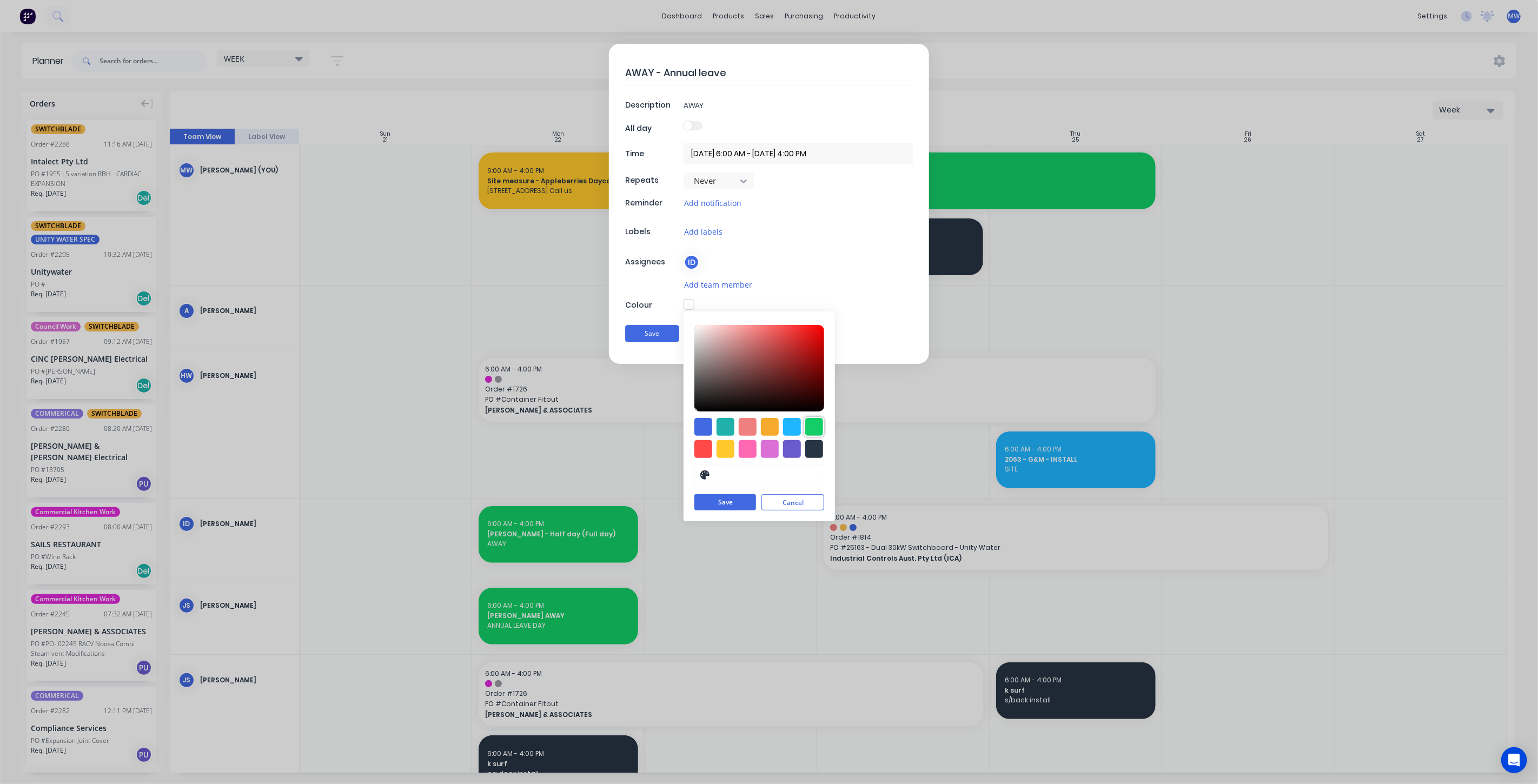
click at [816, 429] on div at bounding box center [814, 427] width 18 height 18
type input "#13CE66"
click at [729, 501] on button "Save" at bounding box center [725, 503] width 61 height 17
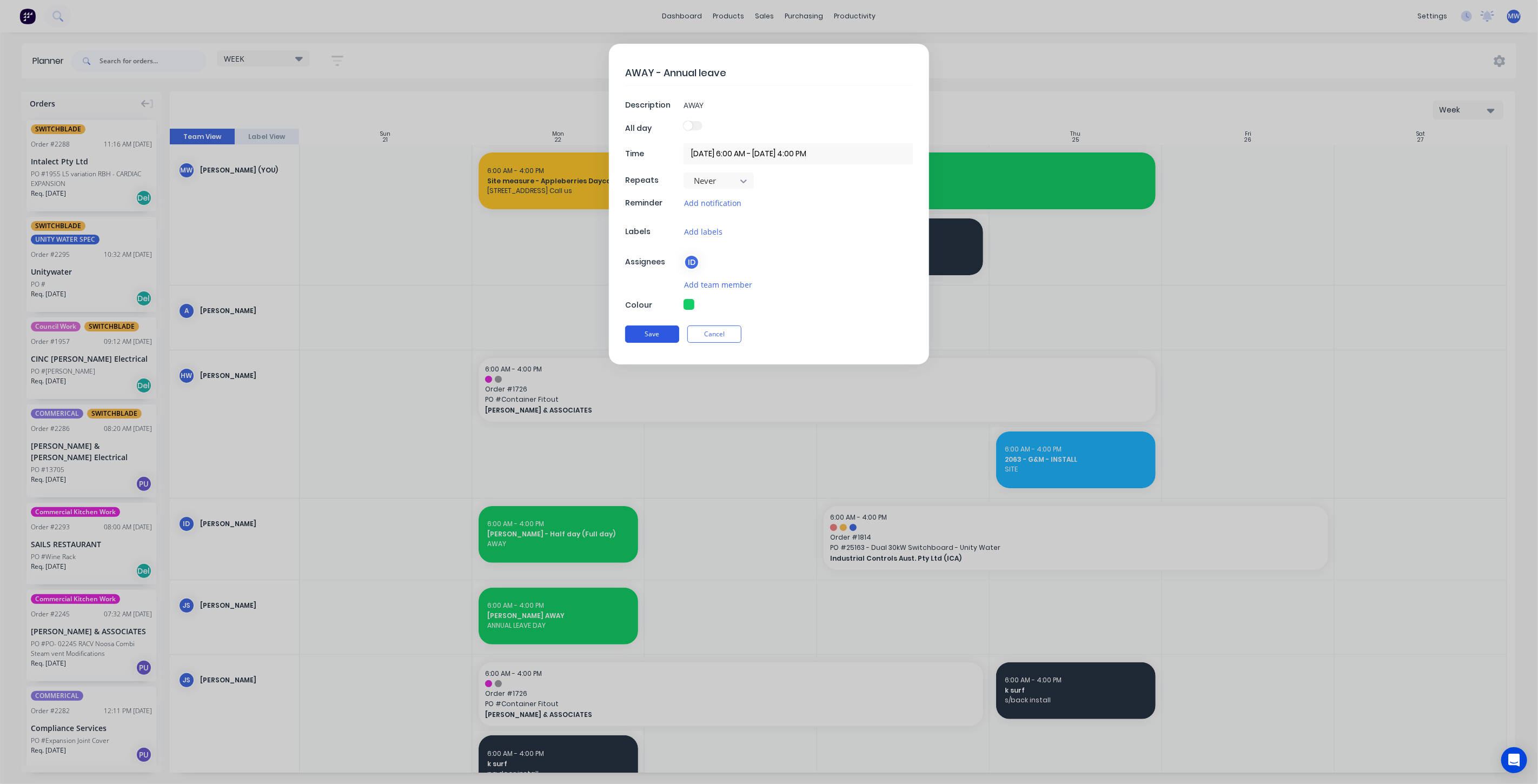
click at [660, 336] on button "Save" at bounding box center [652, 334] width 54 height 17
type textarea "x"
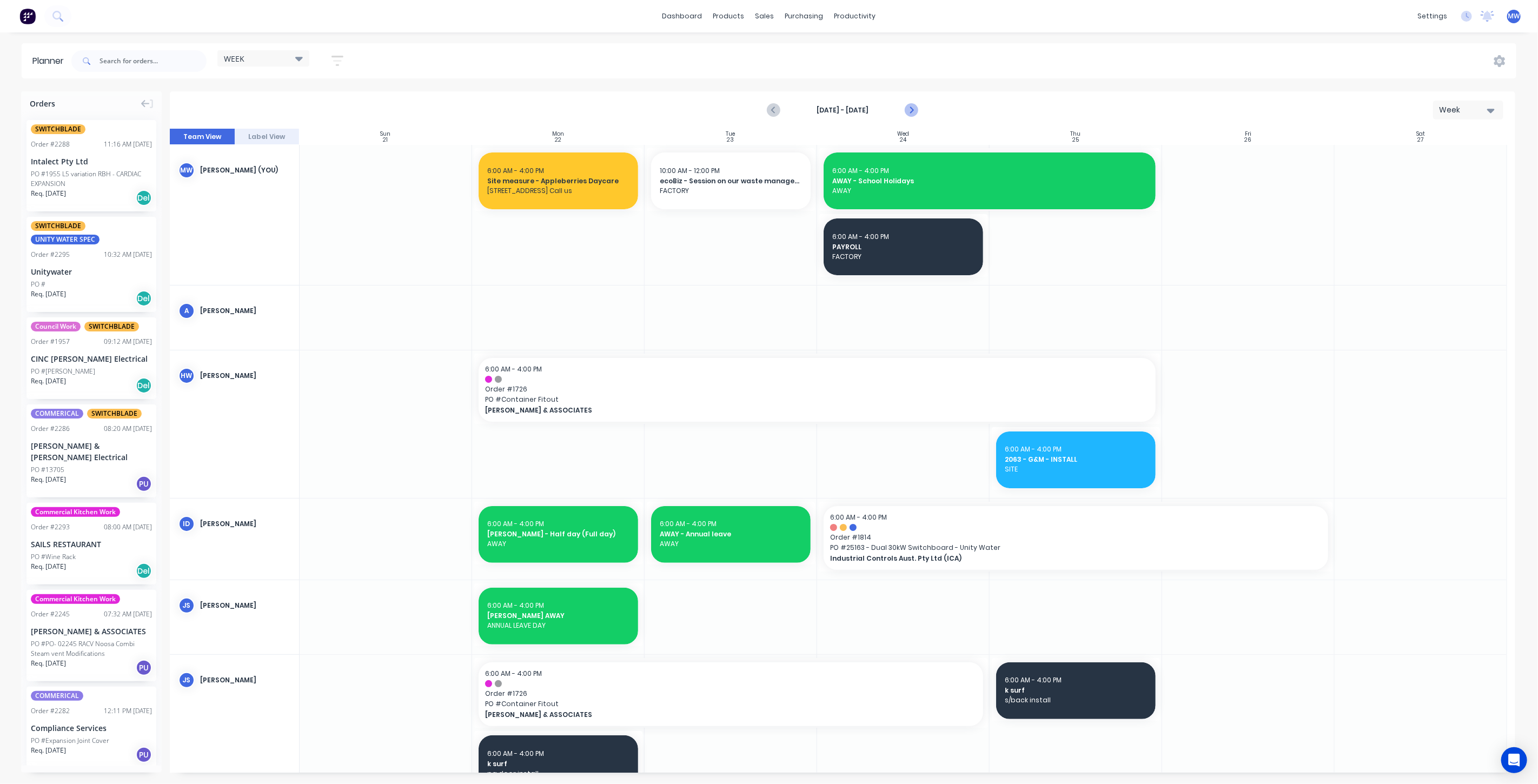
click at [913, 109] on icon "Next page" at bounding box center [911, 110] width 13 height 13
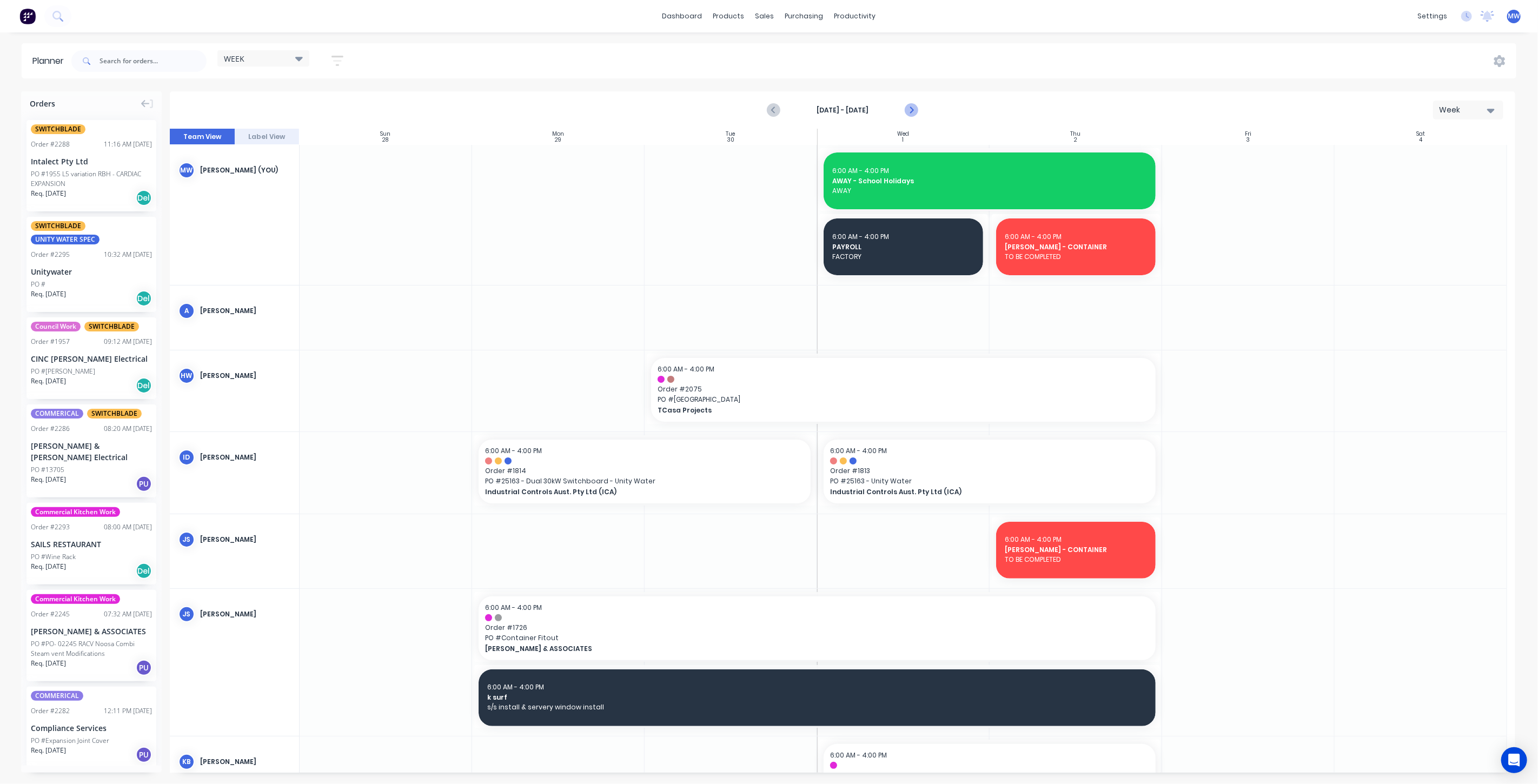
click at [913, 109] on icon "Next page" at bounding box center [911, 110] width 13 height 13
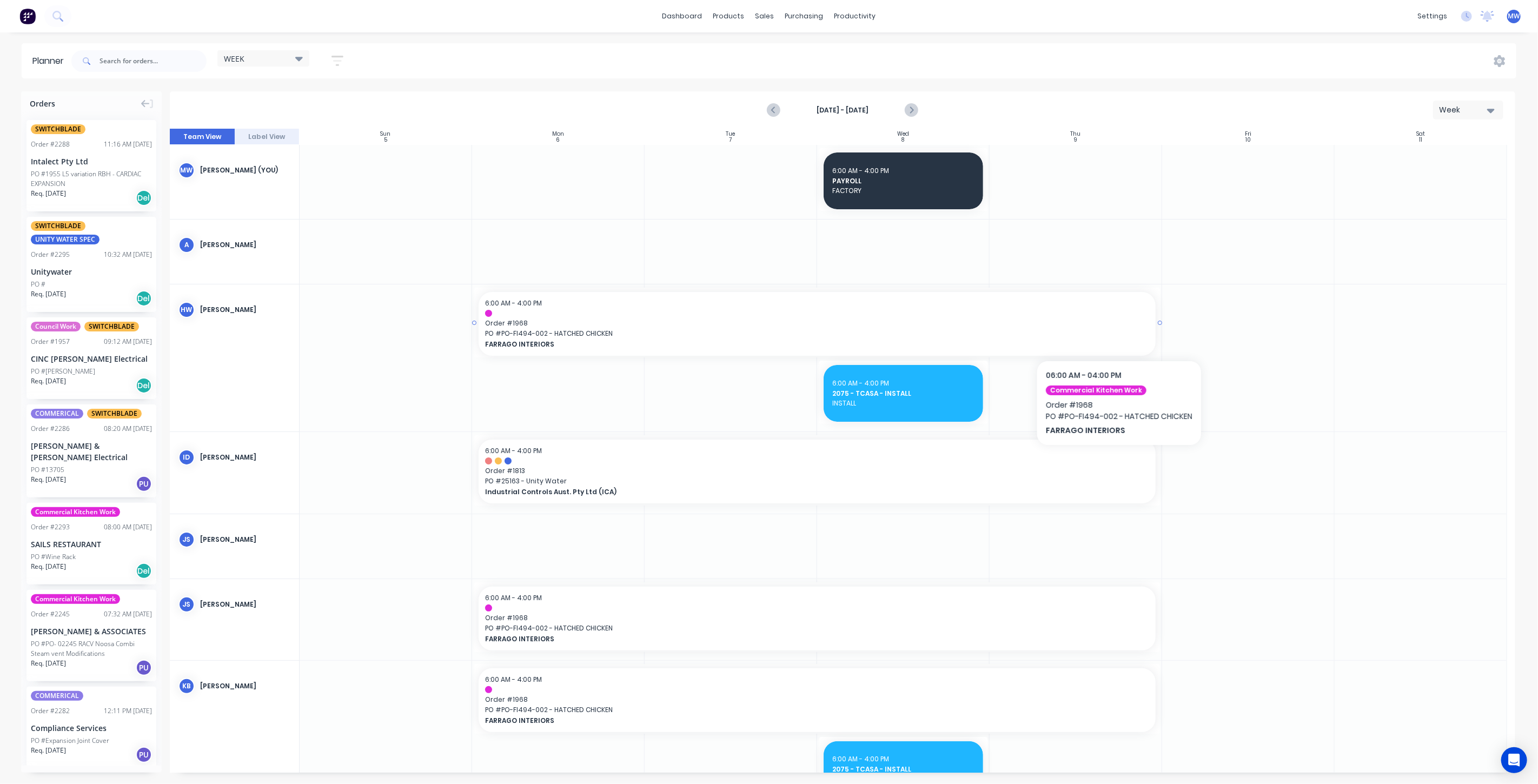
scroll to position [120, 0]
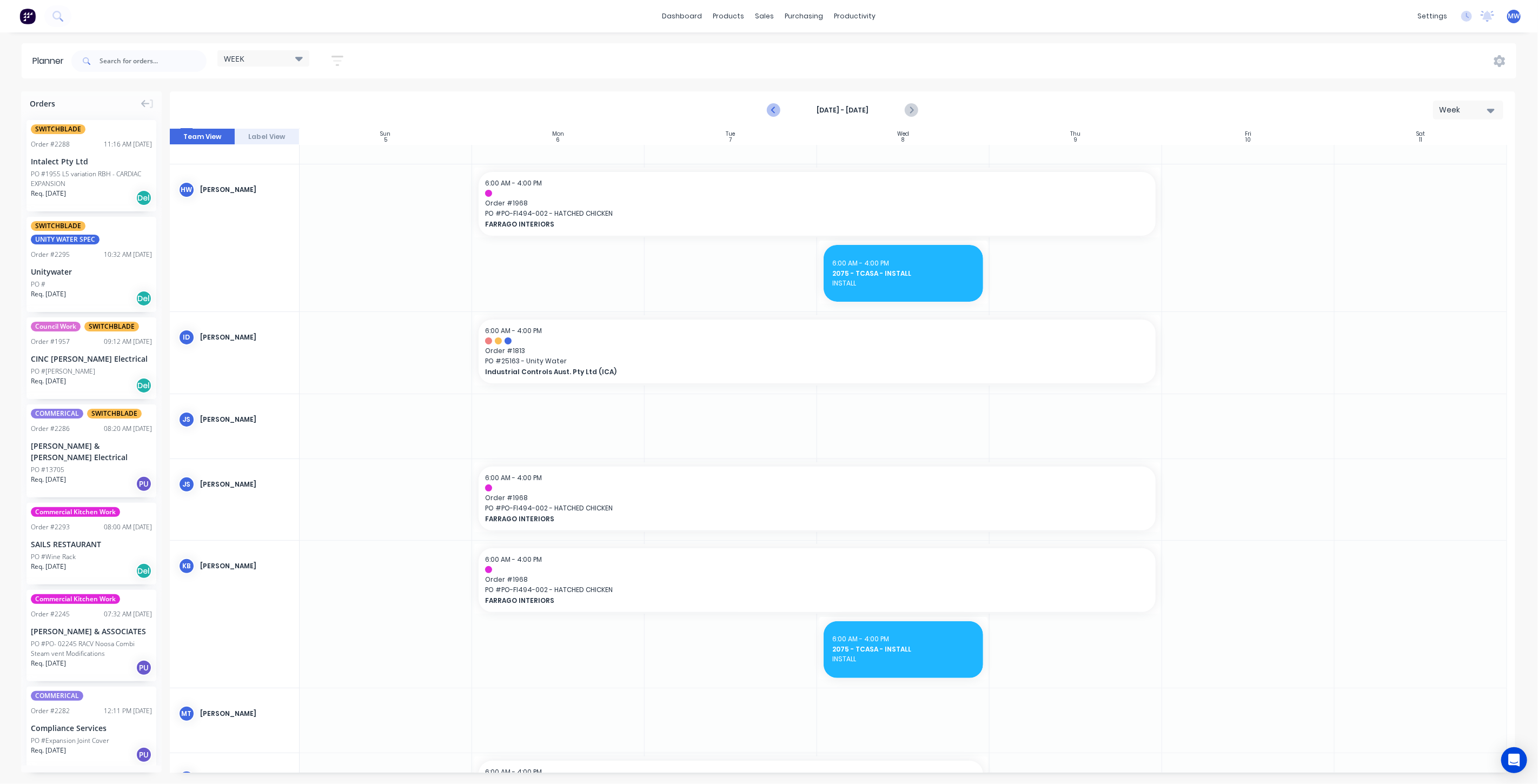
click at [773, 112] on icon "Previous page" at bounding box center [774, 110] width 13 height 13
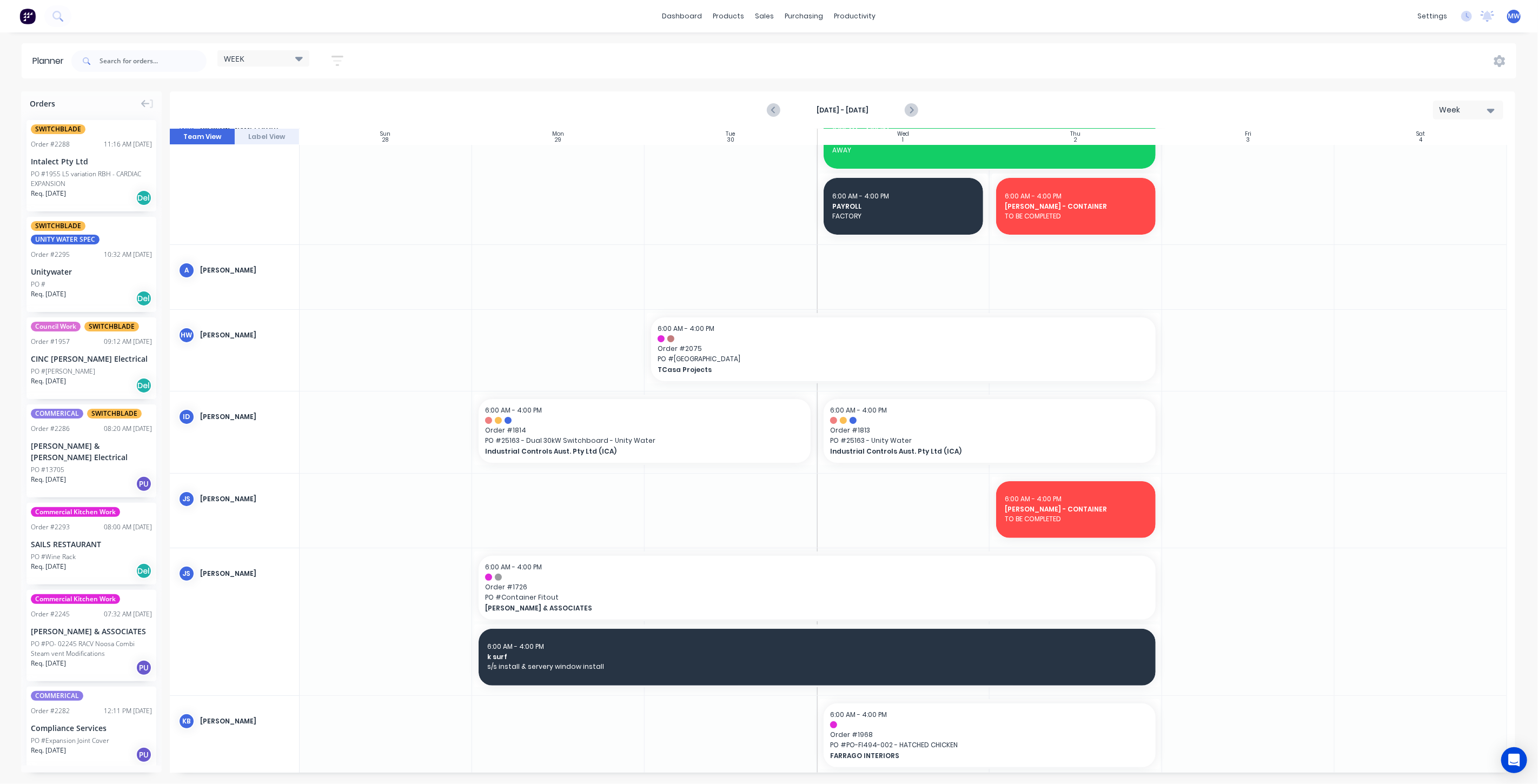
scroll to position [60, 0]
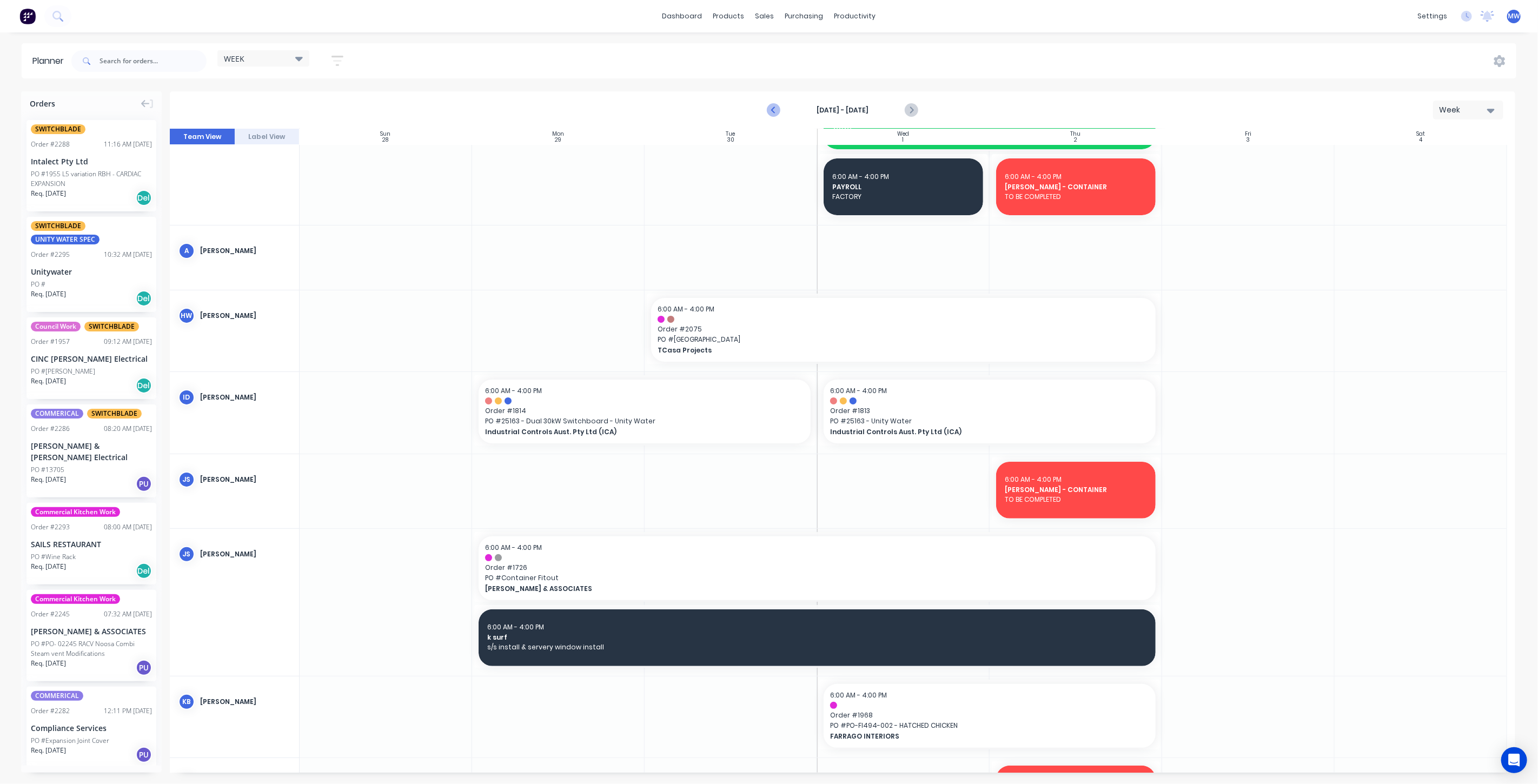
click at [772, 112] on icon "Previous page" at bounding box center [774, 110] width 13 height 13
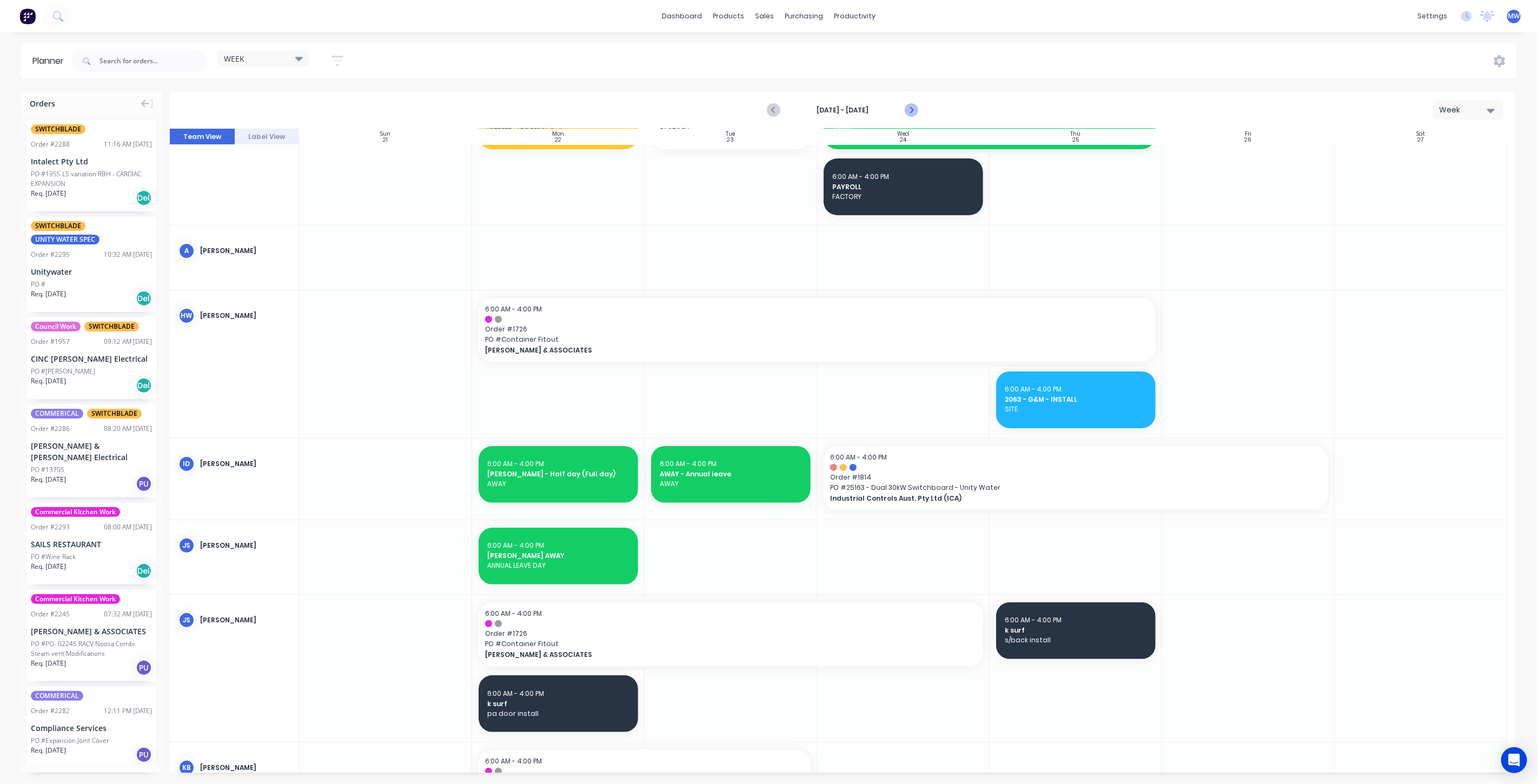
click at [913, 110] on icon "Next page" at bounding box center [910, 110] width 5 height 9
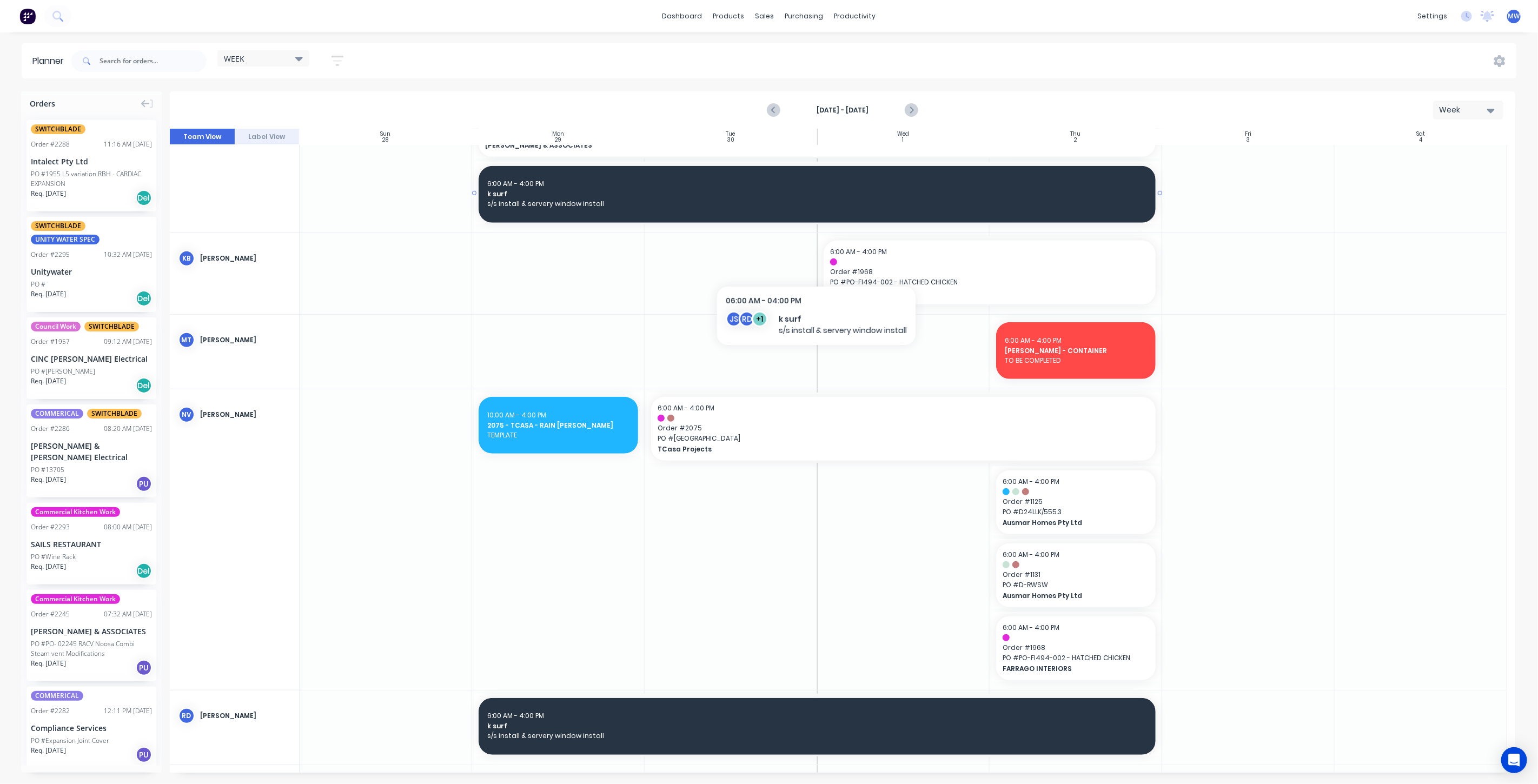
scroll to position [541, 0]
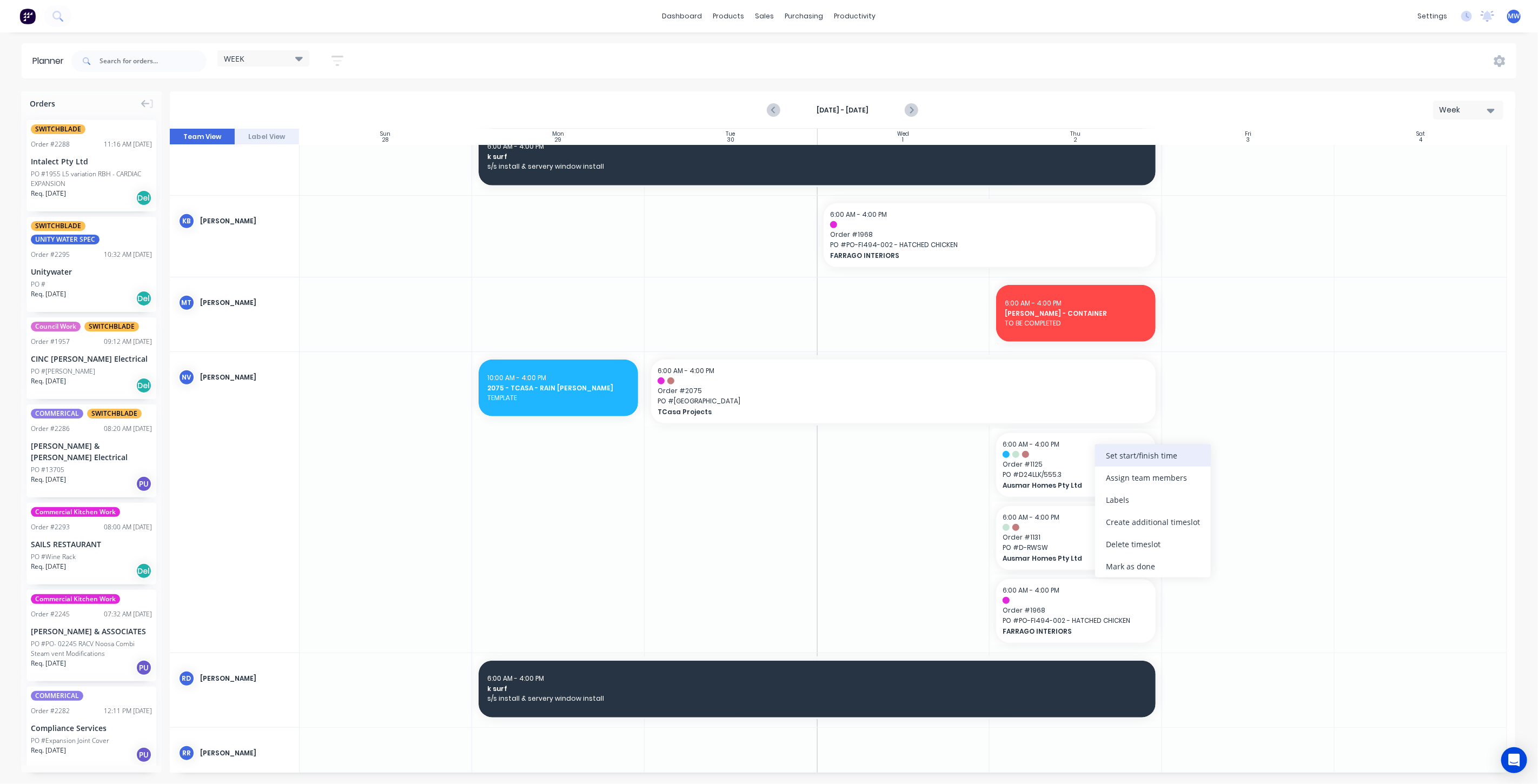
click at [1154, 460] on div "Set start/finish time" at bounding box center [1153, 456] width 116 height 22
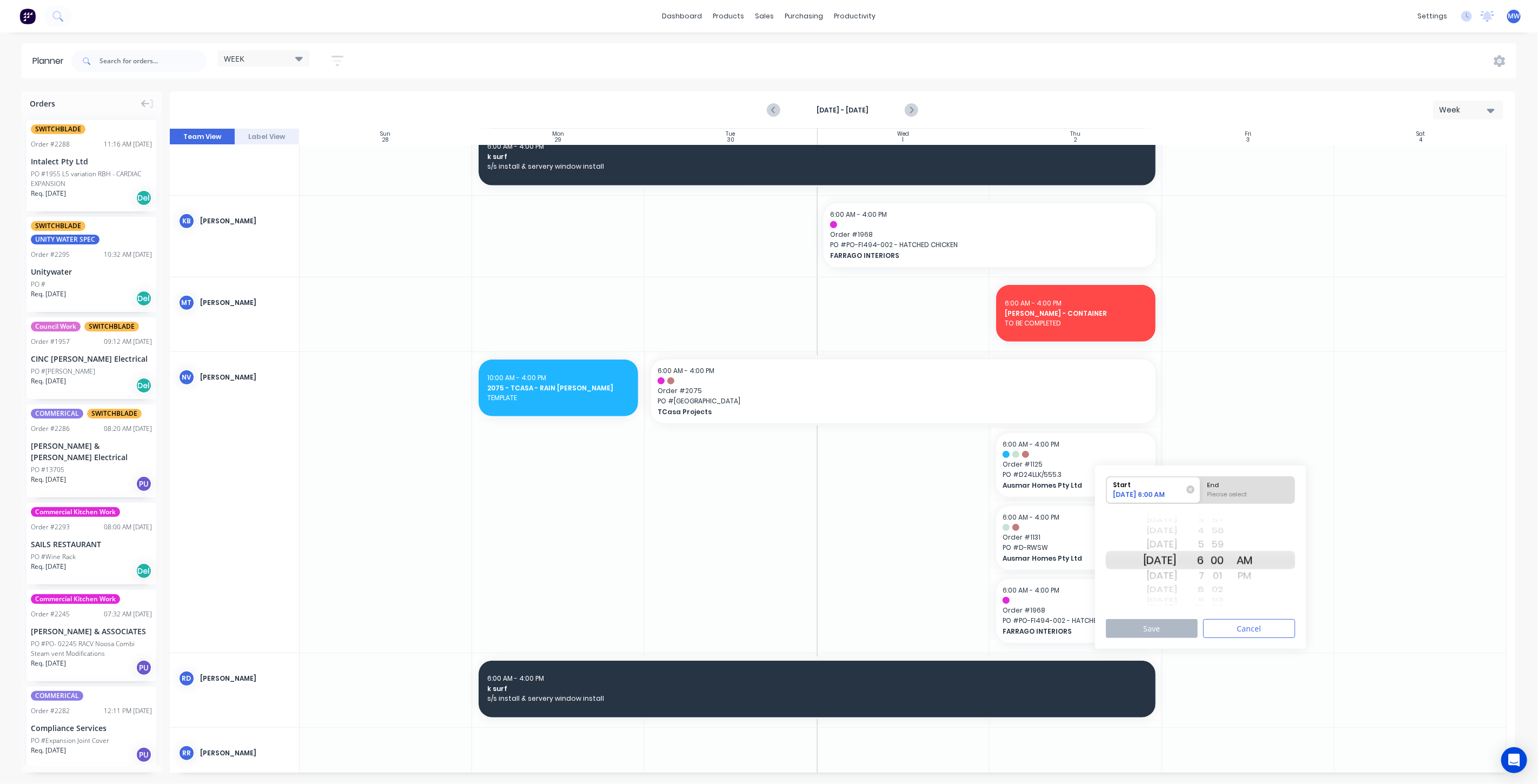
click at [1169, 545] on div "Mon Oct 6" at bounding box center [1161, 544] width 34 height 17
click at [1268, 489] on div "End" at bounding box center [1247, 483] width 88 height 13
click at [1201, 489] on input "End Please select" at bounding box center [1200, 490] width 1 height 26
radio input "true"
click at [1259, 569] on div "AM PM" at bounding box center [1245, 560] width 27 height 18
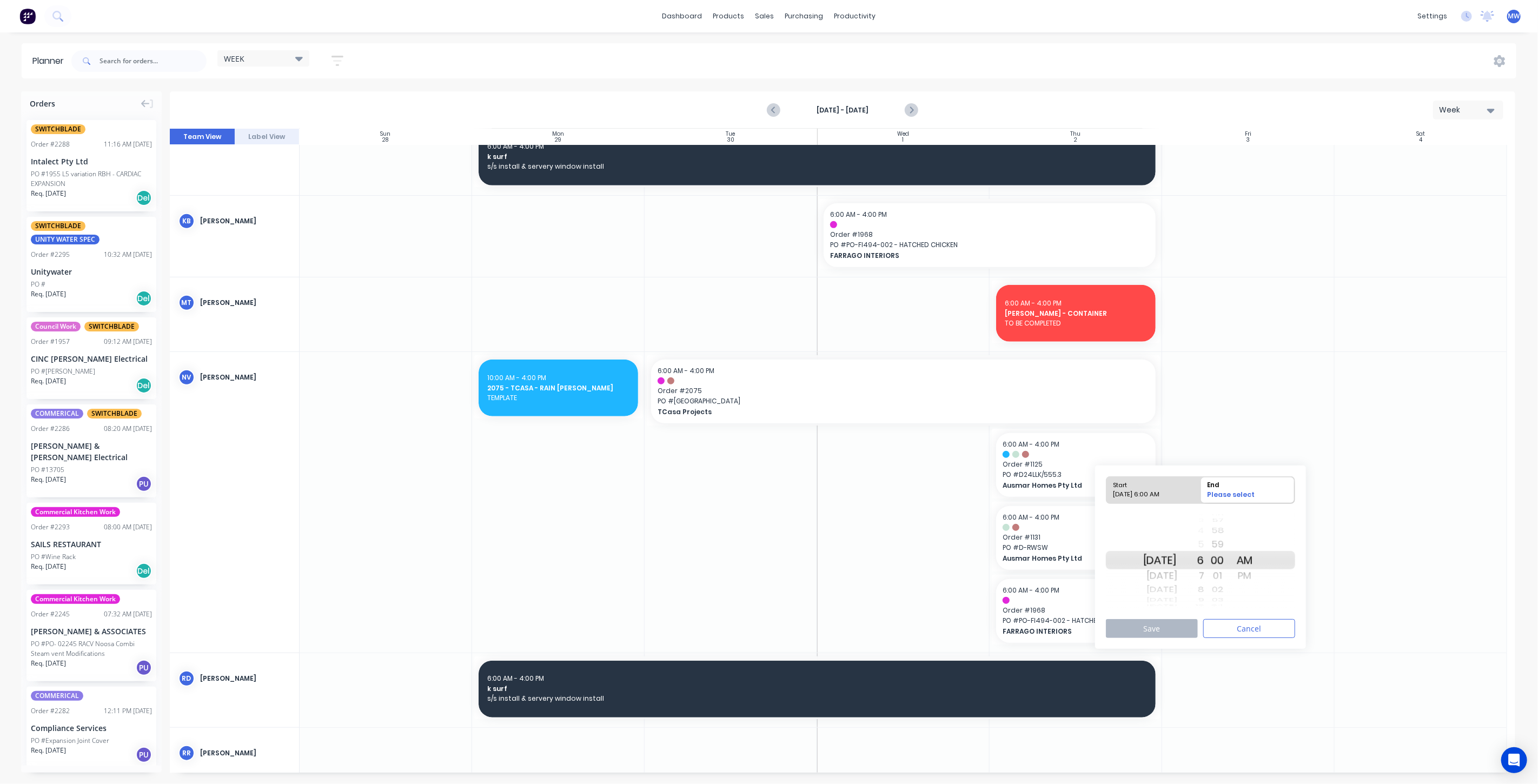
click at [1255, 571] on div "PM" at bounding box center [1245, 576] width 27 height 17
click at [1204, 529] on div "4" at bounding box center [1190, 530] width 27 height 14
click at [1154, 631] on button "Save" at bounding box center [1152, 628] width 92 height 19
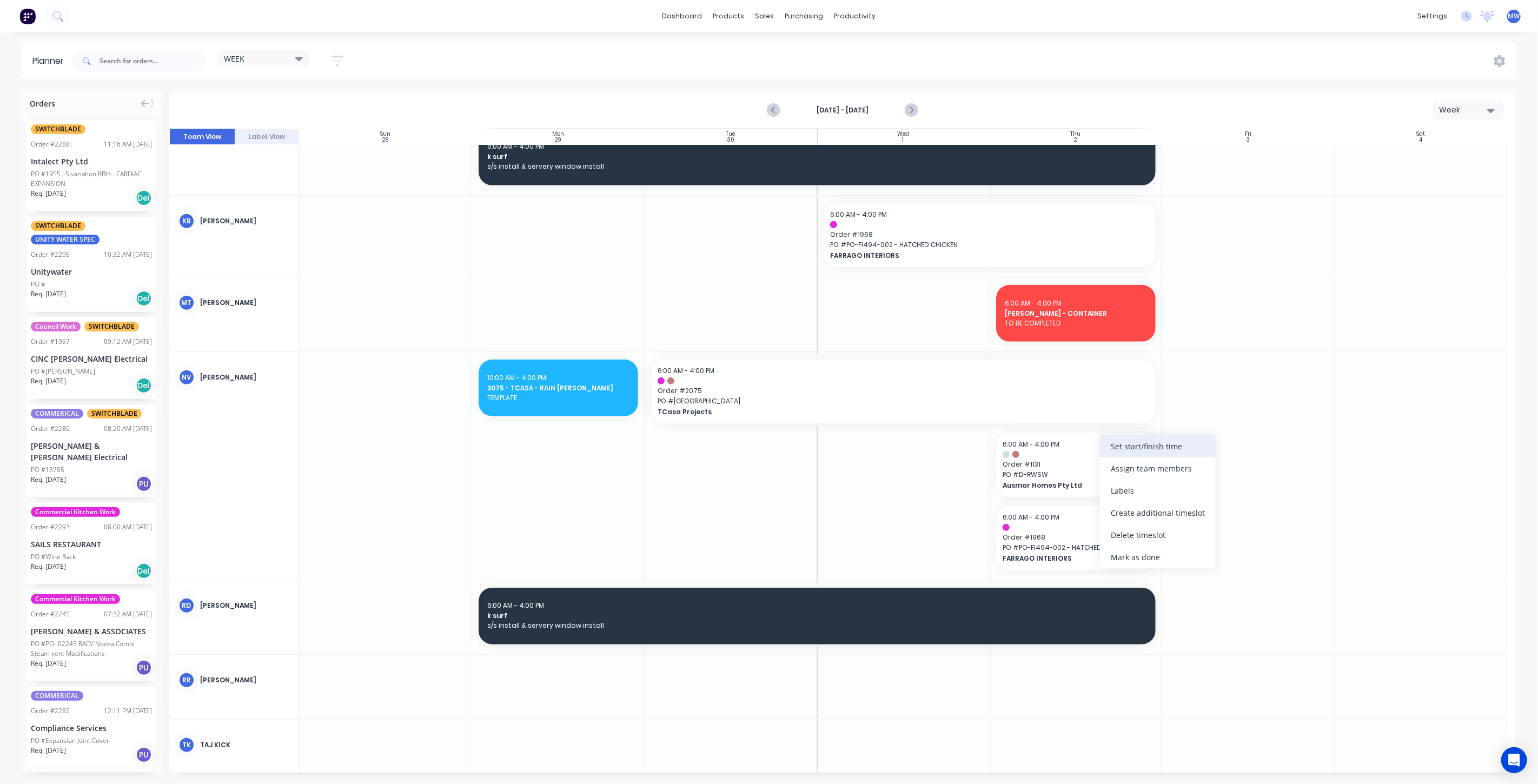
click at [1138, 452] on div "Set start/finish time" at bounding box center [1157, 446] width 116 height 22
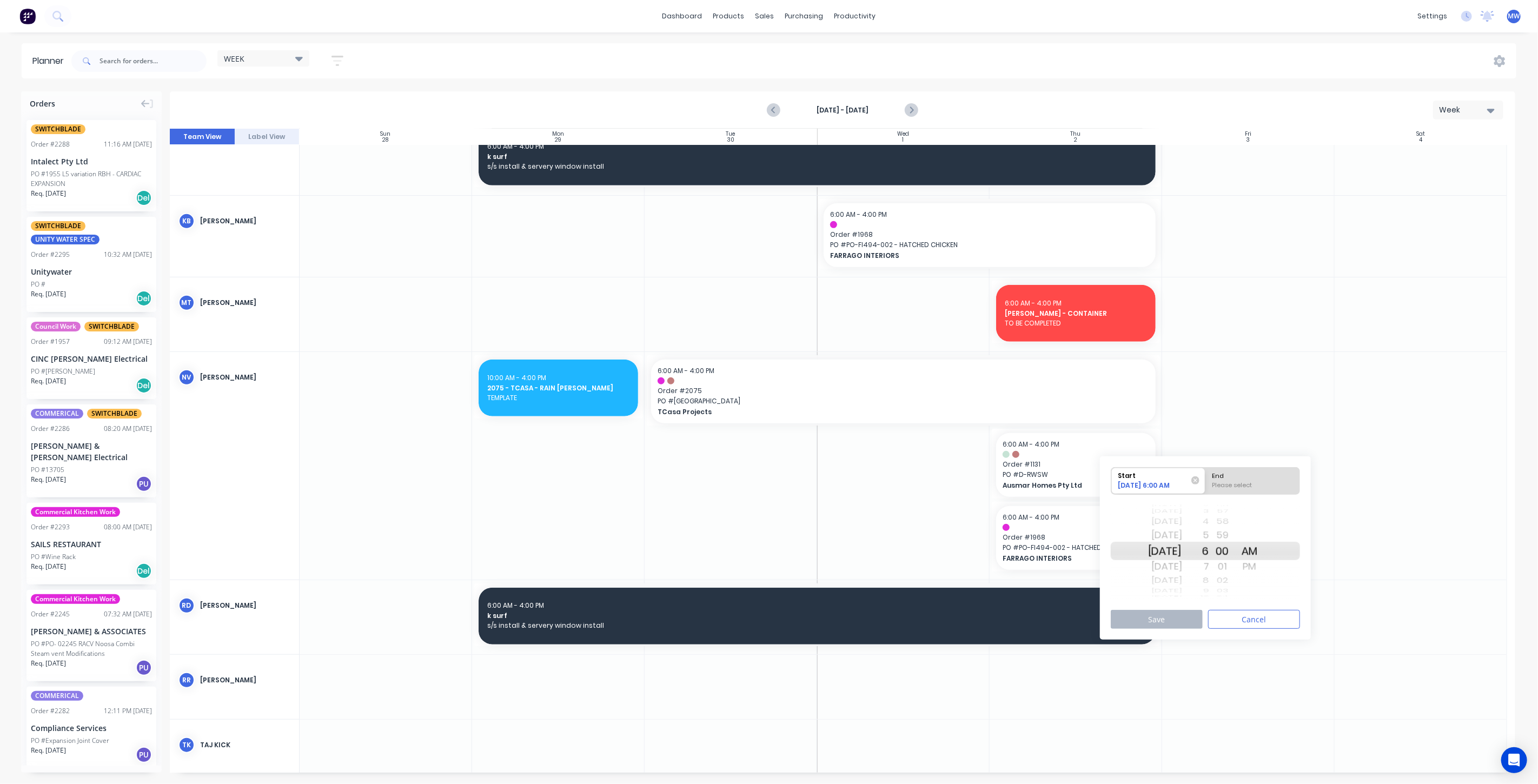
click at [1171, 550] on div "Mon Oct 6" at bounding box center [1165, 551] width 34 height 18
click at [1276, 472] on div "End" at bounding box center [1253, 474] width 88 height 13
click at [1206, 472] on input "End Please select" at bounding box center [1206, 481] width 1 height 26
radio input "true"
click at [1262, 565] on div "PM" at bounding box center [1250, 567] width 27 height 17
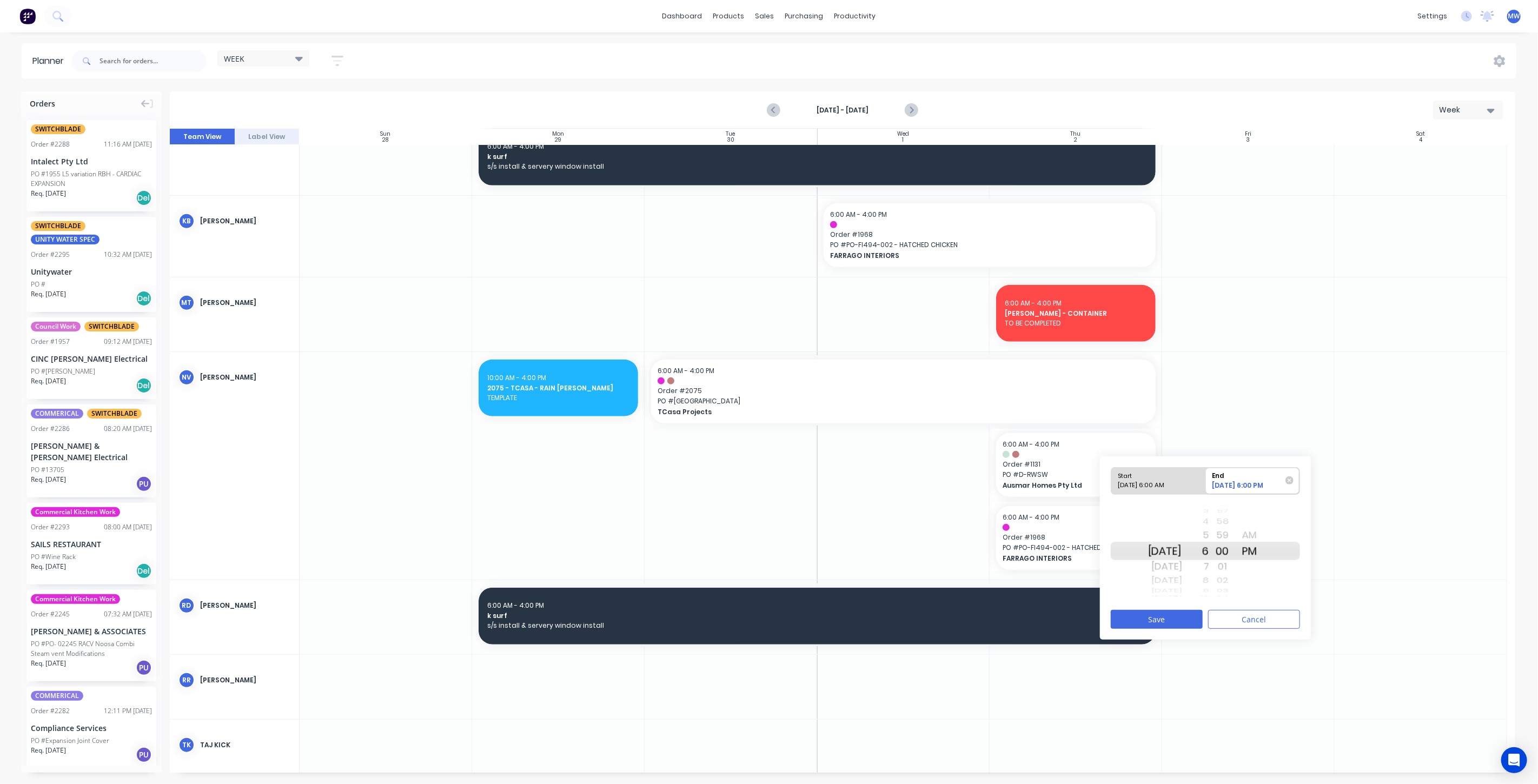
click at [1210, 522] on div "4" at bounding box center [1196, 521] width 27 height 14
click at [1160, 619] on button "Save" at bounding box center [1157, 619] width 92 height 19
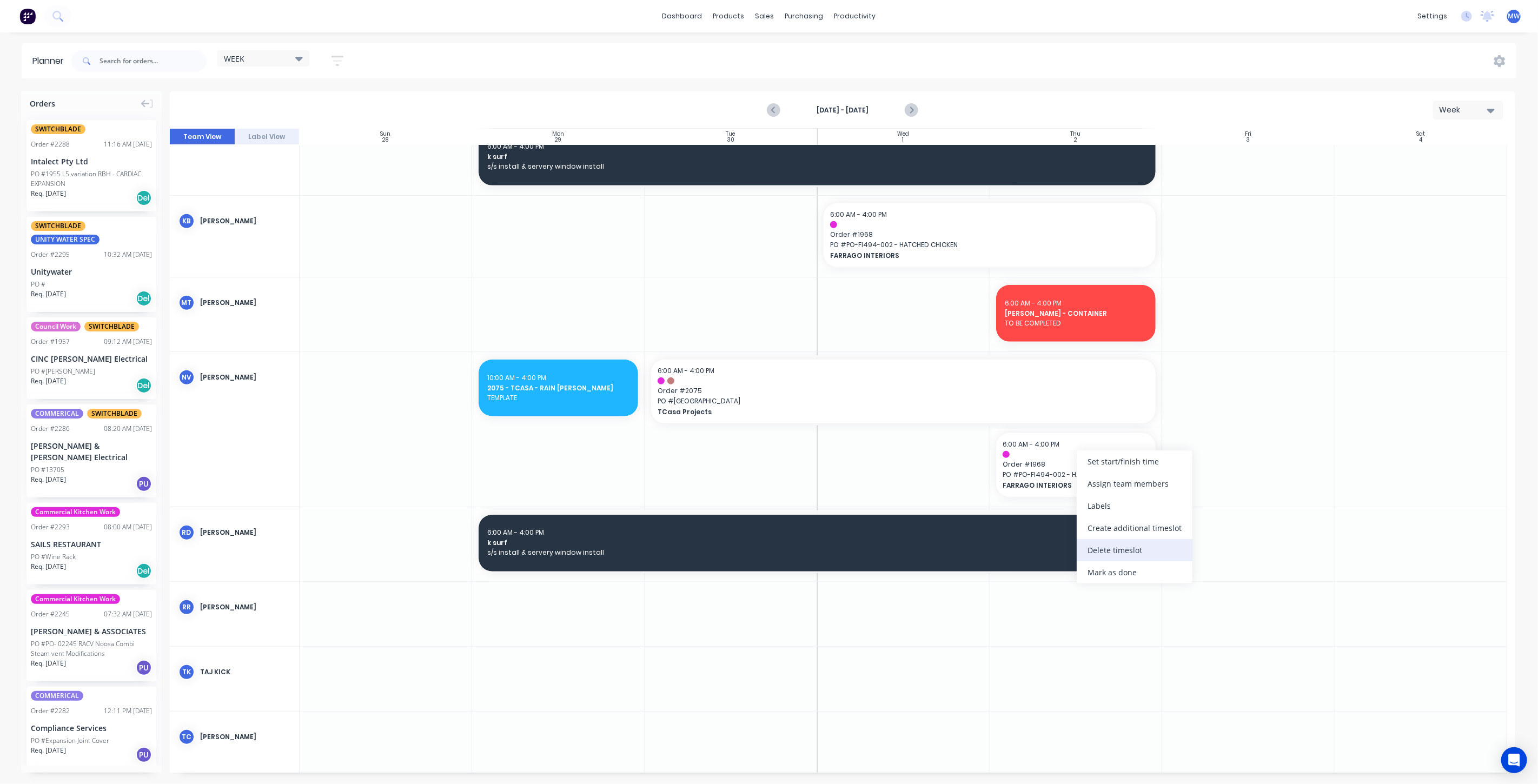
click at [1128, 544] on div "Delete timeslot" at bounding box center [1134, 550] width 116 height 22
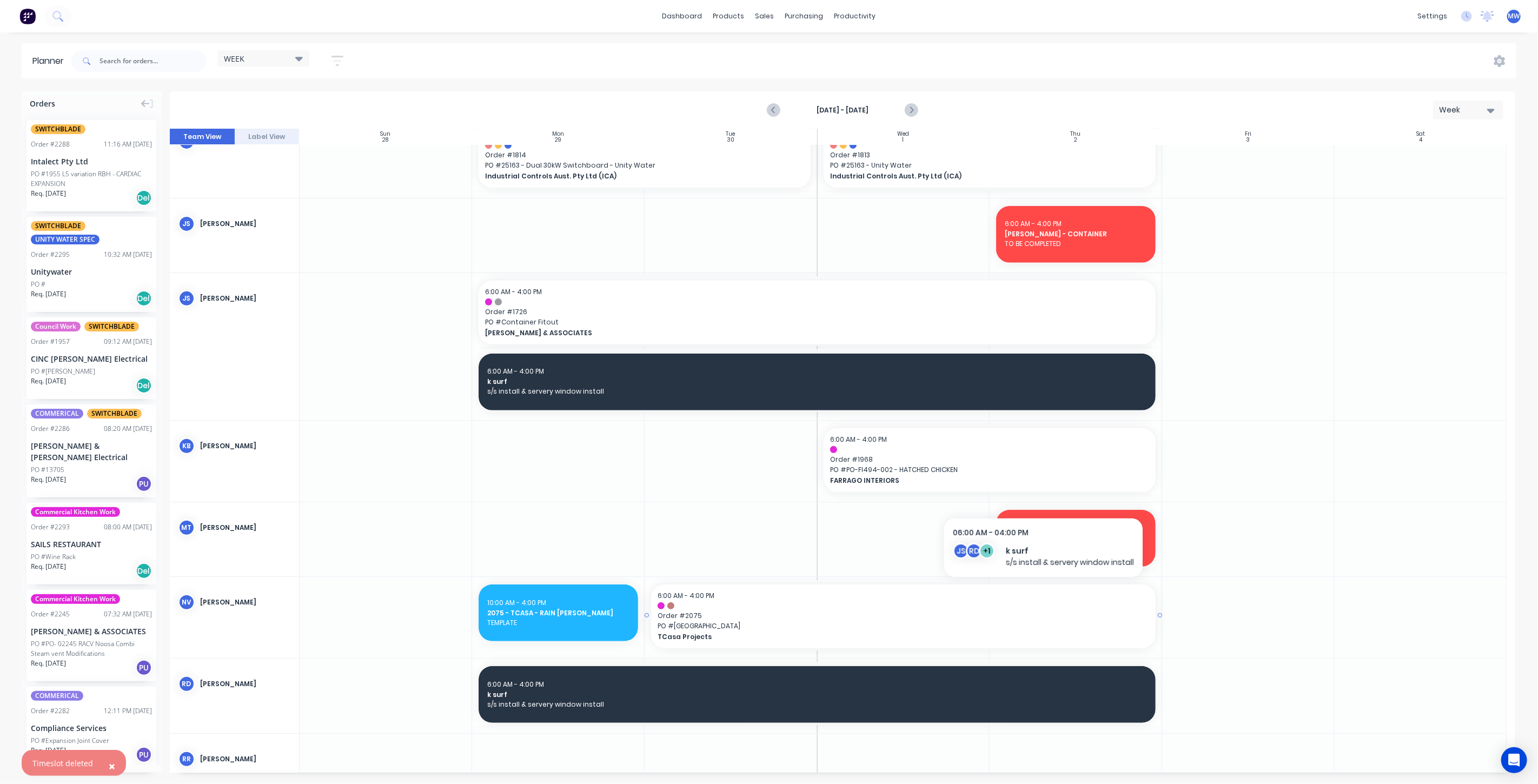
scroll to position [300, 0]
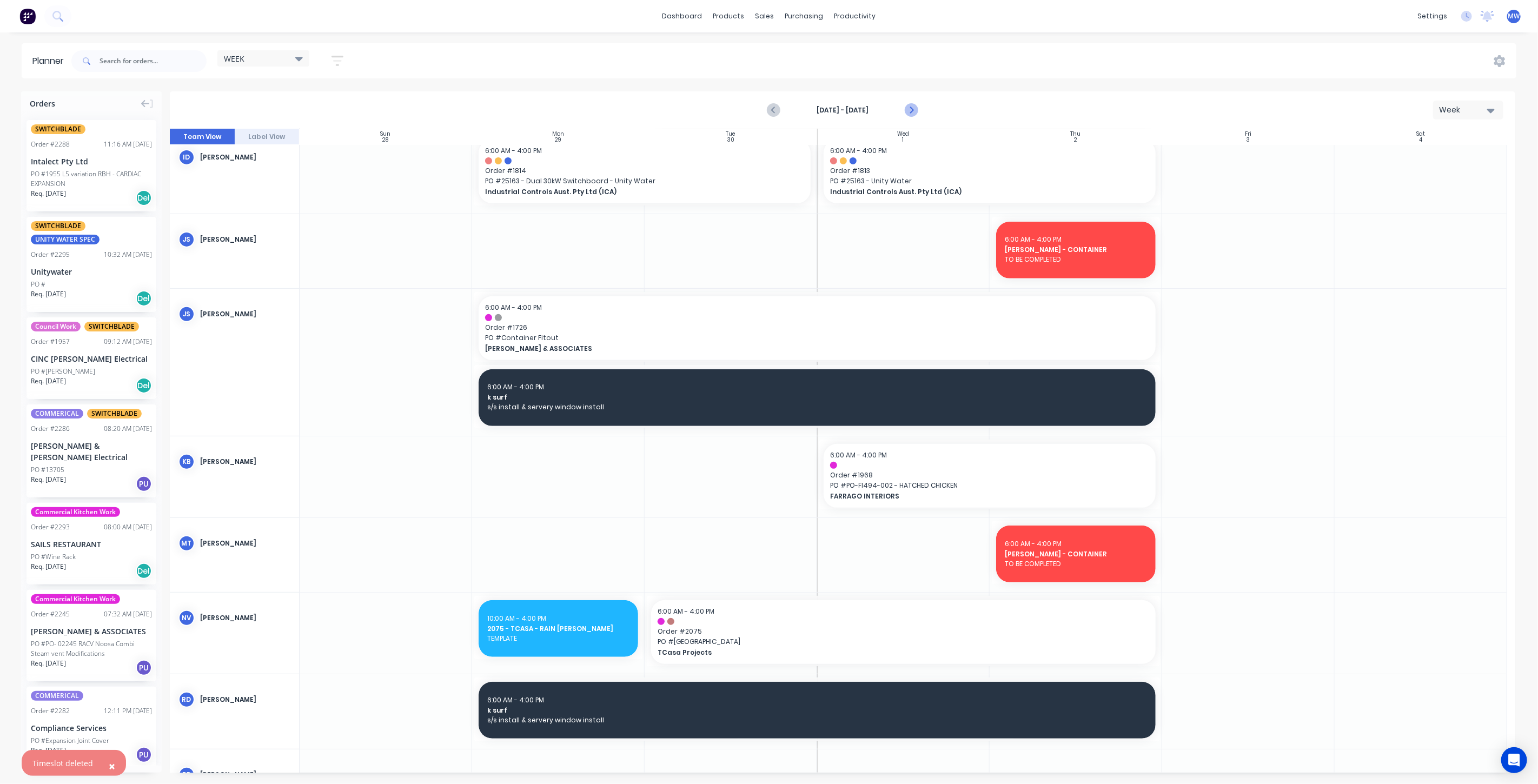
click at [911, 114] on icon "Next page" at bounding box center [911, 110] width 13 height 13
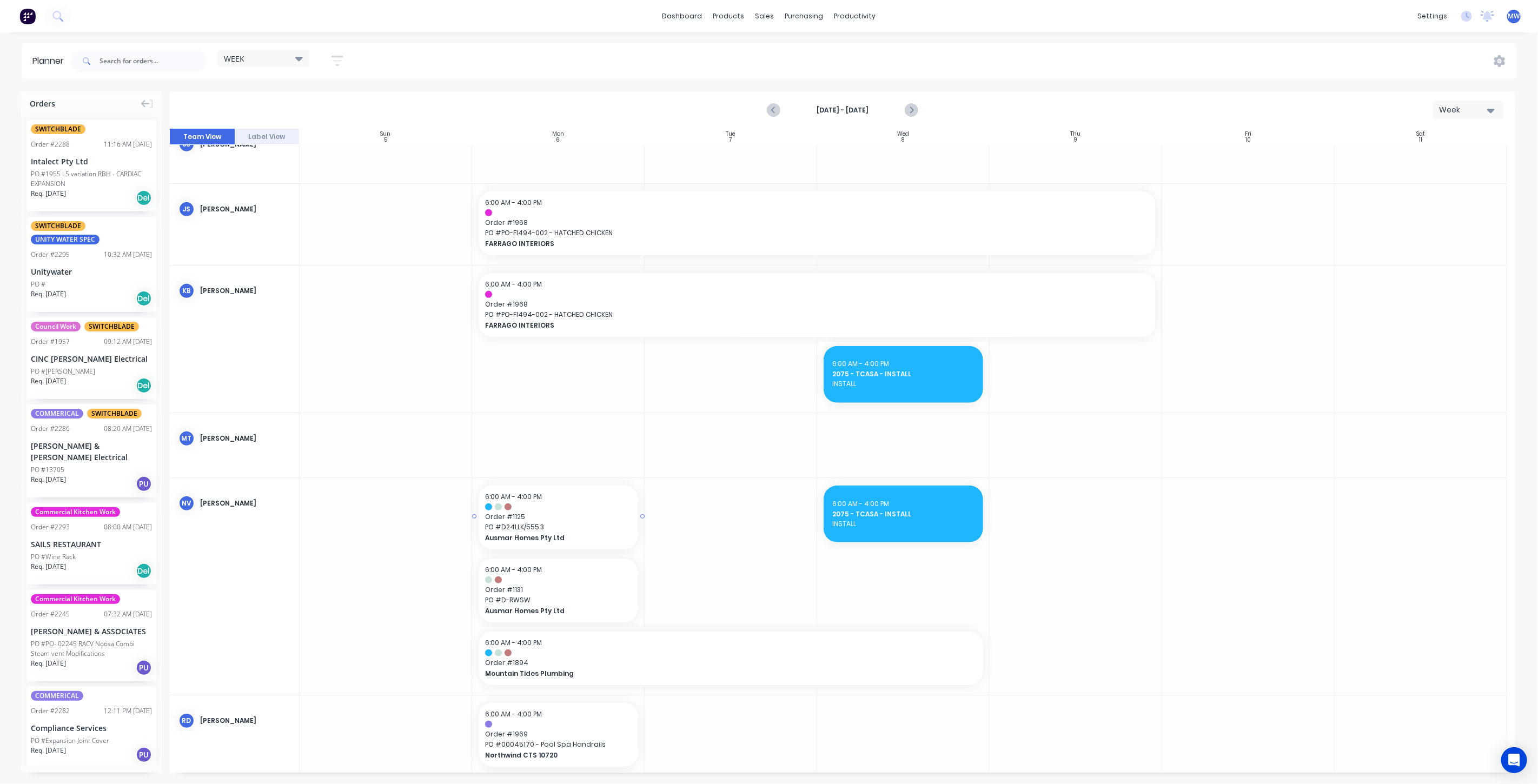
scroll to position [397, 0]
drag, startPoint x: 532, startPoint y: 519, endPoint x: 993, endPoint y: 548, distance: 461.9
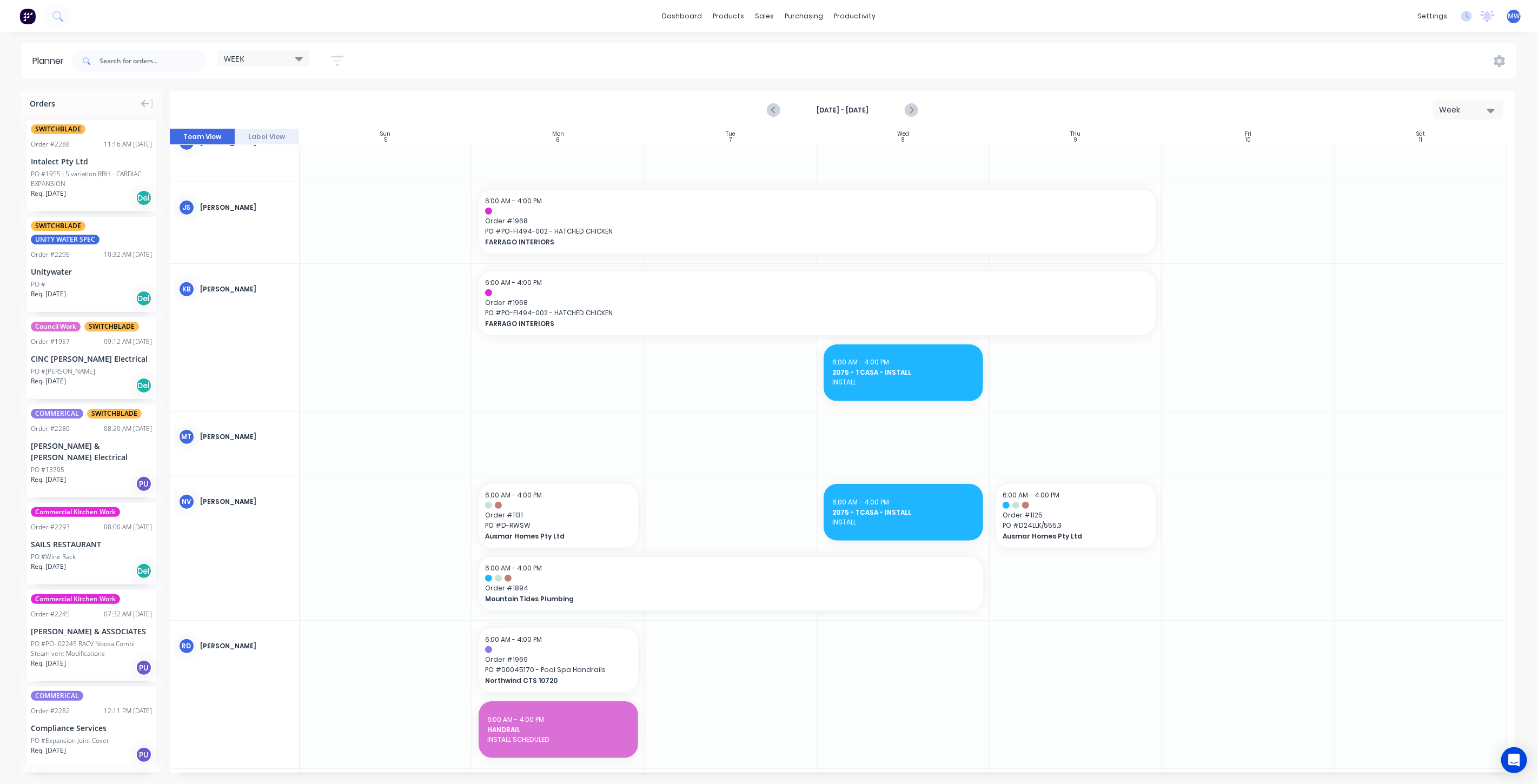
drag, startPoint x: 550, startPoint y: 520, endPoint x: 1076, endPoint y: 585, distance: 530.0
drag, startPoint x: 548, startPoint y: 520, endPoint x: 1066, endPoint y: 568, distance: 520.2
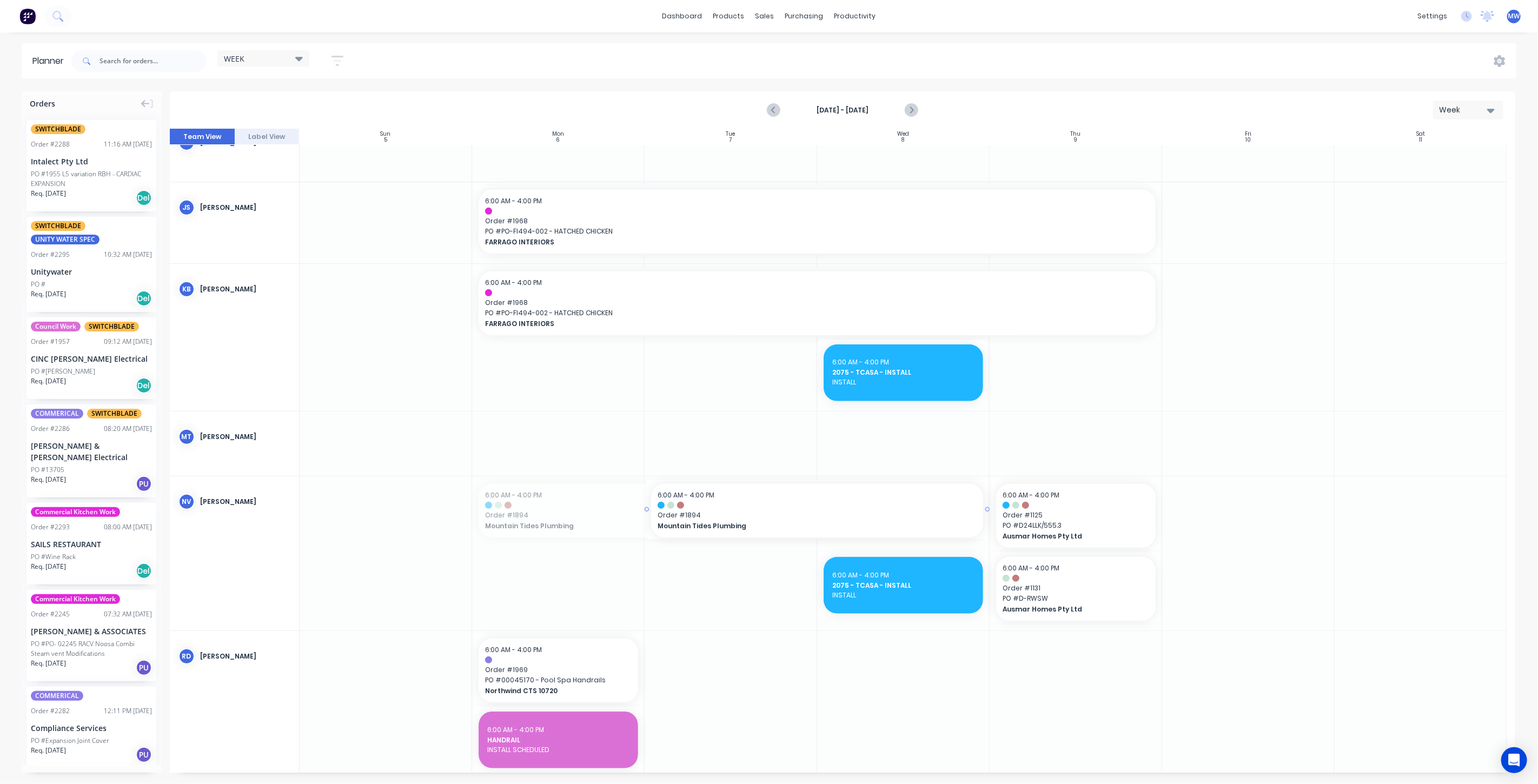
drag, startPoint x: 491, startPoint y: 505, endPoint x: 725, endPoint y: 503, distance: 234.0
drag, startPoint x: 645, startPoint y: 507, endPoint x: 661, endPoint y: 506, distance: 16.0
click at [160, 56] on input "text" at bounding box center [153, 61] width 107 height 22
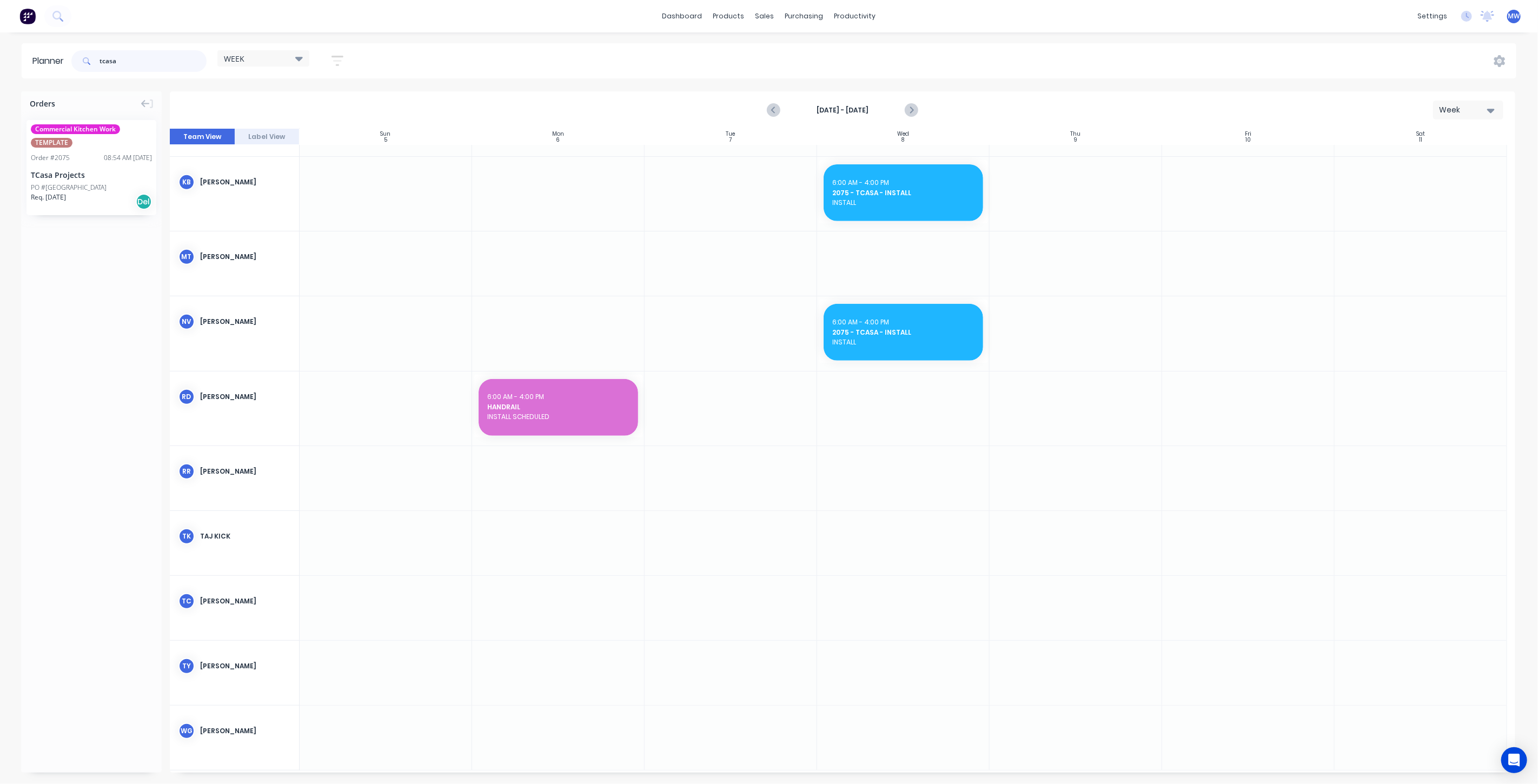
scroll to position [307, 0]
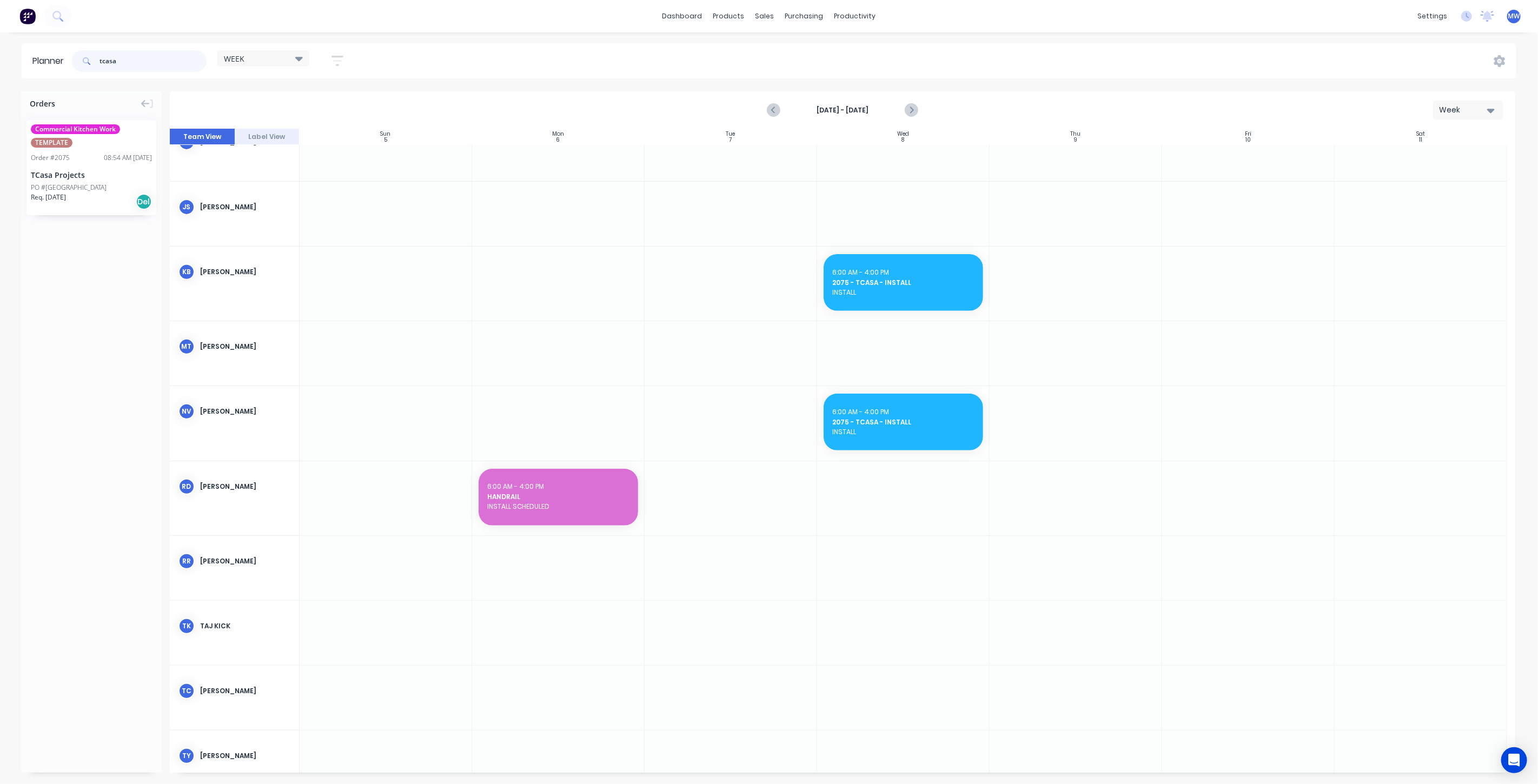
type input "tcasa"
drag, startPoint x: 89, startPoint y: 170, endPoint x: 607, endPoint y: 436, distance: 582.3
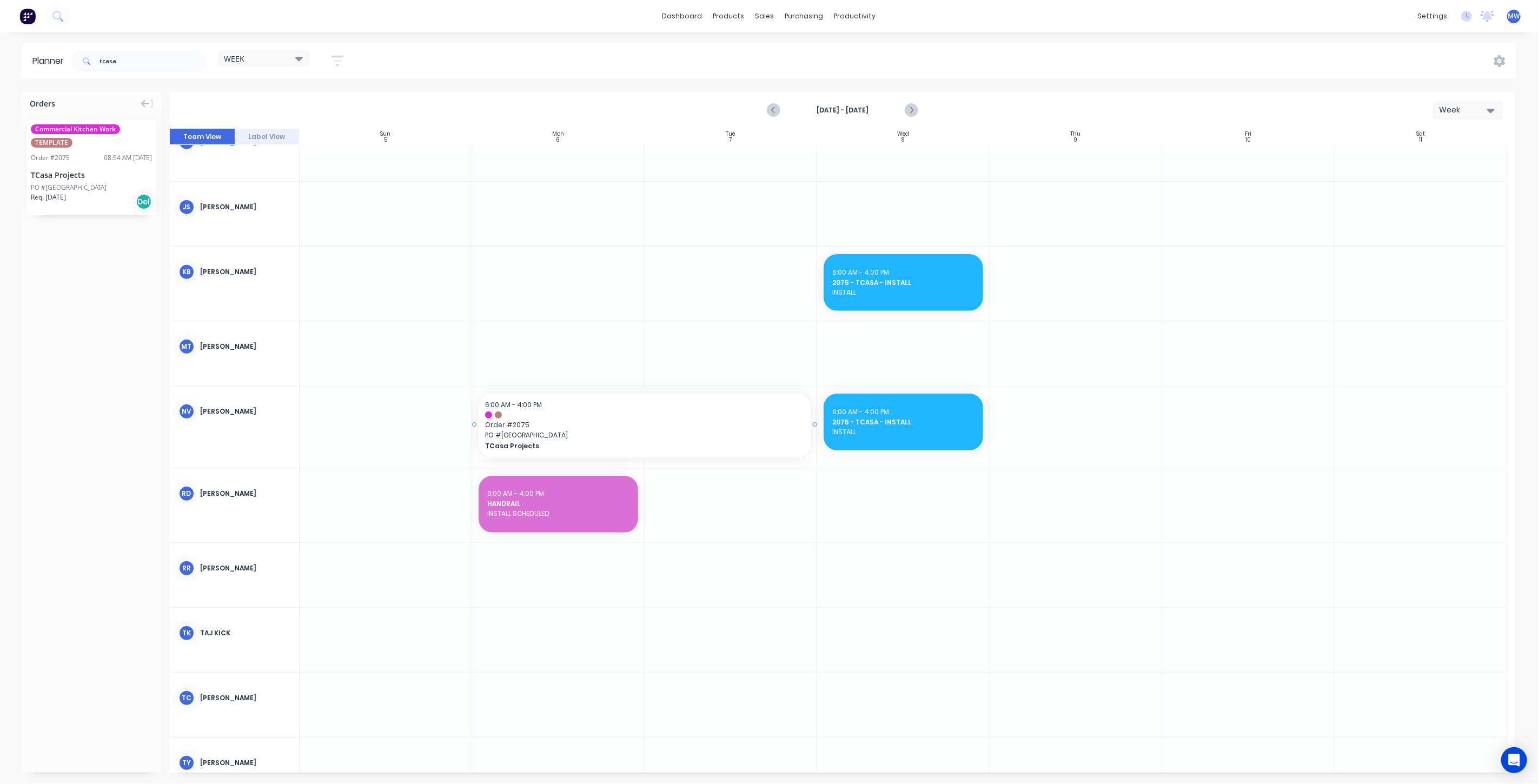
drag, startPoint x: 643, startPoint y: 427, endPoint x: 649, endPoint y: 427, distance: 6.0
drag, startPoint x: 128, startPoint y: 61, endPoint x: 51, endPoint y: 63, distance: 77.0
click at [58, 64] on header "Planner tcasa WEEK Save new view None edit WEEK (Default) edit Rex edit SCSM - …" at bounding box center [769, 60] width 1495 height 35
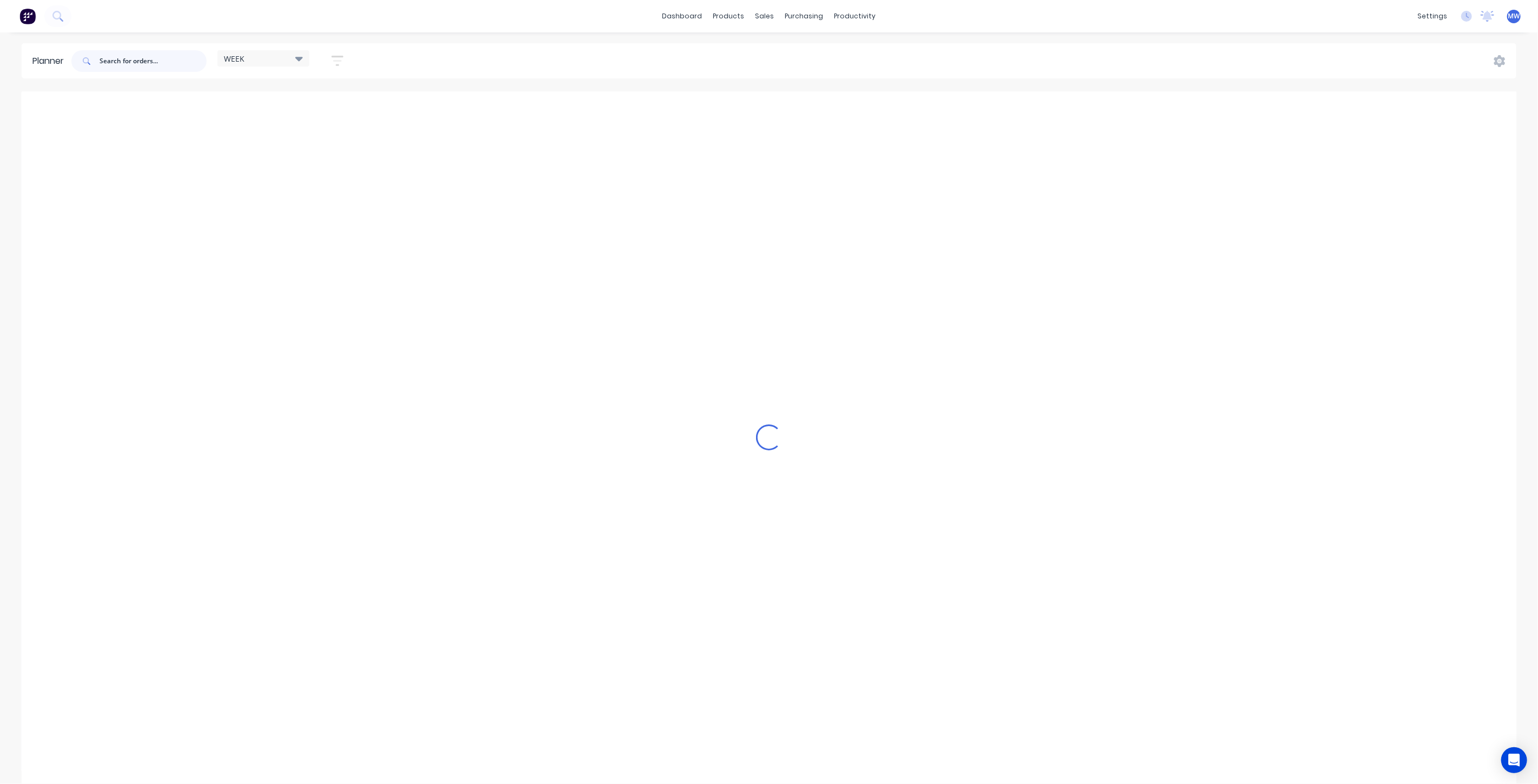
scroll to position [397, 0]
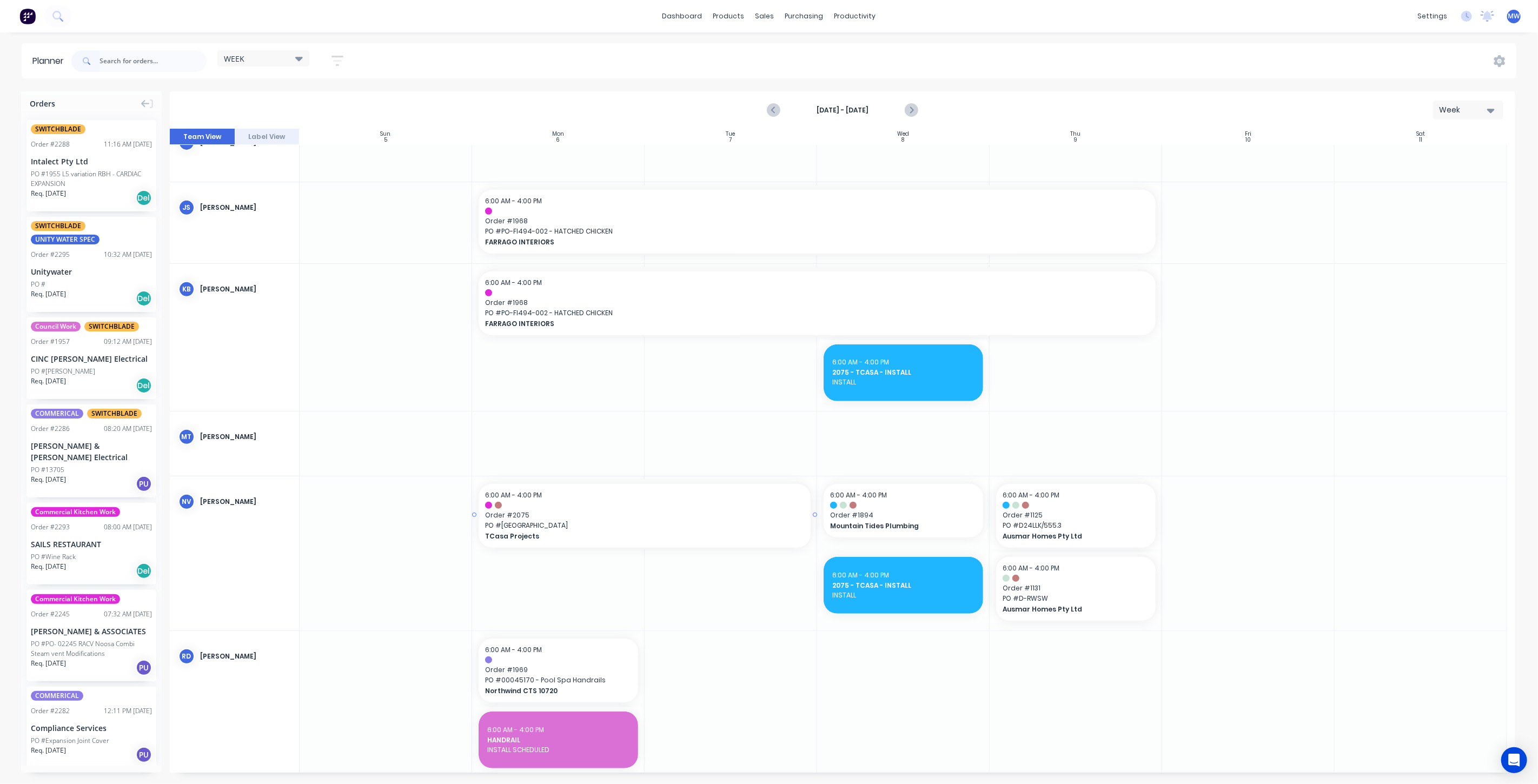
click at [570, 521] on span "PO # Rainforrest Lodge" at bounding box center [644, 525] width 319 height 10
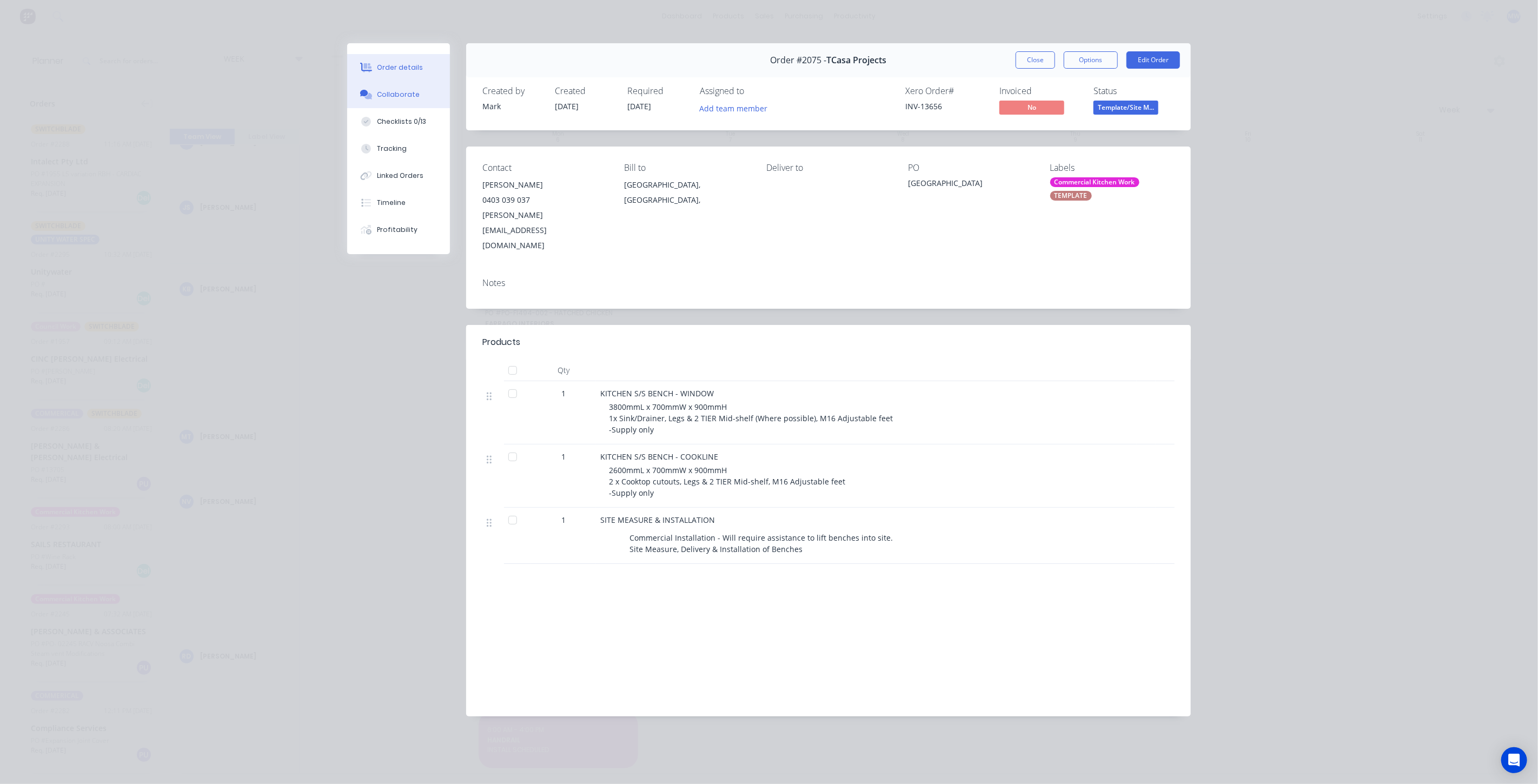
click at [412, 101] on button "Collaborate" at bounding box center [399, 94] width 103 height 27
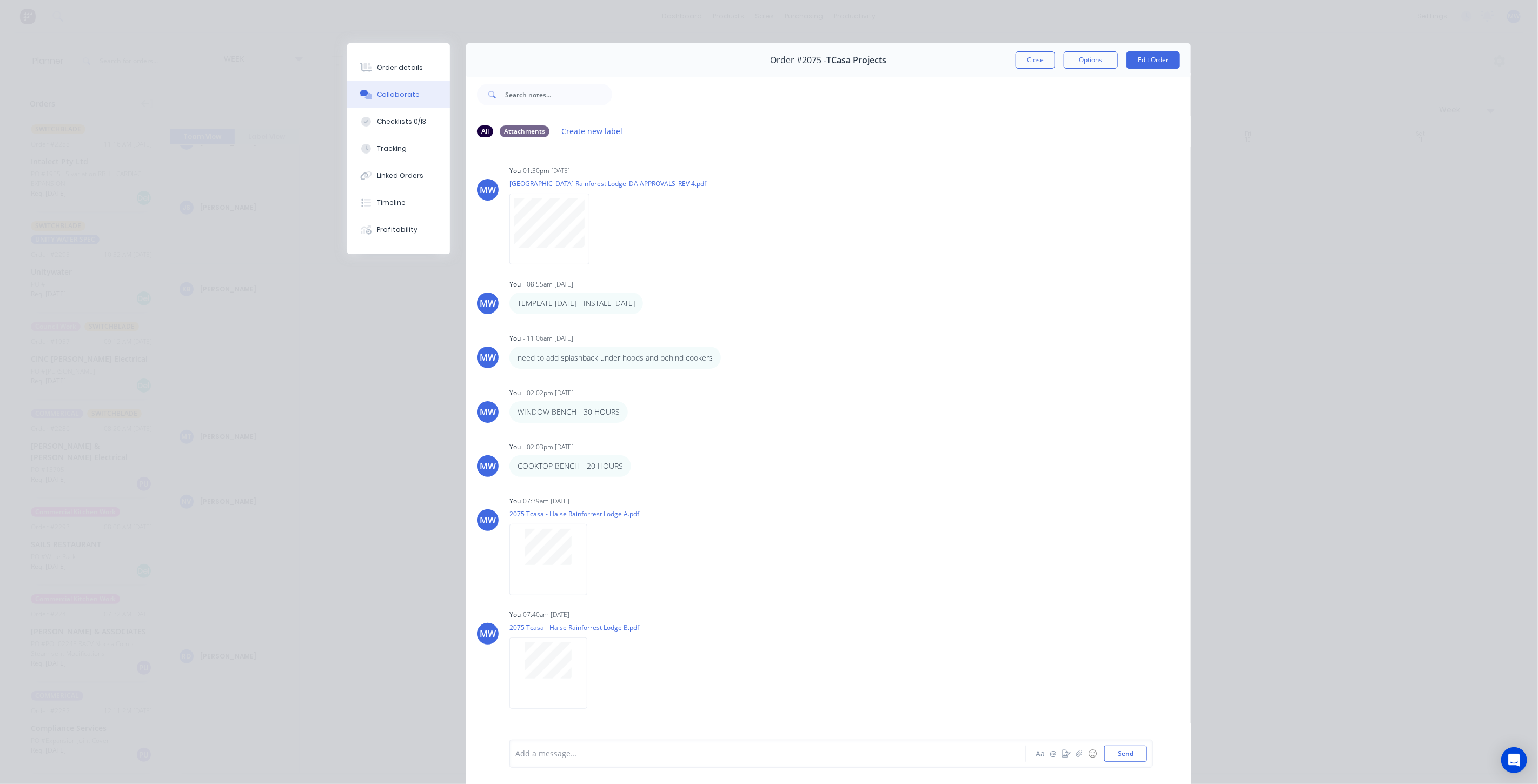
click at [1025, 59] on button "Close" at bounding box center [1035, 60] width 40 height 17
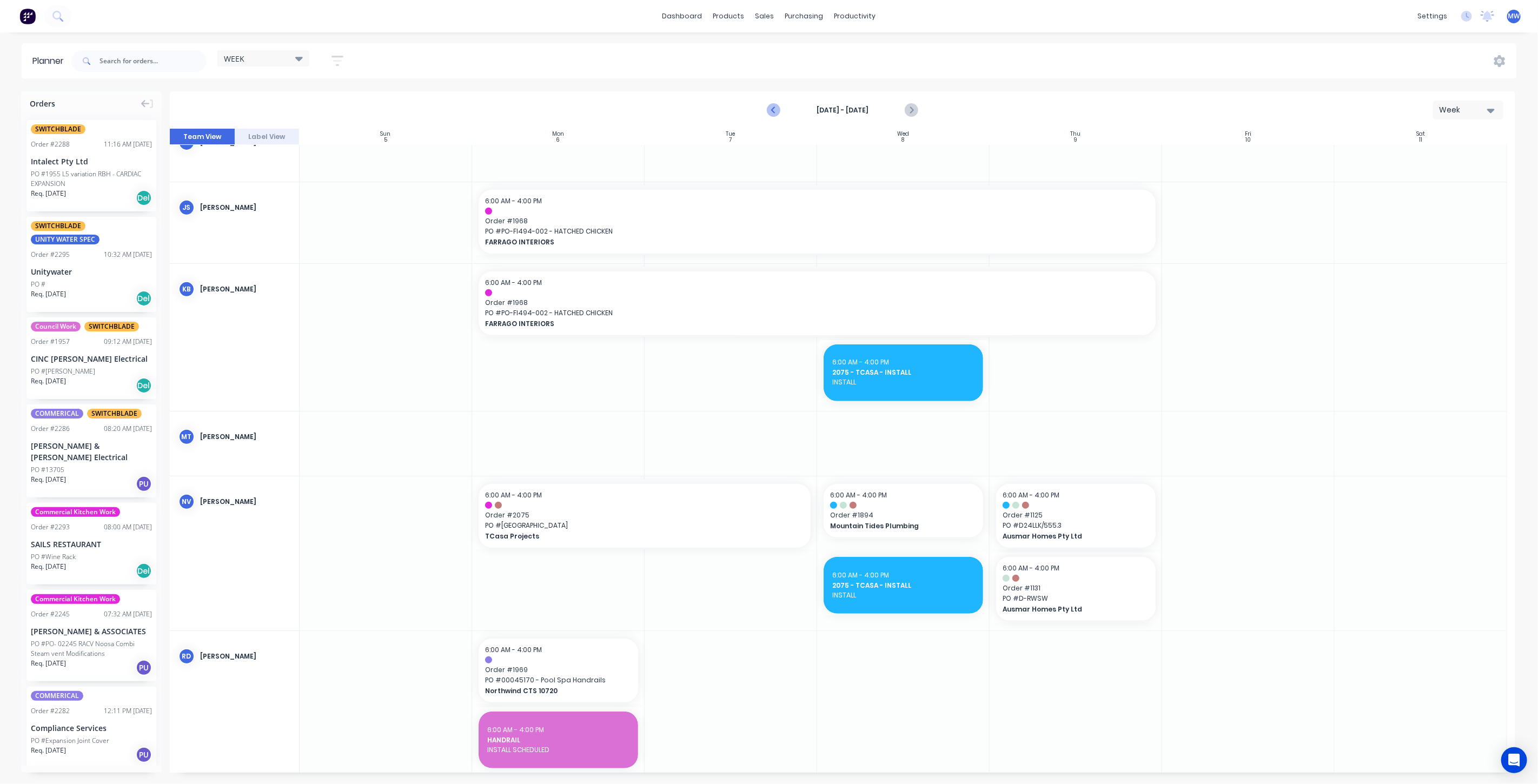
click at [769, 109] on icon "Previous page" at bounding box center [774, 110] width 13 height 13
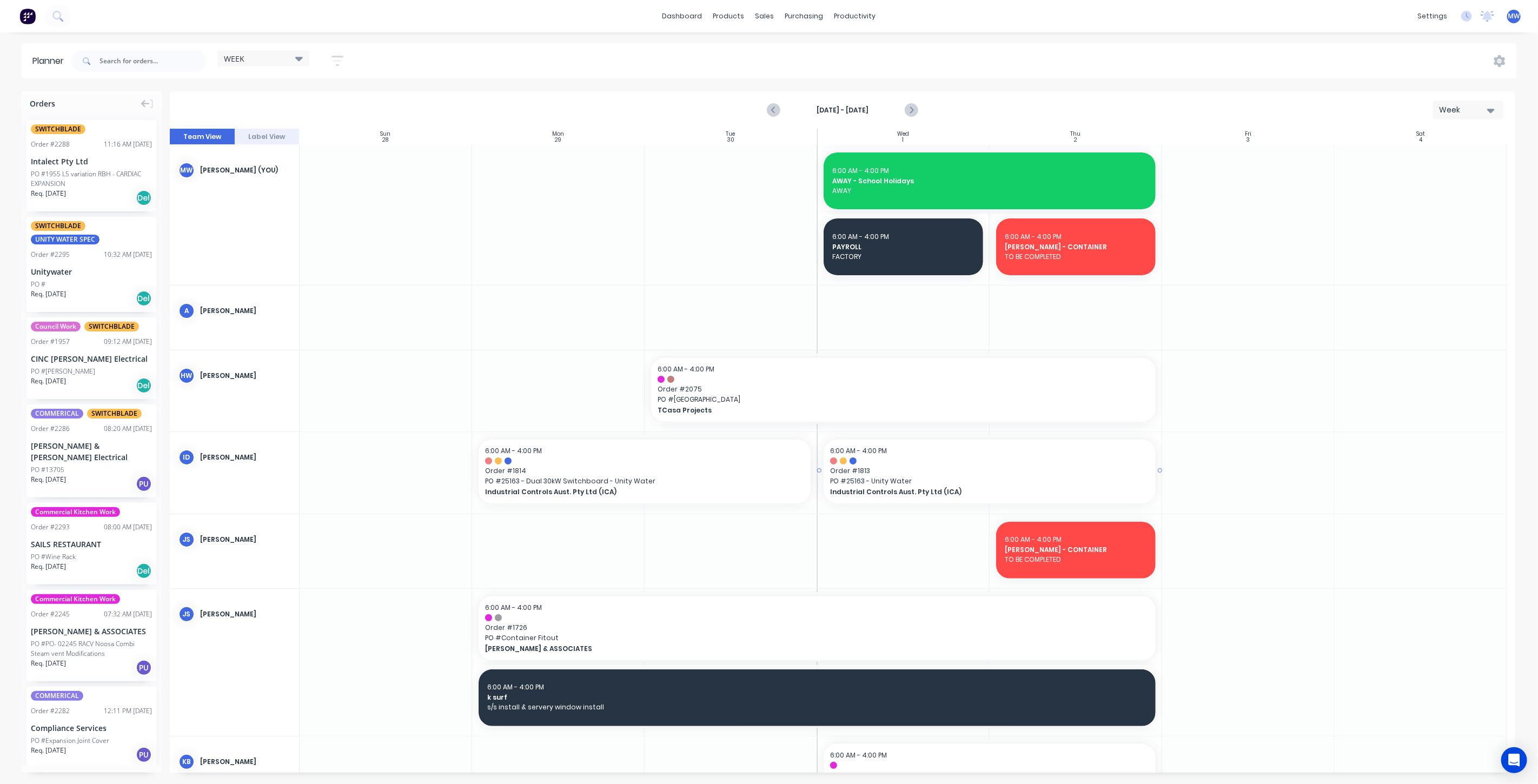
scroll to position [0, 0]
drag, startPoint x: 645, startPoint y: 385, endPoint x: 819, endPoint y: 386, distance: 174.0
click at [910, 110] on icon "Next page" at bounding box center [911, 110] width 13 height 13
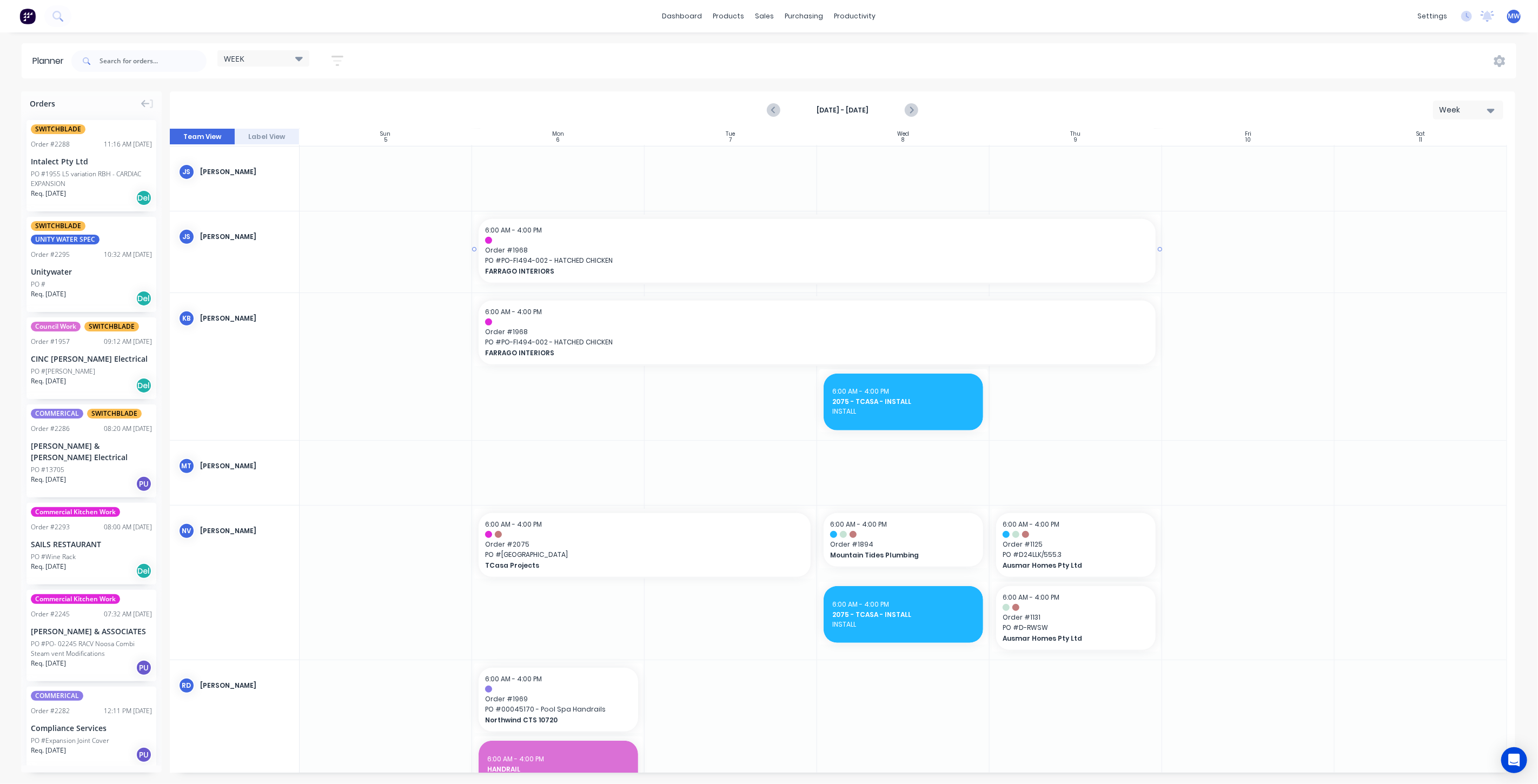
scroll to position [420, 0]
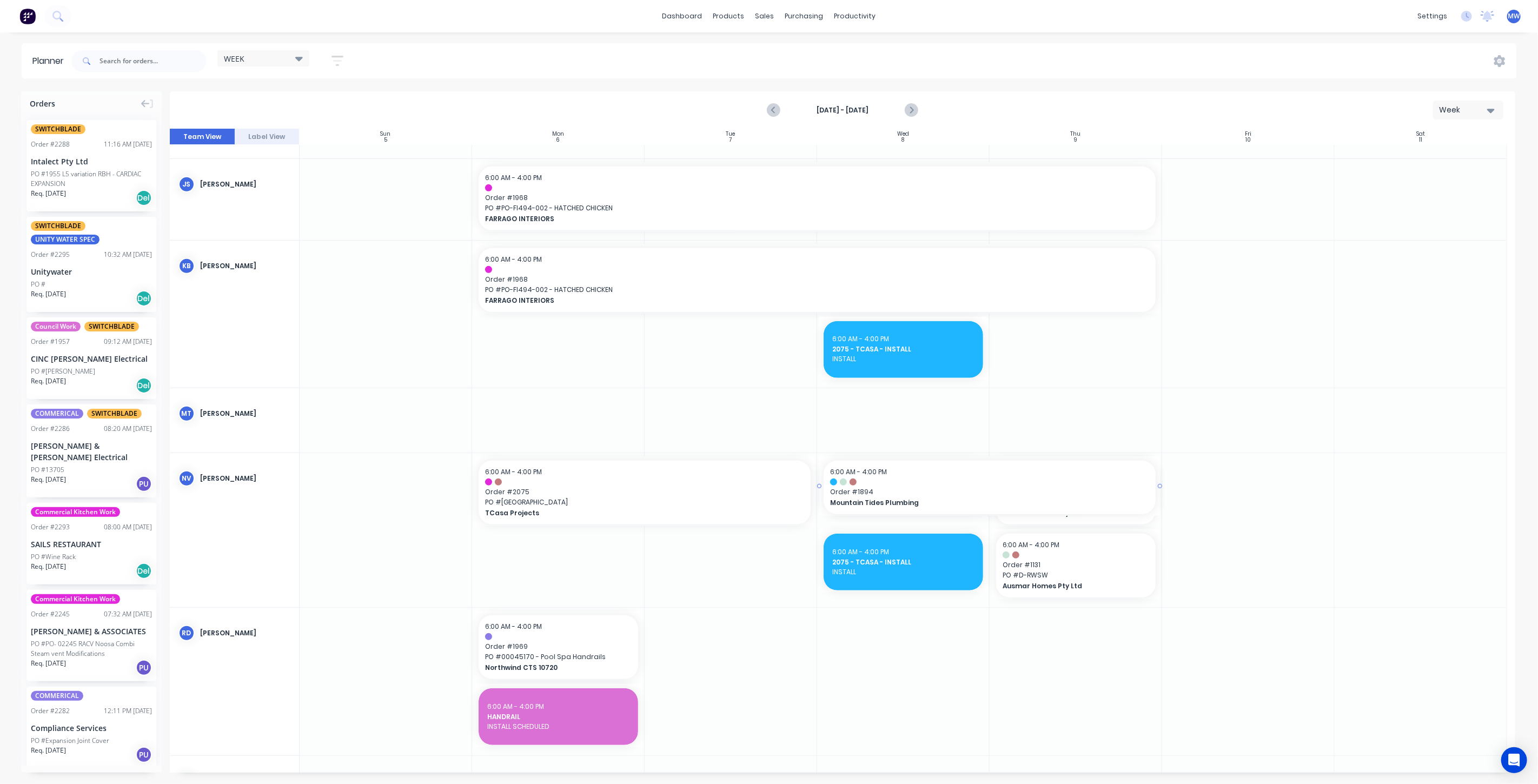
drag, startPoint x: 986, startPoint y: 485, endPoint x: 995, endPoint y: 484, distance: 9.1
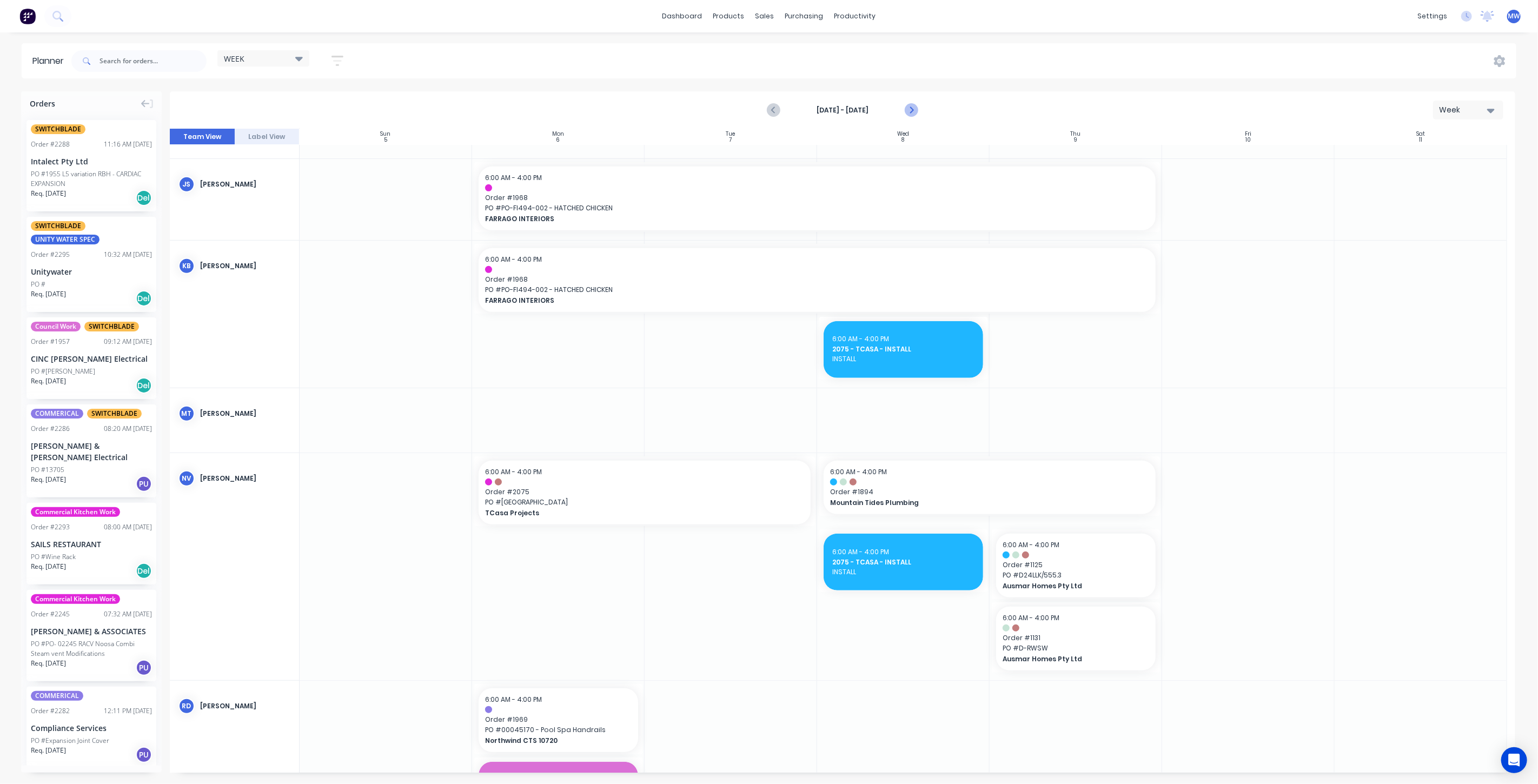
click at [911, 111] on icon "Next page" at bounding box center [910, 110] width 5 height 9
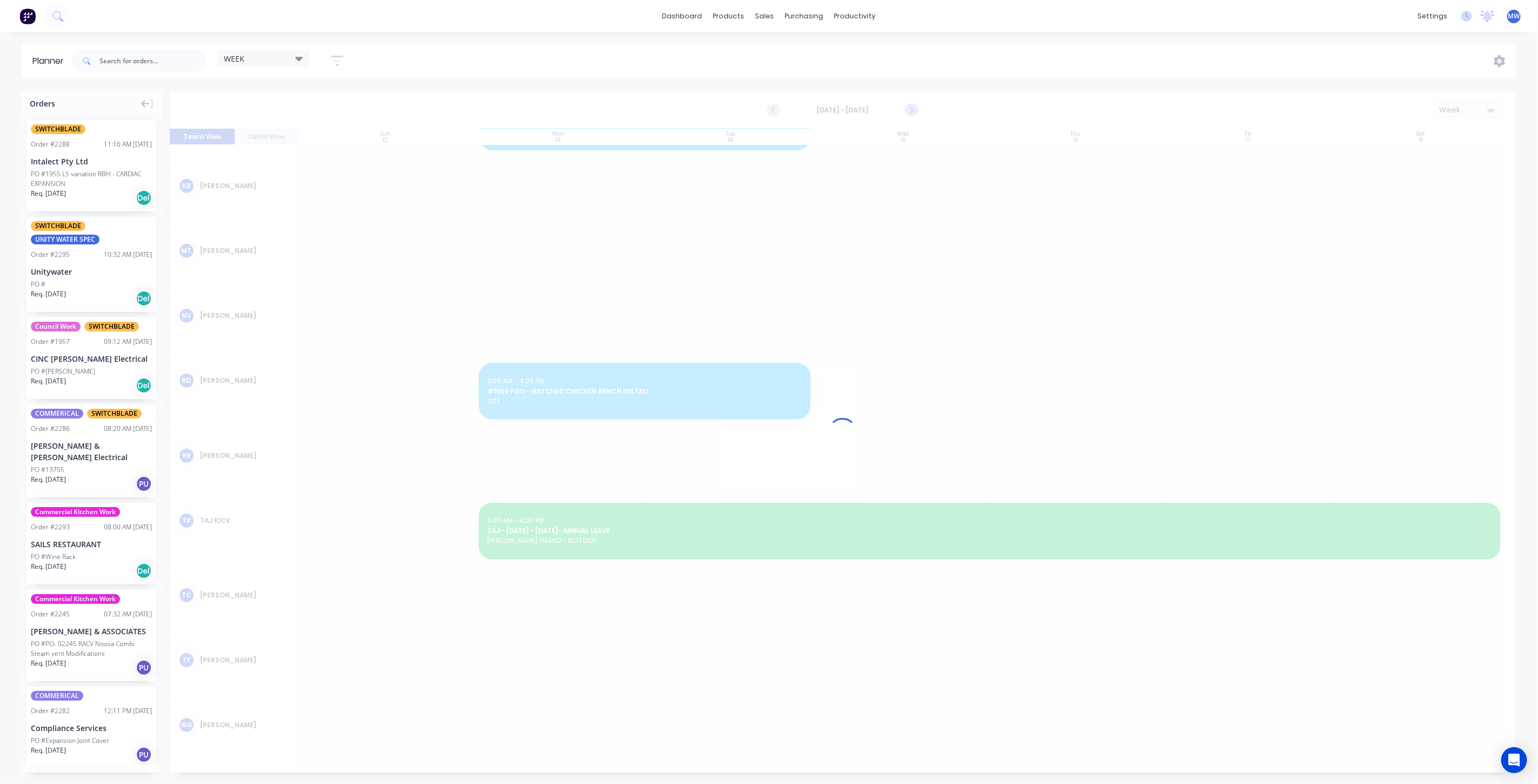
scroll to position [330, 0]
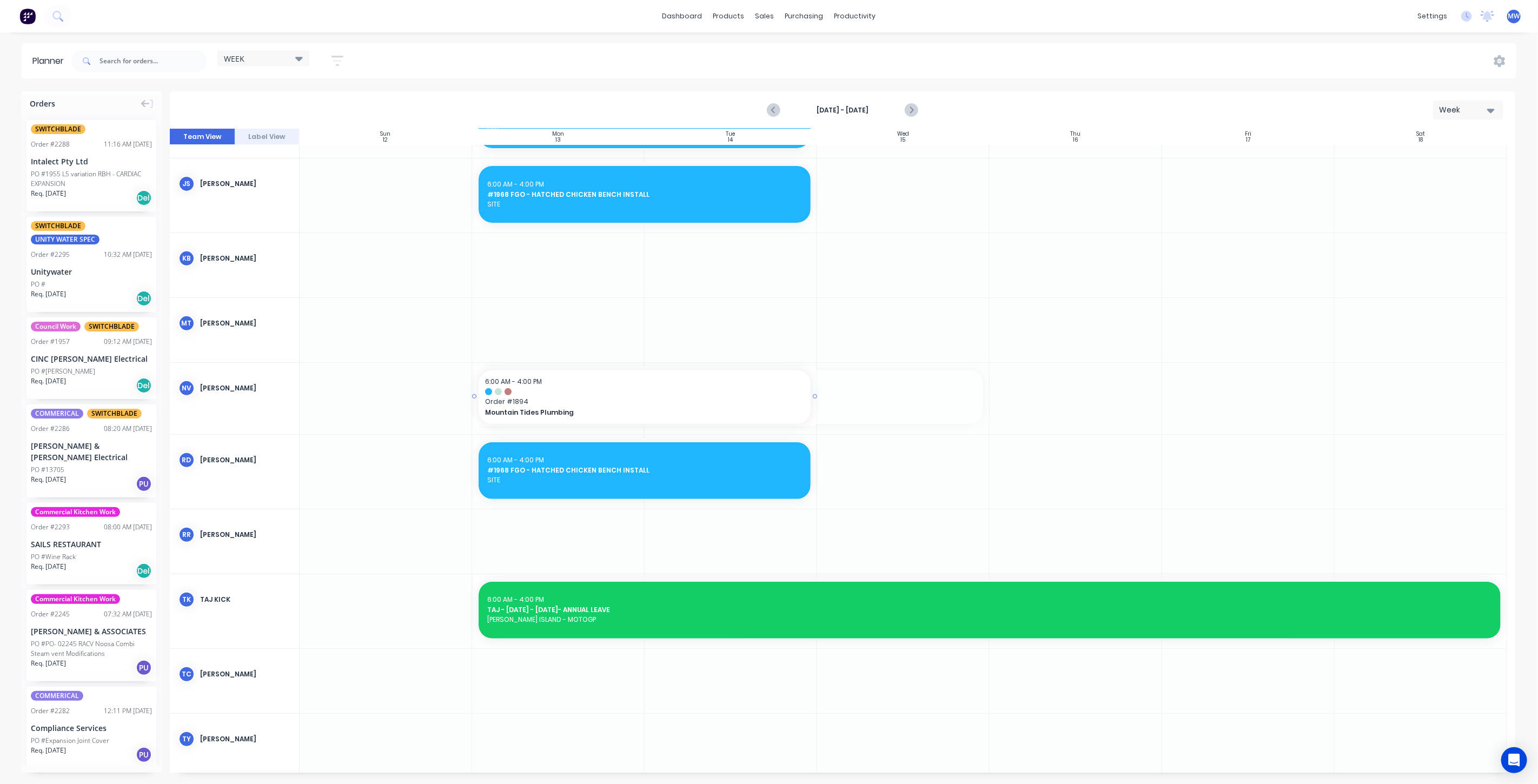
drag, startPoint x: 985, startPoint y: 394, endPoint x: 816, endPoint y: 402, distance: 169.2
click at [766, 115] on button "Previous page" at bounding box center [774, 110] width 22 height 22
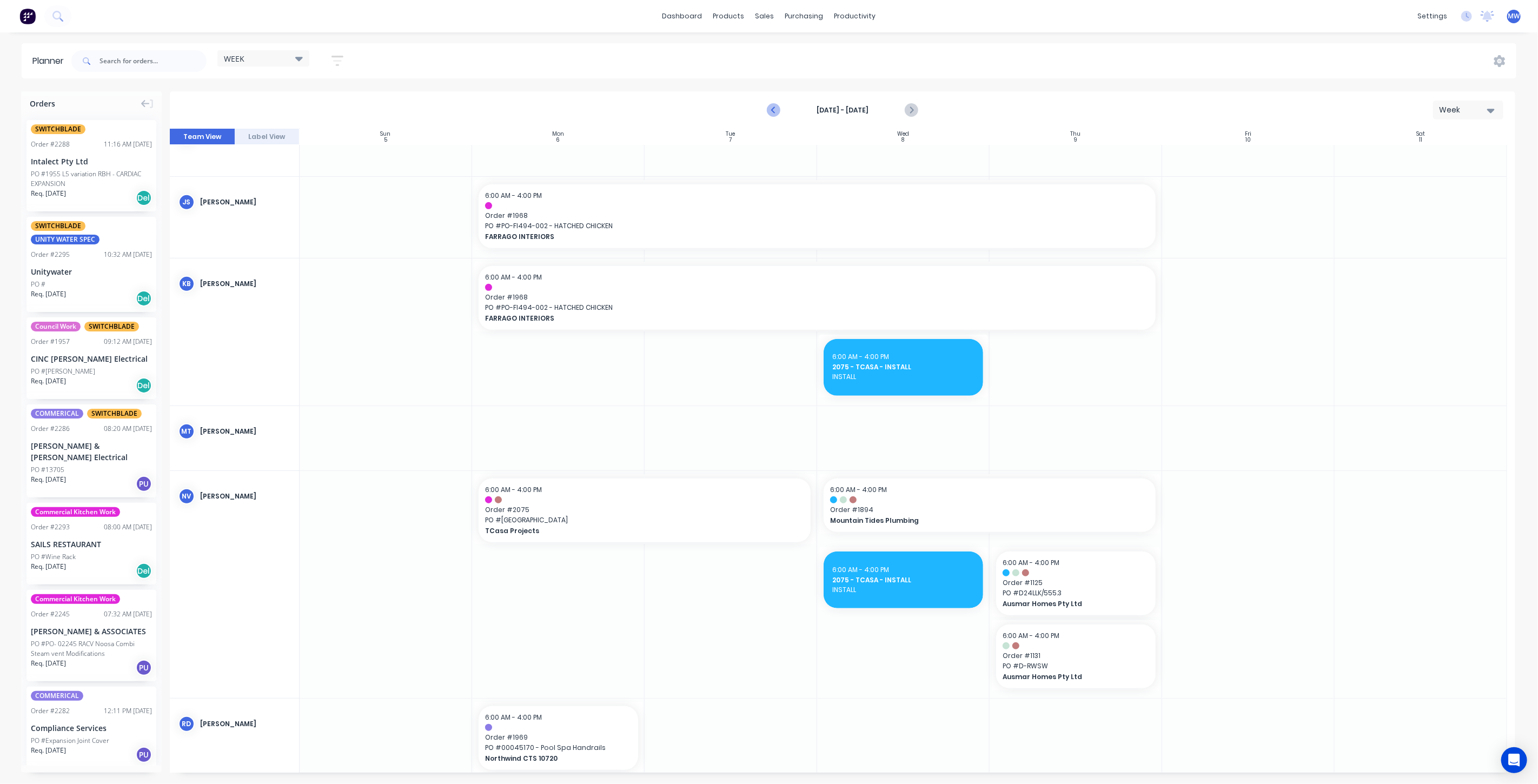
click at [774, 112] on icon "Previous page" at bounding box center [774, 110] width 13 height 13
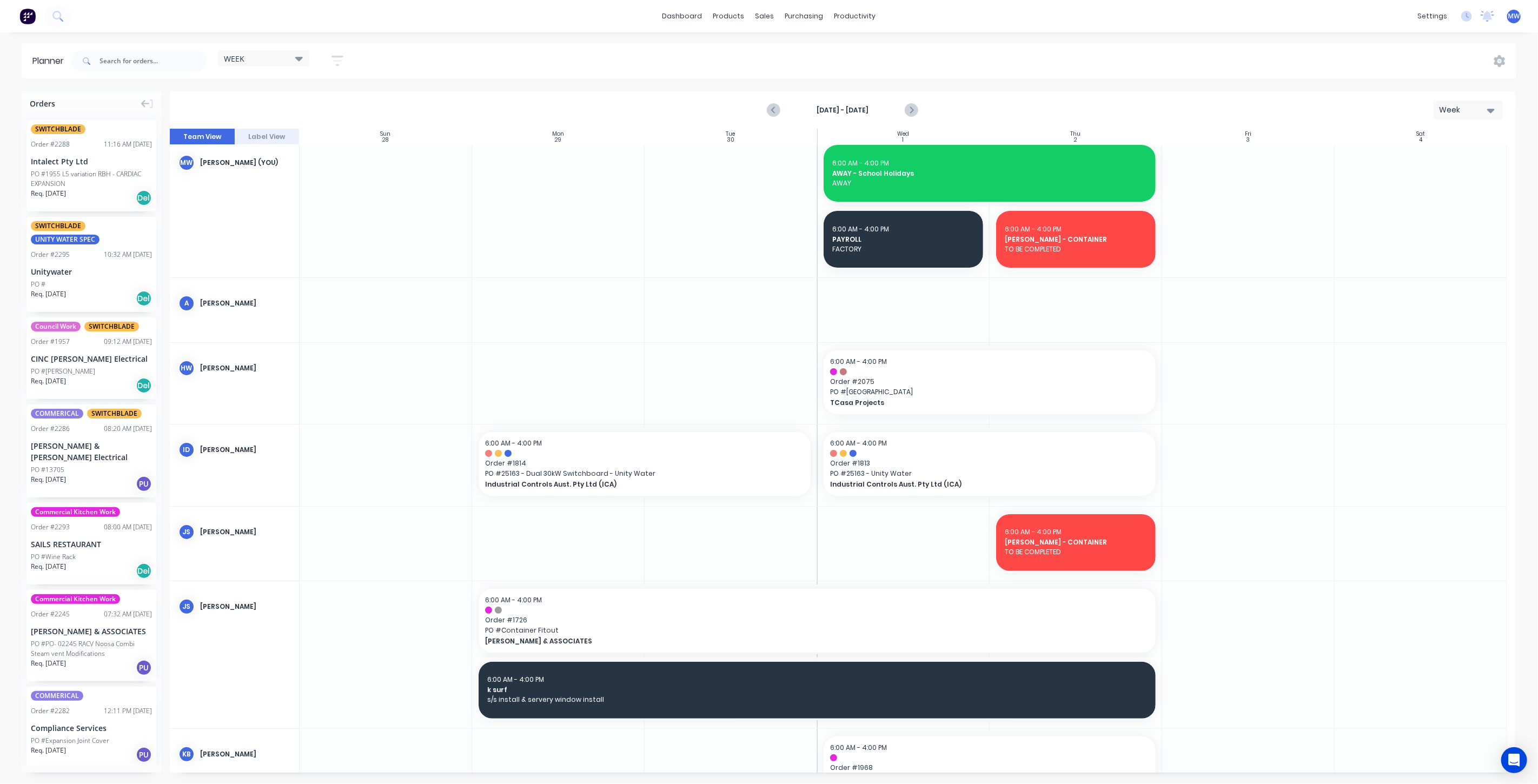
scroll to position [0, 0]
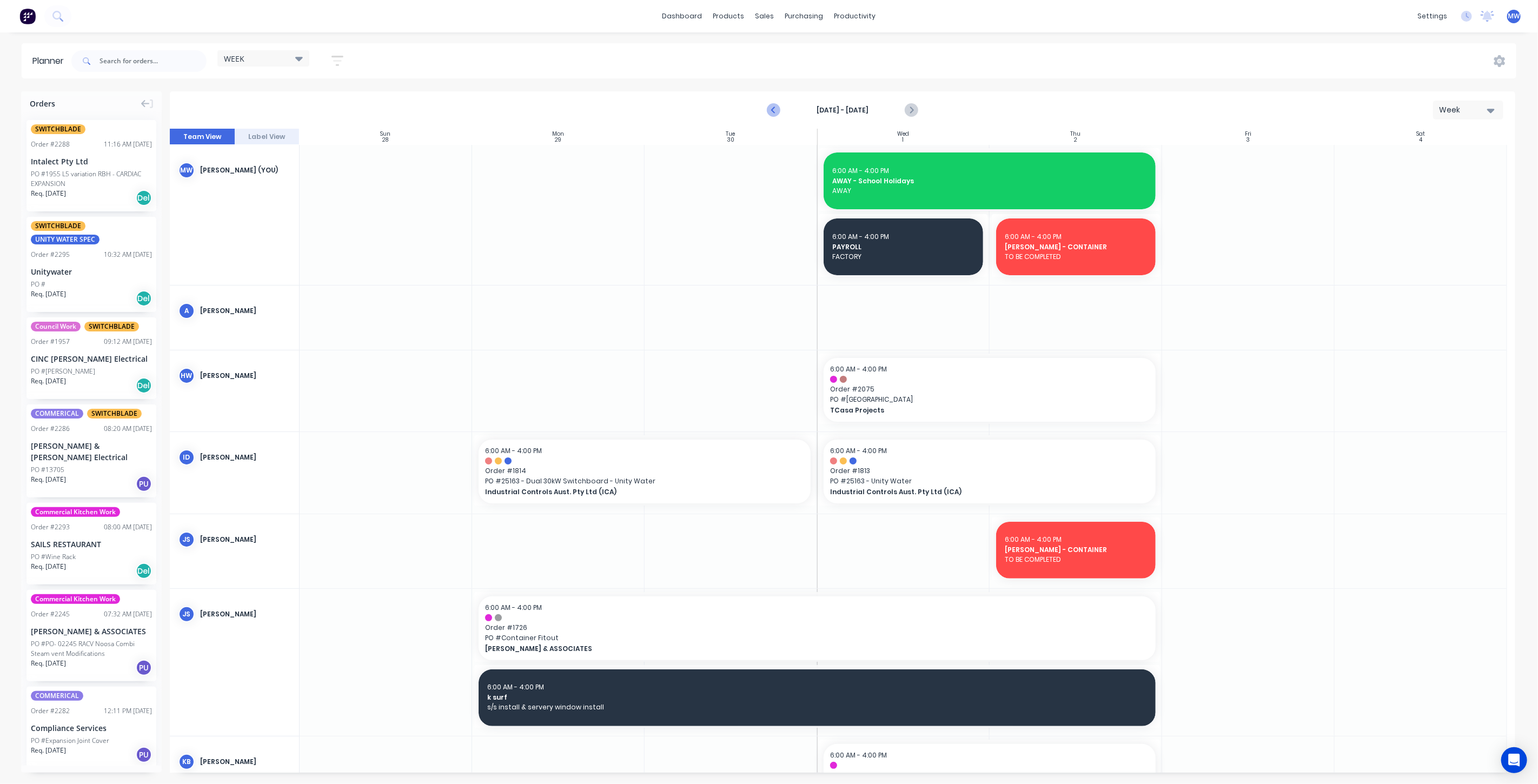
click at [776, 112] on icon "Previous page" at bounding box center [774, 110] width 13 height 13
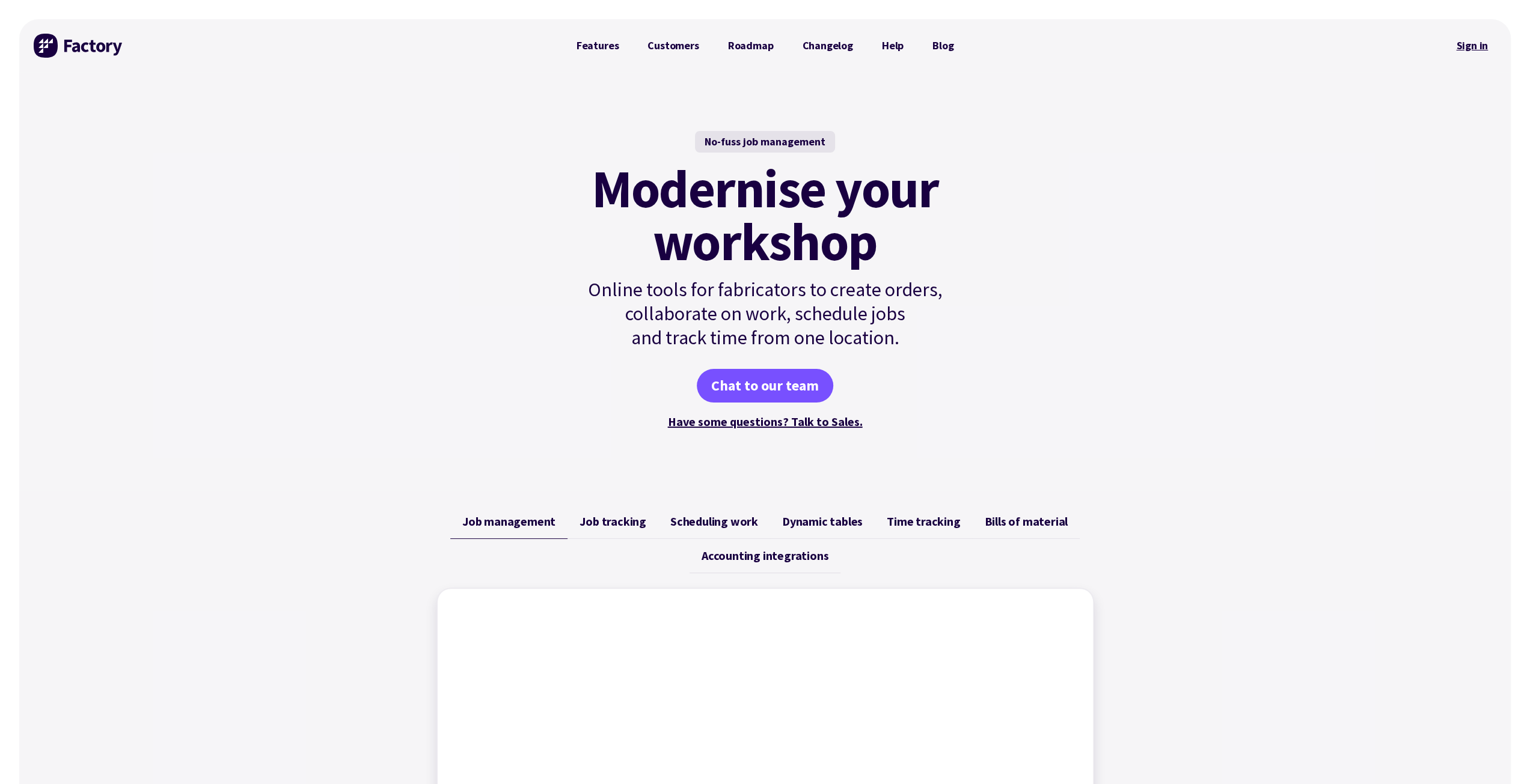
click at [1460, 47] on link "Sign in" at bounding box center [1471, 46] width 48 height 28
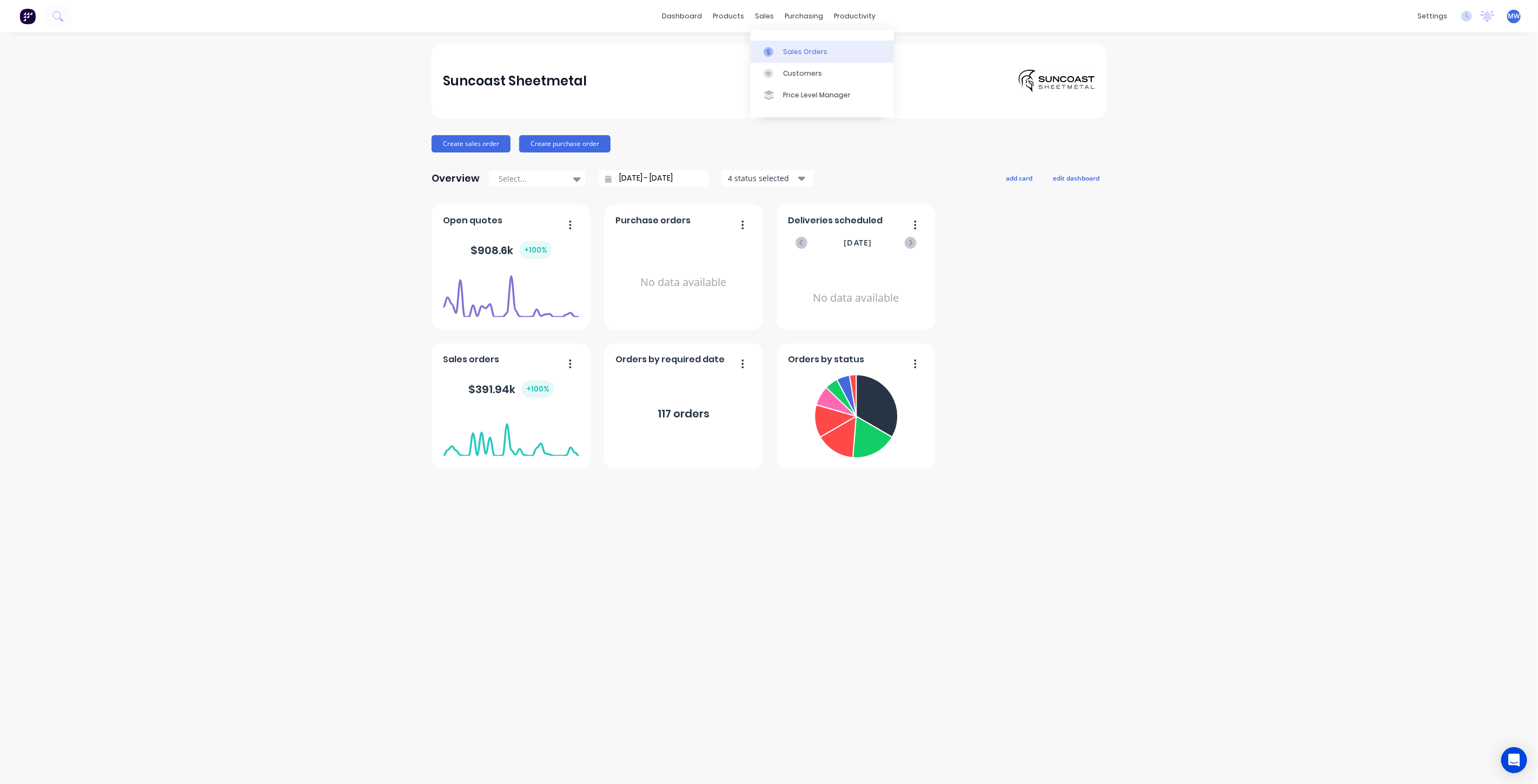
click at [799, 55] on div "Sales Orders" at bounding box center [805, 52] width 44 height 10
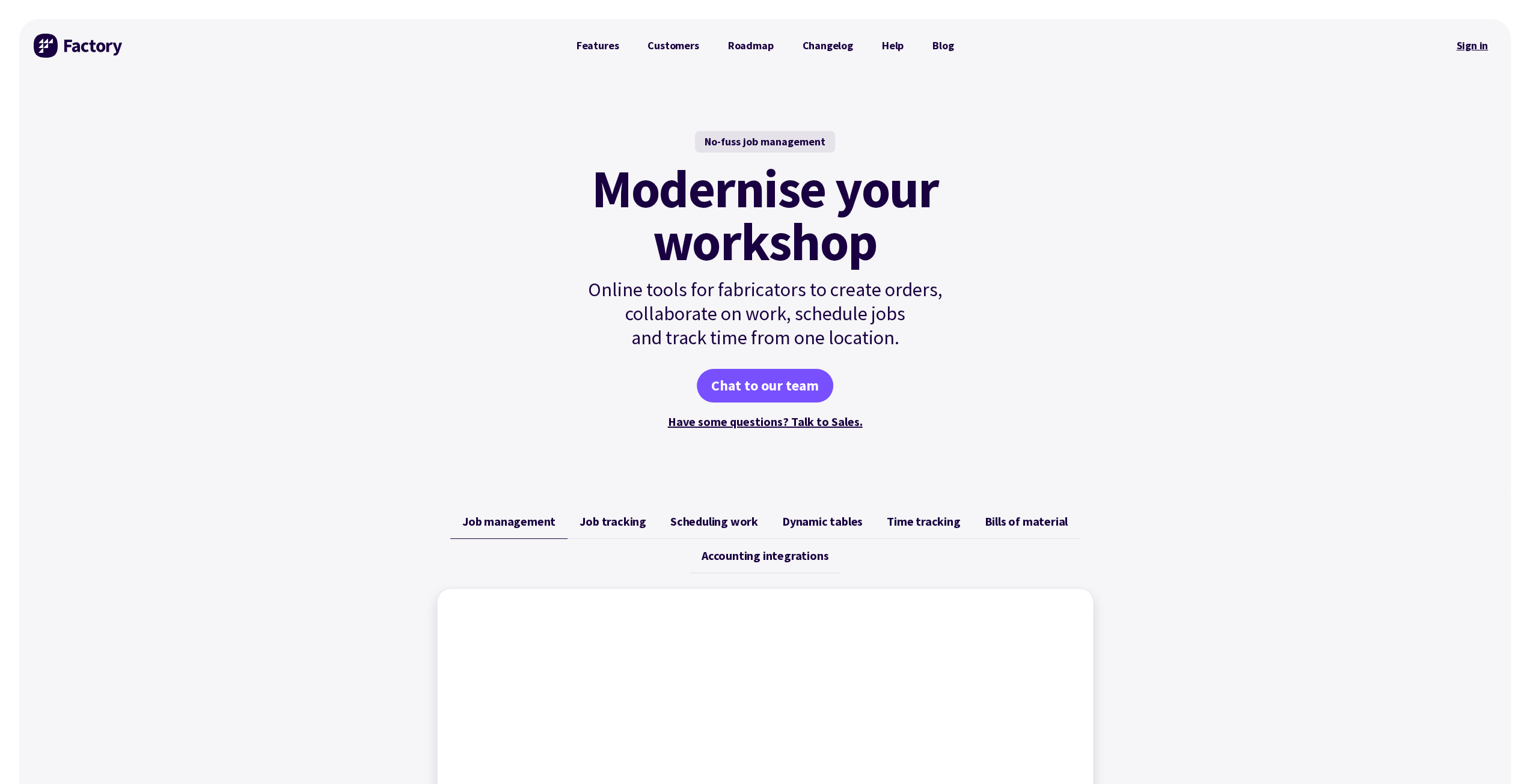
click at [1469, 43] on link "Sign in" at bounding box center [1471, 46] width 48 height 28
click at [1455, 46] on link "Sign in" at bounding box center [1471, 46] width 48 height 28
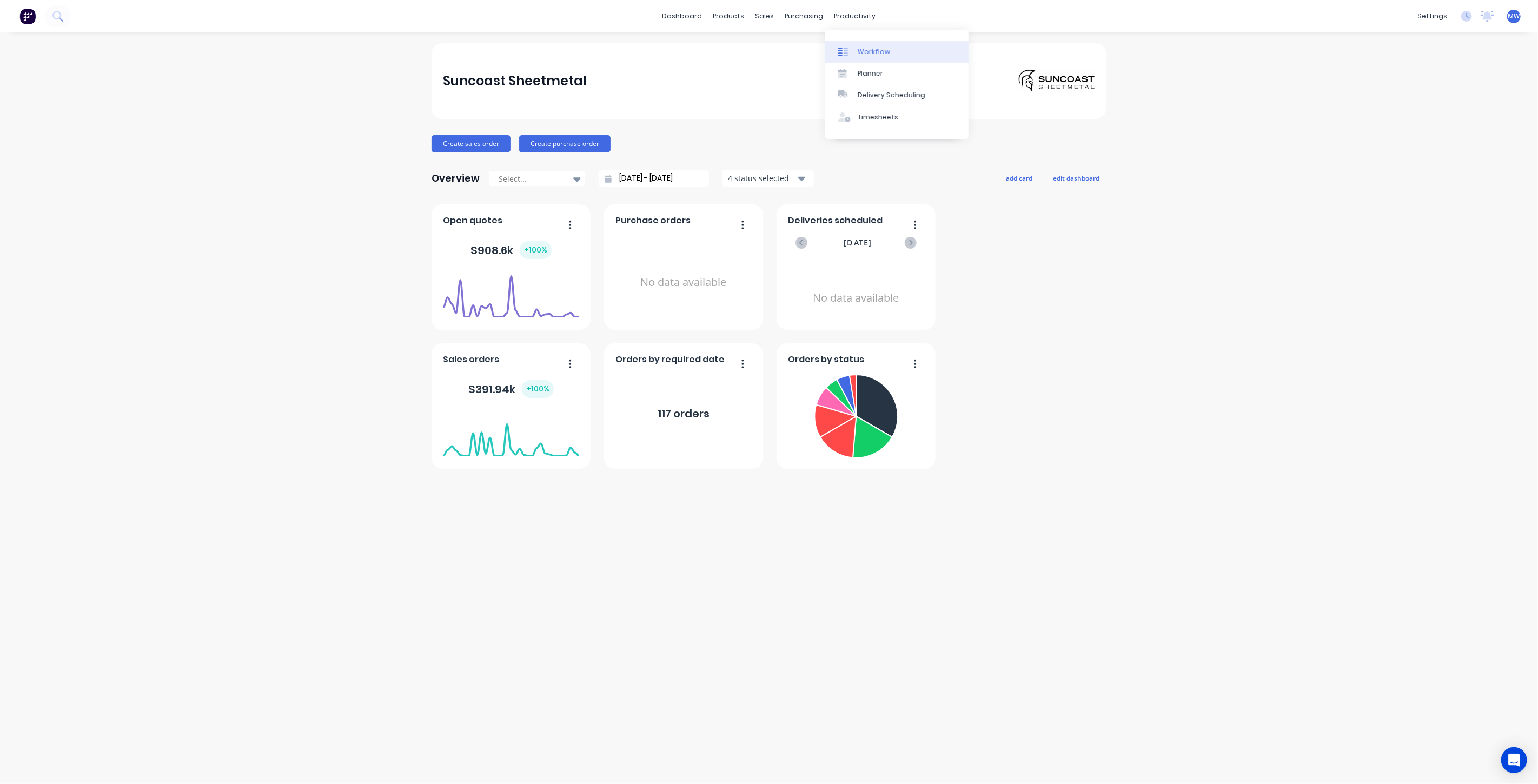
click at [881, 49] on div "Workflow" at bounding box center [873, 52] width 32 height 10
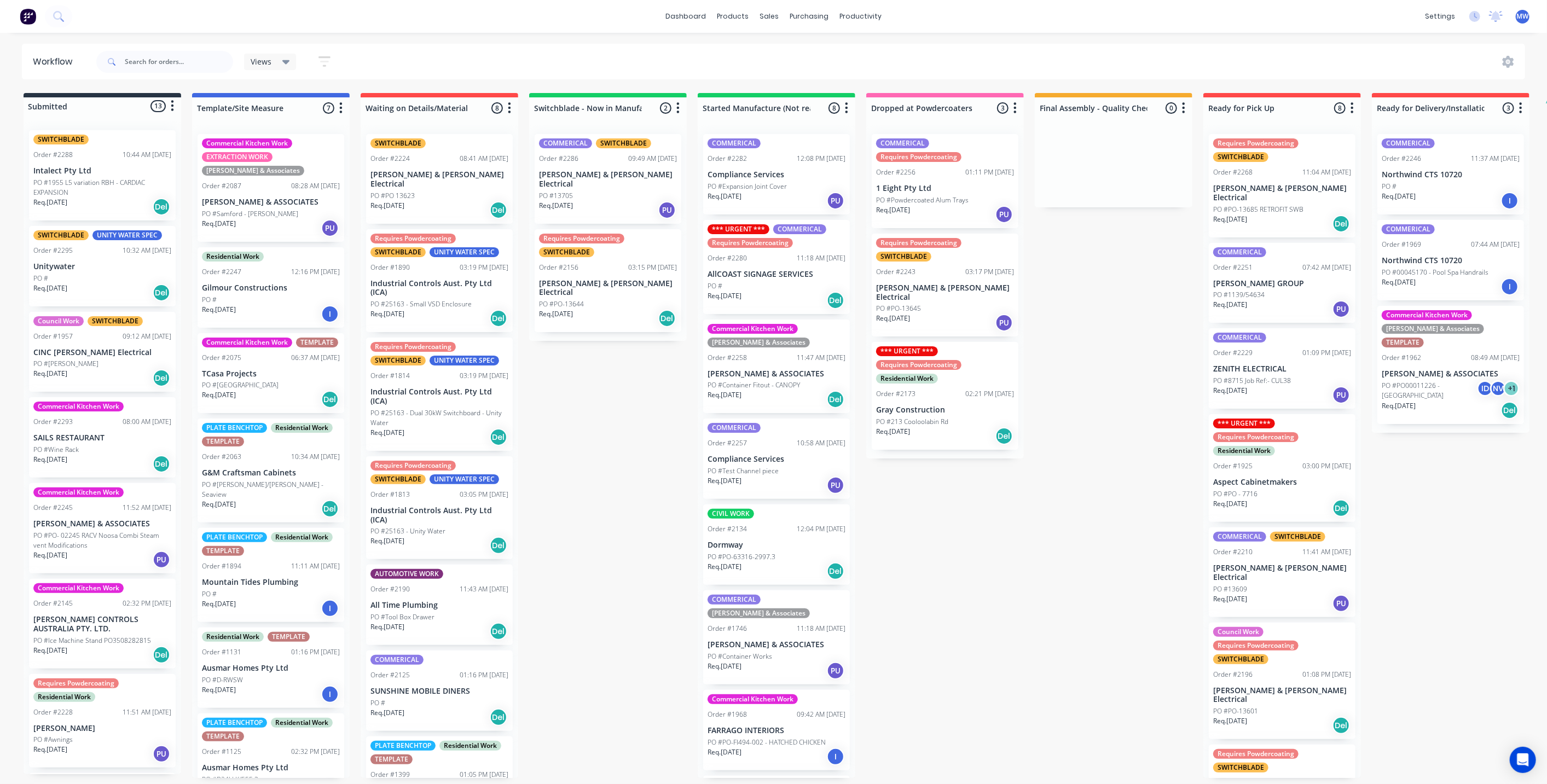
click at [663, 486] on div "Submitted 13 Status colour #273444 hex #273444 Save Cancel Summaries Total orde…" at bounding box center [905, 435] width 1825 height 685
click at [574, 531] on div "Submitted 13 Status colour #273444 hex #273444 Save Cancel Summaries Total orde…" at bounding box center [905, 435] width 1825 height 685
click at [1002, 526] on div "Submitted 13 Status colour #273444 hex #273444 Save Cancel Summaries Total orde…" at bounding box center [905, 435] width 1825 height 685
click at [1099, 400] on div "Submitted 13 Status colour #273444 hex #273444 Save Cancel Summaries Total orde…" at bounding box center [905, 435] width 1825 height 685
click at [1112, 499] on div "Submitted 13 Status colour #273444 hex #273444 Save Cancel Summaries Total orde…" at bounding box center [905, 435] width 1825 height 685
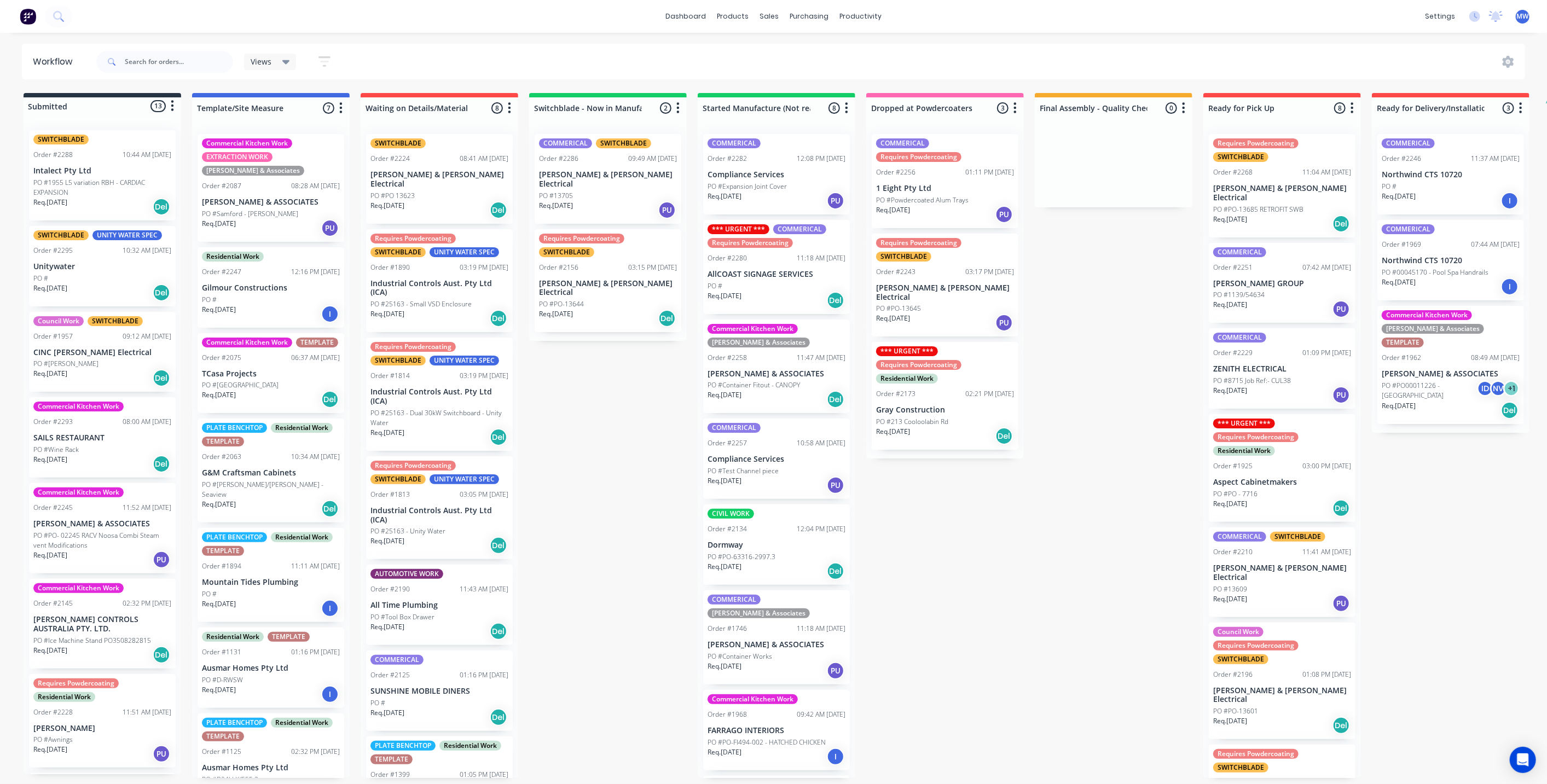
drag, startPoint x: 1112, startPoint y: 420, endPoint x: 1112, endPoint y: 429, distance: 9.0
click at [1112, 426] on div "Submitted 13 Status colour #273444 hex #273444 Save Cancel Summaries Total orde…" at bounding box center [905, 435] width 1825 height 685
click at [1021, 532] on div "Submitted 13 Status colour #273444 hex #273444 Save Cancel Summaries Total orde…" at bounding box center [905, 435] width 1825 height 685
click at [1097, 477] on div "Submitted 13 Status colour #273444 hex #273444 Save Cancel Summaries Total orde…" at bounding box center [905, 435] width 1825 height 685
click at [1095, 483] on div "Submitted 13 Status colour #273444 hex #273444 Save Cancel Summaries Total orde…" at bounding box center [905, 435] width 1825 height 685
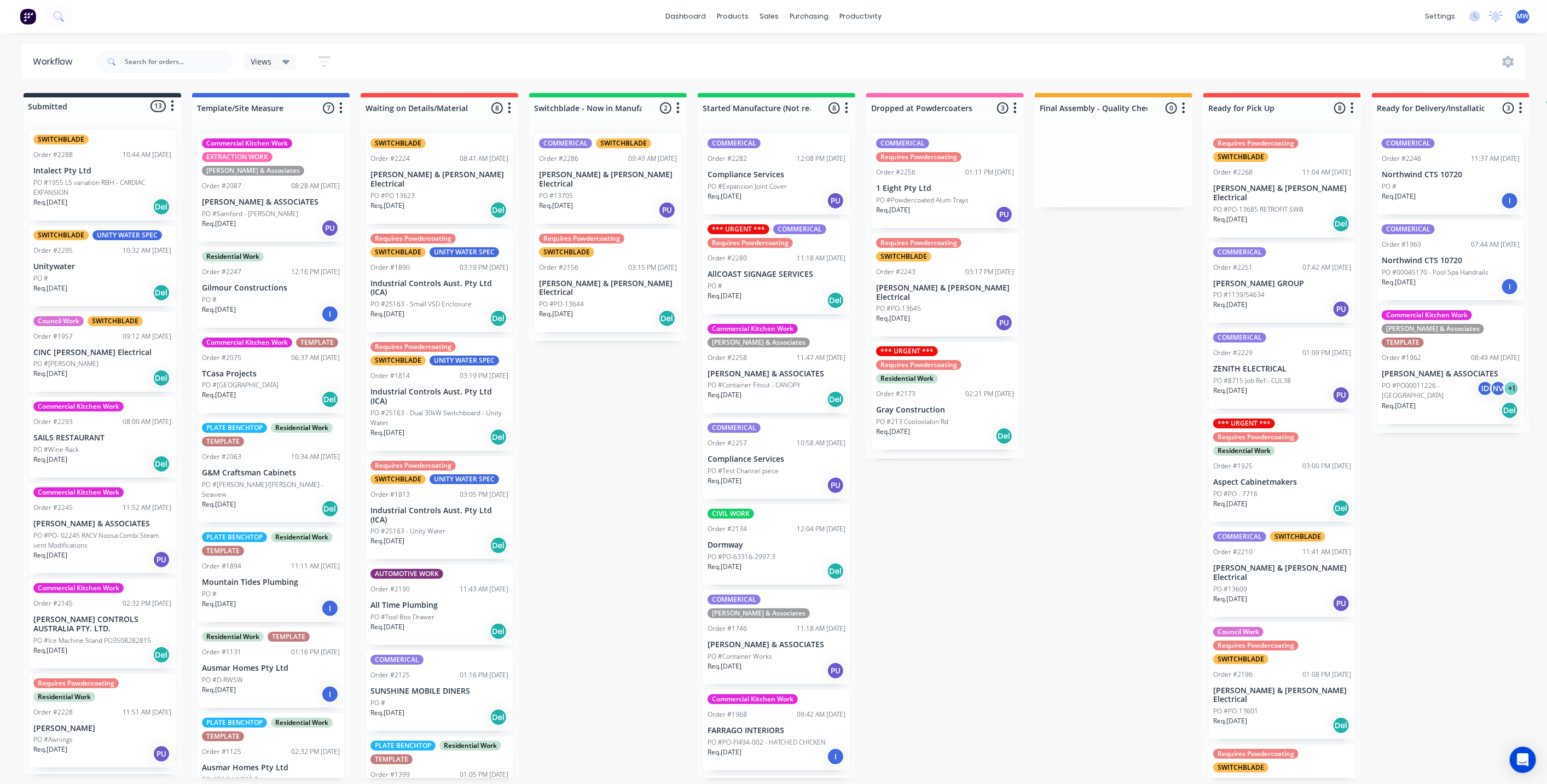
drag, startPoint x: 999, startPoint y: 560, endPoint x: 1093, endPoint y: 527, distance: 99.6
click at [999, 559] on div "Submitted 13 Status colour #273444 hex #273444 Save Cancel Summaries Total orde…" at bounding box center [905, 435] width 1825 height 685
click at [1093, 527] on div "Submitted 13 Status colour #273444 hex #273444 Save Cancel Summaries Total orde…" at bounding box center [905, 435] width 1825 height 685
click at [1016, 584] on div "Submitted 13 Status colour #273444 hex #273444 Save Cancel Summaries Total orde…" at bounding box center [905, 435] width 1825 height 685
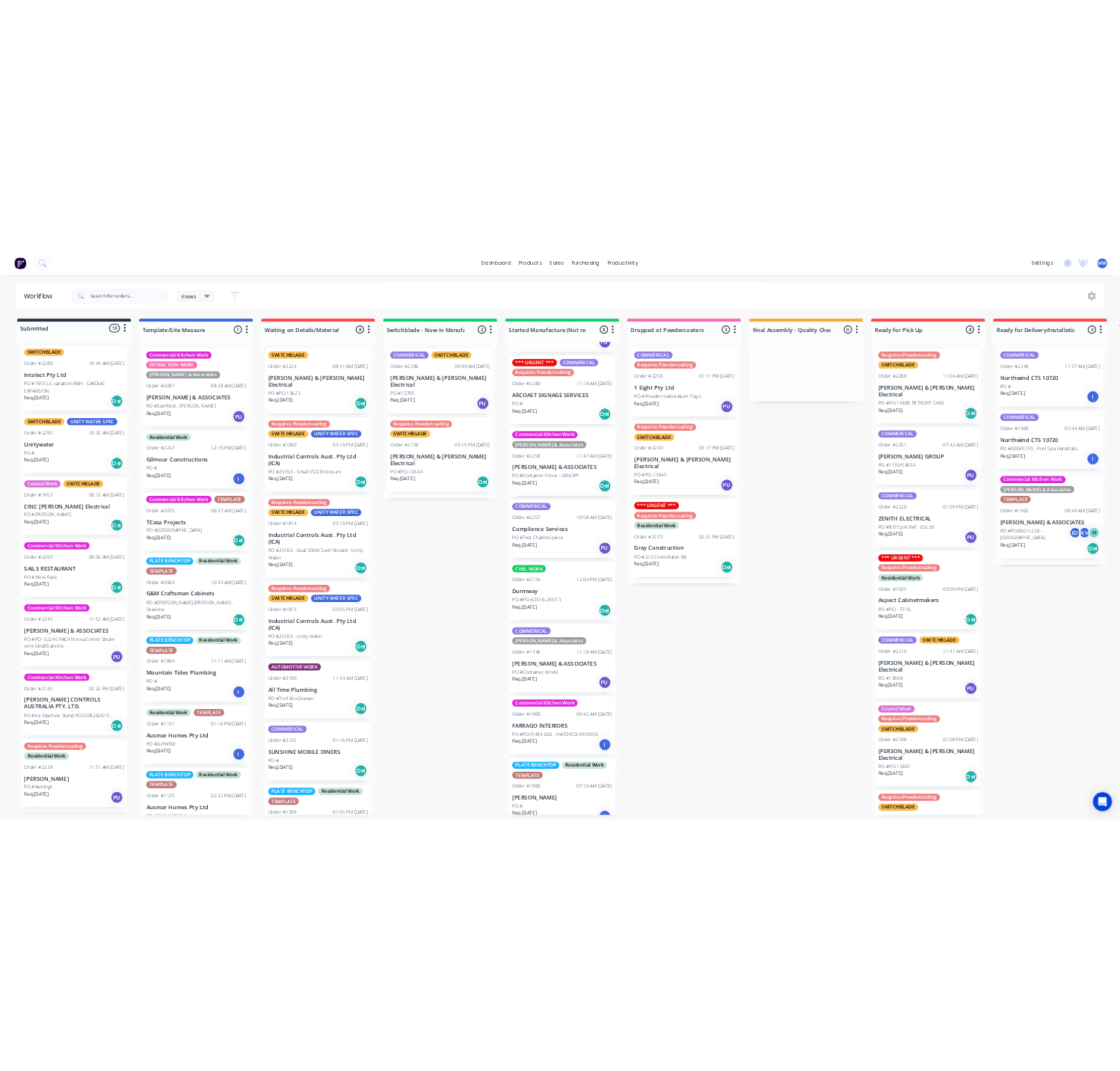
scroll to position [105, 0]
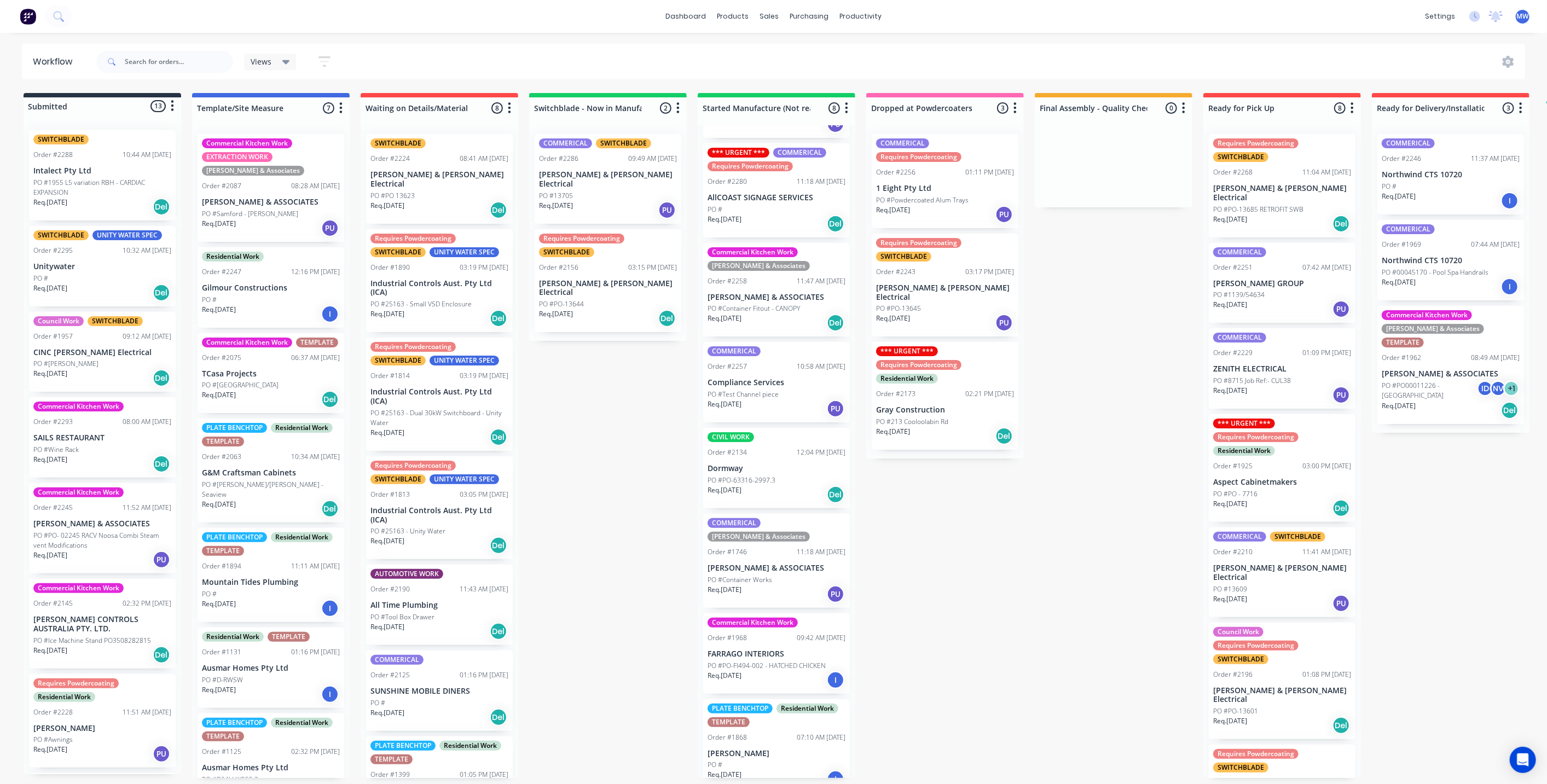
click at [776, 760] on div "PO #" at bounding box center [777, 765] width 138 height 10
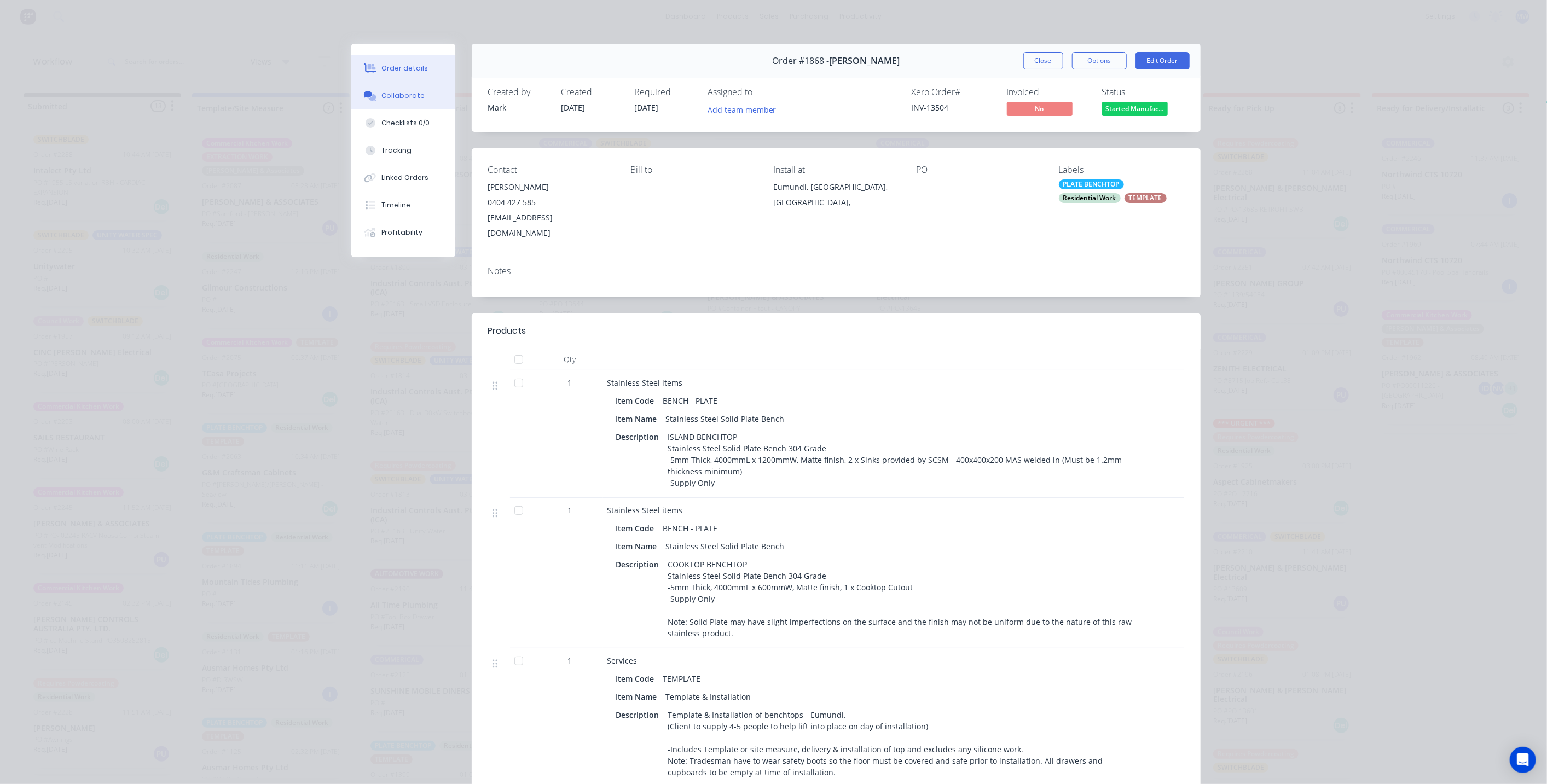
click at [394, 98] on div "Collaborate" at bounding box center [403, 96] width 43 height 10
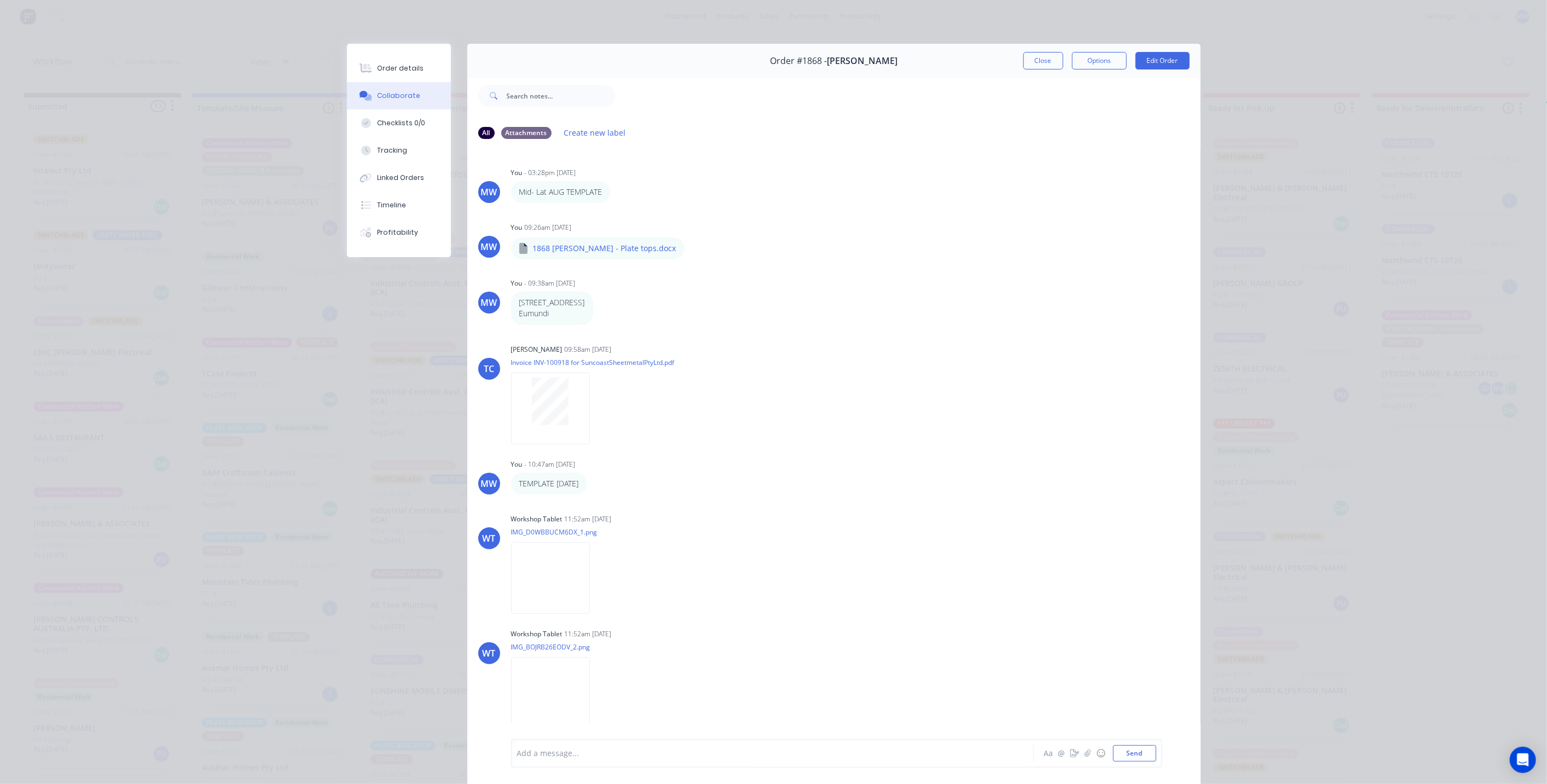
click at [933, 140] on div "All Attachments Create new label" at bounding box center [834, 132] width 711 height 15
click at [1026, 62] on button "Close" at bounding box center [1044, 61] width 40 height 17
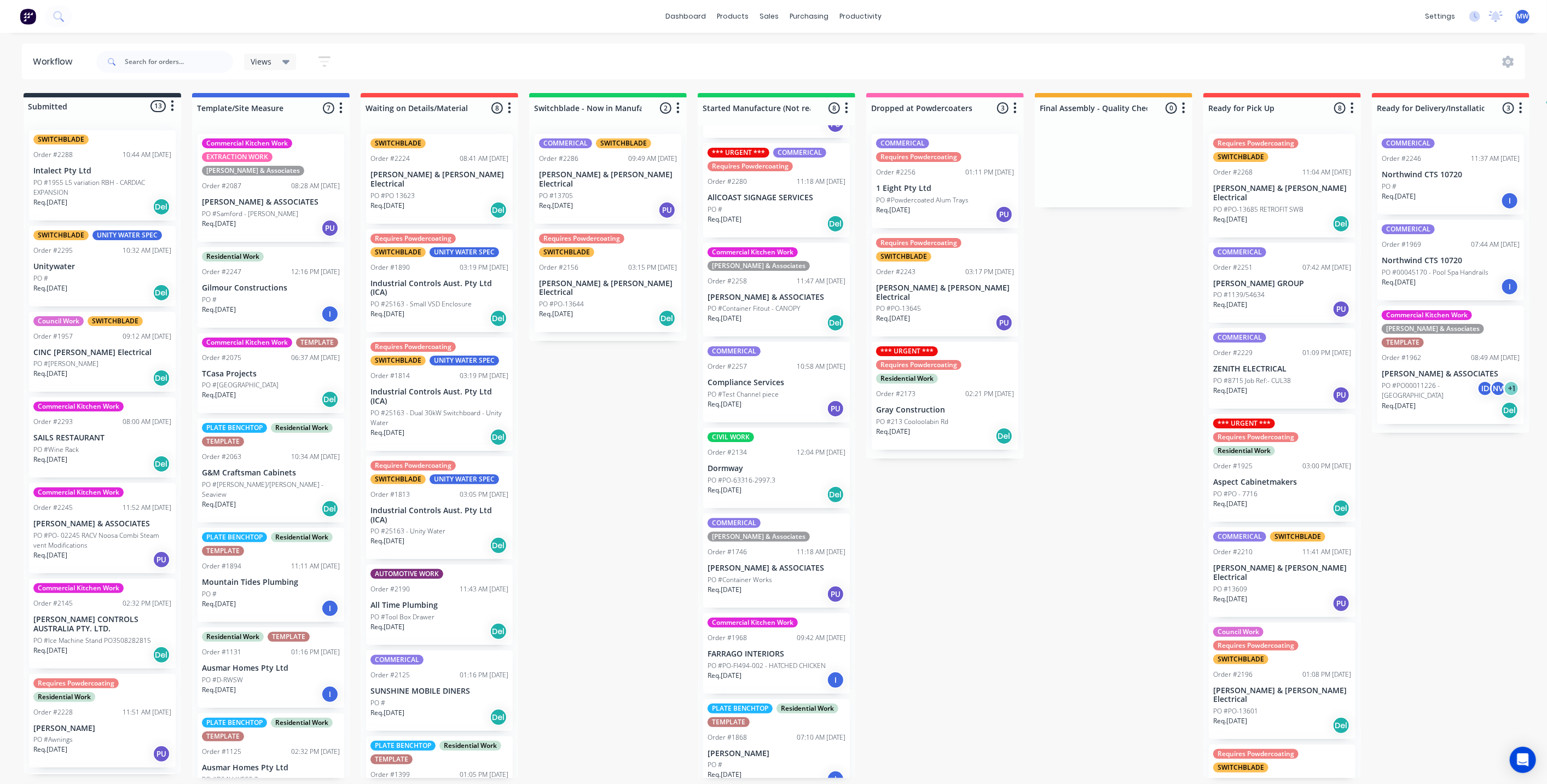
click at [1020, 632] on div "Submitted 13 Status colour #273444 hex #273444 Save Cancel Summaries Total orde…" at bounding box center [905, 435] width 1825 height 685
click at [1002, 602] on div "Submitted 13 Status colour #273444 hex #273444 Save Cancel Summaries Total orde…" at bounding box center [905, 435] width 1825 height 685
click at [1043, 565] on div "Submitted 13 Status colour #273444 hex #273444 Save Cancel Summaries Total orde…" at bounding box center [905, 435] width 1825 height 685
click at [1066, 569] on div "Submitted 13 Status colour #273444 hex #273444 Save Cancel Summaries Total orde…" at bounding box center [905, 435] width 1825 height 685
click at [659, 487] on div "Submitted 13 Status colour #273444 hex #273444 Save Cancel Summaries Total orde…" at bounding box center [905, 435] width 1825 height 685
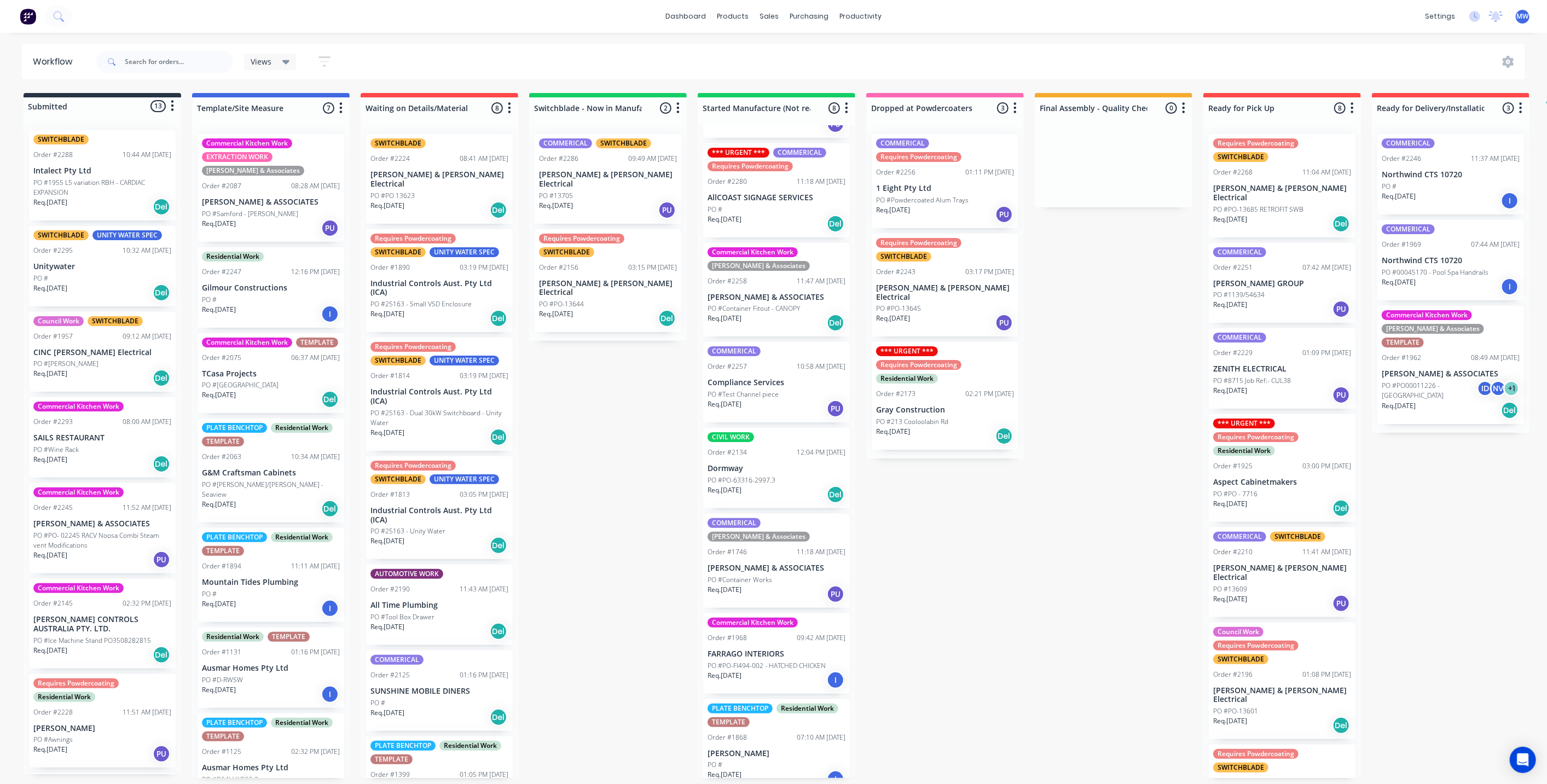
click at [989, 734] on div "Submitted 13 Status colour #273444 hex #273444 Save Cancel Summaries Total orde…" at bounding box center [905, 435] width 1825 height 685
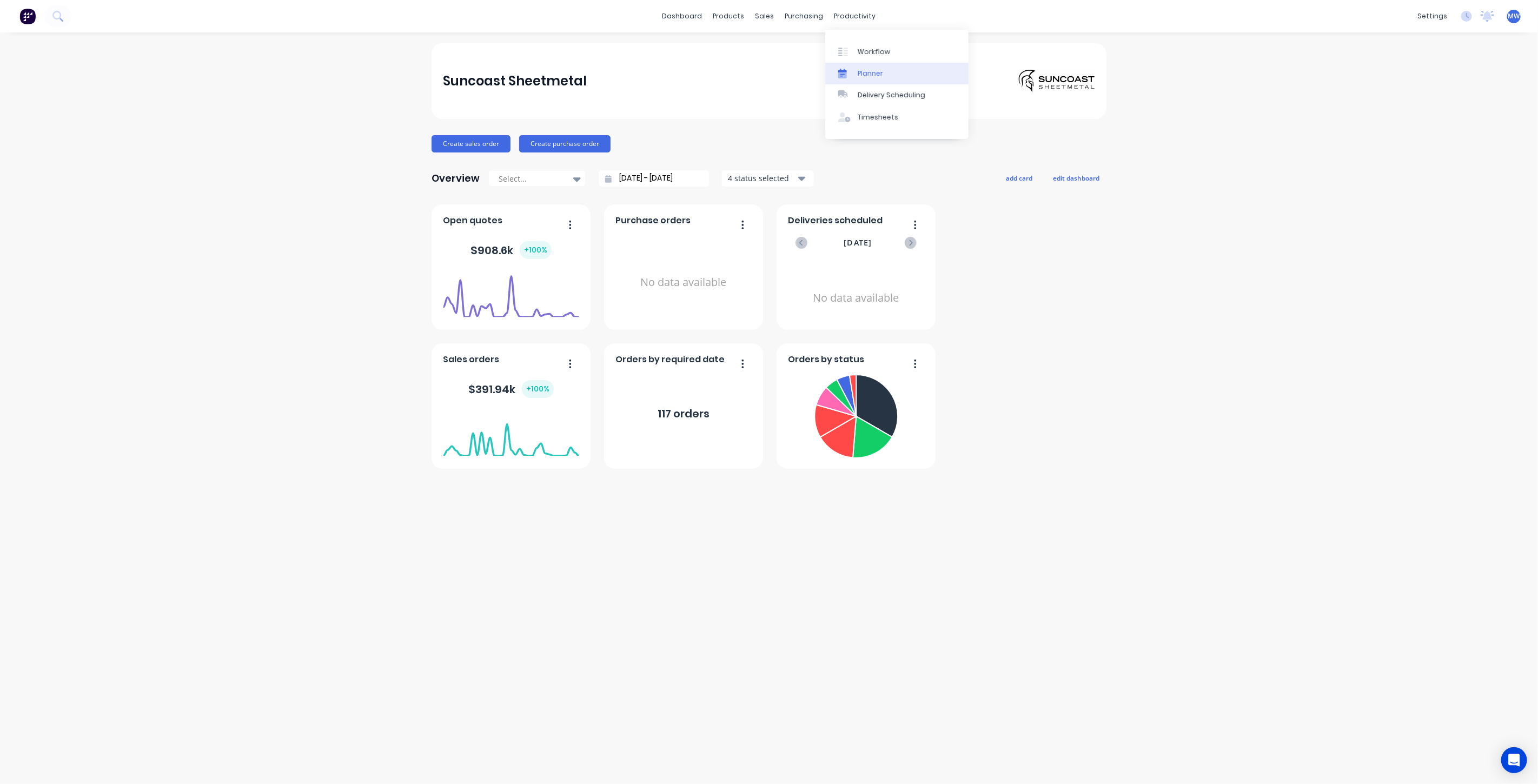
click at [882, 80] on link "Planner" at bounding box center [897, 73] width 143 height 22
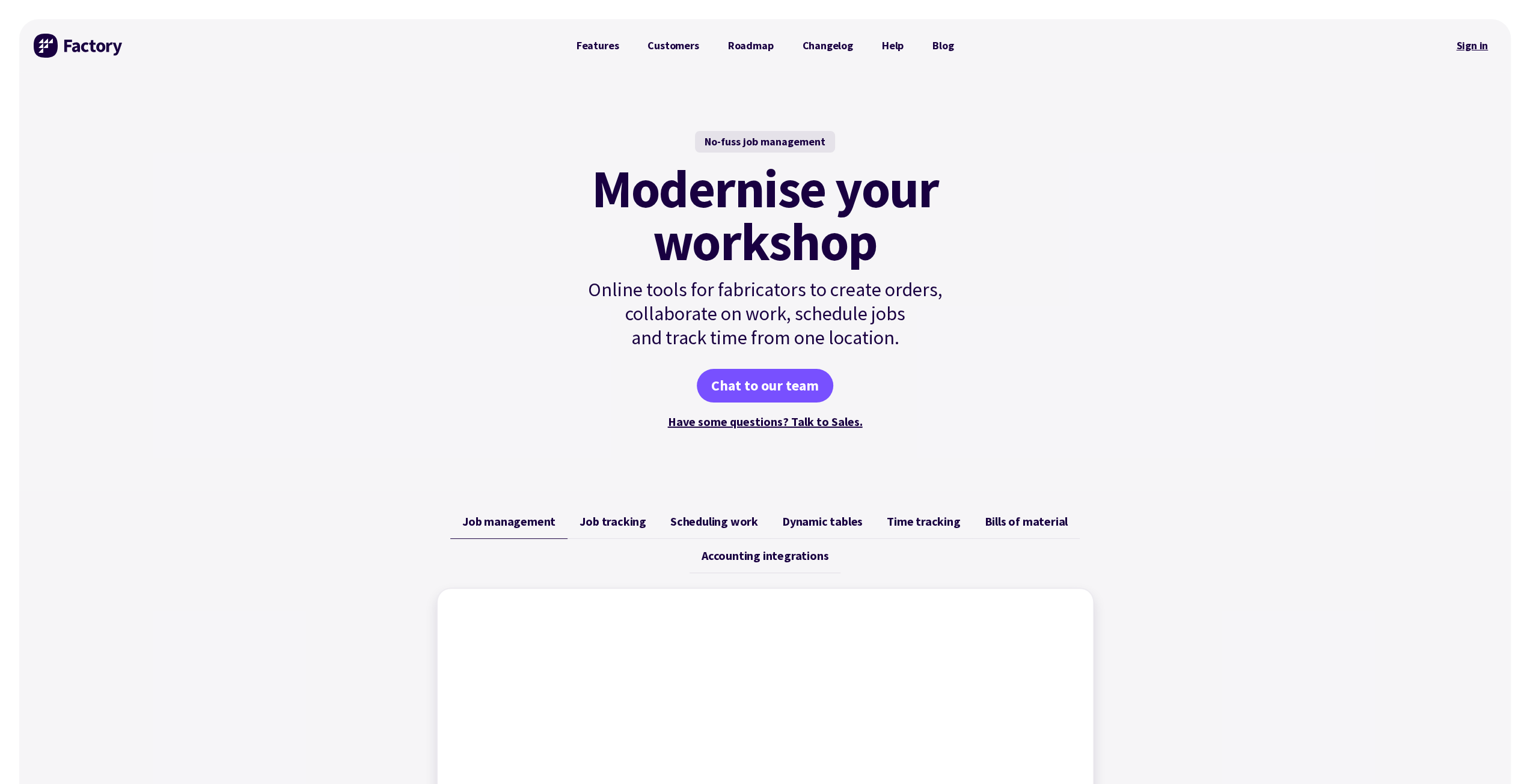
click at [1471, 48] on link "Sign in" at bounding box center [1471, 46] width 48 height 28
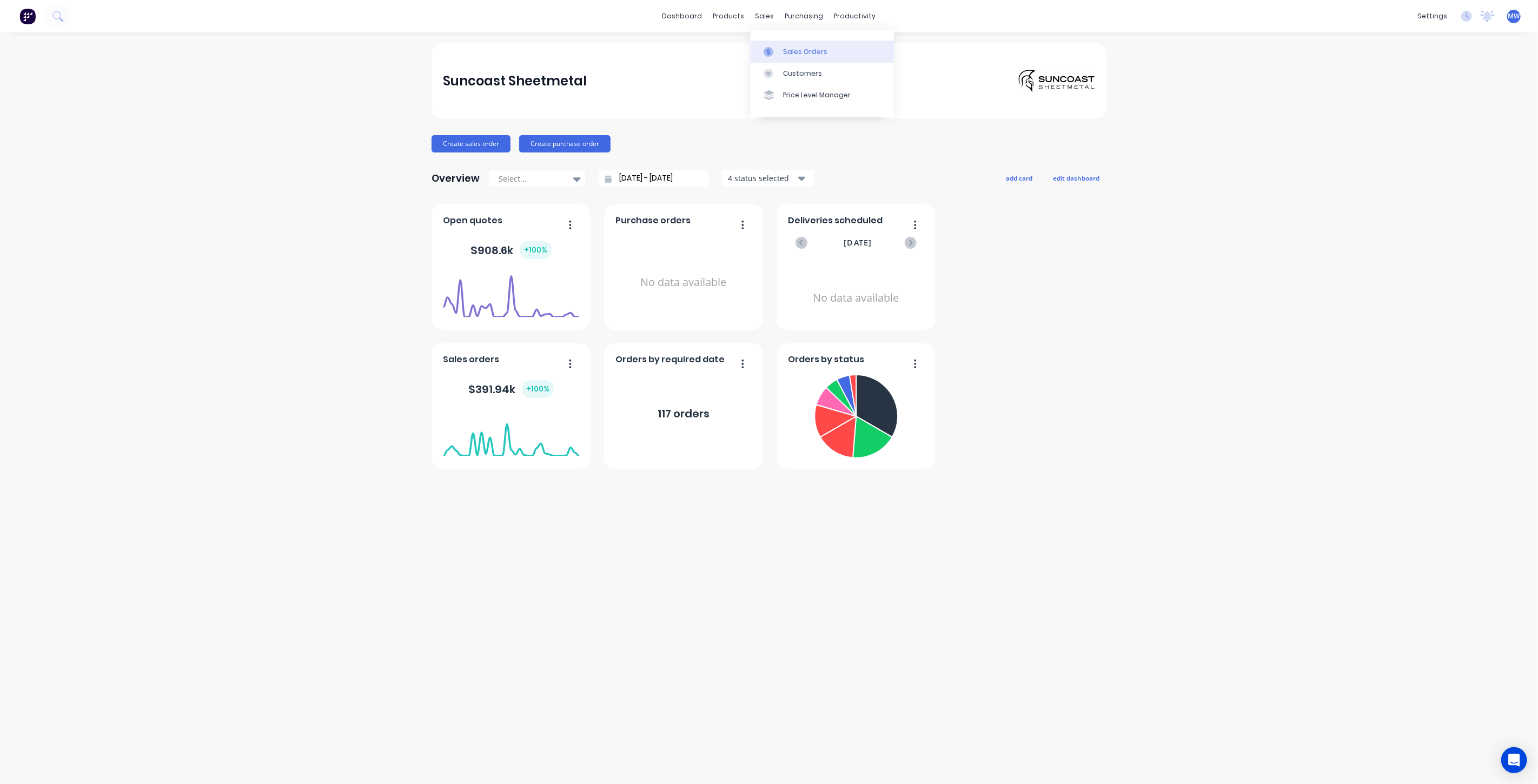
click at [787, 50] on div "Sales Orders" at bounding box center [805, 52] width 44 height 10
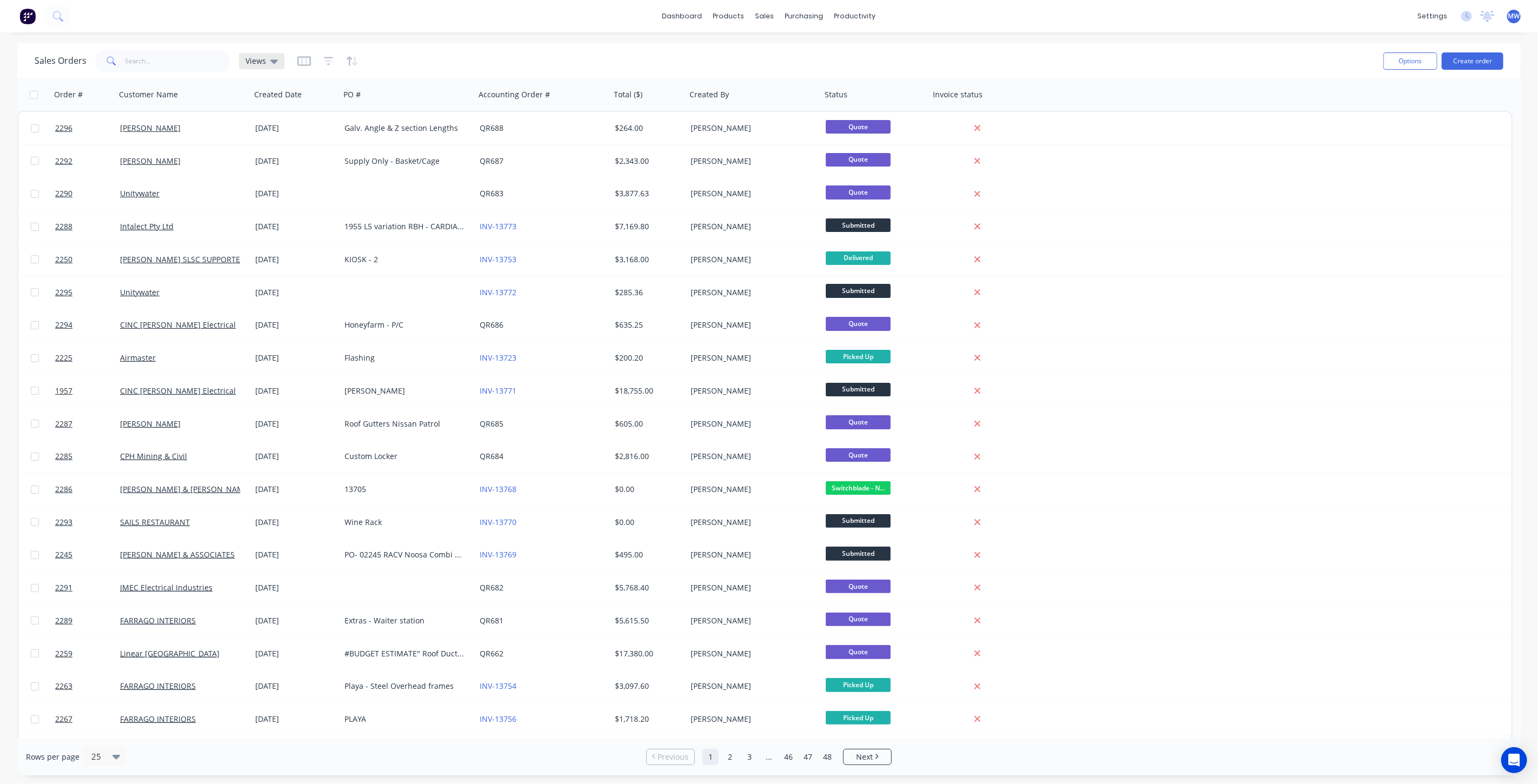
click at [270, 61] on icon at bounding box center [274, 61] width 7 height 12
click at [285, 174] on button "DRAFT QUOTES" at bounding box center [304, 174] width 124 height 13
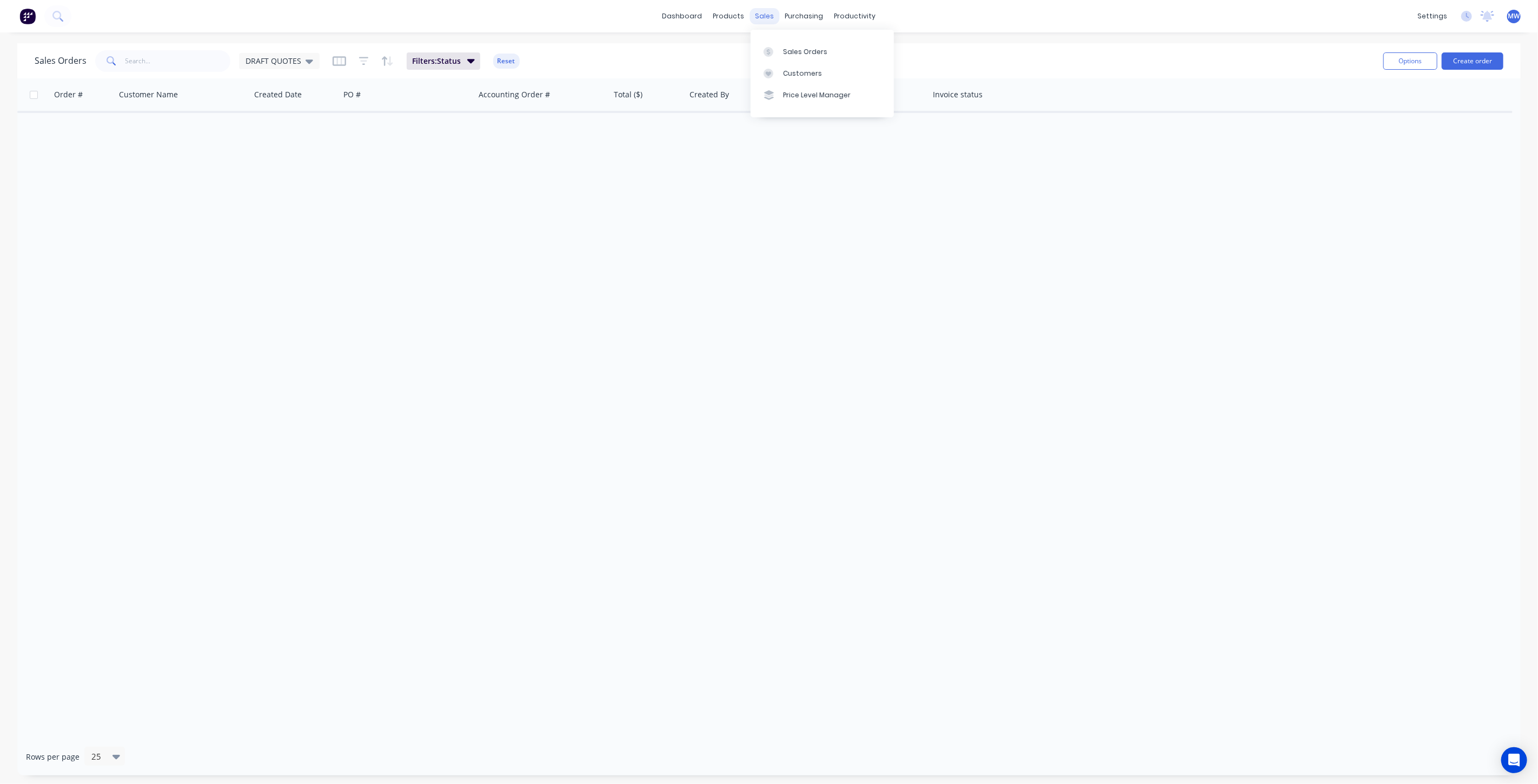
click at [774, 11] on div "sales" at bounding box center [765, 16] width 30 height 17
click at [795, 49] on icon at bounding box center [796, 49] width 10 height 4
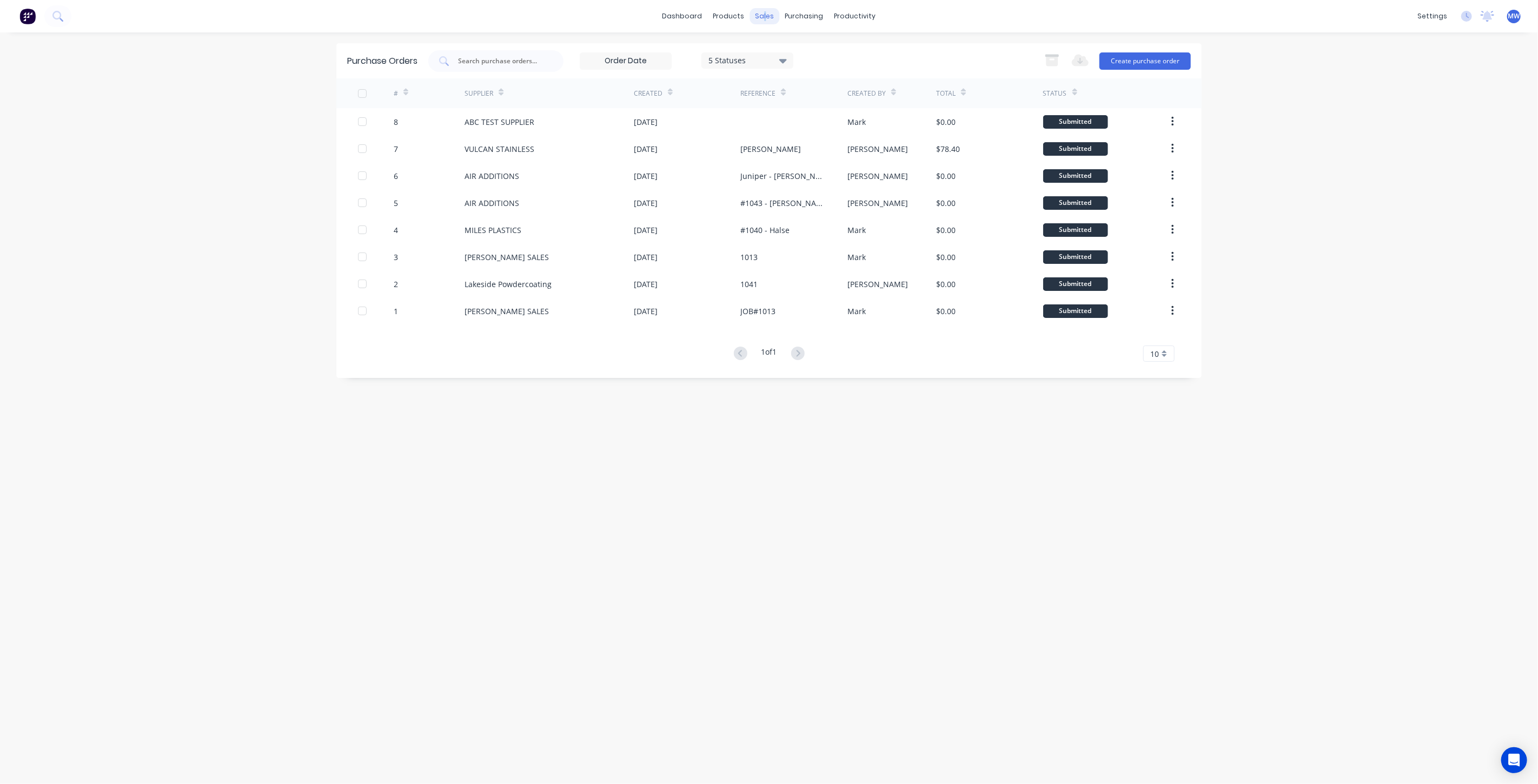
click at [765, 17] on div "sales" at bounding box center [765, 16] width 30 height 17
click at [793, 47] on link "Sales Orders" at bounding box center [822, 51] width 143 height 22
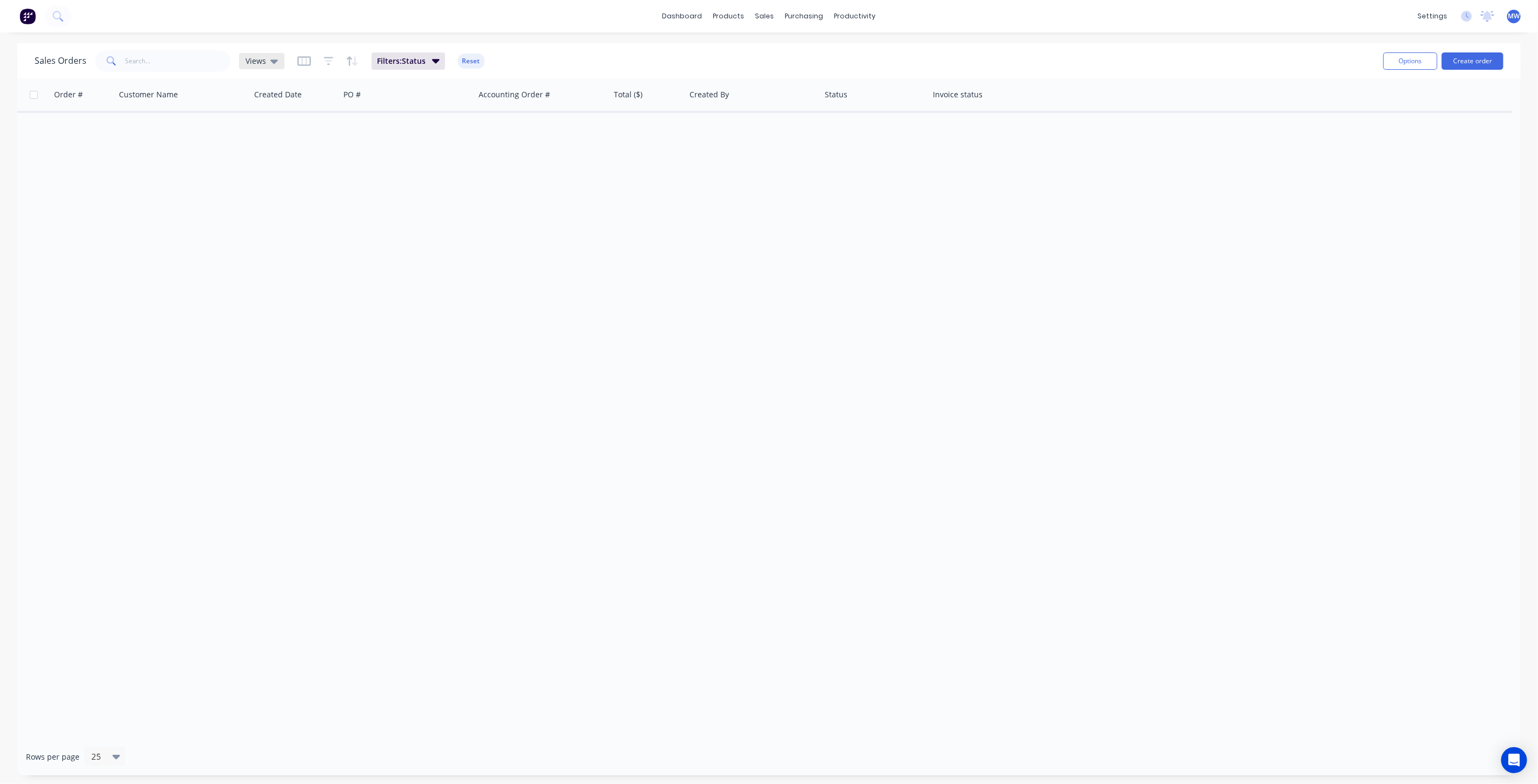
click at [277, 64] on div "Views" at bounding box center [262, 61] width 46 height 17
click at [285, 147] on button "None (Default)" at bounding box center [304, 153] width 124 height 13
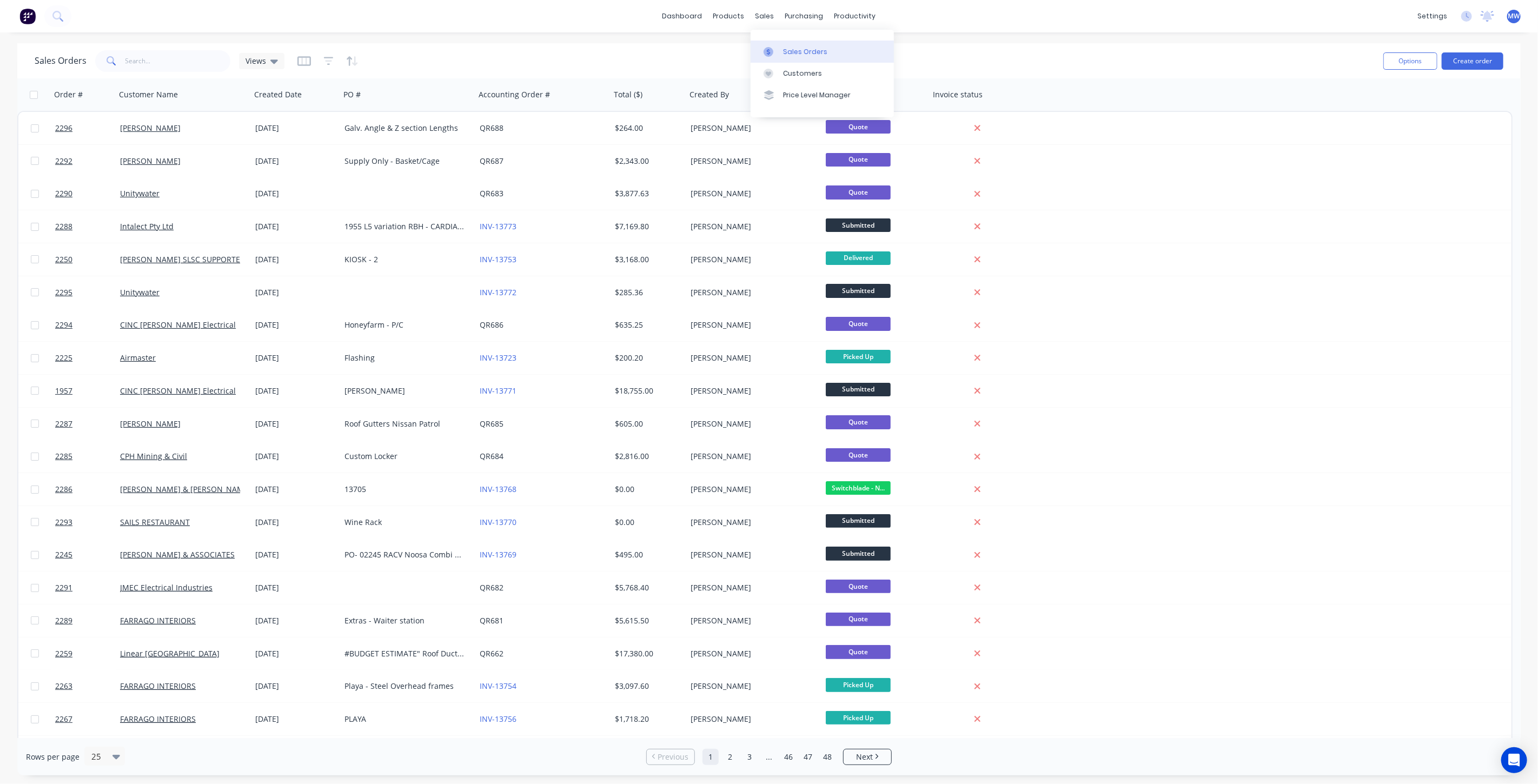
click at [801, 48] on div "Sales Orders" at bounding box center [805, 52] width 44 height 10
drag, startPoint x: 768, startPoint y: 12, endPoint x: 769, endPoint y: 19, distance: 7.1
click at [768, 12] on div "sales" at bounding box center [765, 16] width 30 height 17
click at [784, 47] on div "Sales Orders" at bounding box center [805, 52] width 44 height 10
